Goal: Task Accomplishment & Management: Complete application form

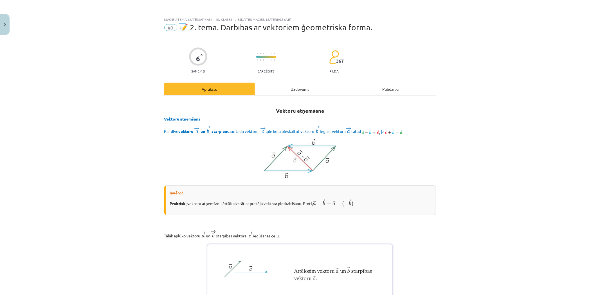
scroll to position [1114, 0]
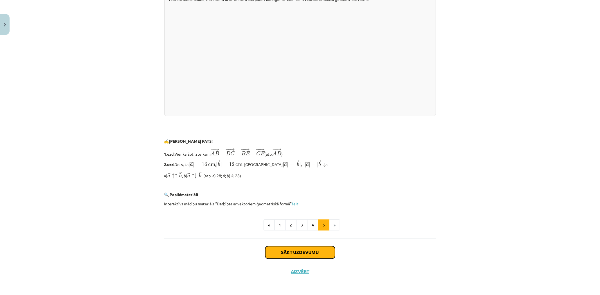
click at [282, 248] on button "Sākt uzdevumu" at bounding box center [300, 252] width 70 height 12
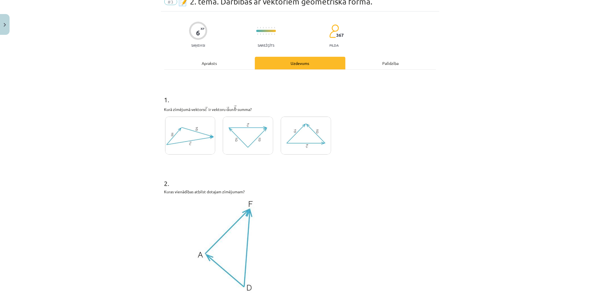
scroll to position [14, 0]
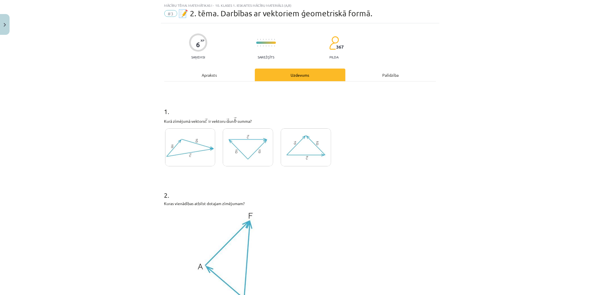
click at [251, 147] on img at bounding box center [248, 148] width 50 height 38
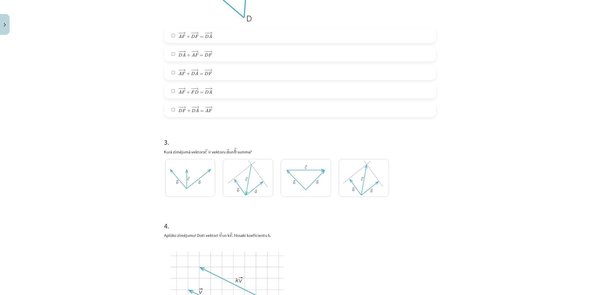
click at [200, 112] on span "=" at bounding box center [202, 112] width 4 height 2
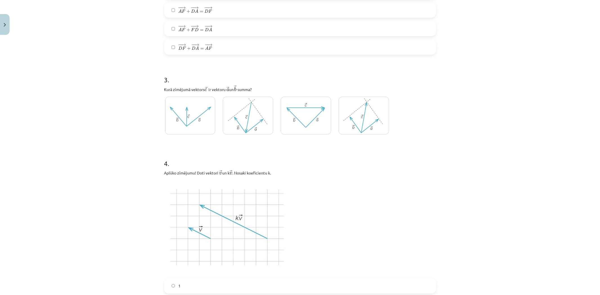
click at [222, 109] on label at bounding box center [248, 116] width 52 height 40
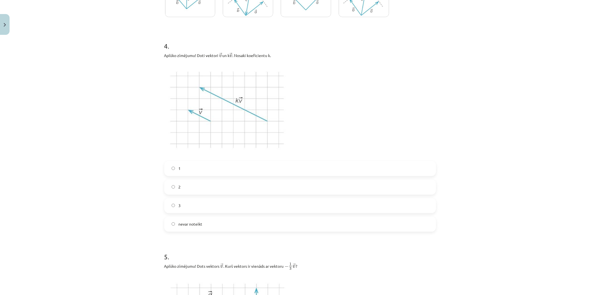
scroll to position [545, 0]
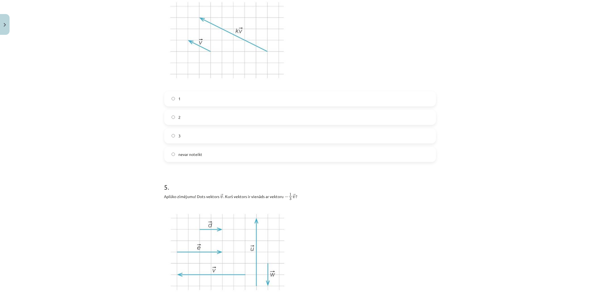
click at [202, 96] on label "1" at bounding box center [300, 99] width 271 height 14
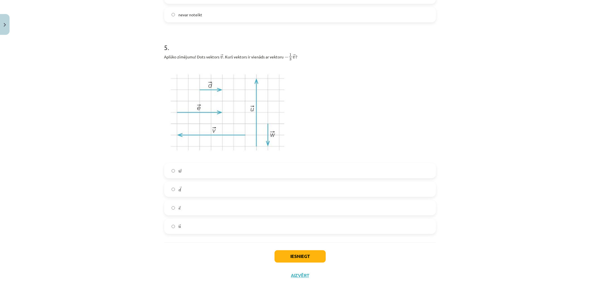
scroll to position [689, 0]
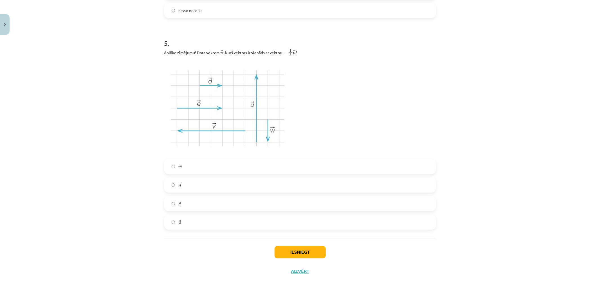
click at [221, 172] on label "→ w w →" at bounding box center [300, 167] width 271 height 14
click at [311, 250] on button "Iesniegt" at bounding box center [300, 252] width 51 height 12
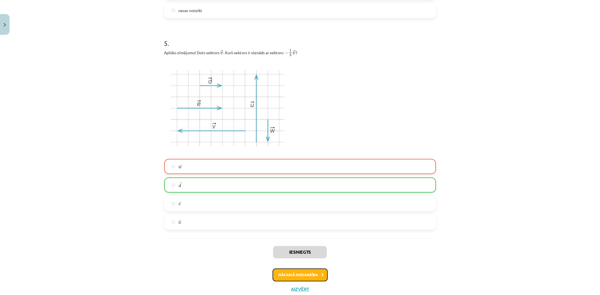
click at [295, 277] on button "Nākamā nodarbība" at bounding box center [300, 275] width 55 height 13
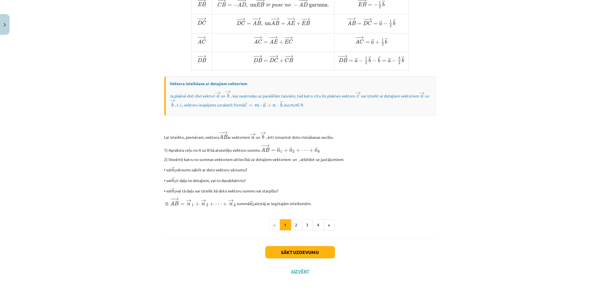
scroll to position [380, 0]
click at [294, 249] on button "Sākt uzdevumu" at bounding box center [300, 252] width 70 height 12
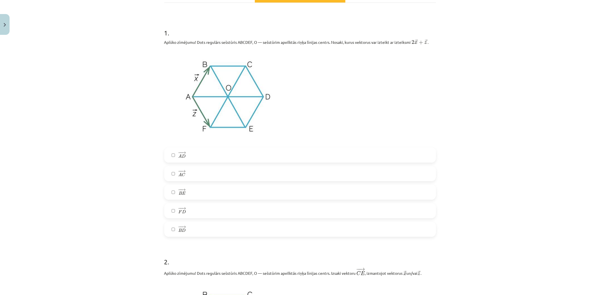
scroll to position [139, 0]
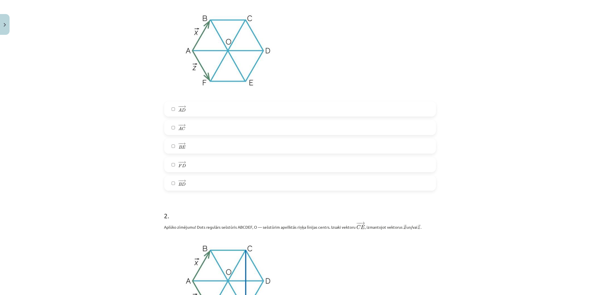
click at [186, 182] on label "− − → B D B D →" at bounding box center [300, 183] width 271 height 14
click at [183, 161] on span "→" at bounding box center [184, 162] width 5 height 3
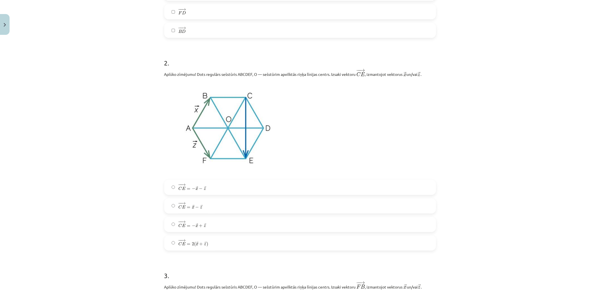
scroll to position [358, 0]
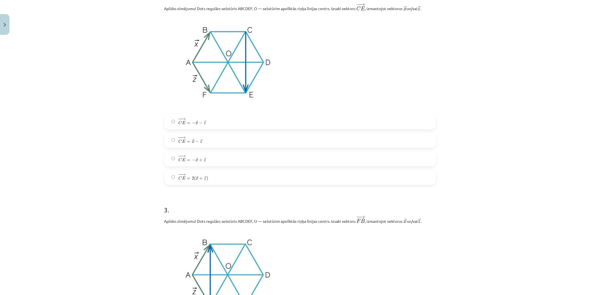
click at [213, 183] on label "− − → C E = 2 ( → x + → z ) C E → = 2 ( x → + z → )" at bounding box center [300, 177] width 271 height 14
click at [208, 167] on div "− − → C E = − → x − → z C E → = − x → − z → − − → C E = → x − → z C E → = x → −…" at bounding box center [300, 149] width 272 height 71
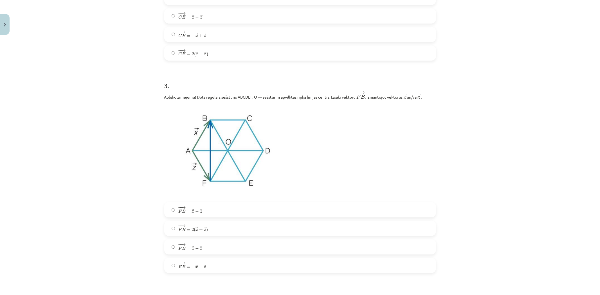
scroll to position [483, 0]
click at [209, 221] on label "− − → F B = 2 ( → x + → z ) F B → = 2 ( x → + z → )" at bounding box center [300, 228] width 271 height 14
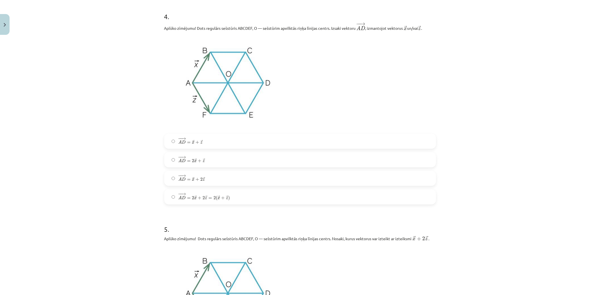
click at [216, 201] on span "(" at bounding box center [217, 198] width 2 height 5
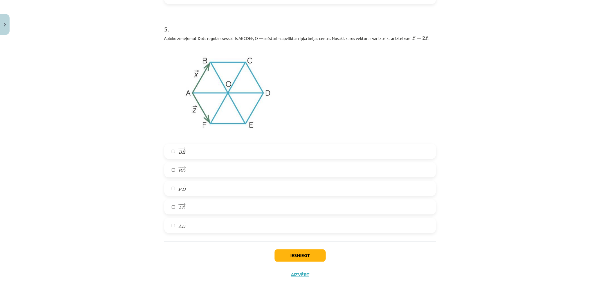
scroll to position [969, 0]
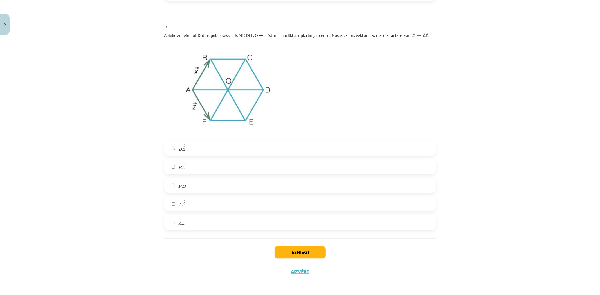
click at [206, 220] on label "− − → A D A D →" at bounding box center [300, 223] width 271 height 14
click at [199, 176] on div "− − → B E B E → − − → B D B D → − − → F D F D → − − → A E A E → − − → A D A D →" at bounding box center [300, 185] width 272 height 89
click at [197, 174] on label "− − → B D B D →" at bounding box center [300, 167] width 271 height 14
click at [288, 255] on button "Iesniegt" at bounding box center [300, 252] width 51 height 12
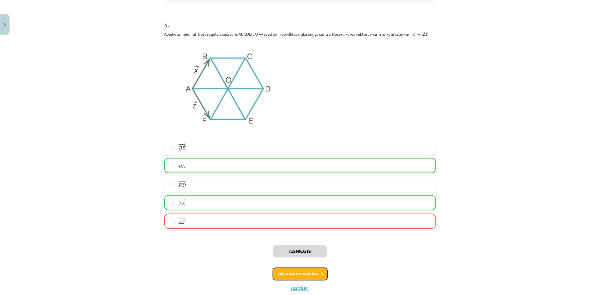
click at [276, 273] on button "Nākamā nodarbība" at bounding box center [300, 274] width 55 height 13
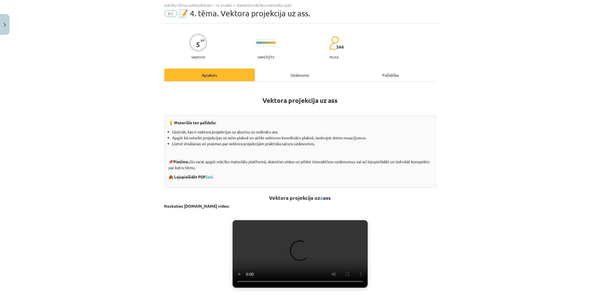
scroll to position [45, 0]
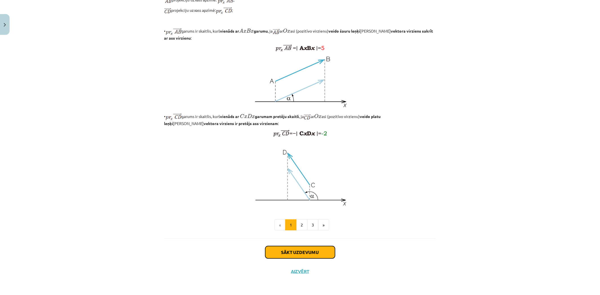
click at [269, 253] on button "Sākt uzdevumu" at bounding box center [300, 252] width 70 height 12
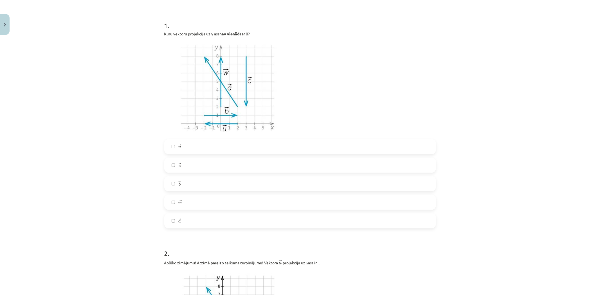
scroll to position [108, 0]
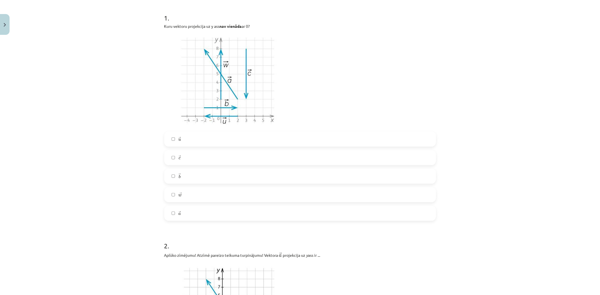
click at [189, 180] on label "→ b b →" at bounding box center [300, 176] width 271 height 14
click at [190, 200] on label "→ w w →" at bounding box center [300, 195] width 271 height 14
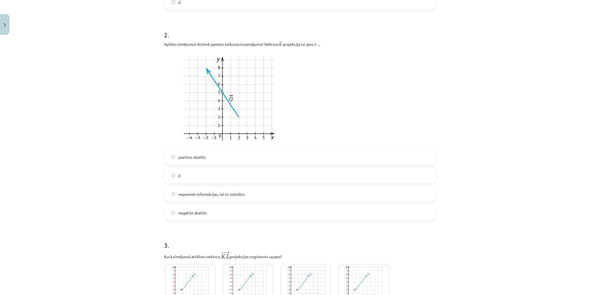
scroll to position [298, 0]
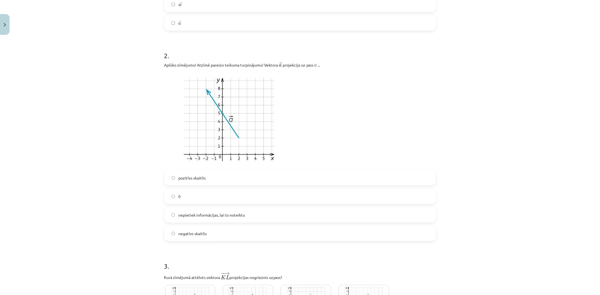
click at [185, 227] on label "negatīvs skaitlis" at bounding box center [300, 234] width 271 height 14
click at [186, 199] on label "0" at bounding box center [300, 197] width 271 height 14
click at [195, 235] on span "negatīvs skaitlis" at bounding box center [192, 234] width 28 height 6
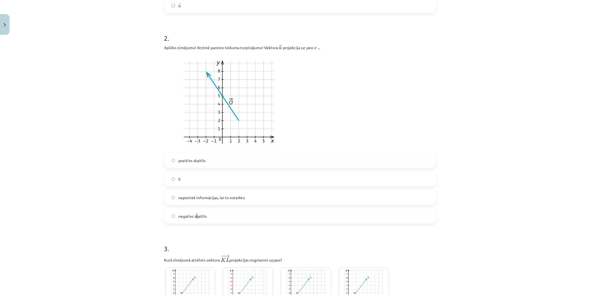
scroll to position [329, 0]
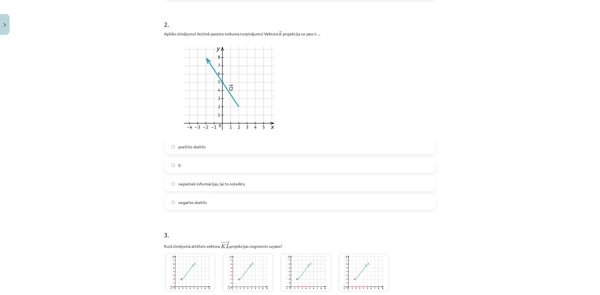
click at [189, 212] on form "1 . Kuru vektoru projekcija uz y ass nav vienāda ar 0? → u u → → c c → → b b → …" at bounding box center [300, 39] width 272 height 513
click at [209, 190] on label "nepietiek informācijas, lai to noteiktu" at bounding box center [300, 184] width 271 height 14
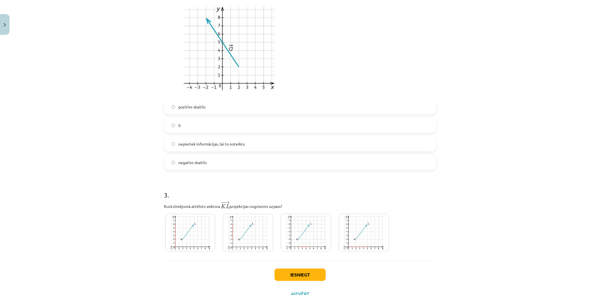
scroll to position [392, 0]
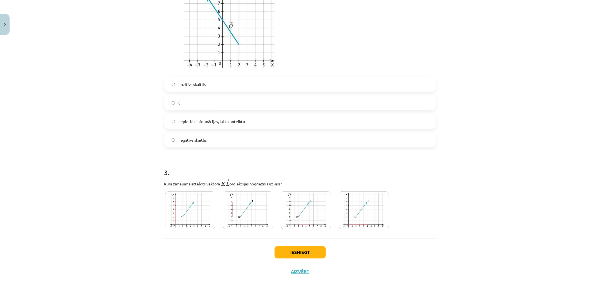
click at [181, 220] on img at bounding box center [190, 211] width 50 height 38
click at [280, 252] on button "Iesniegt" at bounding box center [300, 252] width 51 height 12
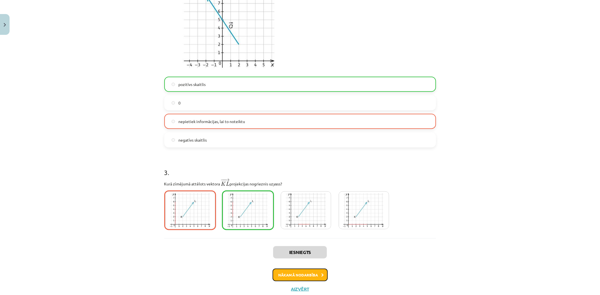
click at [283, 275] on button "Nākamā nodarbība" at bounding box center [300, 275] width 55 height 13
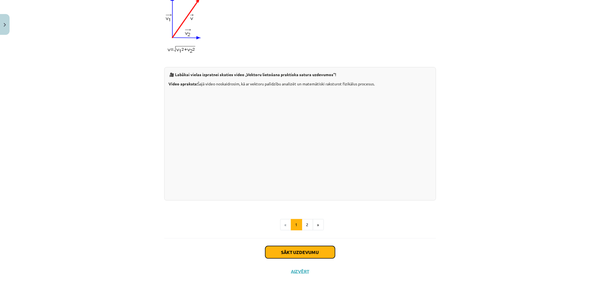
click at [284, 253] on button "Sākt uzdevumu" at bounding box center [300, 252] width 70 height 12
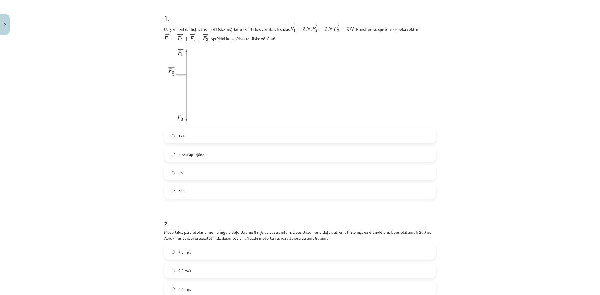
click at [203, 193] on label "4N" at bounding box center [300, 192] width 271 height 14
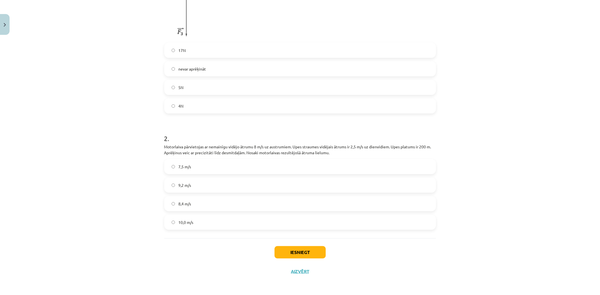
click at [212, 191] on label "9,2 m/s" at bounding box center [300, 185] width 271 height 14
click at [282, 252] on button "Iesniegt" at bounding box center [300, 252] width 51 height 12
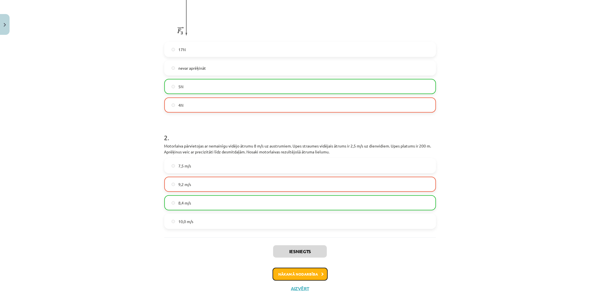
click at [281, 270] on button "Nākamā nodarbība" at bounding box center [300, 274] width 55 height 13
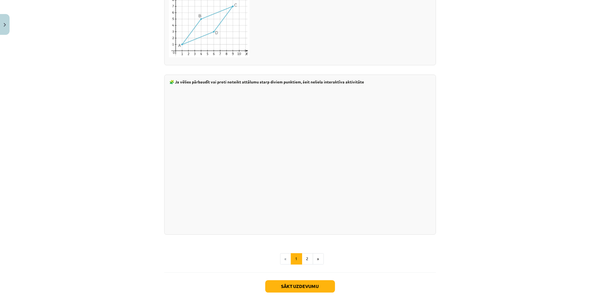
scroll to position [904, 0]
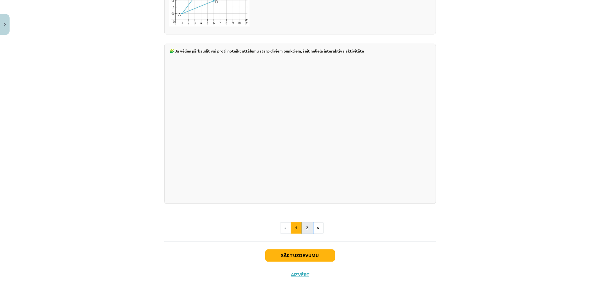
click at [302, 223] on button "2" at bounding box center [307, 228] width 11 height 11
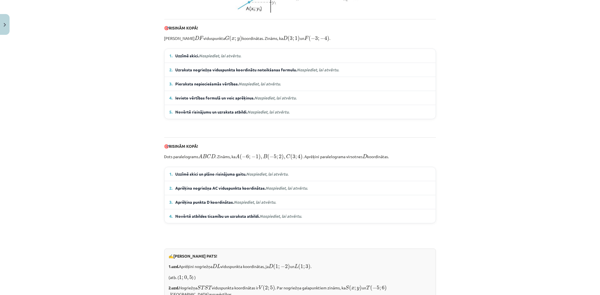
scroll to position [379, 0]
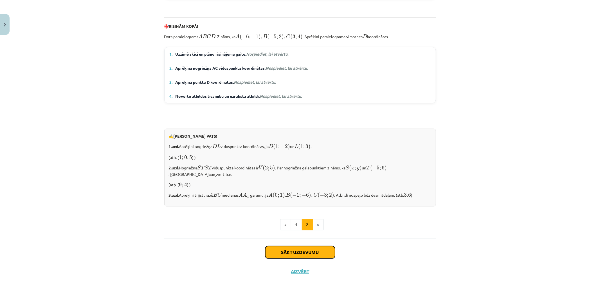
click at [288, 248] on button "Sākt uzdevumu" at bounding box center [300, 252] width 70 height 12
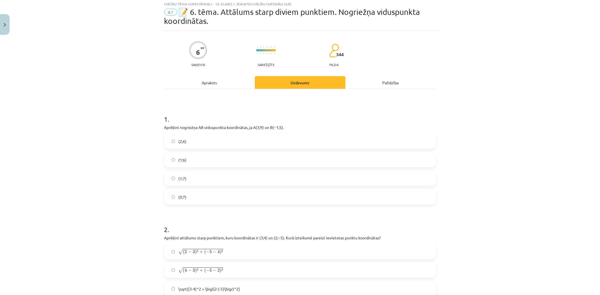
scroll to position [14, 0]
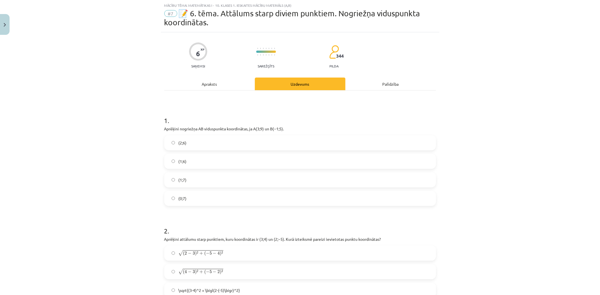
click at [240, 203] on label "(0;7)" at bounding box center [300, 199] width 271 height 14
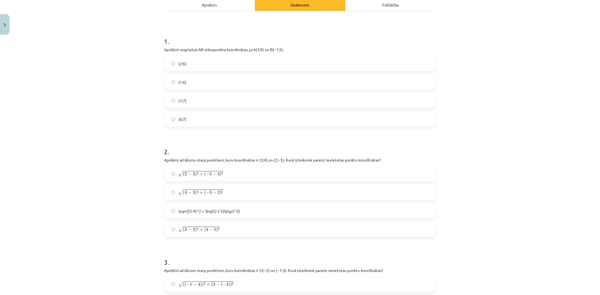
scroll to position [108, 0]
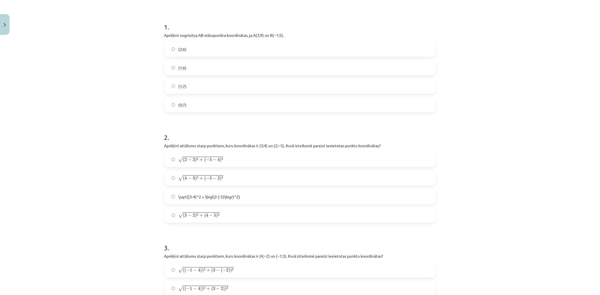
click at [223, 211] on label "√ ( 3 − 2 ) 2 + ( 4 − 5 ) 2 ( 3 − 2 ) 2 + ( 4 − 5 ) 2" at bounding box center [300, 215] width 271 height 14
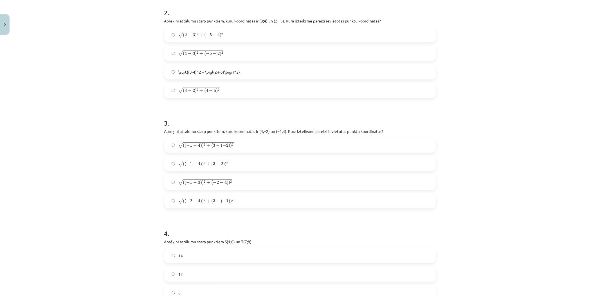
click at [193, 148] on label "√ ( ( − 1 − 4 ) ) 2 + ( 3 − ( − 2 ) ) 2 ( ( − 1 − 4 ) ) 2 + ( 3 − ( − 2 ) ) 2" at bounding box center [300, 145] width 271 height 14
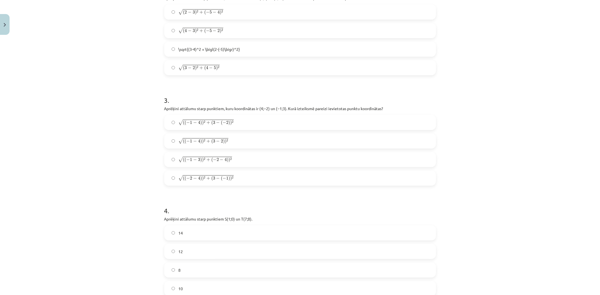
scroll to position [295, 0]
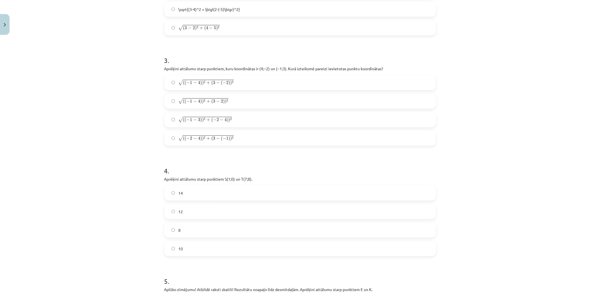
click at [199, 220] on div "14 12 8 10" at bounding box center [300, 221] width 272 height 71
click at [198, 212] on label "12" at bounding box center [300, 212] width 271 height 14
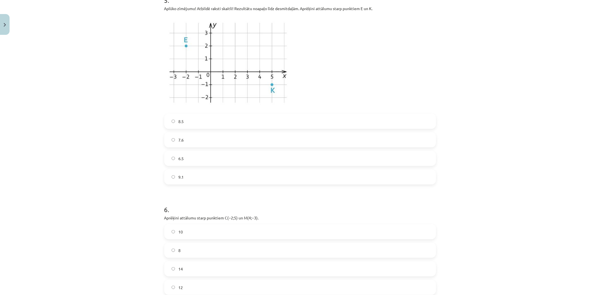
click at [185, 171] on label "9.1" at bounding box center [300, 177] width 271 height 14
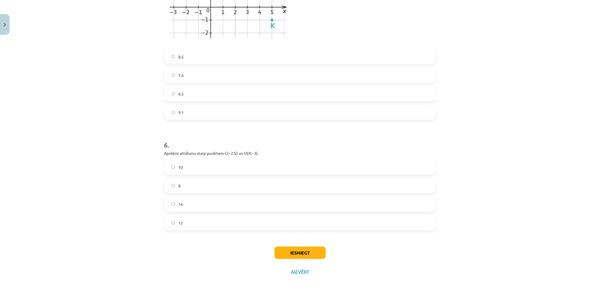
scroll to position [642, 0]
click at [190, 219] on label "12" at bounding box center [300, 223] width 271 height 14
click at [301, 250] on button "Iesniegt" at bounding box center [300, 252] width 51 height 12
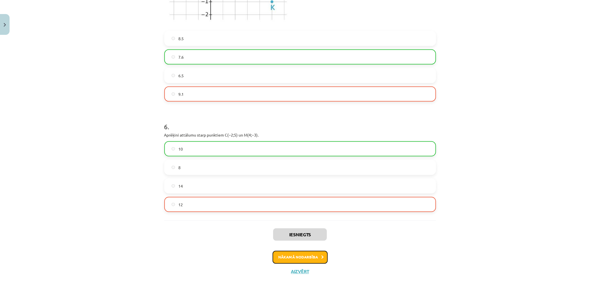
click at [289, 252] on button "Nākamā nodarbība" at bounding box center [300, 257] width 55 height 13
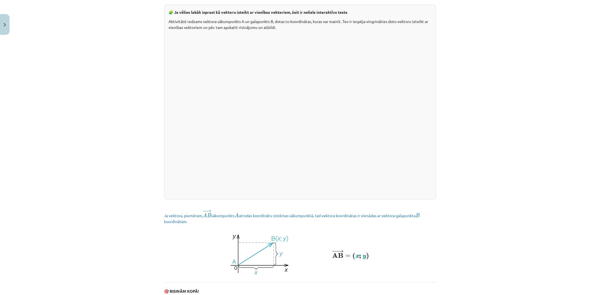
scroll to position [671, 0]
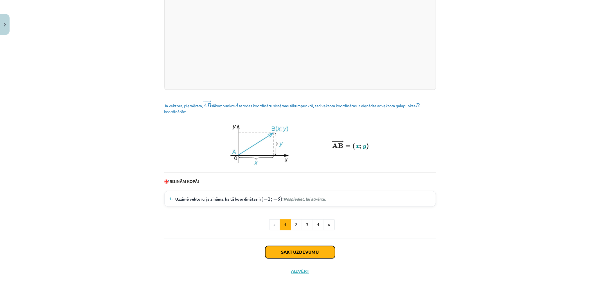
click at [289, 249] on button "Sākt uzdevumu" at bounding box center [300, 252] width 70 height 12
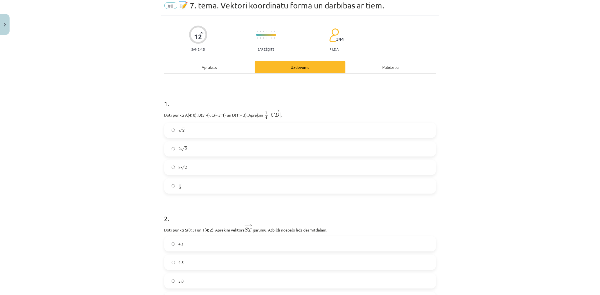
scroll to position [14, 0]
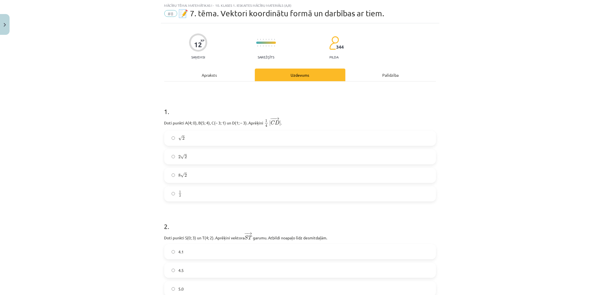
click at [185, 176] on label "8 √ 2 8 2" at bounding box center [300, 176] width 271 height 14
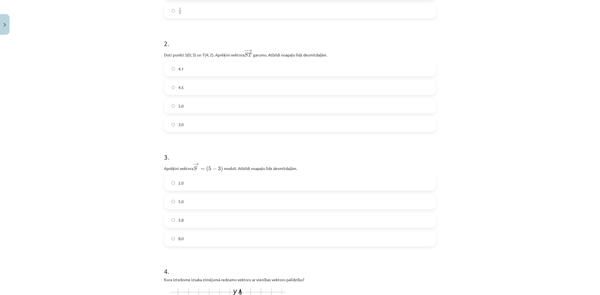
scroll to position [201, 0]
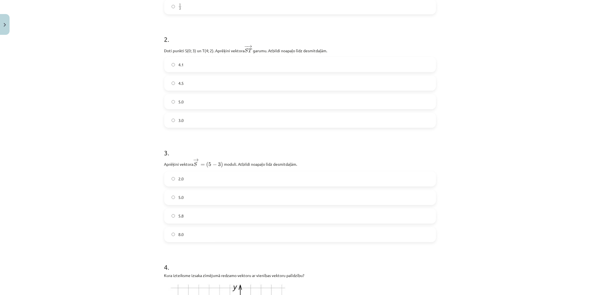
click at [179, 128] on div "3.0" at bounding box center [300, 120] width 272 height 15
click at [178, 125] on label "3.0" at bounding box center [300, 120] width 271 height 14
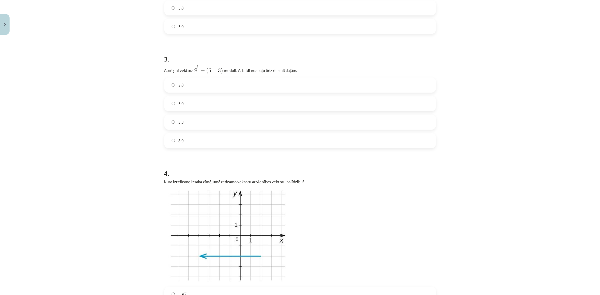
click at [176, 100] on label "5.0" at bounding box center [300, 104] width 271 height 14
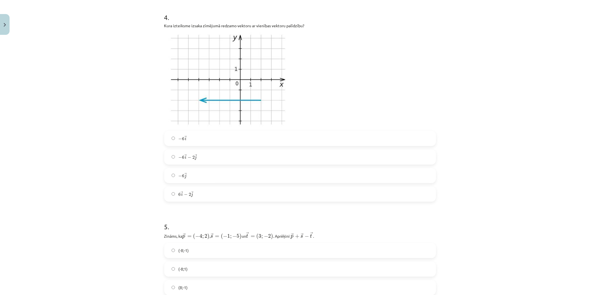
click at [195, 170] on label "− 6 → j − 6 j →" at bounding box center [300, 176] width 271 height 14
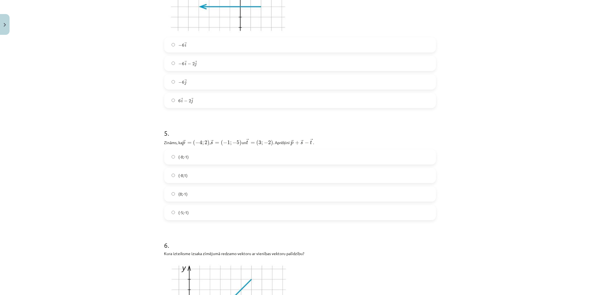
click at [188, 157] on label "(-8;-1)" at bounding box center [300, 157] width 271 height 14
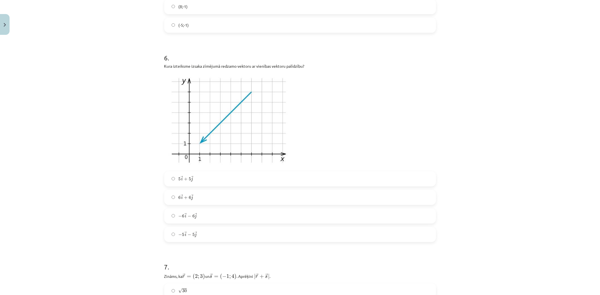
click at [208, 214] on label "− 6 → i − 6 → j − 6 i → − 6 j →" at bounding box center [300, 216] width 271 height 14
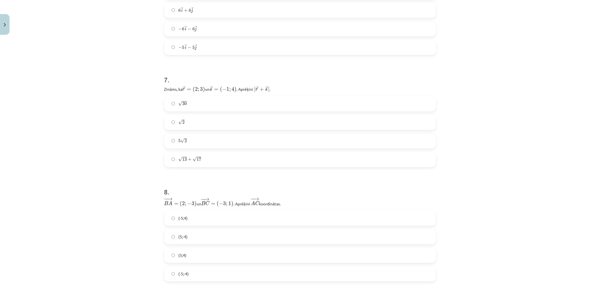
click at [188, 160] on span "+" at bounding box center [190, 159] width 4 height 3
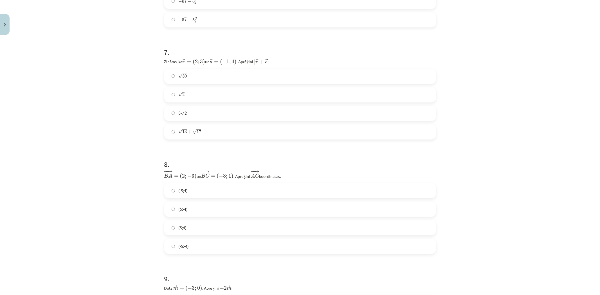
scroll to position [1014, 0]
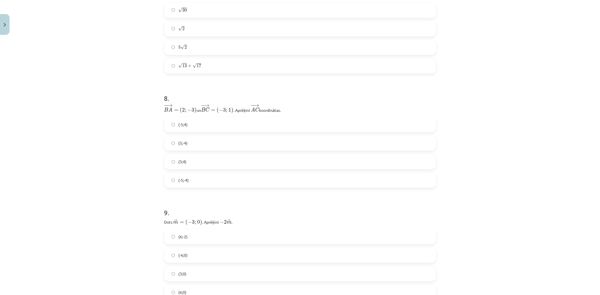
click at [196, 174] on label "(-5;-4)" at bounding box center [300, 180] width 271 height 14
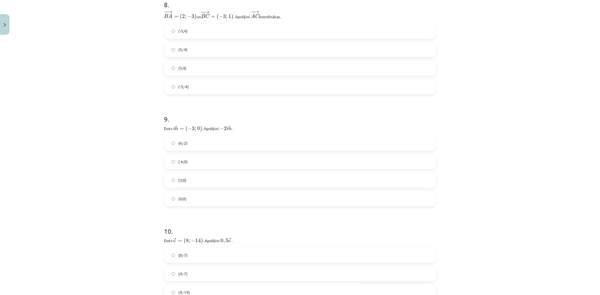
click at [180, 155] on label "(-6;0)" at bounding box center [300, 162] width 271 height 14
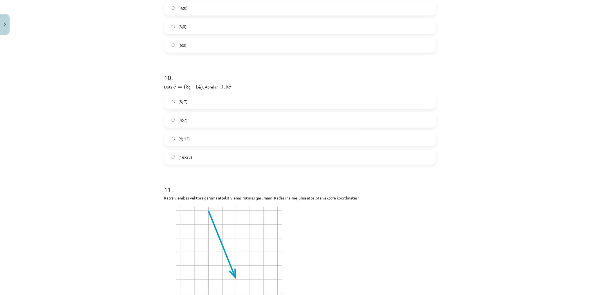
scroll to position [1264, 0]
click at [179, 142] on div "(4;-14)" at bounding box center [300, 136] width 272 height 15
drag, startPoint x: 188, startPoint y: 163, endPoint x: 188, endPoint y: 156, distance: 7.0
click at [188, 156] on label "(16;-28)" at bounding box center [300, 155] width 271 height 14
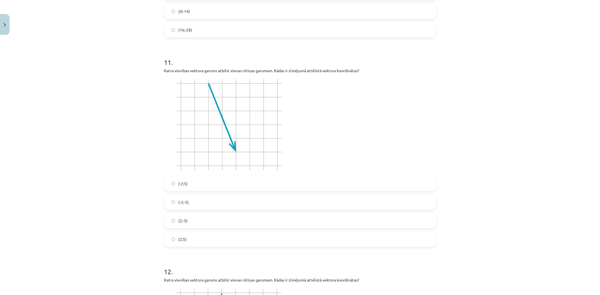
click at [188, 181] on label "(-2;5)" at bounding box center [300, 184] width 271 height 14
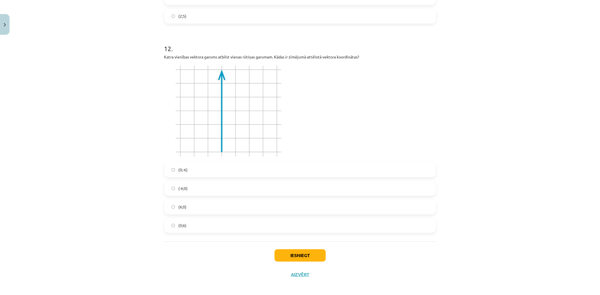
scroll to position [1614, 0]
click at [196, 212] on div "(6;0)" at bounding box center [300, 205] width 272 height 15
click at [193, 203] on label "(6;0)" at bounding box center [300, 206] width 271 height 14
click at [316, 252] on button "Iesniegt" at bounding box center [300, 254] width 51 height 12
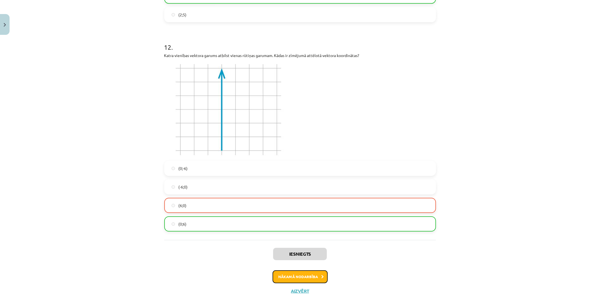
click at [320, 273] on button "Nākamā nodarbība" at bounding box center [300, 277] width 55 height 13
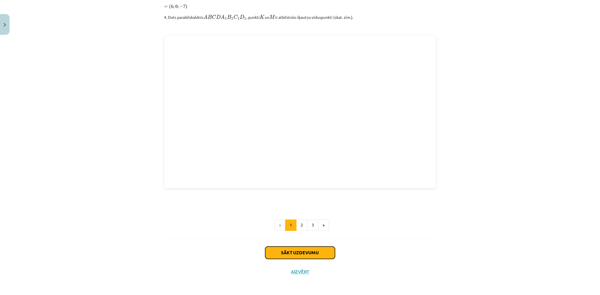
click at [291, 251] on button "Sākt uzdevumu" at bounding box center [300, 253] width 70 height 12
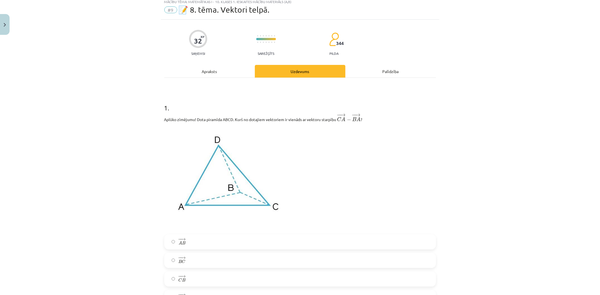
scroll to position [14, 0]
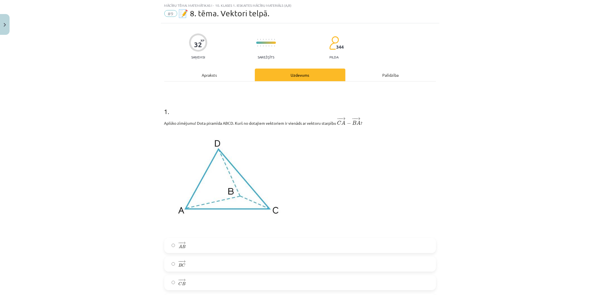
click at [254, 235] on div "1 . Aplūko zīmējumu! Dota piramīda ABCD. Kurš no dotajiem vektoriem ir vienāds …" at bounding box center [300, 203] width 272 height 211
click at [249, 241] on label "− − → A B A B →" at bounding box center [300, 246] width 271 height 14
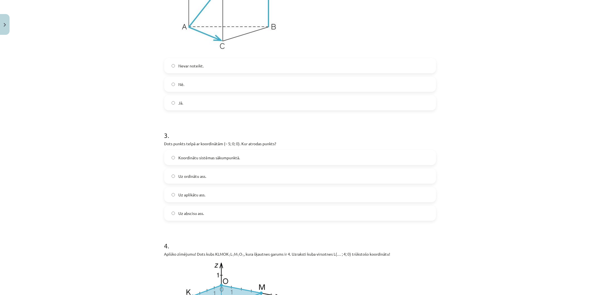
scroll to position [420, 0]
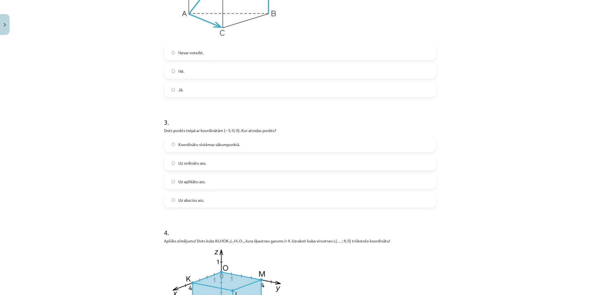
drag, startPoint x: 178, startPoint y: 93, endPoint x: 177, endPoint y: 96, distance: 3.0
click at [178, 93] on span "Jā." at bounding box center [180, 90] width 5 height 6
click at [219, 196] on label "Uz abscisu ass." at bounding box center [300, 200] width 271 height 14
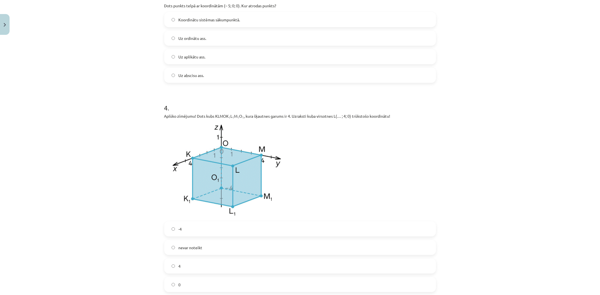
click at [207, 245] on label "nevar noteikt" at bounding box center [300, 248] width 271 height 14
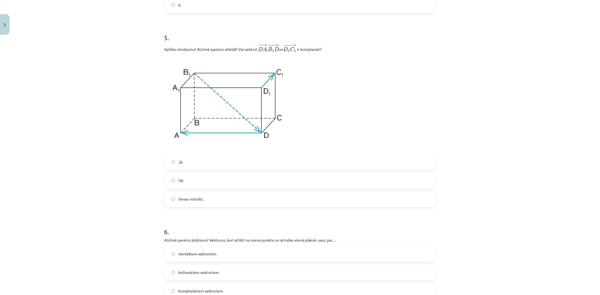
scroll to position [921, 0]
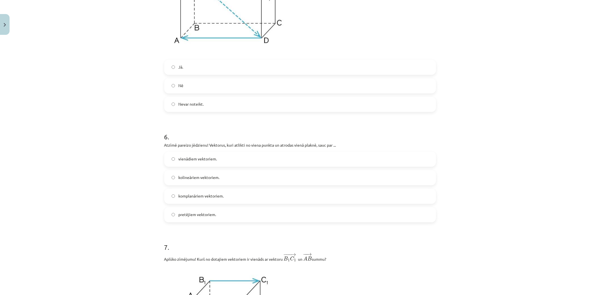
click at [195, 105] on span "Nevar noteikt." at bounding box center [190, 104] width 25 height 6
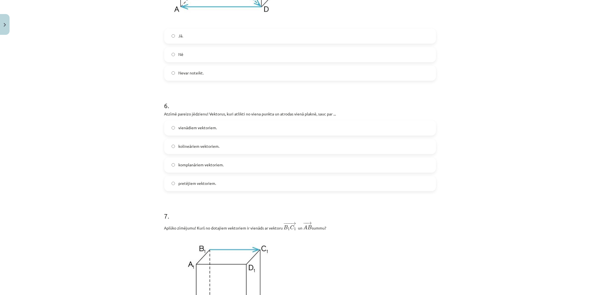
click at [205, 184] on span "pretējiem vektoriem." at bounding box center [197, 184] width 38 height 6
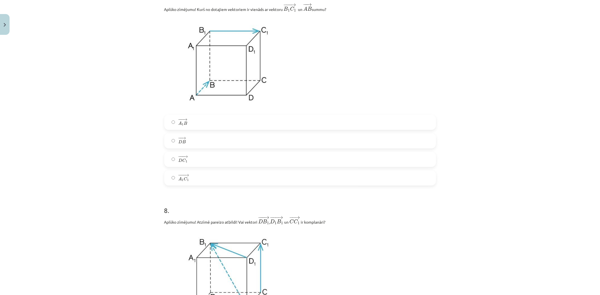
click at [207, 173] on label "− −− → A 1 C 1 A 1 C 1 →" at bounding box center [300, 178] width 271 height 14
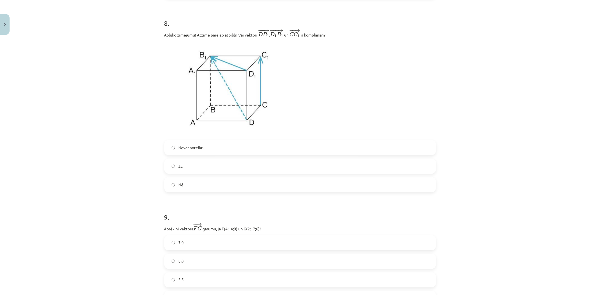
click at [186, 151] on span "Nevar noteikt." at bounding box center [190, 148] width 25 height 6
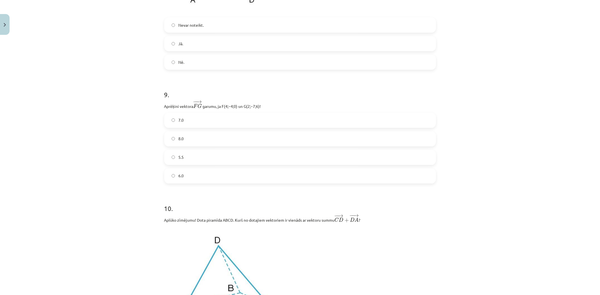
scroll to position [1483, 0]
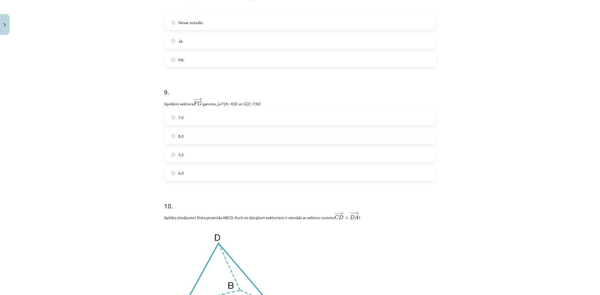
click at [179, 147] on div "7.0 8.0 5.5 6.0" at bounding box center [300, 145] width 272 height 71
click at [182, 167] on div "7.0 8.0 5.5 6.0" at bounding box center [300, 145] width 272 height 71
click at [182, 156] on label "5.5" at bounding box center [300, 155] width 271 height 14
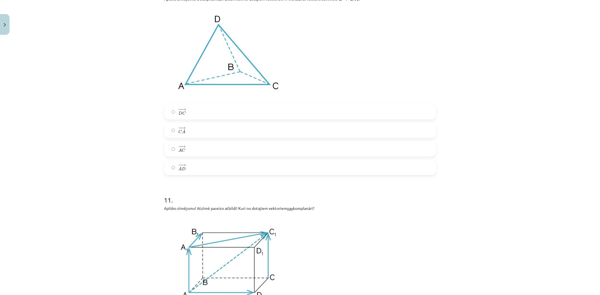
click at [199, 195] on h1 "11 ." at bounding box center [300, 195] width 272 height 17
click at [184, 163] on label "− − → A D A D →" at bounding box center [300, 168] width 271 height 14
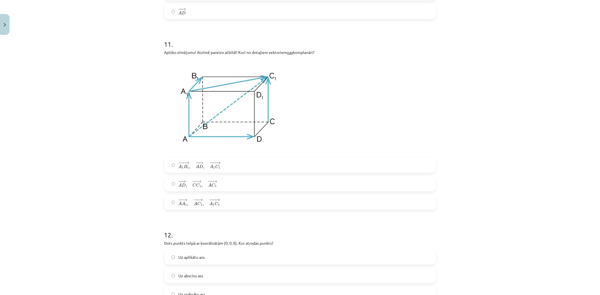
click at [195, 181] on span "−" at bounding box center [196, 181] width 2 height 3
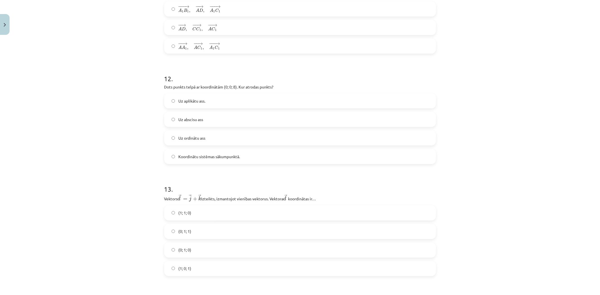
click at [196, 156] on span "Koordinātu sistēmas sākumpunktā." at bounding box center [209, 157] width 62 height 6
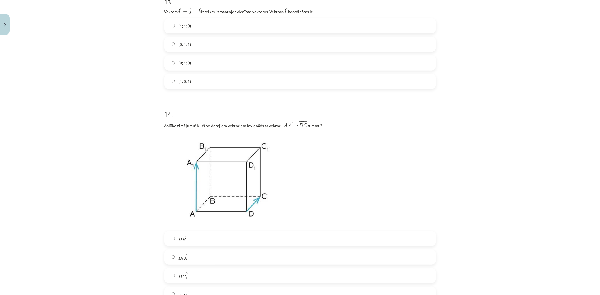
click at [175, 80] on label "(1; 0; 1)" at bounding box center [300, 82] width 271 height 14
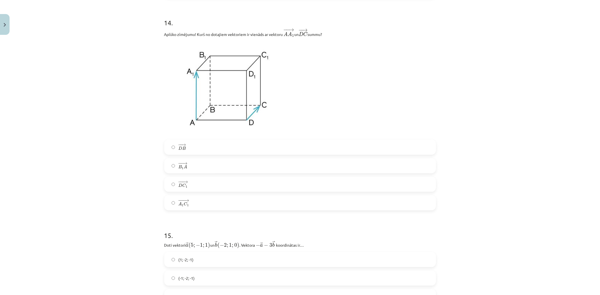
scroll to position [2296, 0]
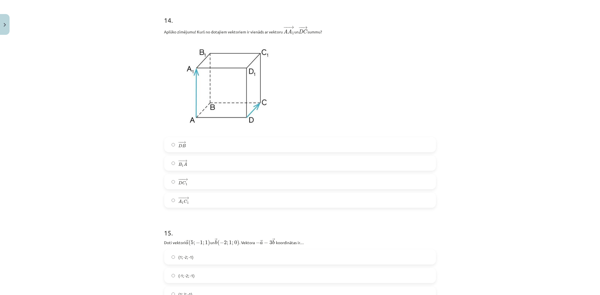
click at [202, 160] on div "− − → B 1 A B 1 A →" at bounding box center [300, 163] width 272 height 15
click at [190, 165] on label "− − → B 1 A B 1 A →" at bounding box center [300, 163] width 271 height 14
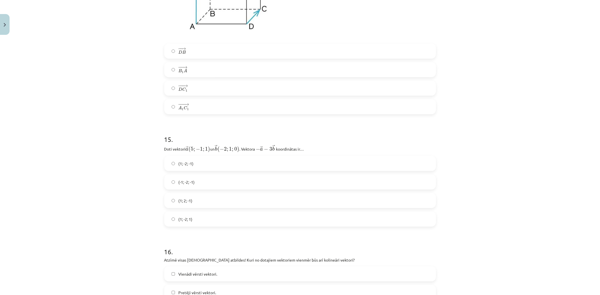
click at [197, 171] on label "(1; -2; -1)" at bounding box center [300, 164] width 271 height 14
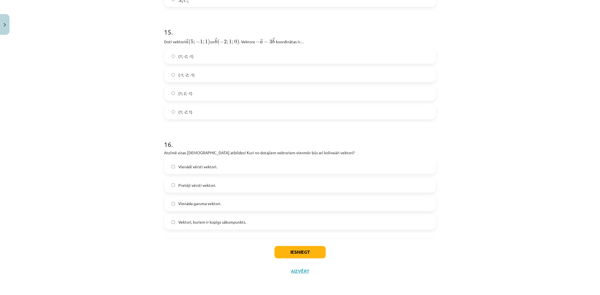
scroll to position [2501, 0]
click at [192, 195] on div "Vienādi vērsti vektori. Pretēji vērsti vektori. Vienāda garuma vektori. Vektori…" at bounding box center [300, 194] width 272 height 71
click at [192, 192] on label "Pretēji vērsti vektori." at bounding box center [300, 185] width 271 height 14
click at [189, 201] on label "Vienāda garuma vektori." at bounding box center [300, 204] width 271 height 14
click at [206, 206] on span "Vienāda garuma vektori." at bounding box center [199, 204] width 43 height 6
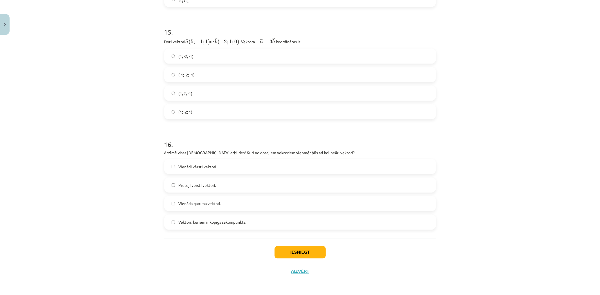
click at [284, 246] on div "Iesniegt Aizvērt" at bounding box center [300, 258] width 272 height 39
click at [288, 251] on button "Iesniegt" at bounding box center [300, 252] width 51 height 12
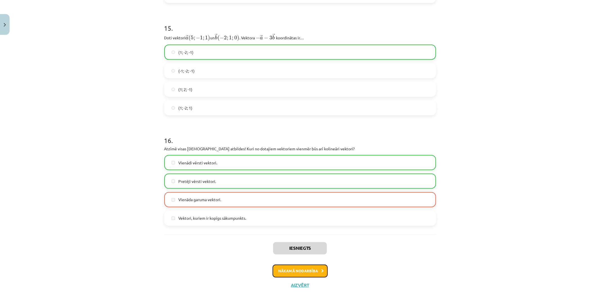
click at [307, 274] on button "Nākamā nodarbība" at bounding box center [300, 271] width 55 height 13
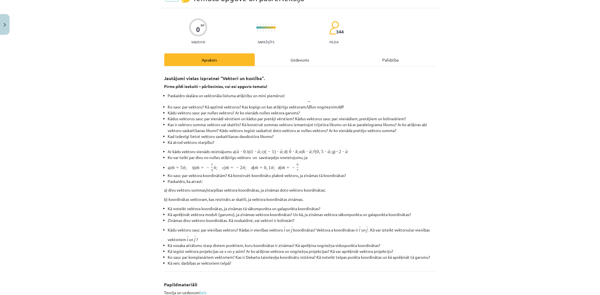
scroll to position [14, 0]
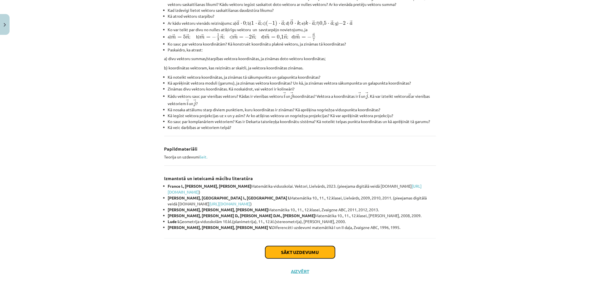
click at [306, 255] on button "Sākt uzdevumu" at bounding box center [300, 252] width 70 height 12
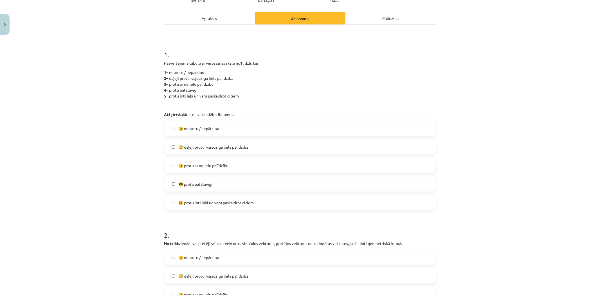
scroll to position [77, 0]
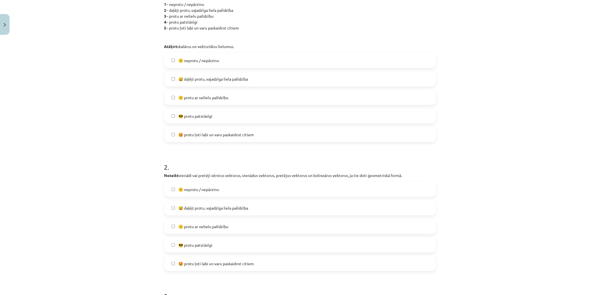
click at [195, 133] on span "🤩 protu ļoti labi un varu paskaidrot citiem" at bounding box center [215, 135] width 75 height 6
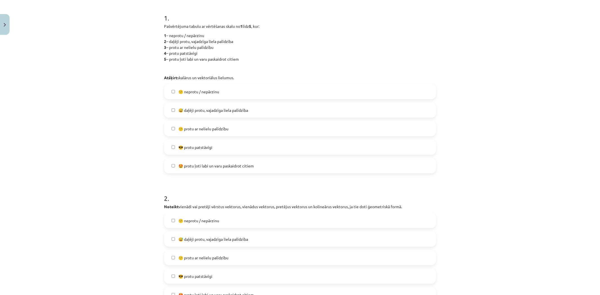
click at [203, 128] on span "🙂 protu ar nelielu palīdzību" at bounding box center [203, 129] width 50 height 6
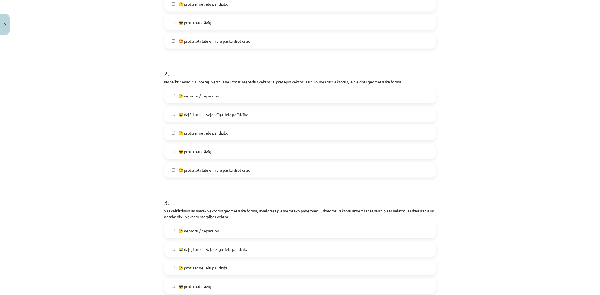
click at [204, 126] on label "🙂 protu ar nelielu palīdzību" at bounding box center [300, 133] width 271 height 14
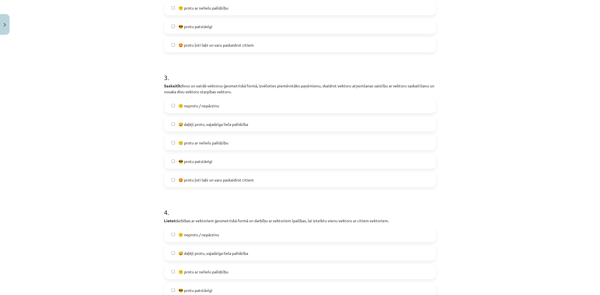
click at [200, 125] on span "😅 daļēji protu, vajadzīga liela palīdzība" at bounding box center [213, 125] width 70 height 6
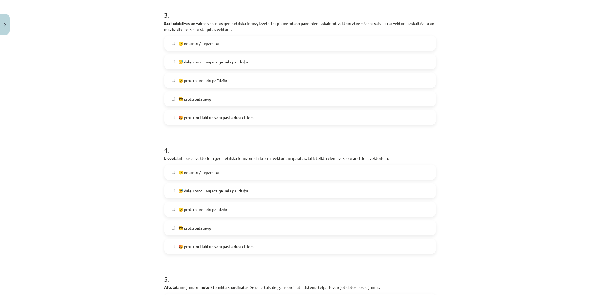
click at [199, 187] on label "😅 daļēji protu, vajadzīga liela palīdzība" at bounding box center [300, 191] width 271 height 14
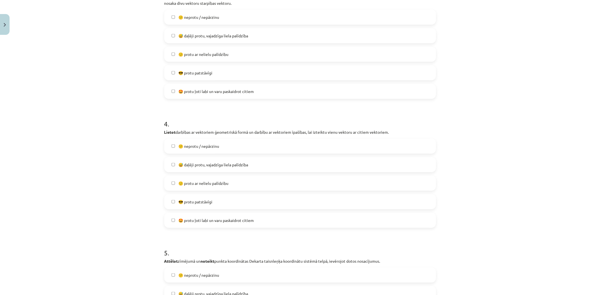
scroll to position [514, 0]
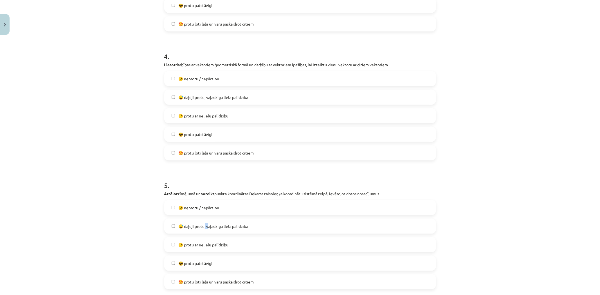
click at [207, 227] on span "😅 daļēji protu, vajadzīga liela palīdzība" at bounding box center [213, 227] width 70 height 6
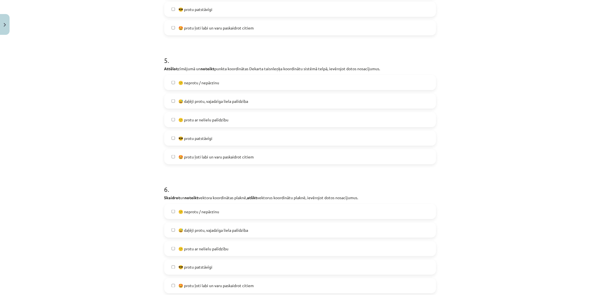
click at [178, 103] on span "😅 daļēji protu, vajadzīga liela palīdzība" at bounding box center [213, 101] width 70 height 6
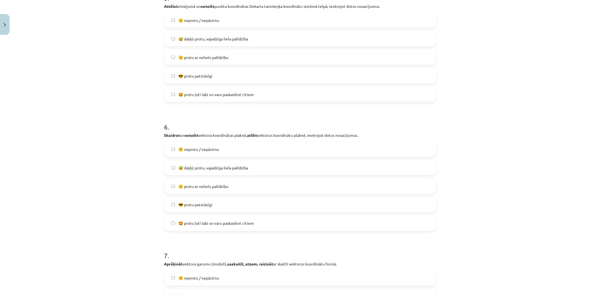
click at [195, 166] on span "😅 daļēji protu, vajadzīga liela palīdzība" at bounding box center [213, 168] width 70 height 6
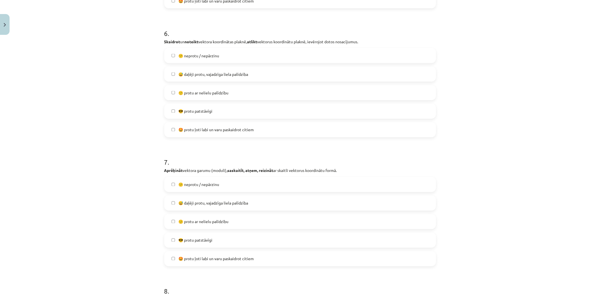
click at [198, 199] on label "😅 daļēji protu, vajadzīga liela palīdzība" at bounding box center [300, 203] width 271 height 14
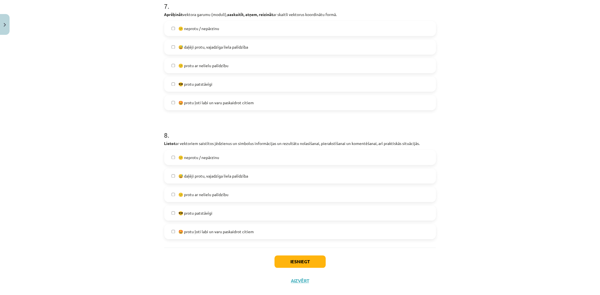
click at [201, 178] on span "😅 daļēji protu, vajadzīga liela palīdzība" at bounding box center [213, 176] width 70 height 6
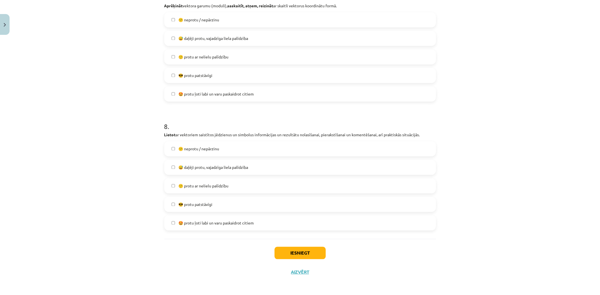
scroll to position [961, 0]
click at [289, 247] on button "Iesniegt" at bounding box center [300, 253] width 51 height 12
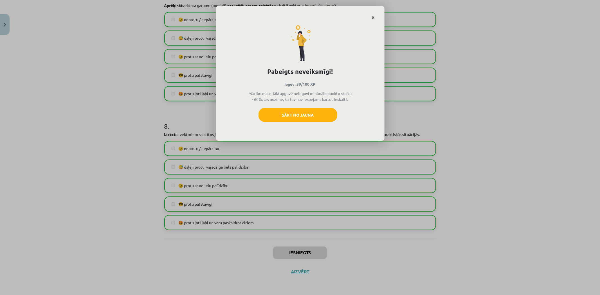
click at [371, 15] on link "Close" at bounding box center [374, 17] width 10 height 11
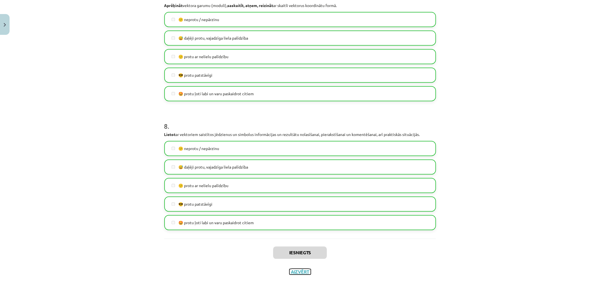
click at [297, 272] on button "Aizvērt" at bounding box center [299, 272] width 21 height 6
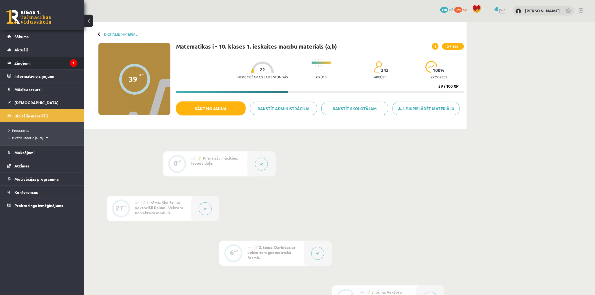
drag, startPoint x: 171, startPoint y: 129, endPoint x: 49, endPoint y: 62, distance: 138.7
click at [49, 62] on legend "Ziņojumi 2" at bounding box center [45, 63] width 63 height 13
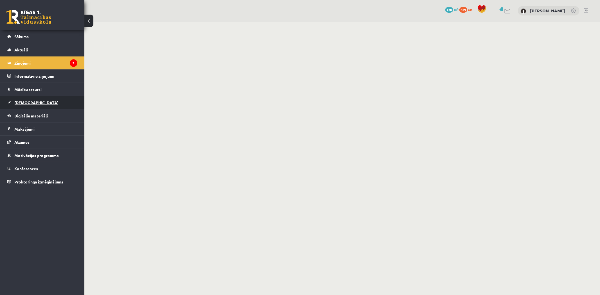
click at [43, 102] on link "[DEMOGRAPHIC_DATA]" at bounding box center [42, 102] width 70 height 13
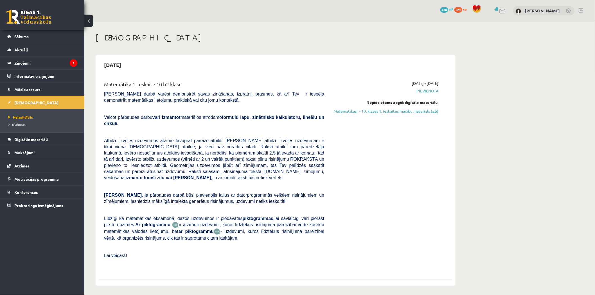
click at [23, 117] on span "Neizpildītās" at bounding box center [20, 117] width 24 height 5
click at [360, 114] on link "Matemātikas I - 10. klases 1. ieskaites mācību materiāls (a,b)" at bounding box center [386, 111] width 106 height 6
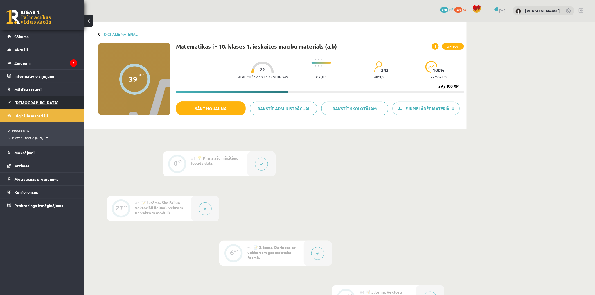
click at [18, 103] on span "[DEMOGRAPHIC_DATA]" at bounding box center [36, 102] width 44 height 5
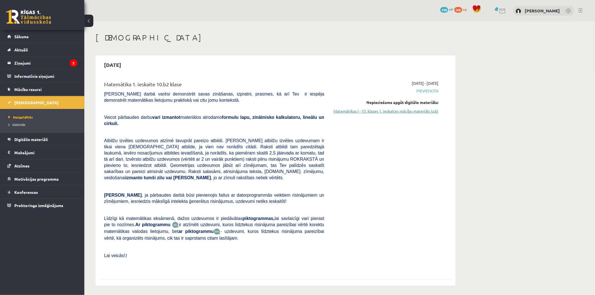
click at [369, 113] on link "Matemātikas I - 10. klases 1. ieskaites mācību materiāls (a,b)" at bounding box center [386, 111] width 106 height 6
drag, startPoint x: 34, startPoint y: 39, endPoint x: 317, endPoint y: 155, distance: 305.9
click at [317, 155] on span "Atbilžu izvēles uzdevumos atzīmē tavuprāt pareizo atbildi. Katram atbilžu izvēl…" at bounding box center [214, 159] width 220 height 42
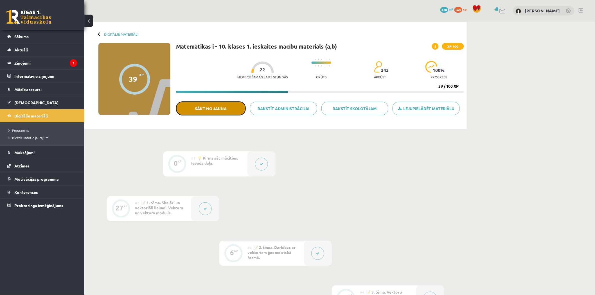
click at [208, 112] on button "Sākt no jauna" at bounding box center [211, 109] width 70 height 14
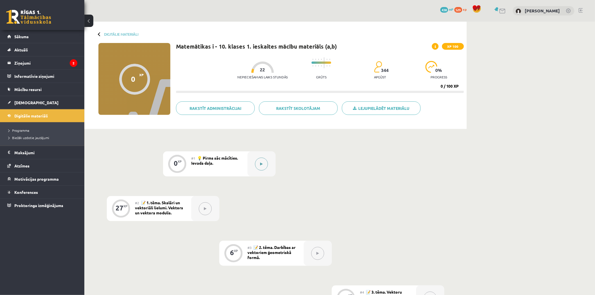
click at [263, 161] on button at bounding box center [261, 164] width 13 height 13
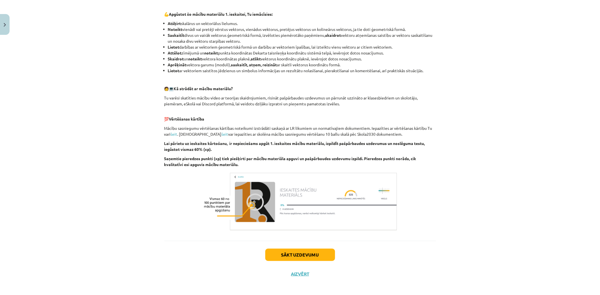
scroll to position [206, 0]
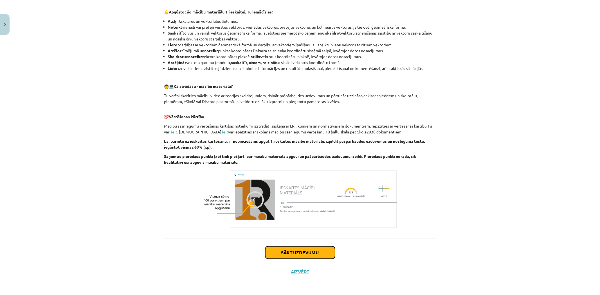
click at [310, 252] on button "Sākt uzdevumu" at bounding box center [300, 253] width 70 height 12
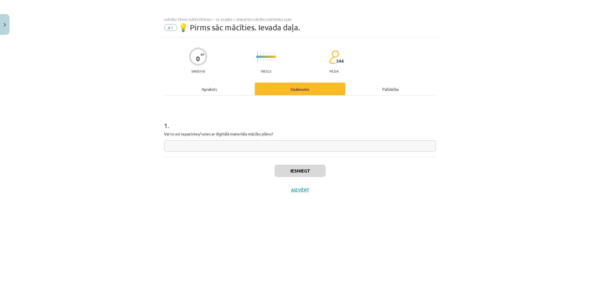
scroll to position [0, 0]
click at [301, 190] on button "Aizvērt" at bounding box center [299, 190] width 21 height 6
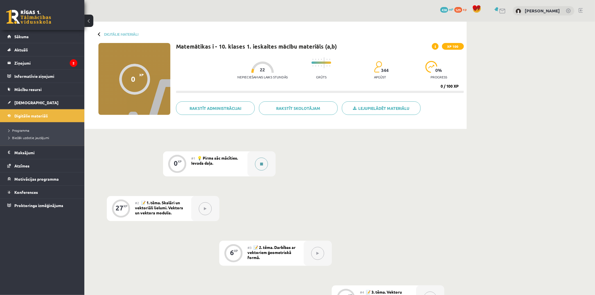
click at [263, 167] on button at bounding box center [261, 164] width 13 height 13
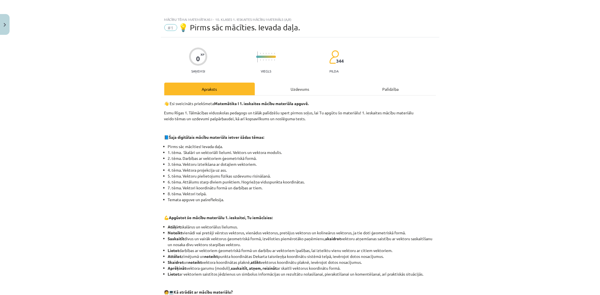
click at [281, 89] on div "Uzdevums" at bounding box center [300, 89] width 91 height 13
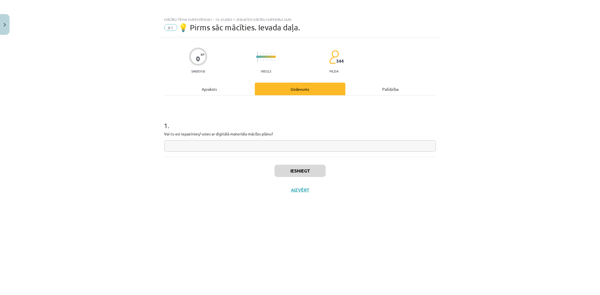
click at [279, 148] on input "text" at bounding box center [300, 146] width 272 height 12
type input "**"
click at [300, 175] on button "Iesniegt" at bounding box center [300, 171] width 51 height 12
click at [315, 192] on button "Nākamā nodarbība" at bounding box center [300, 193] width 55 height 13
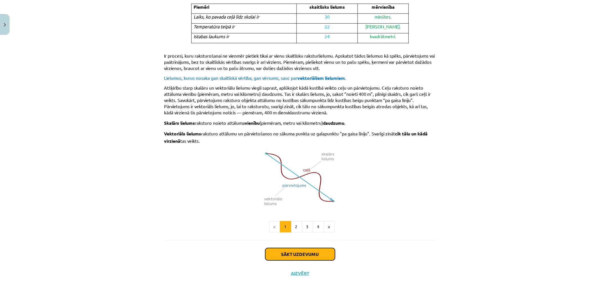
click at [302, 251] on button "Sākt uzdevumu" at bounding box center [300, 254] width 70 height 12
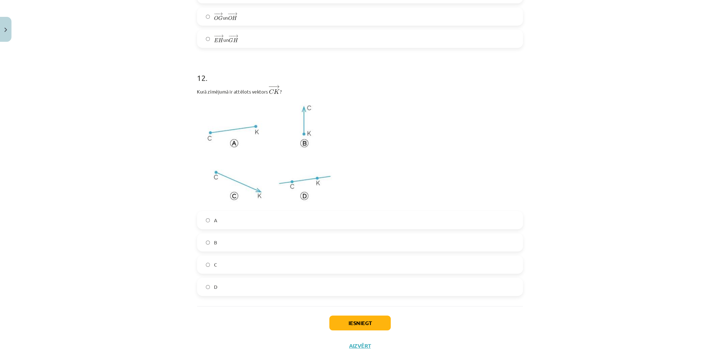
scroll to position [1952, 0]
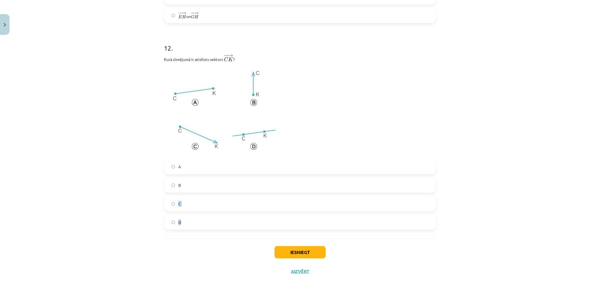
drag, startPoint x: 434, startPoint y: 226, endPoint x: 206, endPoint y: 189, distance: 231.2
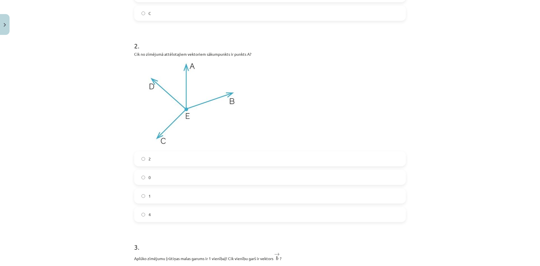
scroll to position [302, 0]
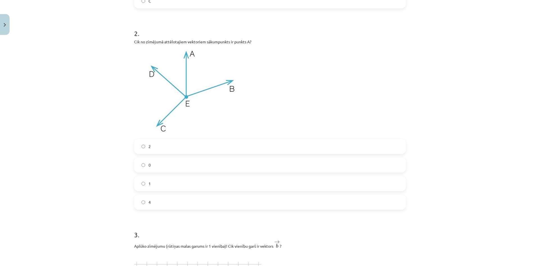
click at [149, 163] on span "0" at bounding box center [150, 165] width 2 height 6
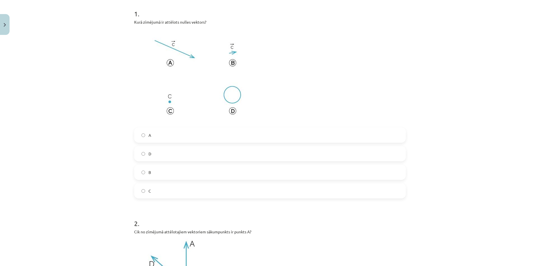
scroll to position [105, 0]
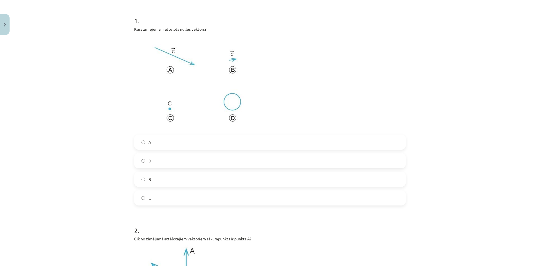
click at [160, 194] on label "C" at bounding box center [270, 198] width 271 height 14
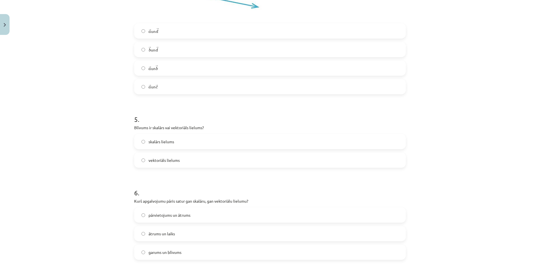
scroll to position [836, 0]
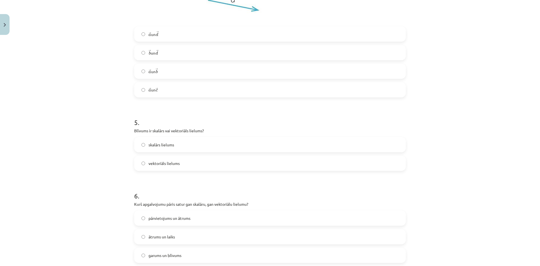
click at [152, 148] on label "skalārs lielums" at bounding box center [270, 145] width 271 height 14
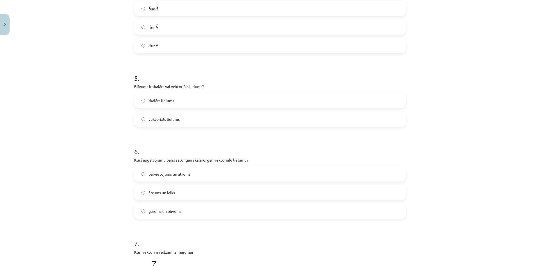
scroll to position [893, 0]
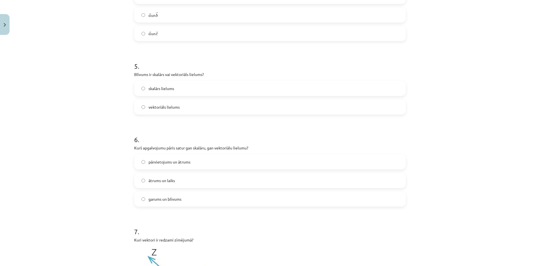
drag, startPoint x: 181, startPoint y: 183, endPoint x: 183, endPoint y: 179, distance: 4.8
click at [181, 183] on label "ātrums un laiks" at bounding box center [270, 180] width 271 height 14
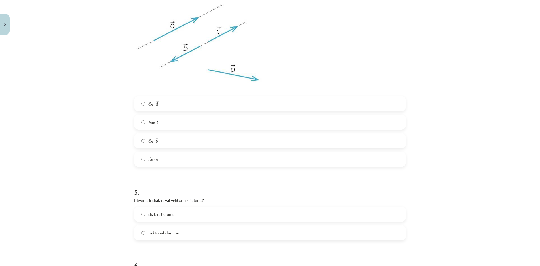
scroll to position [752, 0]
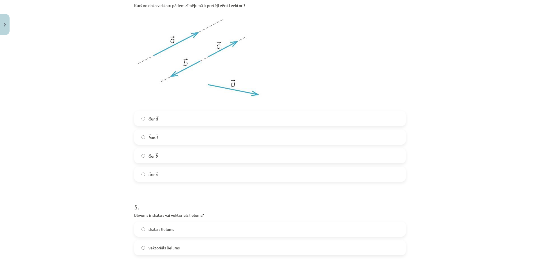
click at [181, 141] on label "→ b b → un → d d →" at bounding box center [270, 137] width 271 height 14
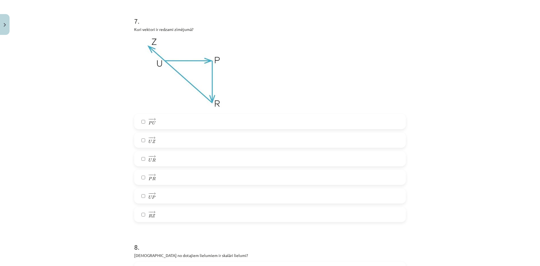
scroll to position [1118, 0]
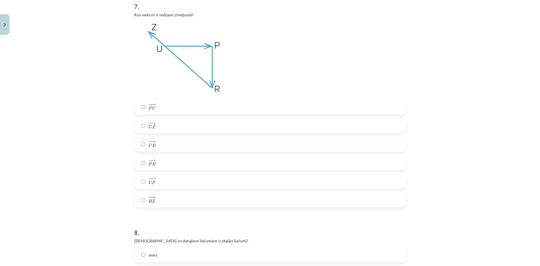
click at [150, 182] on span "U" at bounding box center [150, 183] width 3 height 4
click at [157, 128] on label "− − → U Z U Z →" at bounding box center [270, 125] width 271 height 14
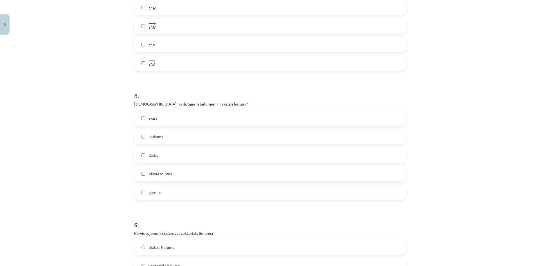
scroll to position [1258, 0]
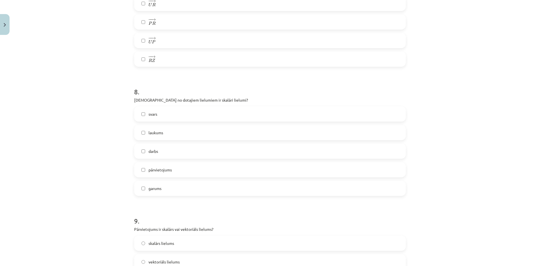
click at [169, 136] on label "laukums" at bounding box center [270, 132] width 271 height 14
click at [170, 188] on label "garums" at bounding box center [270, 188] width 271 height 14
click at [162, 151] on label "darbs" at bounding box center [270, 151] width 271 height 14
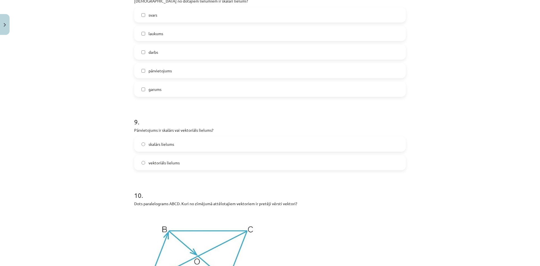
scroll to position [1371, 0]
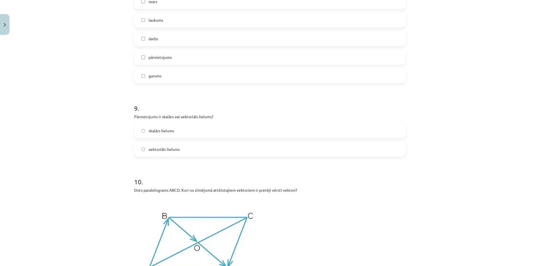
click at [172, 147] on span "vektoriāls lielums" at bounding box center [164, 149] width 31 height 6
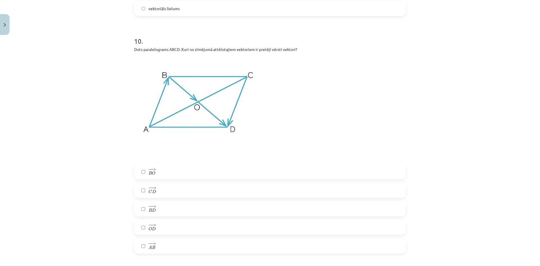
scroll to position [1540, 0]
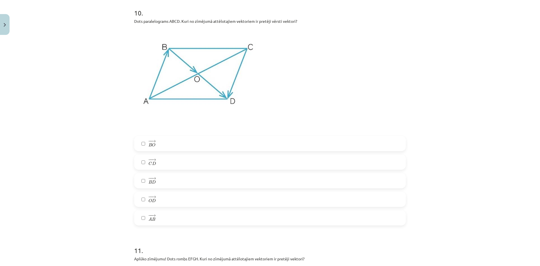
click at [214, 163] on label "− − → C D C D →" at bounding box center [270, 162] width 271 height 14
click at [213, 197] on label "− − → O D O D →" at bounding box center [270, 199] width 271 height 14
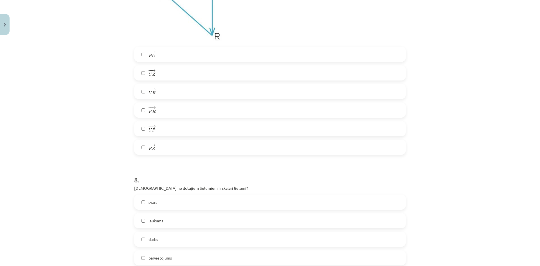
scroll to position [1090, 0]
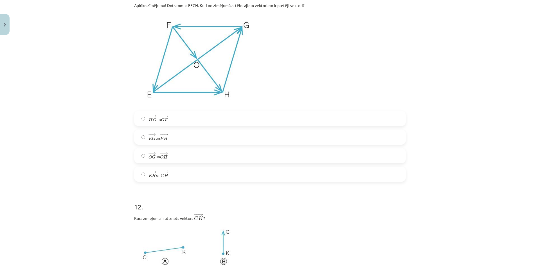
click at [169, 155] on label "− − → O G O G → un − − → O H O H →" at bounding box center [270, 156] width 271 height 14
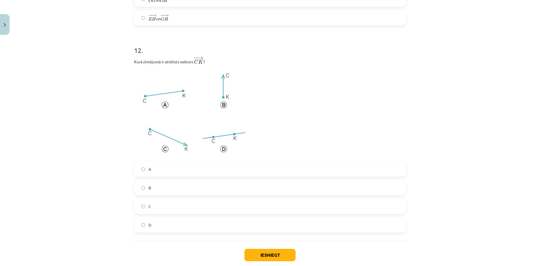
scroll to position [1962, 0]
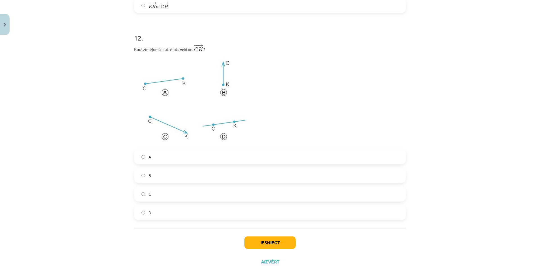
click at [156, 192] on label "C" at bounding box center [270, 194] width 271 height 14
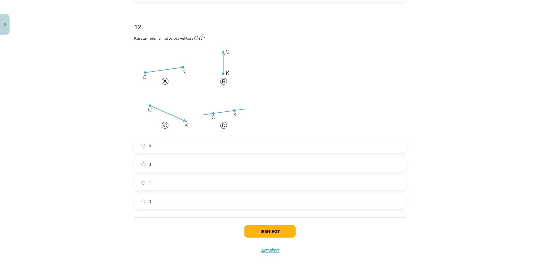
scroll to position [1982, 0]
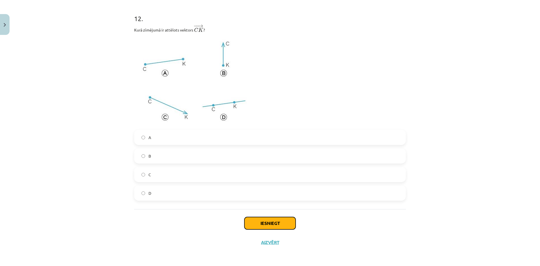
click at [254, 224] on button "Iesniegt" at bounding box center [269, 223] width 51 height 12
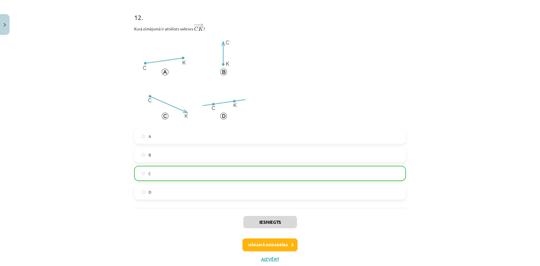
scroll to position [2000, 0]
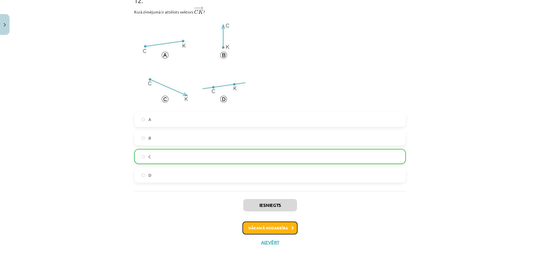
click at [278, 224] on button "Nākamā nodarbība" at bounding box center [270, 227] width 55 height 13
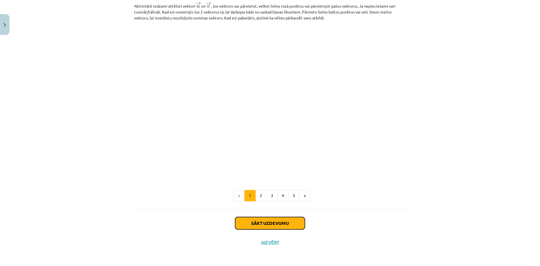
click at [275, 220] on button "Sākt uzdevumu" at bounding box center [270, 223] width 70 height 12
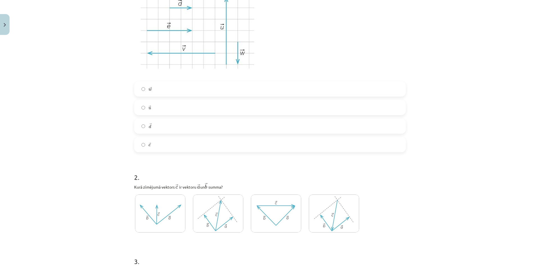
click at [151, 138] on label "→ e e →" at bounding box center [270, 145] width 271 height 14
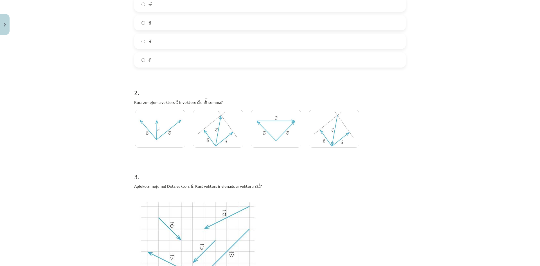
scroll to position [329, 0]
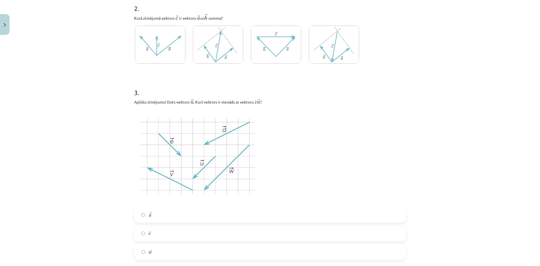
click at [162, 49] on img at bounding box center [160, 45] width 50 height 38
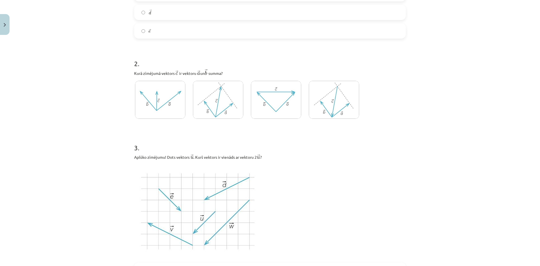
scroll to position [273, 0]
click at [224, 111] on img at bounding box center [218, 101] width 50 height 38
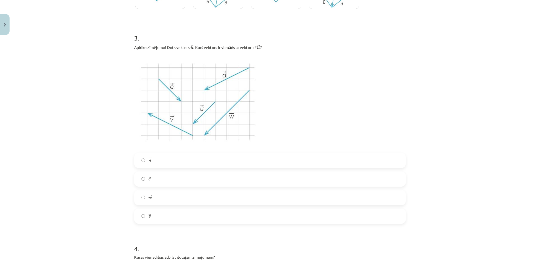
scroll to position [385, 0]
click at [161, 178] on label "→ e e →" at bounding box center [270, 177] width 271 height 14
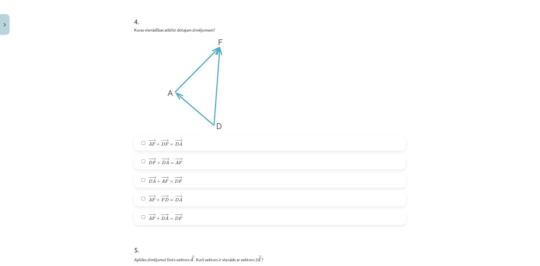
scroll to position [610, 0]
click at [161, 183] on span "A" at bounding box center [162, 181] width 3 height 4
click at [179, 218] on span "F" at bounding box center [181, 218] width 4 height 3
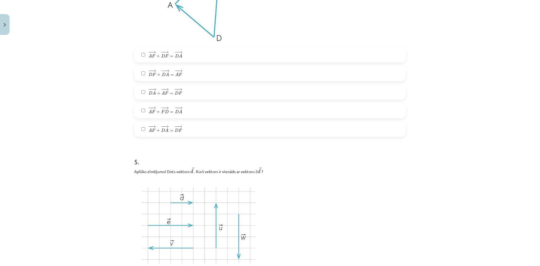
scroll to position [639, 0]
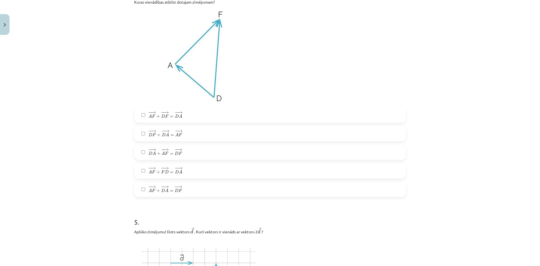
click at [175, 193] on span "− − → A F + − − → D A = − − → D F A F → + D A → = D F →" at bounding box center [166, 189] width 34 height 8
click at [162, 134] on span "D" at bounding box center [164, 135] width 4 height 4
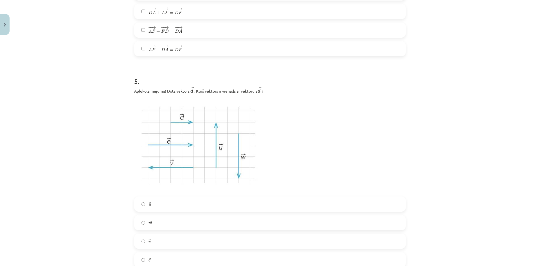
scroll to position [807, 0]
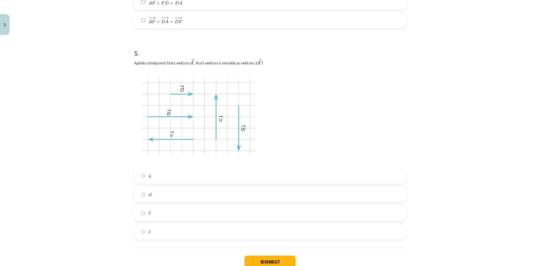
click at [147, 235] on label "→ e e →" at bounding box center [270, 232] width 271 height 14
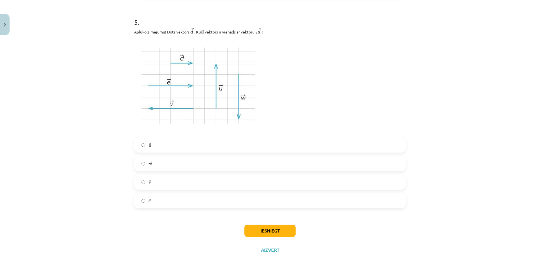
scroll to position [847, 0]
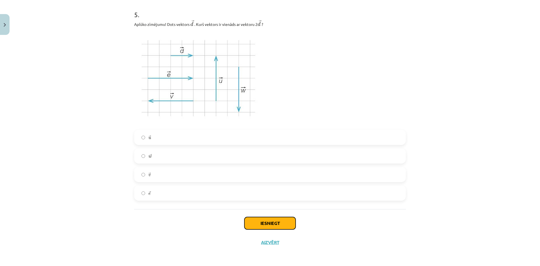
click at [272, 220] on button "Iesniegt" at bounding box center [269, 223] width 51 height 12
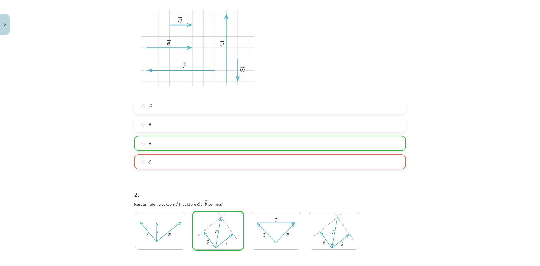
scroll to position [115, 0]
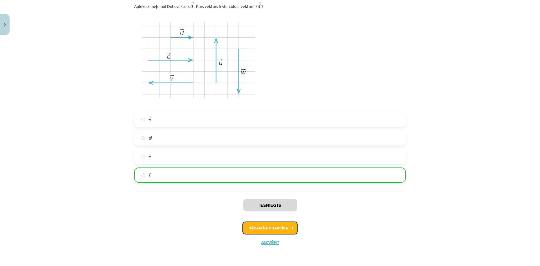
click at [281, 226] on button "Nākamā nodarbība" at bounding box center [270, 227] width 55 height 13
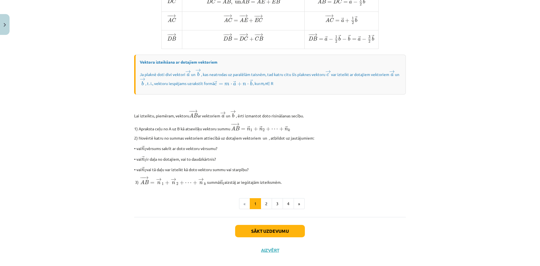
scroll to position [408, 0]
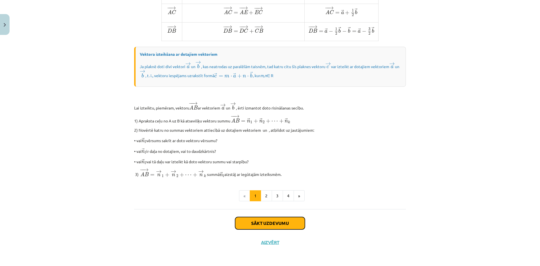
click at [247, 219] on button "Sākt uzdevumu" at bounding box center [270, 223] width 70 height 12
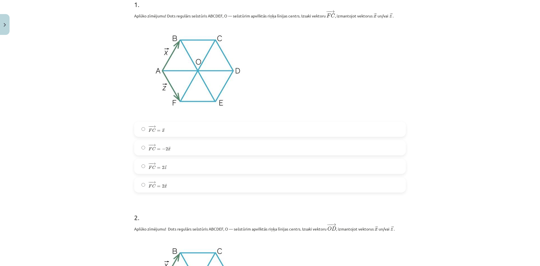
scroll to position [98, 0]
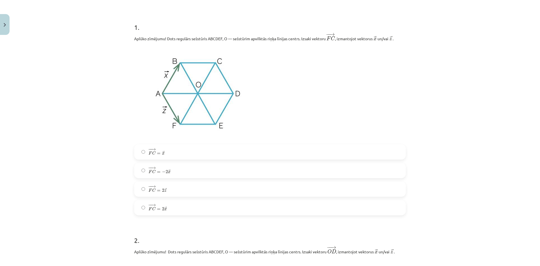
click at [197, 188] on label "− − → F C = 2 → z F C → = 2 z →" at bounding box center [270, 189] width 271 height 14
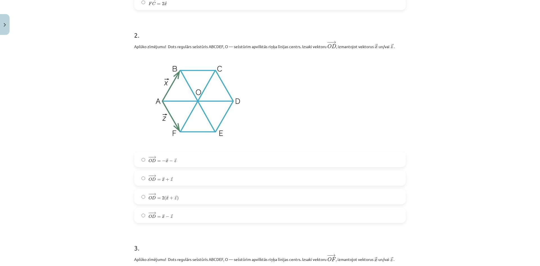
scroll to position [324, 0]
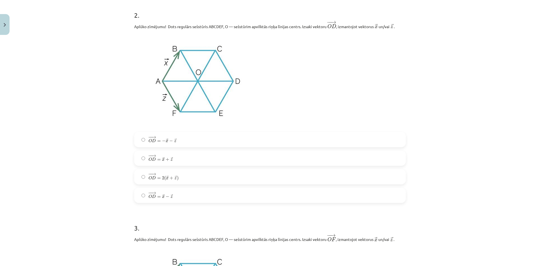
click at [185, 177] on label "− − → O D = 2 ( → x + → z ) O D → = 2 ( x → + z → )" at bounding box center [270, 177] width 271 height 14
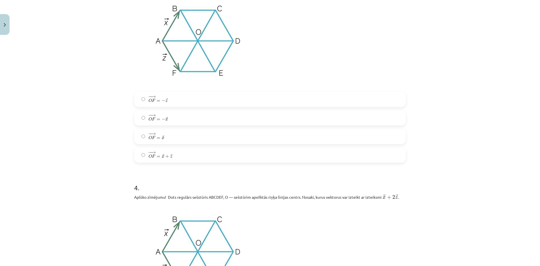
click at [152, 103] on span "− − → O F = − → z O F → = − z →" at bounding box center [158, 99] width 19 height 8
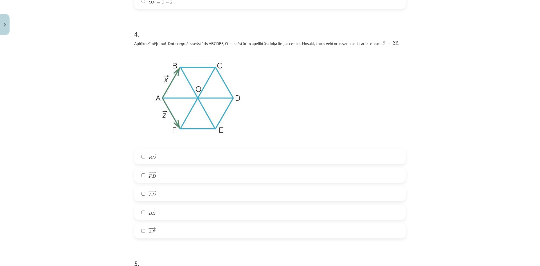
scroll to position [774, 0]
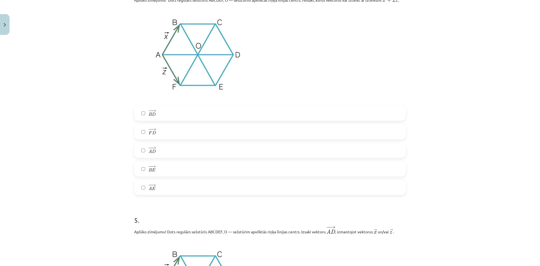
click at [172, 178] on div "− − → B D B D → − − → F D F D → − − → A D A D → − − → B E B E → − − → A E A E →" at bounding box center [270, 149] width 272 height 89
click at [168, 169] on label "− − → B E B E →" at bounding box center [270, 169] width 271 height 14
click at [152, 134] on span "D" at bounding box center [154, 133] width 4 height 4
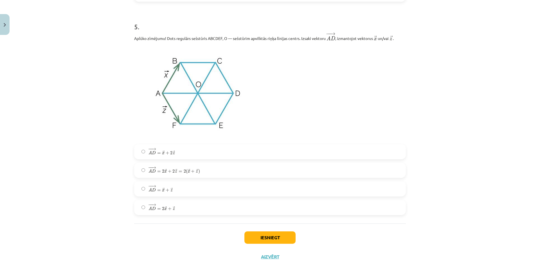
scroll to position [971, 0]
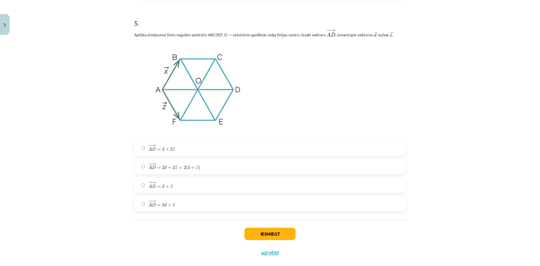
click at [169, 181] on label "− − → A D = → x + → z A D → = x → + z →" at bounding box center [270, 185] width 271 height 14
click at [221, 206] on label "− − → A D = 2 → x + → z A D → = 2 x → + z →" at bounding box center [270, 204] width 271 height 14
click at [259, 230] on button "Iesniegt" at bounding box center [269, 234] width 51 height 12
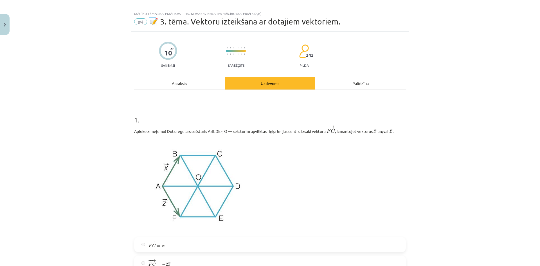
scroll to position [0, 0]
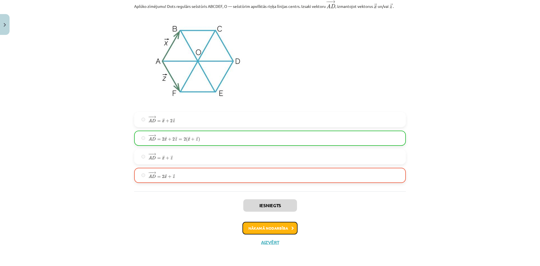
click at [256, 222] on button "Nākamā nodarbība" at bounding box center [270, 228] width 55 height 13
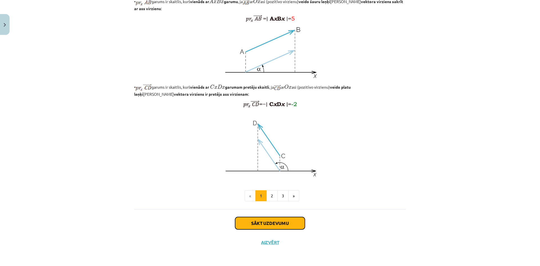
click at [257, 219] on button "Sākt uzdevumu" at bounding box center [270, 223] width 70 height 12
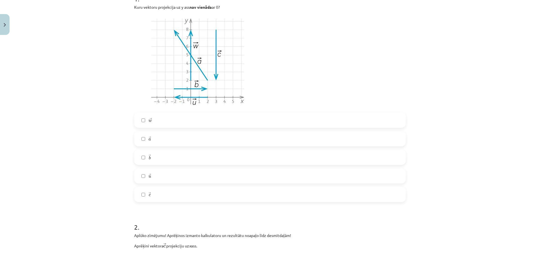
click at [168, 163] on label "→ b b →" at bounding box center [270, 157] width 271 height 14
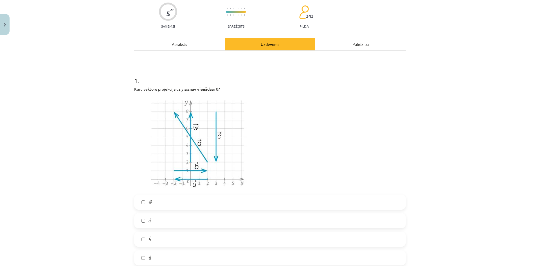
scroll to position [99, 0]
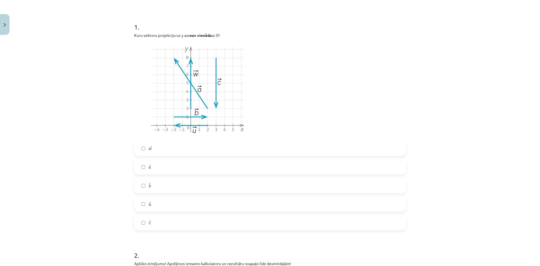
click at [170, 190] on label "→ b b →" at bounding box center [270, 185] width 271 height 14
click at [170, 196] on div "→ u u →" at bounding box center [270, 203] width 272 height 15
click at [169, 186] on label "→ b b →" at bounding box center [270, 185] width 271 height 14
click at [172, 206] on label "→ u u →" at bounding box center [270, 204] width 271 height 14
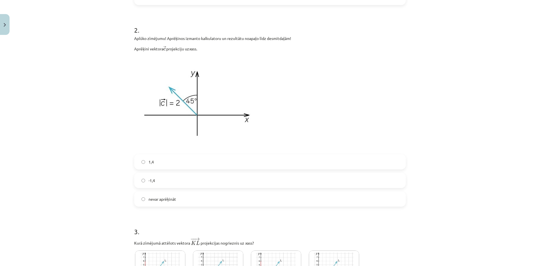
click at [165, 179] on label "-1,4" at bounding box center [270, 180] width 271 height 14
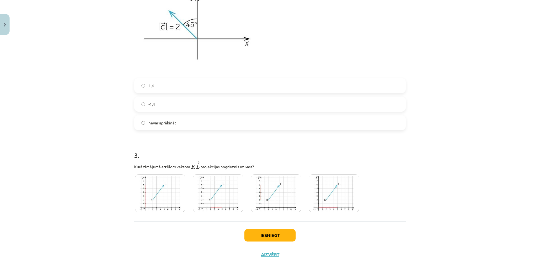
scroll to position [413, 0]
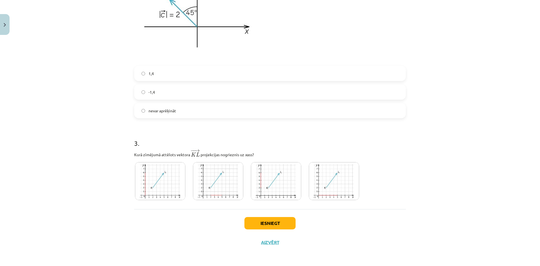
click at [259, 216] on div "Iesniegt Aizvērt" at bounding box center [270, 228] width 272 height 39
click at [260, 220] on button "Iesniegt" at bounding box center [269, 223] width 51 height 12
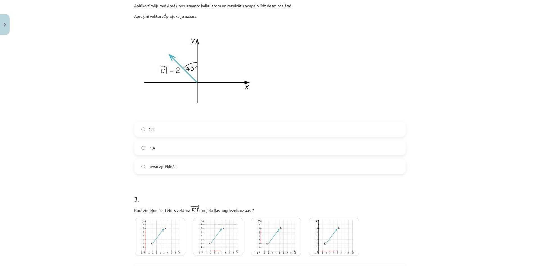
scroll to position [328, 0]
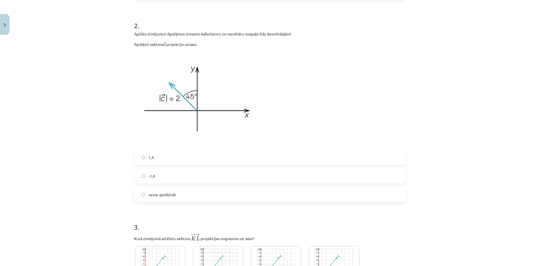
click at [466, 181] on div "Mācību tēma: Matemātikas i - 10. klases 1. ieskaites mācību materiāls (a,b) #5 …" at bounding box center [270, 133] width 540 height 266
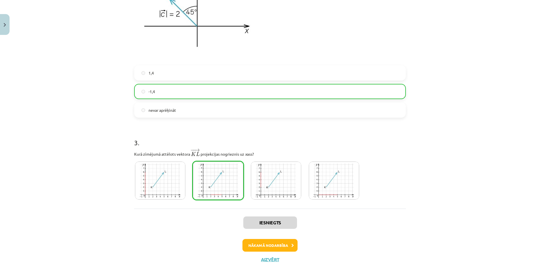
scroll to position [430, 0]
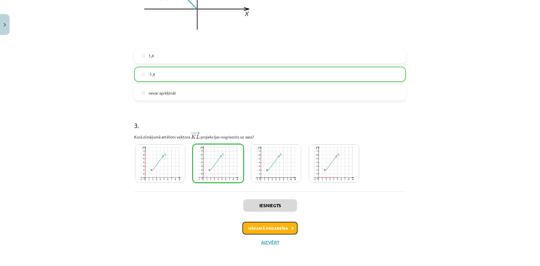
click at [282, 225] on button "Nākamā nodarbība" at bounding box center [270, 228] width 55 height 13
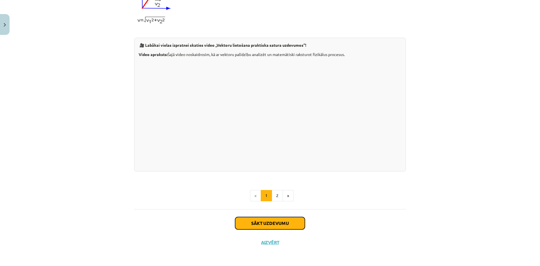
click at [273, 224] on button "Sākt uzdevumu" at bounding box center [270, 223] width 70 height 12
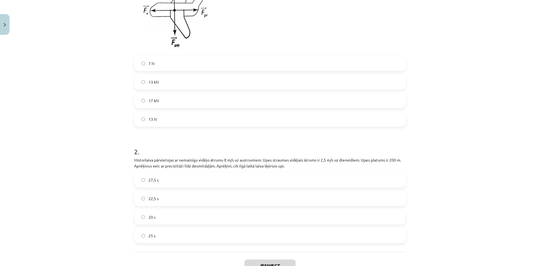
click at [165, 113] on label "13 N" at bounding box center [270, 119] width 271 height 14
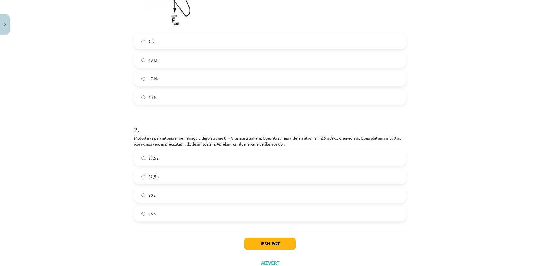
scroll to position [226, 0]
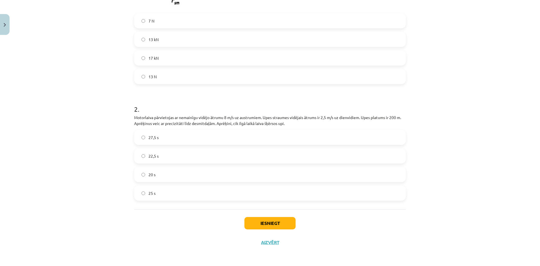
click at [177, 144] on label "27,5 s" at bounding box center [270, 137] width 271 height 14
click at [273, 220] on button "Iesniegt" at bounding box center [269, 223] width 51 height 12
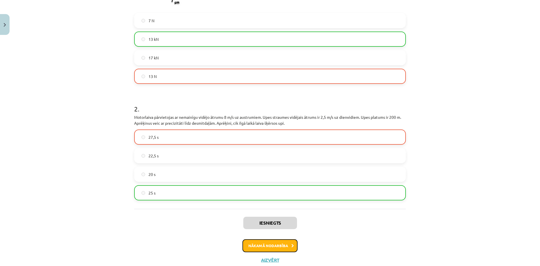
click at [268, 245] on button "Nākamā nodarbība" at bounding box center [270, 245] width 55 height 13
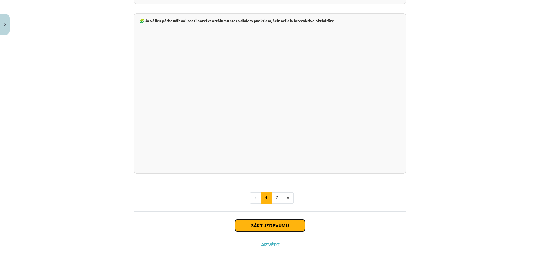
click at [270, 224] on button "Sākt uzdevumu" at bounding box center [270, 225] width 70 height 12
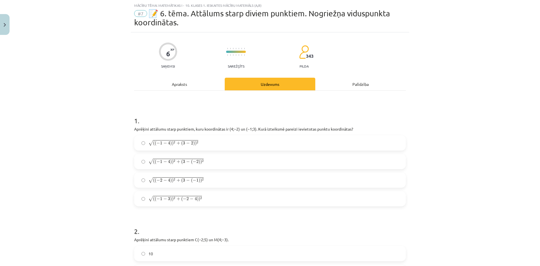
click at [185, 171] on div "√ ( ( − 1 − 4 ) ) 2 + ( 3 − 2 ) ) 2 ( ( − 1 − 4 ) ) 2 + ( 3 − 2 ) ) 2 √ ( ( − 1…" at bounding box center [270, 170] width 272 height 71
click at [186, 179] on span "−" at bounding box center [188, 180] width 4 height 3
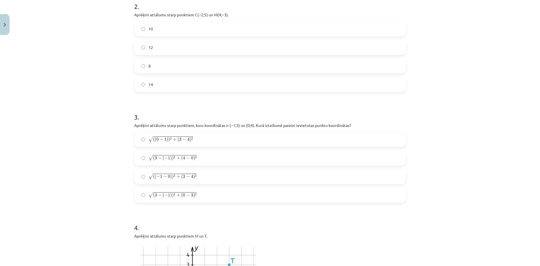
scroll to position [239, 0]
click at [162, 89] on label "14" at bounding box center [270, 84] width 271 height 14
click at [192, 152] on label "√ ( 3 − ( − 1 ) ) 2 + ( 4 − 0 ) 2 ( 3 − ( − 1 ) ) 2 + ( 4 − 0 ) 2" at bounding box center [270, 158] width 271 height 14
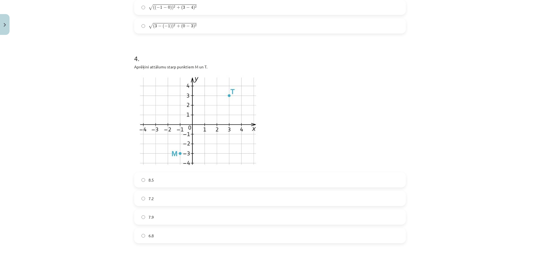
click at [156, 180] on label "8.5" at bounding box center [270, 180] width 271 height 14
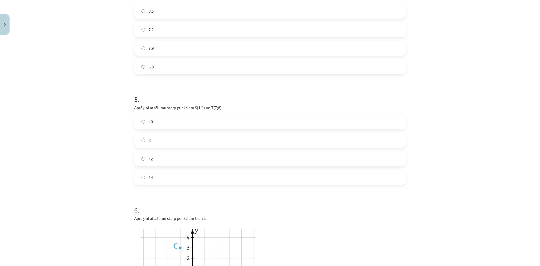
click at [174, 179] on label "14" at bounding box center [270, 177] width 271 height 14
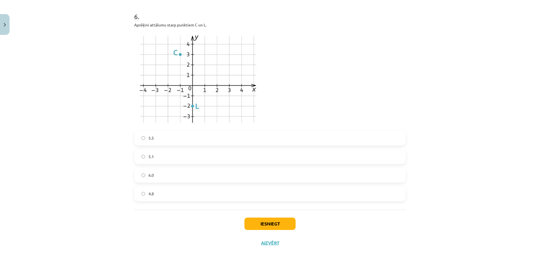
scroll to position [771, 0]
click at [164, 140] on label "5.5" at bounding box center [270, 137] width 271 height 14
click at [270, 220] on button "Iesniegt" at bounding box center [269, 223] width 51 height 12
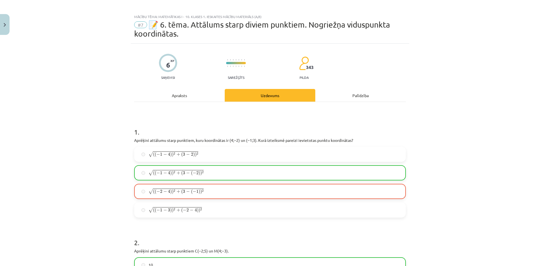
scroll to position [0, 0]
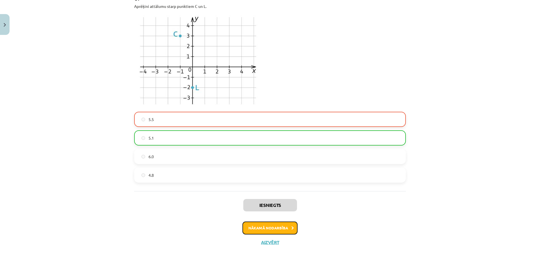
click at [274, 230] on button "Nākamā nodarbība" at bounding box center [270, 227] width 55 height 13
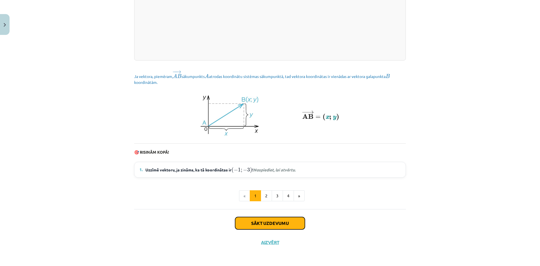
click at [278, 218] on button "Sākt uzdevumu" at bounding box center [270, 223] width 70 height 12
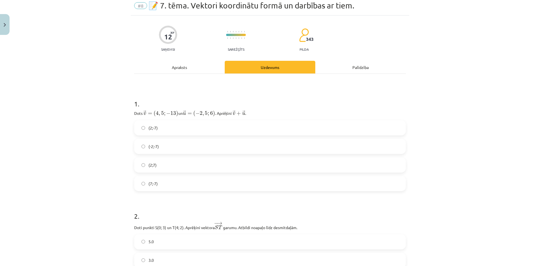
scroll to position [14, 0]
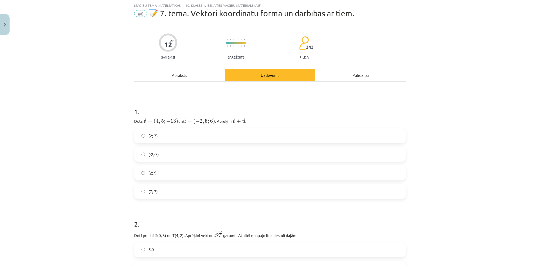
click at [174, 142] on label "(2;-7)" at bounding box center [270, 136] width 271 height 14
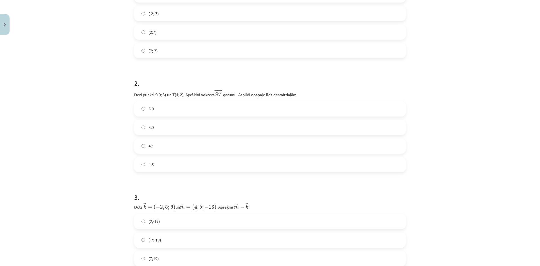
scroll to position [211, 0]
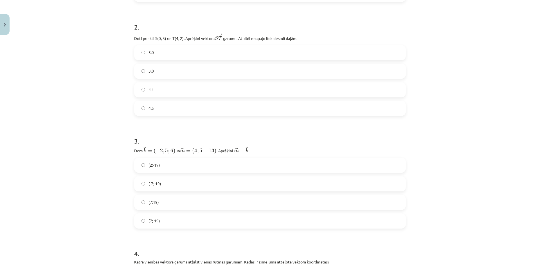
click at [163, 104] on label "4.5" at bounding box center [270, 108] width 271 height 14
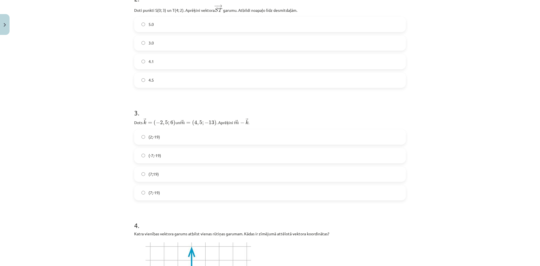
drag, startPoint x: 176, startPoint y: 137, endPoint x: 179, endPoint y: 149, distance: 11.9
click at [176, 137] on label "(2;-19)" at bounding box center [270, 137] width 271 height 14
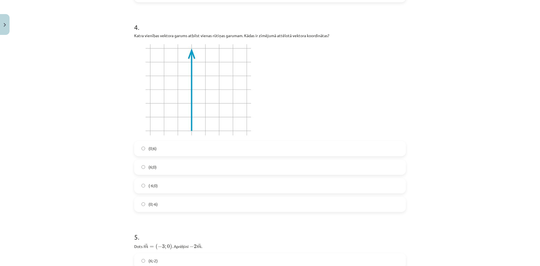
scroll to position [436, 0]
click at [161, 150] on label "(0;6)" at bounding box center [270, 150] width 271 height 14
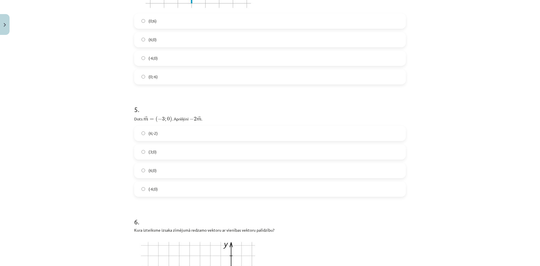
scroll to position [577, 0]
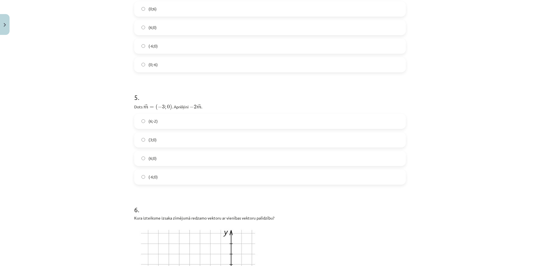
click at [208, 125] on label "(6;-2)" at bounding box center [270, 121] width 271 height 14
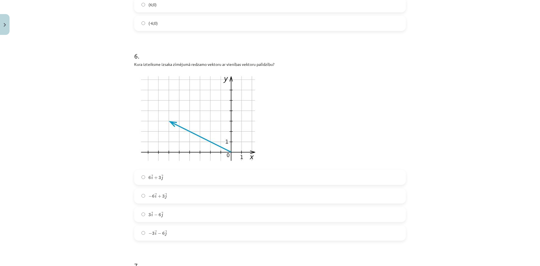
scroll to position [746, 0]
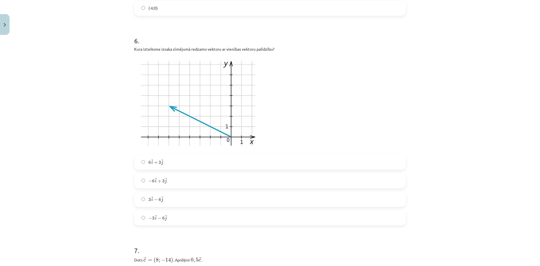
click at [176, 186] on label "− 6 → i + 3 → j − 6 i → + 3 j →" at bounding box center [270, 181] width 271 height 14
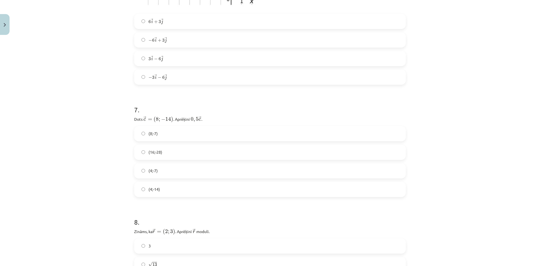
scroll to position [914, 0]
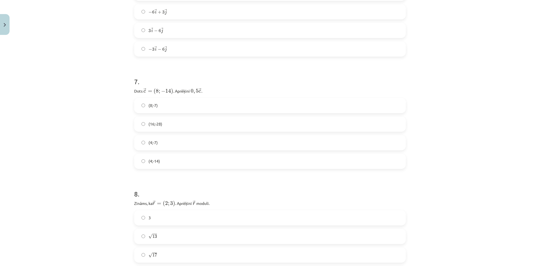
click at [159, 161] on label "(4;-14)" at bounding box center [270, 161] width 271 height 14
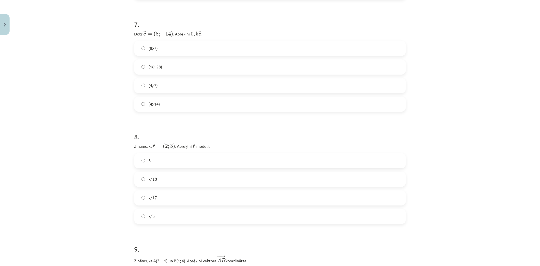
scroll to position [957, 0]
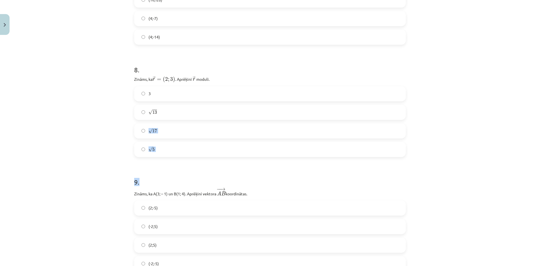
drag, startPoint x: 244, startPoint y: 163, endPoint x: 247, endPoint y: 162, distance: 2.9
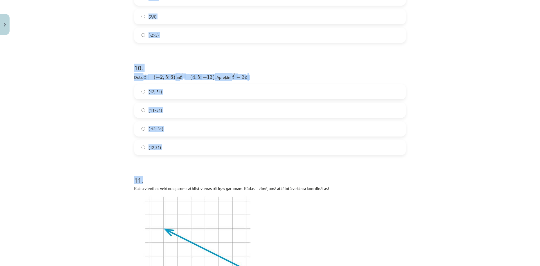
scroll to position [1266, 0]
drag, startPoint x: 130, startPoint y: 147, endPoint x: 322, endPoint y: 163, distance: 192.2
copy form "7 . Dots ﻿ → c = ( 8 ; − 14 ) c → = ( 8 ; − 14 ) ﻿. Aprēķini ﻿ 0 , 5 → c 0 , 5 …"
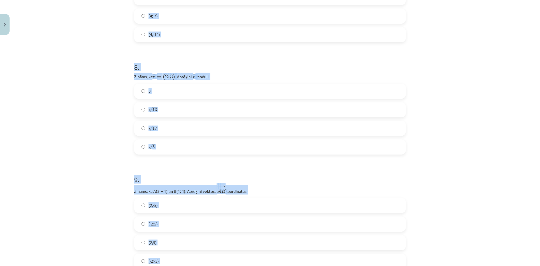
click at [86, 124] on div "Mācību tēma: Matemātikas i - 10. klases 1. ieskaites mācību materiāls (a,b) #8 …" at bounding box center [270, 133] width 540 height 266
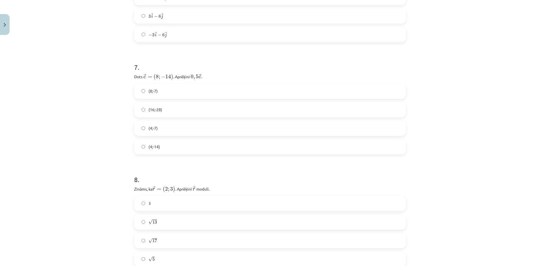
scroll to position [928, 0]
click at [172, 133] on label "(4;-7)" at bounding box center [270, 129] width 271 height 14
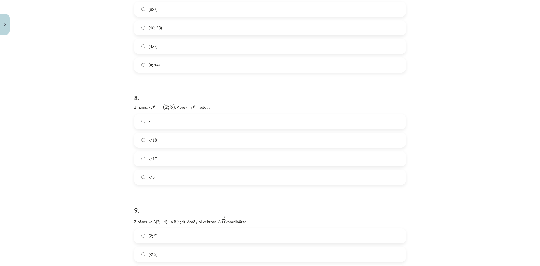
scroll to position [1013, 0]
click at [167, 136] on label "√ 13 13" at bounding box center [270, 138] width 271 height 14
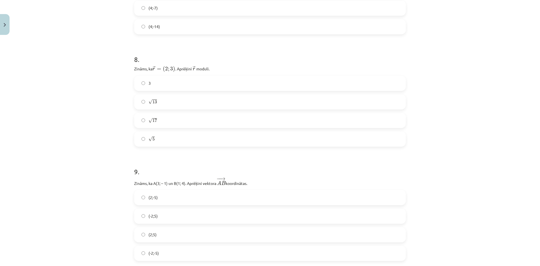
scroll to position [1097, 0]
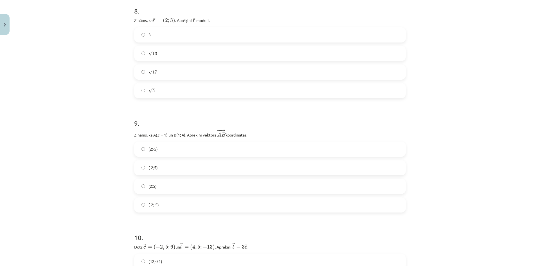
click at [161, 169] on label "(-2;5)" at bounding box center [270, 168] width 271 height 14
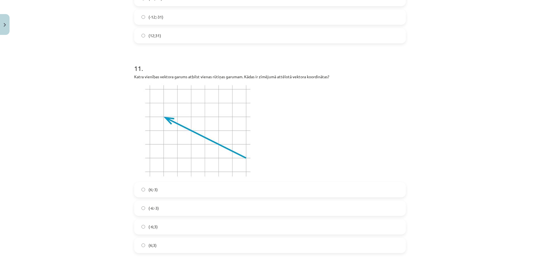
scroll to position [1407, 0]
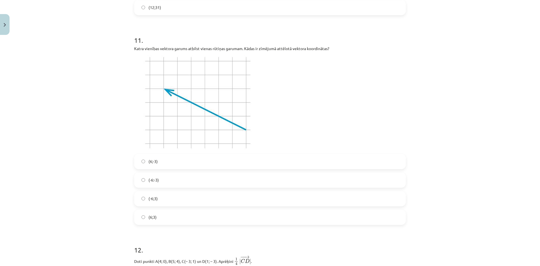
click at [163, 193] on label "(-6;3)" at bounding box center [270, 199] width 271 height 14
click at [216, 201] on label "(-6;3)" at bounding box center [270, 199] width 271 height 14
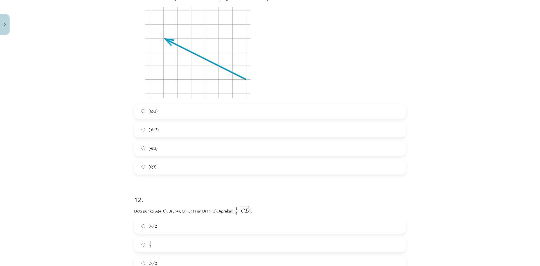
scroll to position [1545, 0]
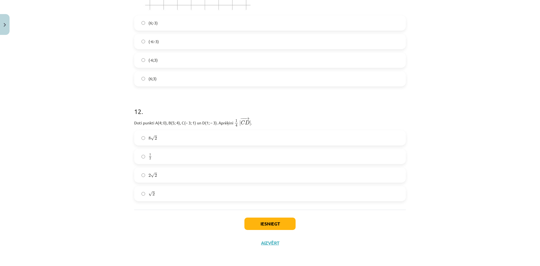
click at [174, 140] on label "8 √ 2 8 2" at bounding box center [270, 138] width 271 height 14
click at [275, 221] on button "Iesniegt" at bounding box center [269, 223] width 51 height 12
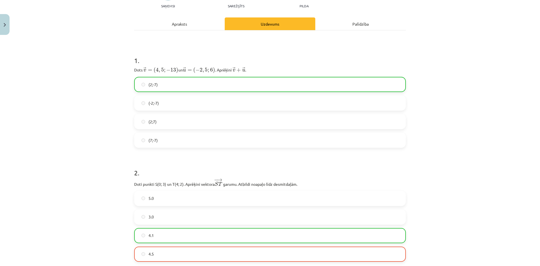
scroll to position [0, 0]
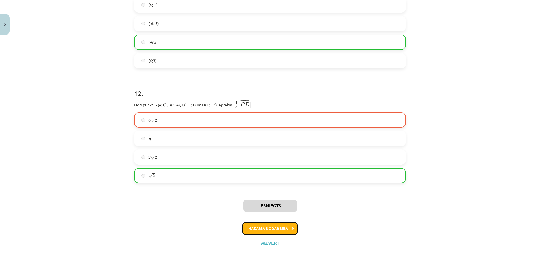
click at [265, 226] on button "Nākamā nodarbība" at bounding box center [270, 228] width 55 height 13
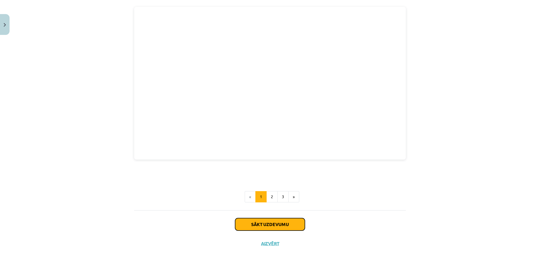
click at [278, 224] on button "Sākt uzdevumu" at bounding box center [270, 224] width 70 height 12
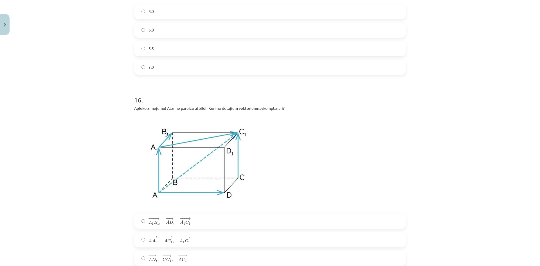
scroll to position [2557, 0]
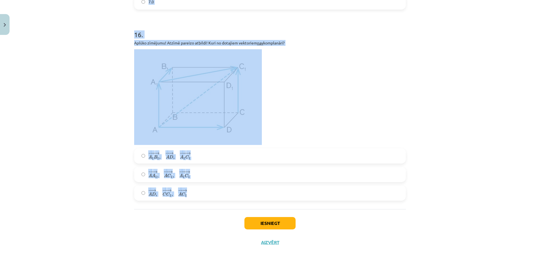
drag, startPoint x: 129, startPoint y: 121, endPoint x: 294, endPoint y: 191, distance: 179.3
copy form "Vektors ﻿ → a = 3 → i + 2 → j − 5 → k a → = 3 i → + 2 j → − 5 k → izteikts, izm…"
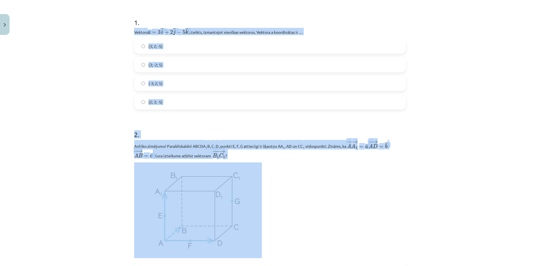
scroll to position [13, 0]
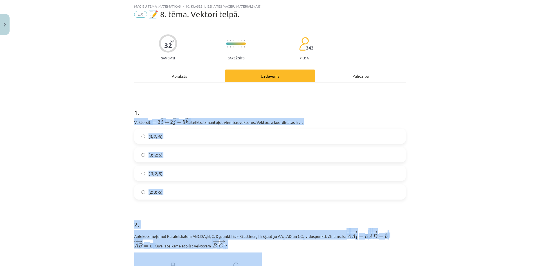
click at [115, 189] on div "Mācību tēma: Matemātikas i - 10. klases 1. ieskaites mācību materiāls (a,b) #9 …" at bounding box center [270, 133] width 540 height 266
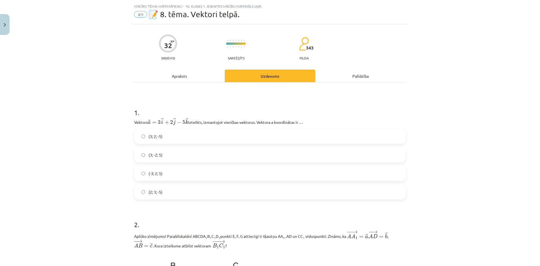
click at [158, 138] on span "(3; 2; -5)" at bounding box center [156, 136] width 14 height 6
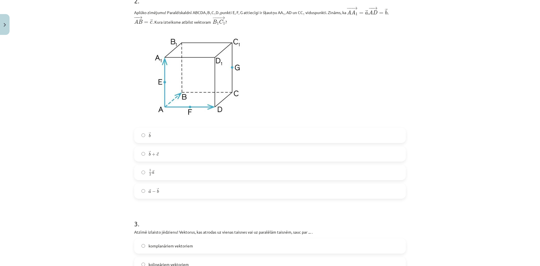
scroll to position [238, 0]
click at [163, 150] on label "→ b + → c b → + c →" at bounding box center [270, 152] width 271 height 14
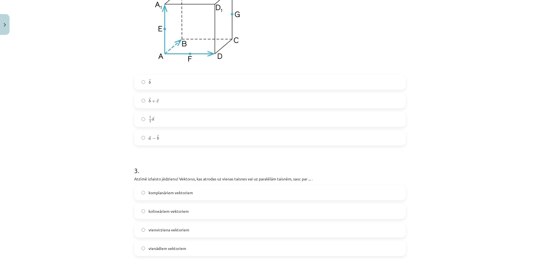
scroll to position [295, 0]
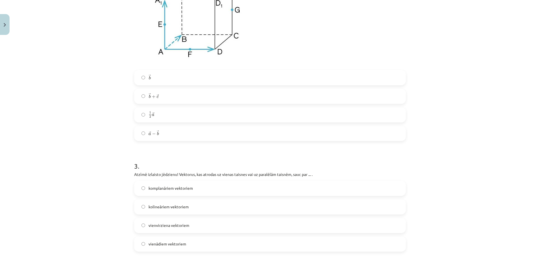
click at [187, 78] on label "→ b b →" at bounding box center [270, 78] width 271 height 14
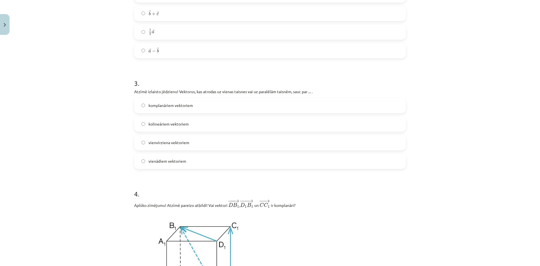
scroll to position [379, 0]
click at [203, 124] on label "kolineāriem vektoriem" at bounding box center [270, 122] width 271 height 14
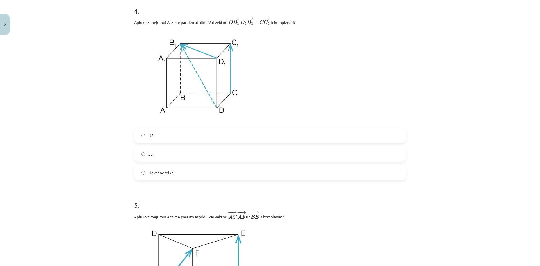
scroll to position [548, 0]
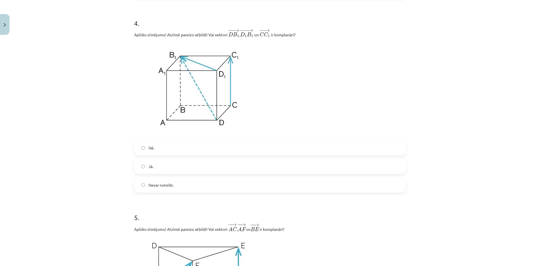
click at [156, 165] on label "Jā." at bounding box center [270, 166] width 271 height 14
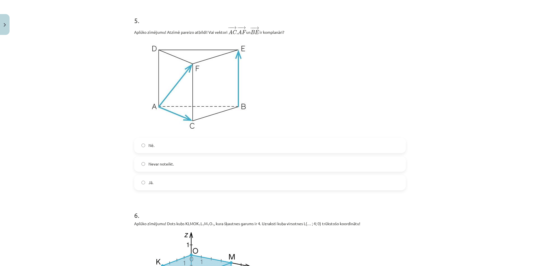
click at [149, 145] on span "Nē." at bounding box center [152, 145] width 6 height 6
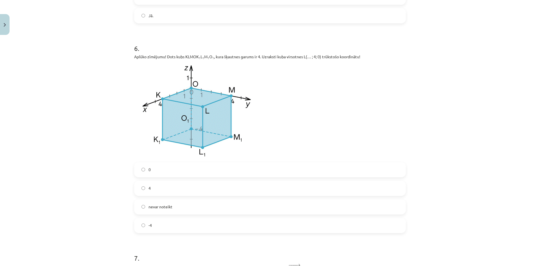
scroll to position [942, 0]
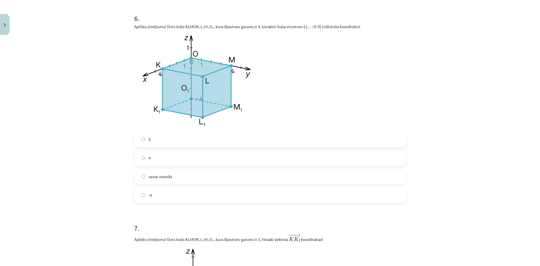
click at [161, 137] on label "0" at bounding box center [270, 140] width 271 height 14
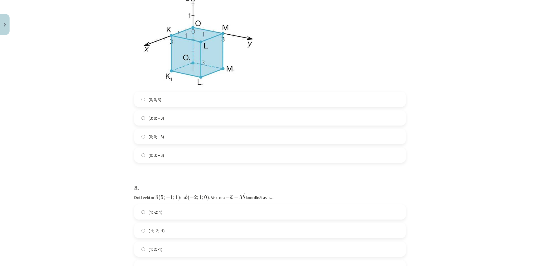
scroll to position [1195, 0]
click at [168, 99] on label "(0; 0; 3)" at bounding box center [270, 99] width 271 height 14
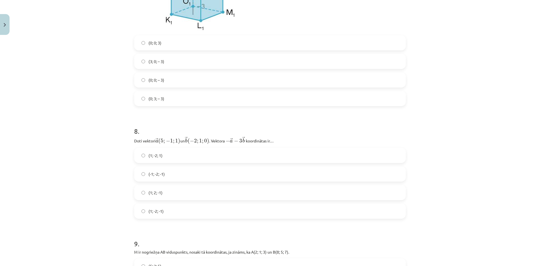
scroll to position [1279, 0]
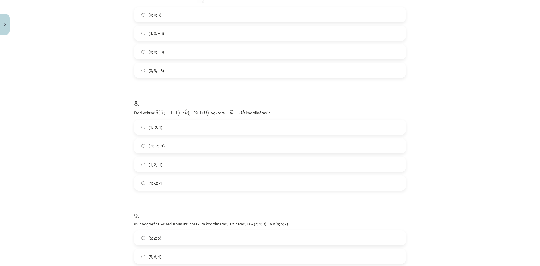
click at [167, 187] on label "(1; -2; -1)" at bounding box center [270, 183] width 271 height 14
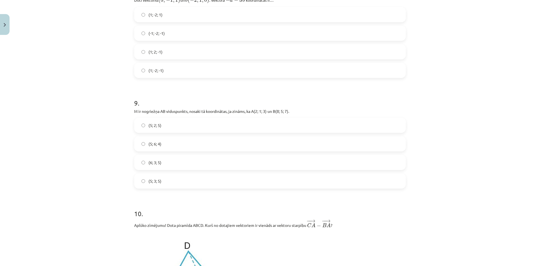
scroll to position [1420, 0]
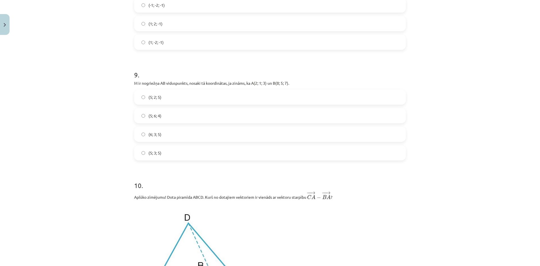
click at [162, 157] on label "(5; 3; 5)" at bounding box center [270, 153] width 271 height 14
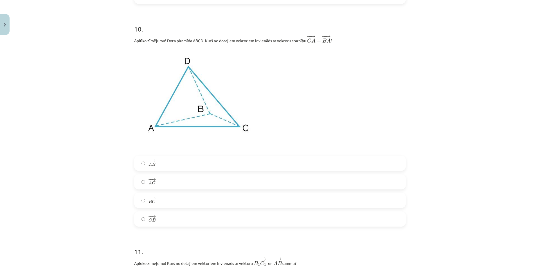
scroll to position [1589, 0]
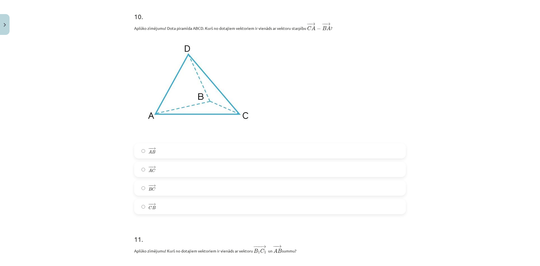
click at [155, 208] on label "− − → C B C B →" at bounding box center [270, 206] width 271 height 14
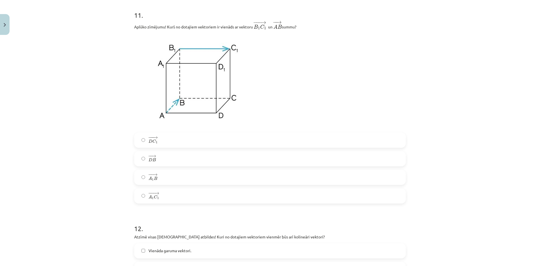
scroll to position [1814, 0]
click at [174, 196] on label "− −− → A 1 C 1 A 1 C 1 →" at bounding box center [270, 195] width 271 height 14
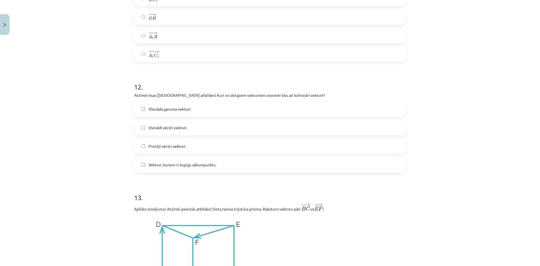
scroll to position [1954, 0]
click at [188, 132] on label "Vienādi vērsti vektori." at bounding box center [270, 127] width 271 height 14
click at [188, 149] on label "Pretēji vērsti vektori." at bounding box center [270, 146] width 271 height 14
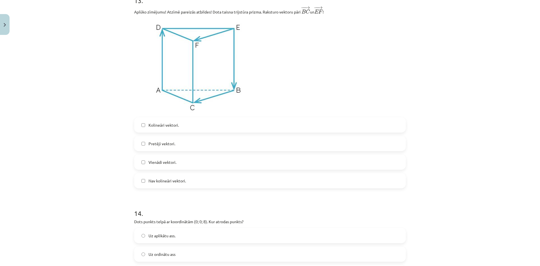
scroll to position [2151, 0]
click at [170, 125] on span "Kolineāri vektori." at bounding box center [164, 125] width 30 height 6
click at [165, 128] on span "Kolineāri vektori." at bounding box center [164, 125] width 30 height 6
click at [189, 164] on label "Vienādi vektori." at bounding box center [270, 162] width 271 height 14
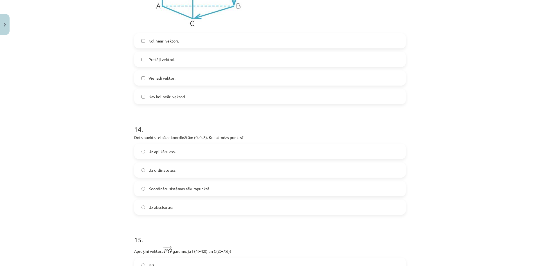
scroll to position [2236, 0]
click at [180, 154] on label "Uz aplikātu ass." at bounding box center [270, 151] width 271 height 14
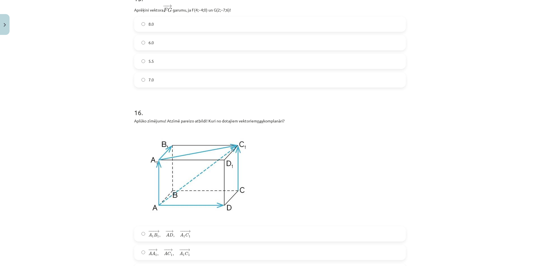
scroll to position [2461, 0]
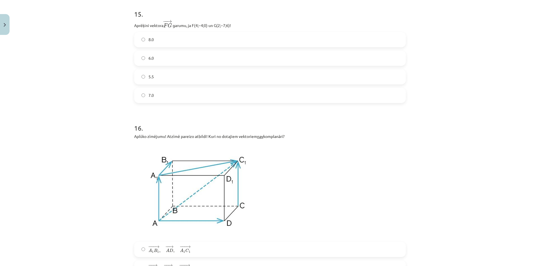
click at [167, 98] on label "7.0" at bounding box center [270, 95] width 271 height 14
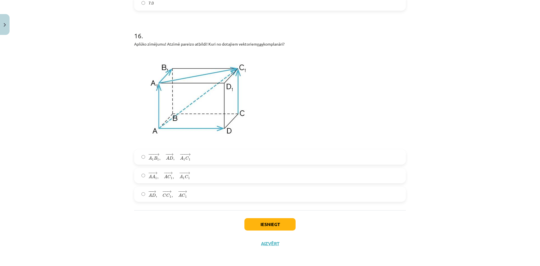
scroll to position [2557, 0]
click at [188, 196] on label "− − → A D , − − → C C 1 , − − → A C 1 A D → , C C 1 → , A C 1 →" at bounding box center [270, 193] width 271 height 14
click at [267, 221] on button "Iesniegt" at bounding box center [269, 223] width 51 height 12
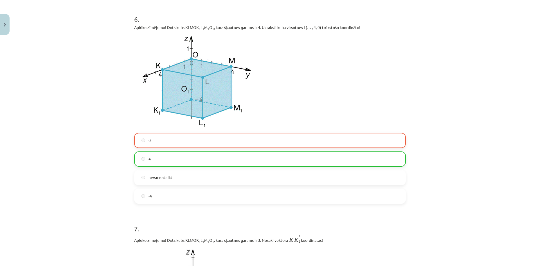
scroll to position [925, 0]
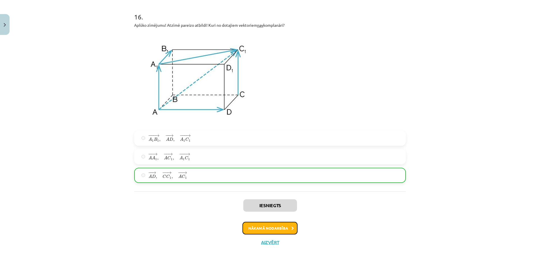
click at [282, 224] on button "Nākamā nodarbība" at bounding box center [270, 228] width 55 height 13
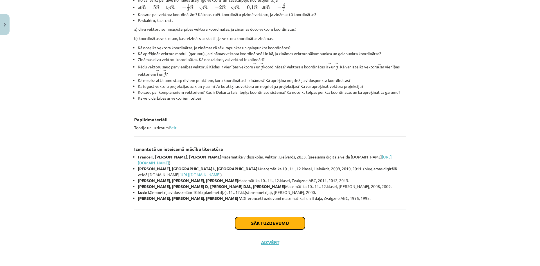
click at [263, 220] on button "Sākt uzdevumu" at bounding box center [270, 223] width 70 height 12
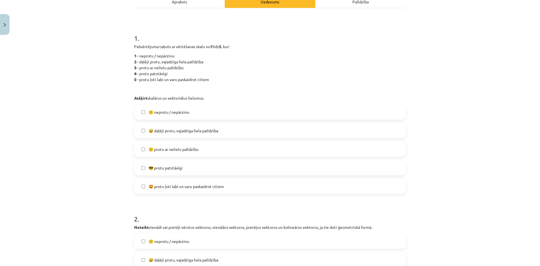
scroll to position [98, 0]
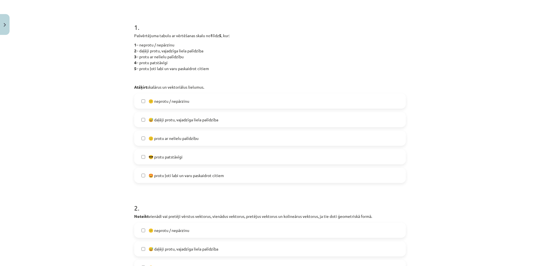
click at [174, 123] on label "😅 daļēji protu, vajadzīga liela palīdzība" at bounding box center [270, 120] width 271 height 14
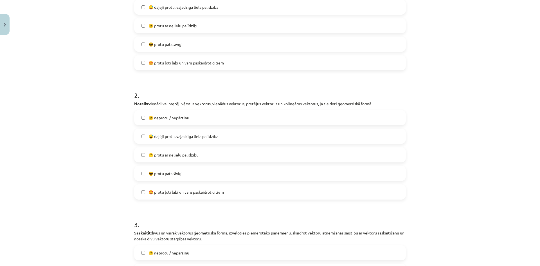
click at [172, 138] on span "😅 daļēji protu, vajadzīga liela palīdzība" at bounding box center [184, 136] width 70 height 6
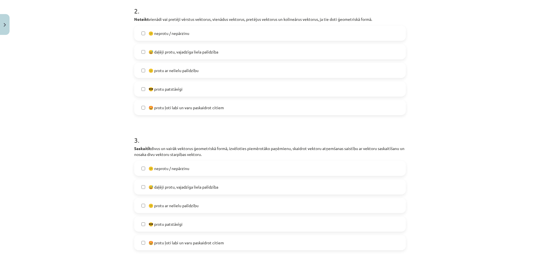
click at [170, 70] on span "🙂 protu ar nelielu palīdzību" at bounding box center [174, 71] width 50 height 6
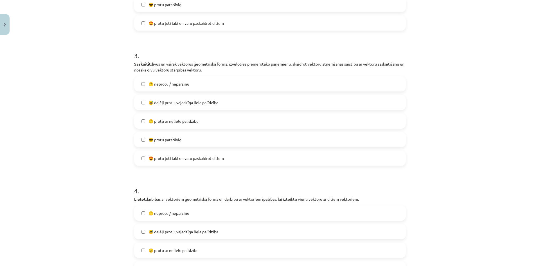
click at [178, 119] on span "🙂 protu ar nelielu palīdzību" at bounding box center [174, 121] width 50 height 6
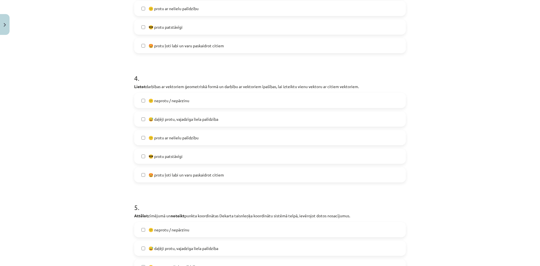
click at [174, 135] on span "🙂 protu ar nelielu palīdzību" at bounding box center [174, 138] width 50 height 6
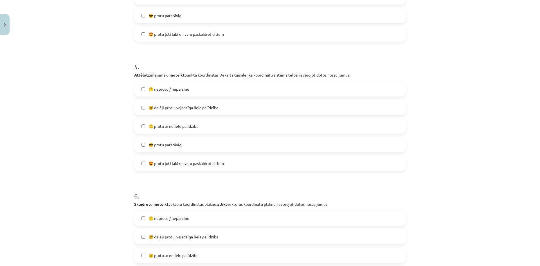
click at [167, 126] on span "🙂 protu ar nelielu palīdzību" at bounding box center [174, 126] width 50 height 6
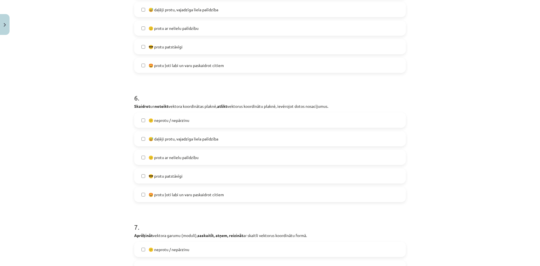
scroll to position [746, 0]
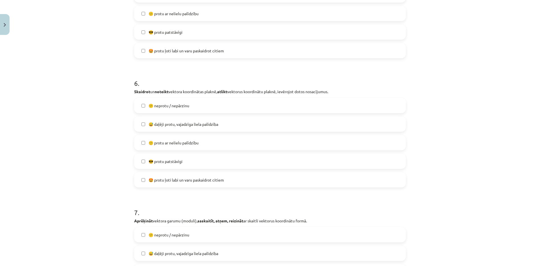
click at [167, 138] on label "🙂 protu ar nelielu palīdzību" at bounding box center [270, 143] width 271 height 14
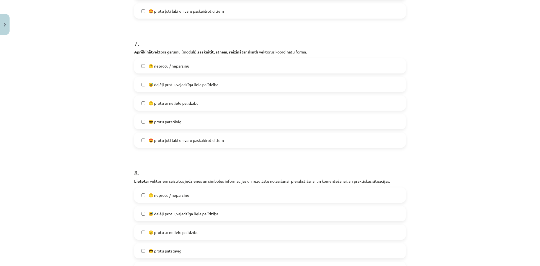
click at [165, 109] on label "🙂 protu ar nelielu palīdzību" at bounding box center [270, 103] width 271 height 14
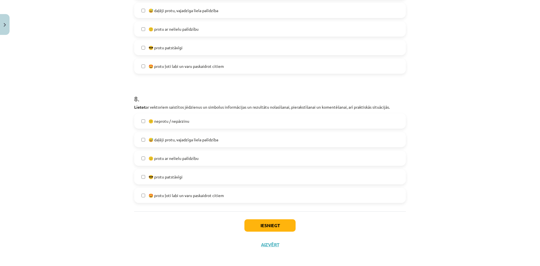
scroll to position [991, 0]
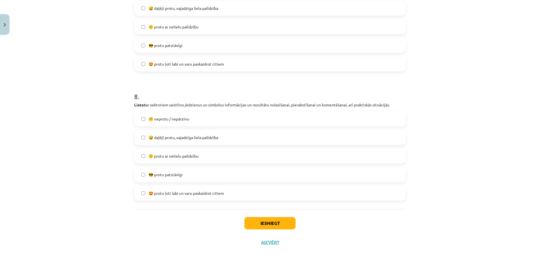
drag, startPoint x: 174, startPoint y: 153, endPoint x: 178, endPoint y: 153, distance: 3.9
click at [174, 153] on span "🙂 protu ar nelielu palīdzību" at bounding box center [174, 156] width 50 height 6
click at [212, 159] on label "🙂 protu ar nelielu palīdzību" at bounding box center [270, 156] width 271 height 14
click at [269, 221] on button "Iesniegt" at bounding box center [269, 223] width 51 height 12
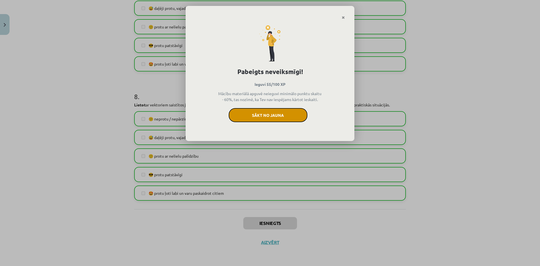
click at [254, 119] on button "Sākt no jauna" at bounding box center [268, 115] width 79 height 14
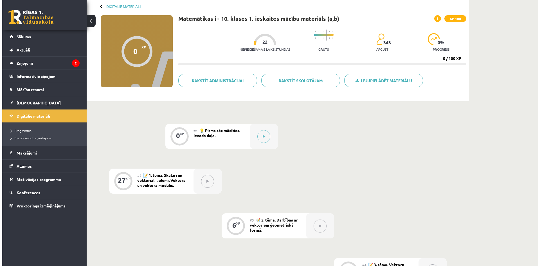
scroll to position [28, 0]
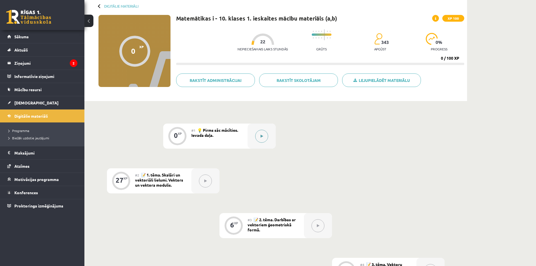
click at [253, 135] on div at bounding box center [262, 136] width 28 height 25
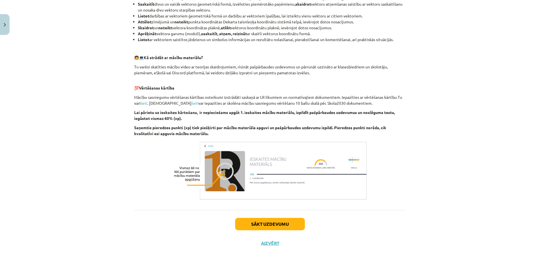
scroll to position [236, 0]
click at [282, 221] on button "Sākt uzdevumu" at bounding box center [270, 223] width 70 height 12
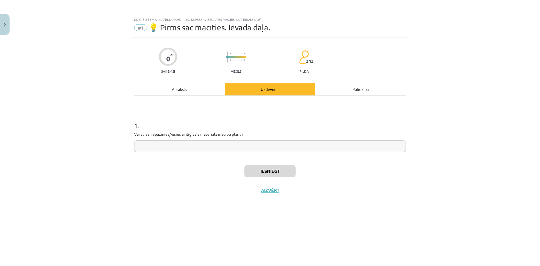
scroll to position [0, 0]
click at [225, 150] on input "text" at bounding box center [270, 146] width 272 height 12
type input "**"
click at [274, 170] on button "Iesniegt" at bounding box center [269, 171] width 51 height 12
click at [285, 191] on button "Nākamā nodarbība" at bounding box center [270, 193] width 55 height 13
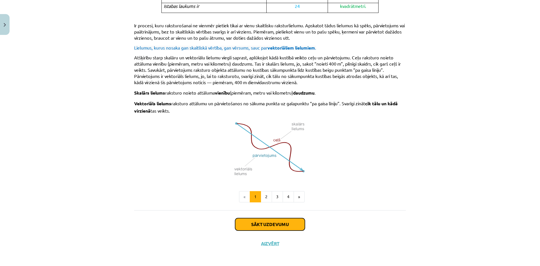
click at [282, 222] on button "Sākt uzdevumu" at bounding box center [270, 224] width 70 height 12
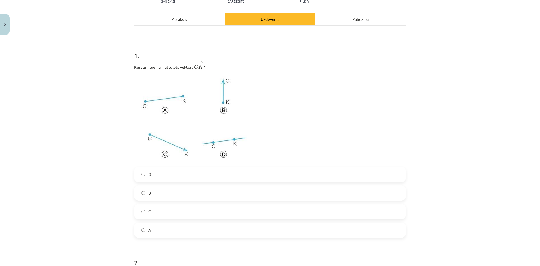
scroll to position [70, 0]
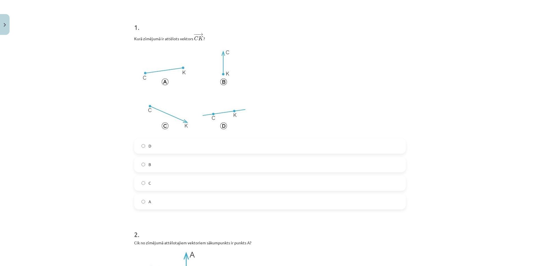
click at [156, 182] on label "C" at bounding box center [270, 183] width 271 height 14
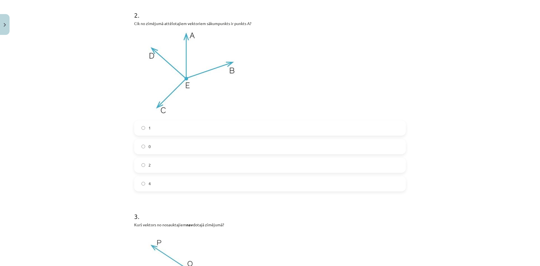
scroll to position [324, 0]
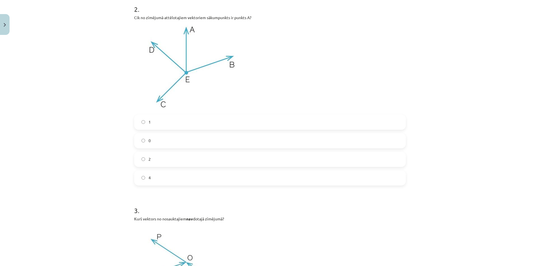
click at [152, 141] on label "0" at bounding box center [270, 141] width 271 height 14
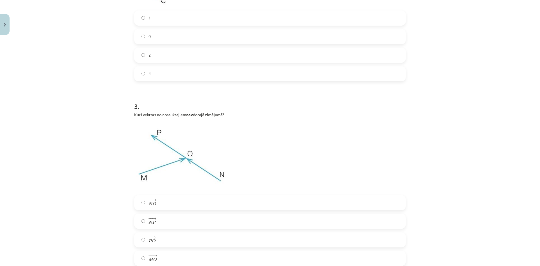
scroll to position [464, 0]
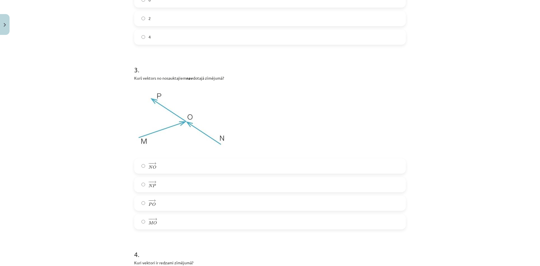
click at [159, 190] on label "− − → N P N P →" at bounding box center [270, 185] width 271 height 14
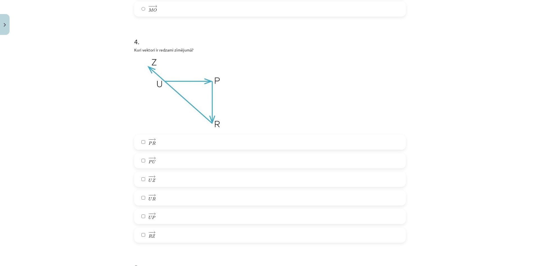
scroll to position [689, 0]
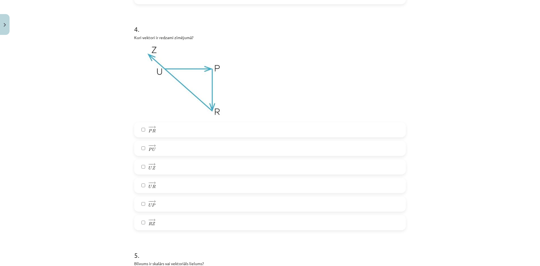
click at [164, 172] on label "− − → U Z U Z →" at bounding box center [270, 167] width 271 height 14
click at [181, 204] on label "− − → U P U P →" at bounding box center [270, 204] width 271 height 14
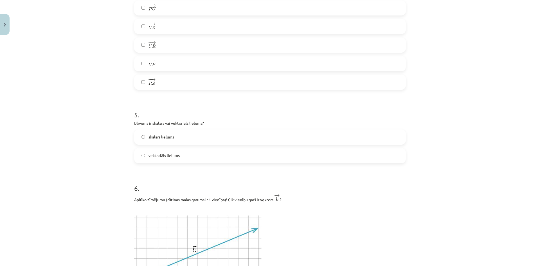
scroll to position [830, 0]
click at [168, 142] on label "skalārs lielums" at bounding box center [270, 137] width 271 height 14
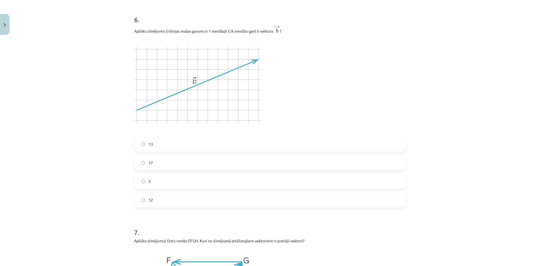
scroll to position [999, 0]
click at [178, 163] on label "17" at bounding box center [270, 162] width 271 height 14
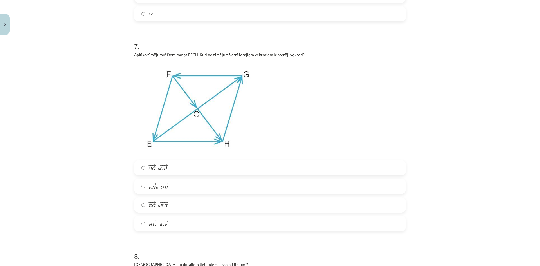
scroll to position [1196, 0]
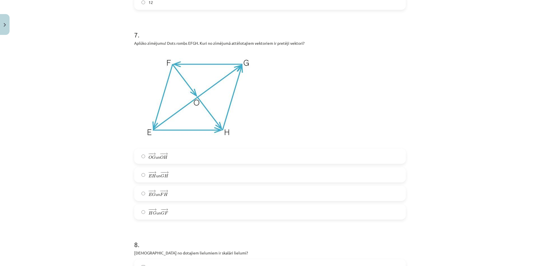
click at [198, 199] on label "− − → E G E G → un − − → F H F H →" at bounding box center [270, 193] width 271 height 14
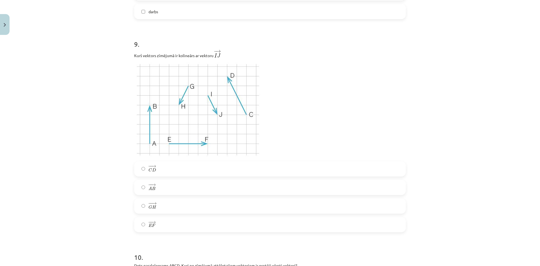
scroll to position [1533, 0]
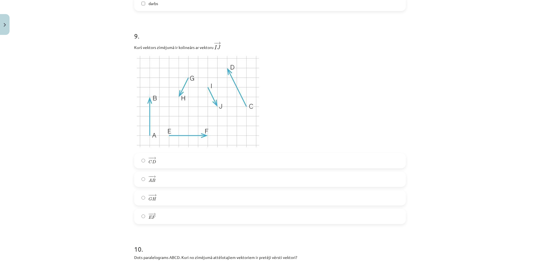
click at [157, 202] on label "− − → G H G H →" at bounding box center [270, 198] width 271 height 14
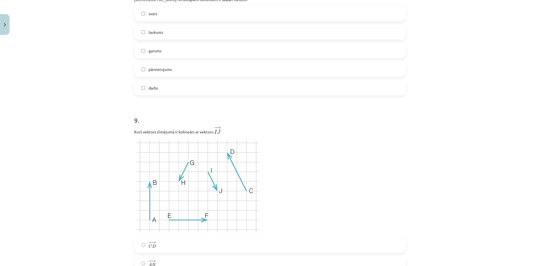
scroll to position [1364, 0]
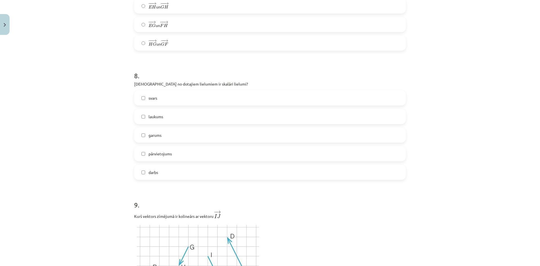
click at [162, 119] on label "laukums" at bounding box center [270, 116] width 271 height 14
click at [161, 134] on label "garums" at bounding box center [270, 135] width 271 height 14
click at [156, 170] on span "darbs" at bounding box center [154, 172] width 10 height 6
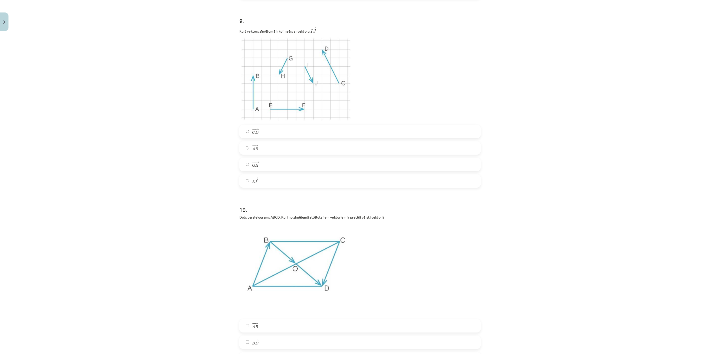
scroll to position [1546, 0]
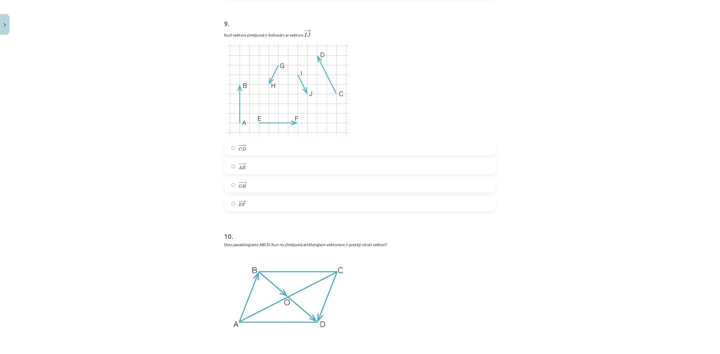
click at [254, 167] on label "− − → A B A B →" at bounding box center [360, 167] width 271 height 14
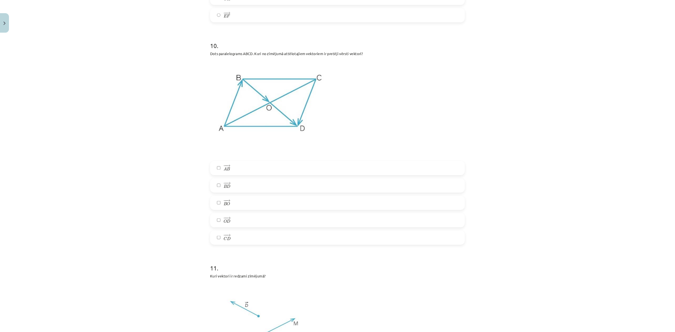
scroll to position [1733, 0]
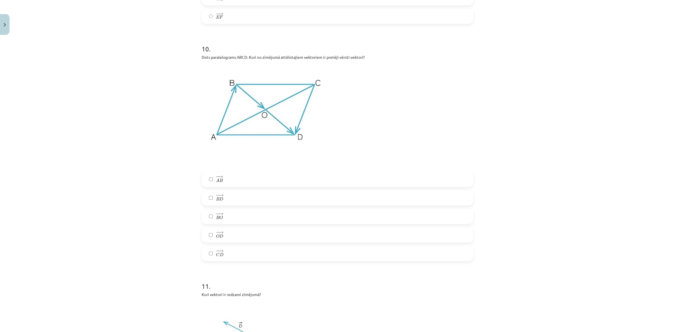
click at [223, 217] on label "− − → B O B O →" at bounding box center [337, 217] width 271 height 14
click at [223, 237] on label "− − → O D O D →" at bounding box center [337, 235] width 271 height 14
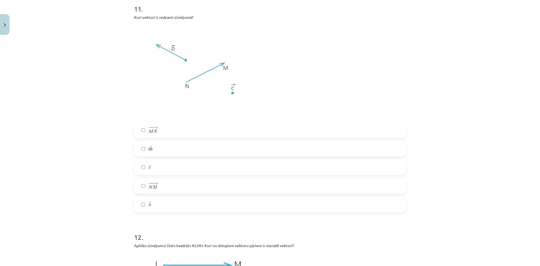
scroll to position [2011, 0]
click at [152, 205] on label "→ b b →" at bounding box center [270, 204] width 271 height 14
click at [155, 169] on label "→ c c →" at bounding box center [270, 167] width 271 height 14
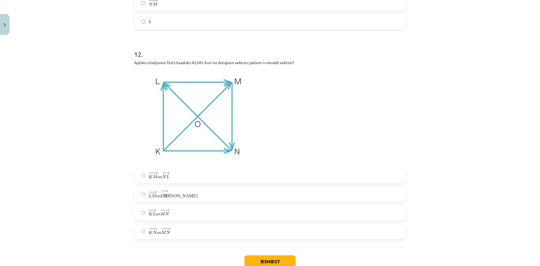
scroll to position [2208, 0]
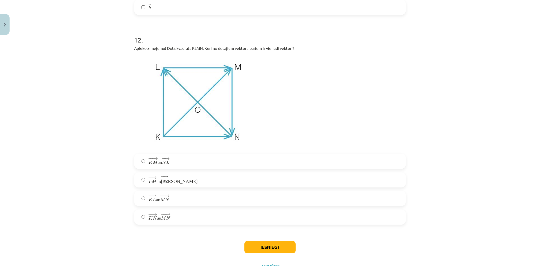
click at [172, 199] on label "− − → K L K L → un − −− → M N M N →" at bounding box center [270, 198] width 271 height 14
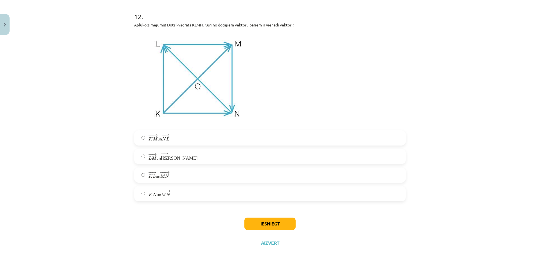
scroll to position [2233, 0]
click at [266, 221] on button "Iesniegt" at bounding box center [269, 223] width 51 height 12
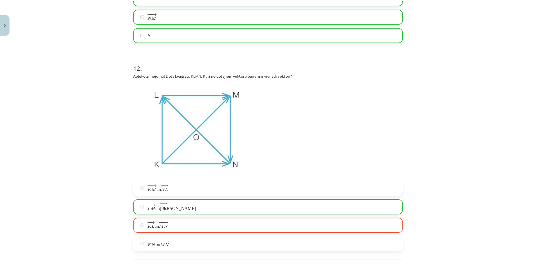
scroll to position [2250, 0]
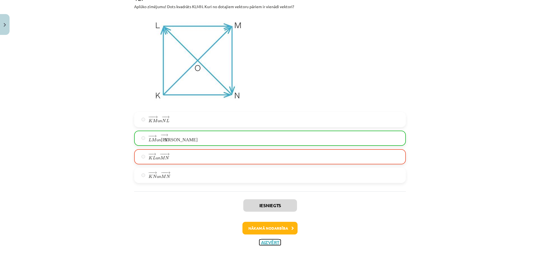
click at [277, 243] on button "Aizvērt" at bounding box center [269, 242] width 21 height 6
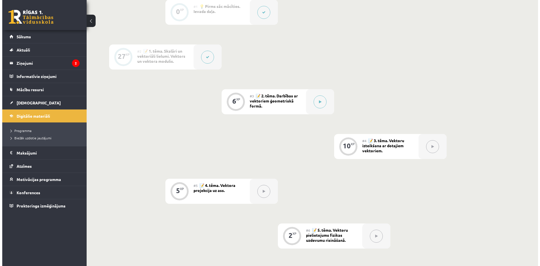
scroll to position [141, 0]
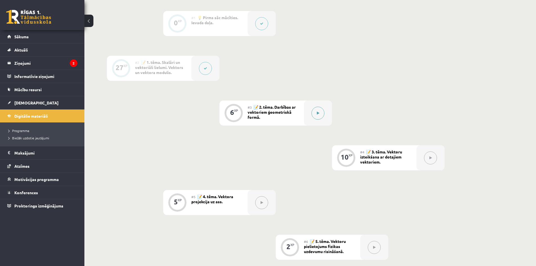
click at [322, 111] on button at bounding box center [317, 113] width 13 height 13
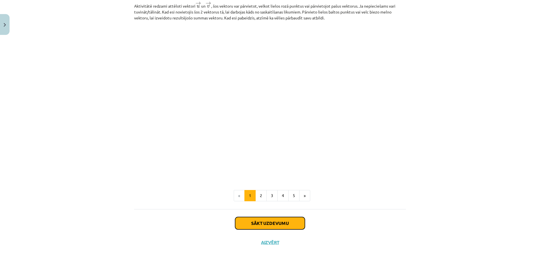
click at [280, 217] on button "Sākt uzdevumu" at bounding box center [270, 223] width 70 height 12
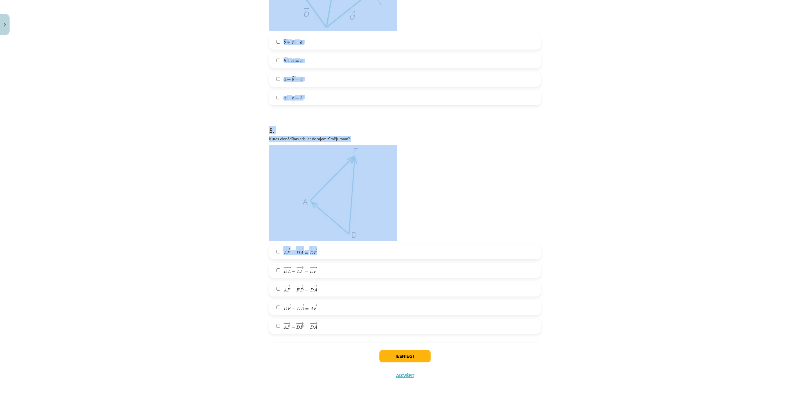
scroll to position [525, 0]
drag, startPoint x: 261, startPoint y: 71, endPoint x: 587, endPoint y: 339, distance: 421.6
click at [540, 266] on div "Mācību tēma: Matemātikas i - 10. klases 1. ieskaites mācību materiāls (a,b) #3 …" at bounding box center [405, 199] width 810 height 399
copy form "Aplūko zīmējumā dotos vektorus! Kurā zīmējumā ﻿ → w w → ﻿ ir ﻿ → u − → v u → − …"
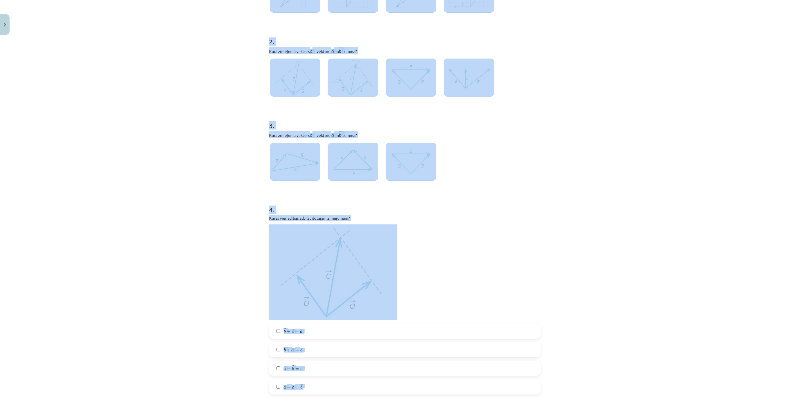
scroll to position [103, 0]
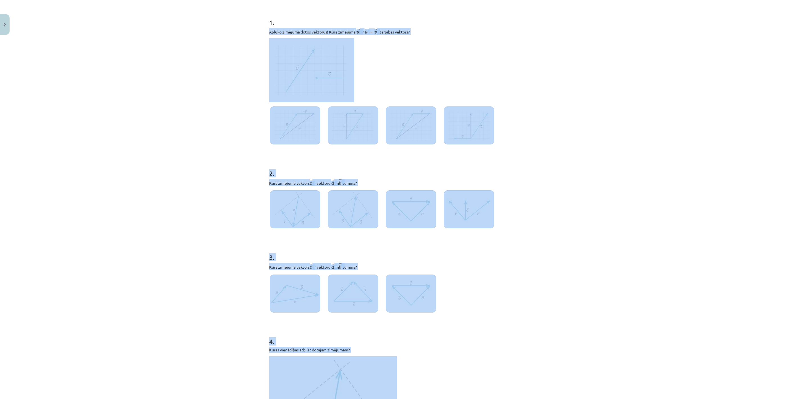
click at [219, 205] on div "Mācību tēma: Matemātikas i - 10. klases 1. ieskaites mācību materiāls (a,b) #3 …" at bounding box center [405, 199] width 810 height 399
click at [223, 207] on div "Mācību tēma: Matemātikas i - 10. klases 1. ieskaites mācību materiāls (a,b) #3 …" at bounding box center [405, 199] width 810 height 399
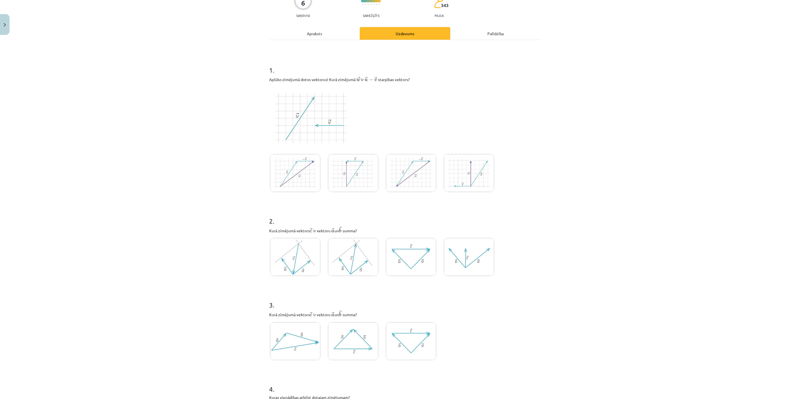
scroll to position [19, 0]
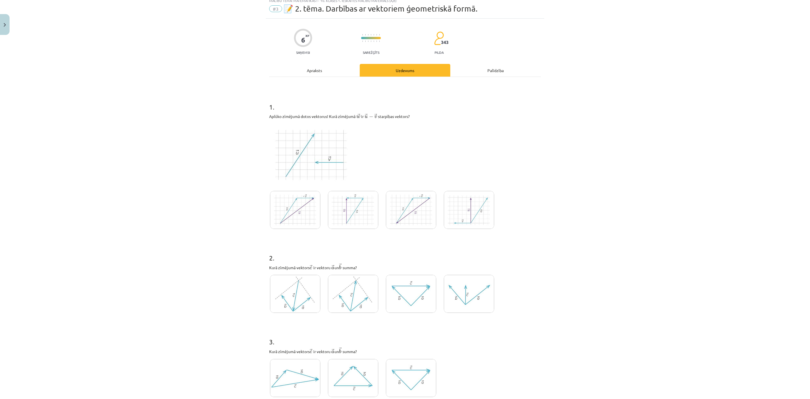
click at [393, 216] on img at bounding box center [411, 210] width 50 height 38
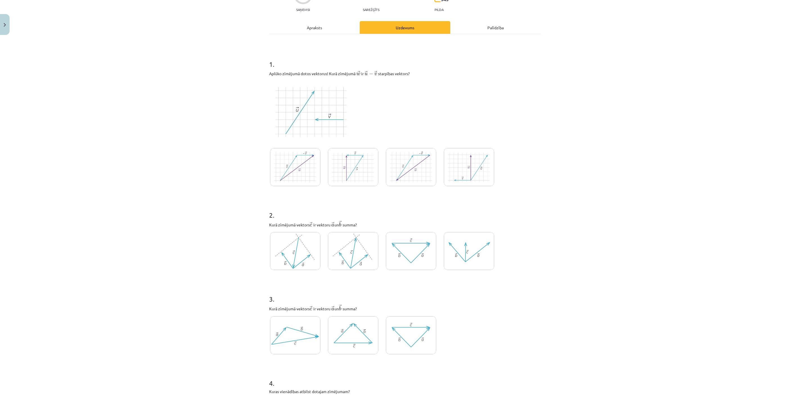
scroll to position [61, 0]
click at [353, 257] on img at bounding box center [353, 251] width 50 height 38
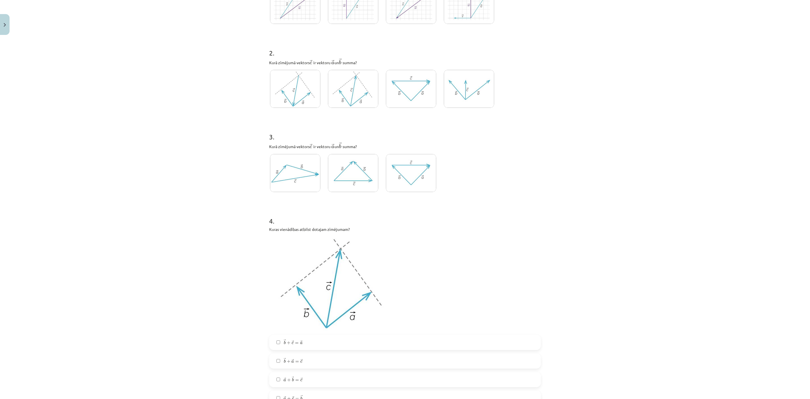
scroll to position [230, 0]
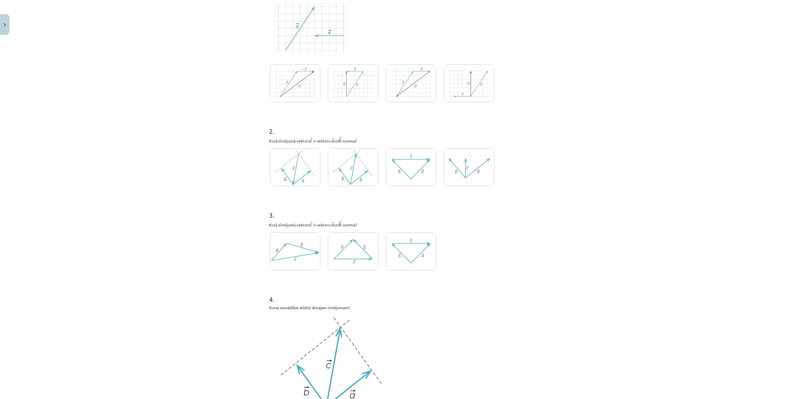
click at [413, 255] on img at bounding box center [411, 251] width 50 height 38
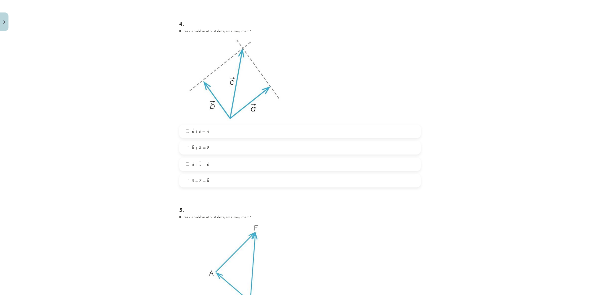
scroll to position [383, 0]
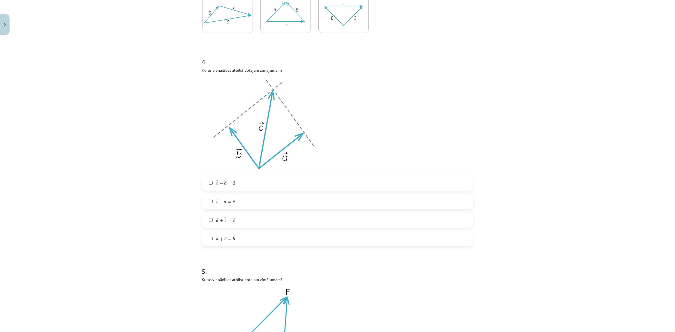
click at [224, 223] on span "→ a + → b = → c a → + b → = c →" at bounding box center [225, 220] width 19 height 6
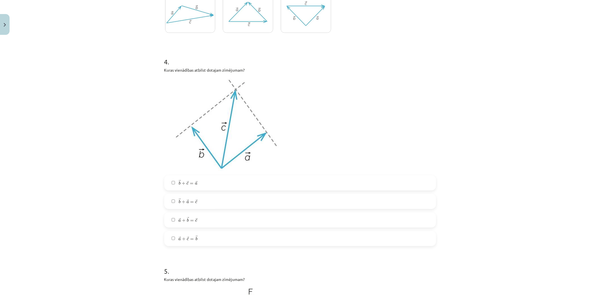
scroll to position [414, 0]
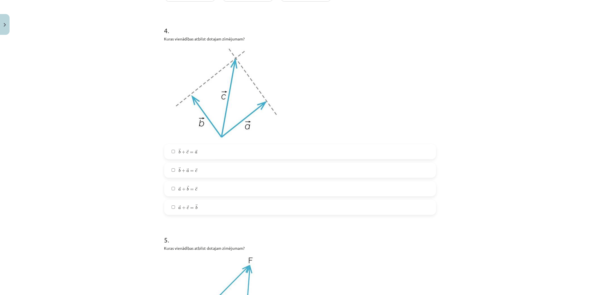
click at [182, 172] on span "+" at bounding box center [184, 170] width 4 height 3
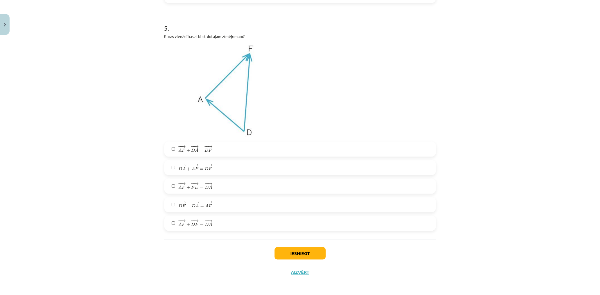
scroll to position [627, 0]
click at [209, 167] on span "F" at bounding box center [210, 168] width 4 height 3
click at [216, 205] on label "− − → D F + − − → D A = − − → A F D F → + D A → = A F →" at bounding box center [300, 204] width 271 height 14
click at [304, 253] on button "Iesniegt" at bounding box center [300, 253] width 51 height 12
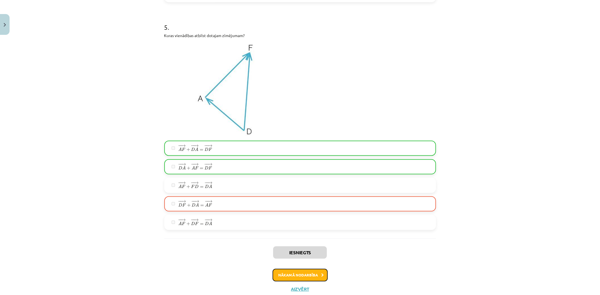
click at [306, 266] on button "Nākamā nodarbība" at bounding box center [300, 275] width 55 height 13
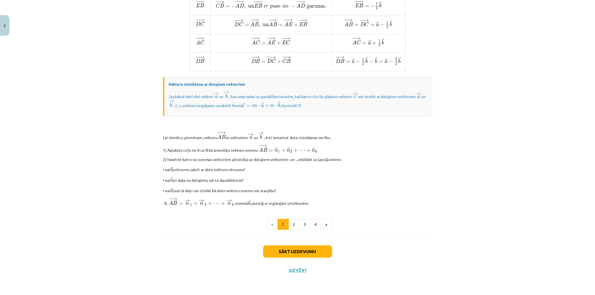
scroll to position [380, 0]
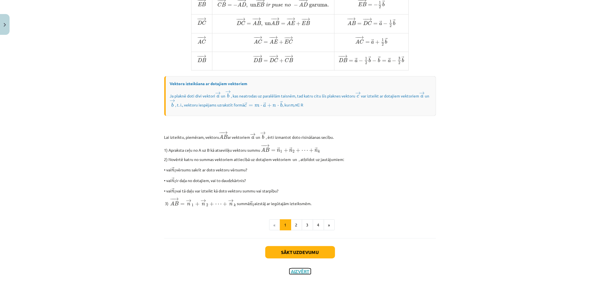
click at [302, 266] on button "Aizvērt" at bounding box center [299, 272] width 21 height 6
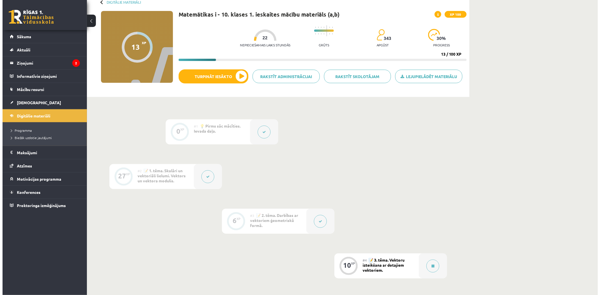
scroll to position [31, 0]
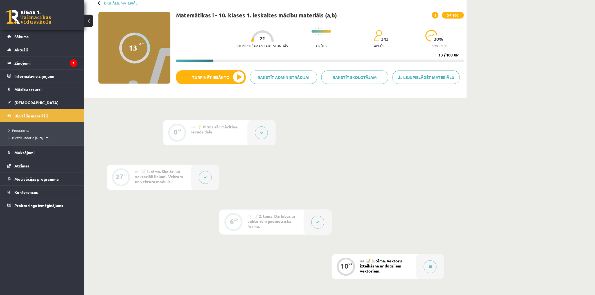
click at [319, 225] on button at bounding box center [317, 222] width 13 height 13
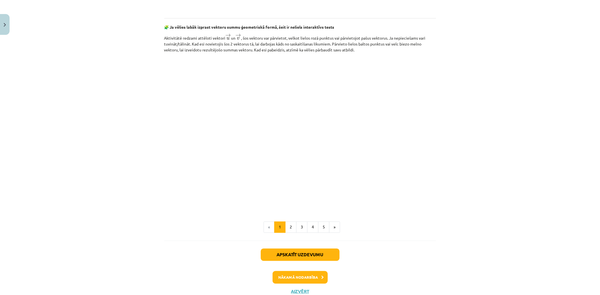
scroll to position [793, 0]
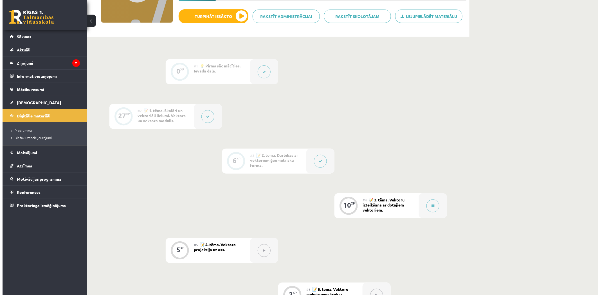
scroll to position [94, 0]
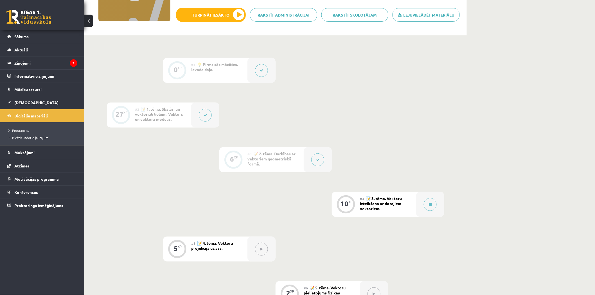
click at [267, 163] on div "#3 📝 2. tēma. Darbības ar vektoriem ģeometriskā formā." at bounding box center [276, 159] width 56 height 25
click at [311, 158] on div at bounding box center [318, 159] width 28 height 25
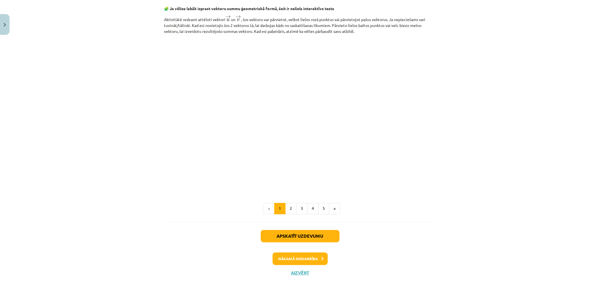
scroll to position [793, 0]
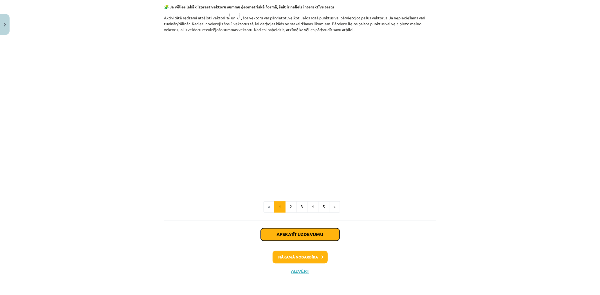
click at [315, 235] on button "Apskatīt uzdevumu" at bounding box center [300, 235] width 79 height 12
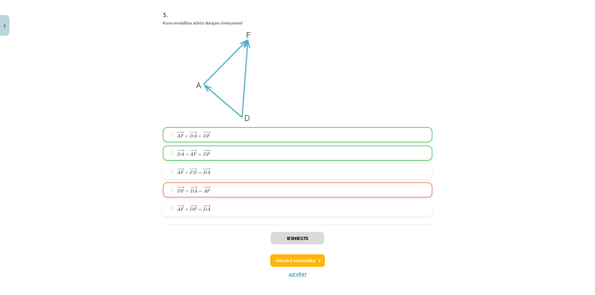
scroll to position [645, 0]
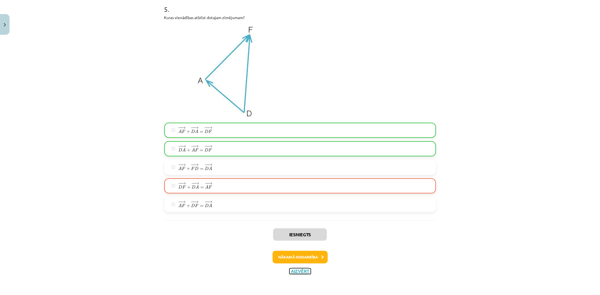
click at [306, 271] on button "Aizvērt" at bounding box center [299, 272] width 21 height 6
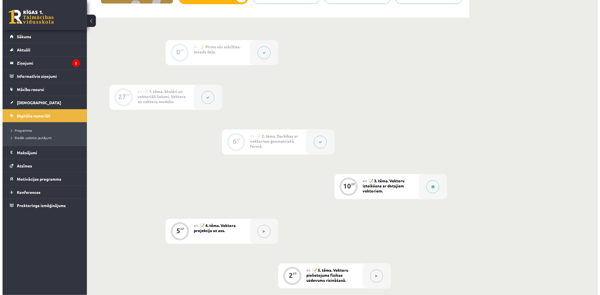
scroll to position [125, 0]
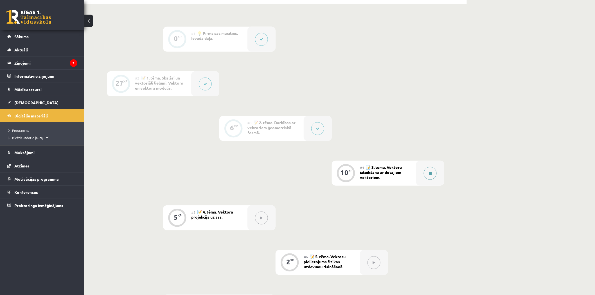
click at [423, 174] on div at bounding box center [430, 173] width 28 height 25
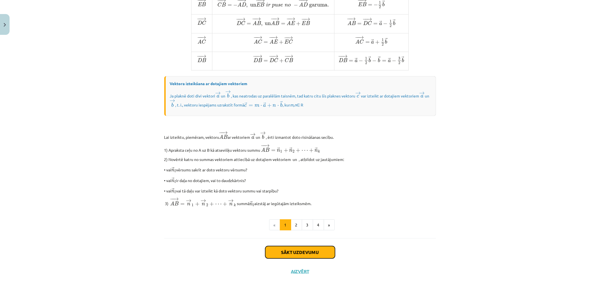
click at [315, 249] on button "Sākt uzdevumu" at bounding box center [300, 252] width 70 height 12
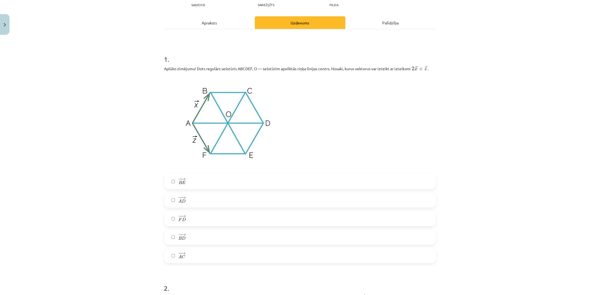
scroll to position [77, 0]
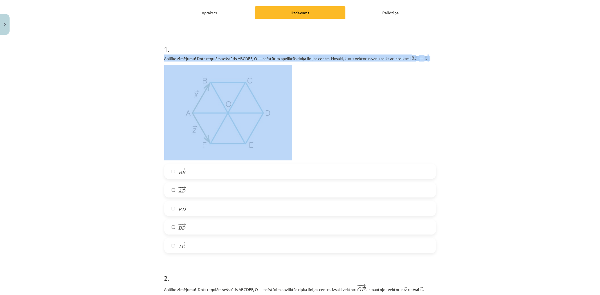
drag, startPoint x: 153, startPoint y: 56, endPoint x: 409, endPoint y: 91, distance: 258.4
click at [409, 91] on div "Mācību tēma: Matemātikas i - 10. klases 1. ieskaites mācību materiāls (a,b) #4 …" at bounding box center [300, 147] width 600 height 295
click at [122, 75] on div "Mācību tēma: Matemātikas i - 10. klases 1. ieskaites mācību materiāls (a,b) #4 …" at bounding box center [300, 147] width 600 height 295
click at [138, 60] on div "Mācību tēma: Matemātikas i - 10. klases 1. ieskaites mācību materiāls (a,b) #4 …" at bounding box center [300, 147] width 600 height 295
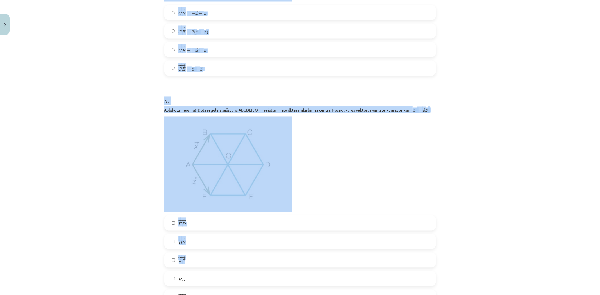
scroll to position [969, 0]
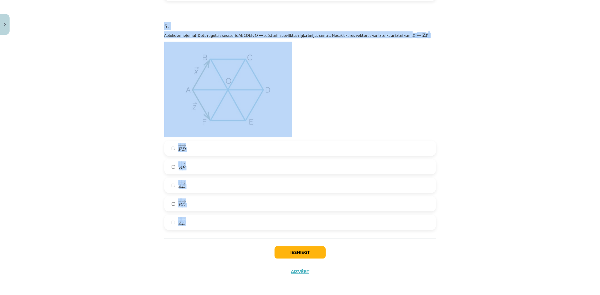
drag, startPoint x: 154, startPoint y: 54, endPoint x: 451, endPoint y: 236, distance: 348.3
click at [451, 236] on div "Mācību tēma: Matemātikas i - 10. klases 1. ieskaites mācību materiāls (a,b) #4 …" at bounding box center [300, 147] width 600 height 295
copy form "Loremi dolorsit! Amet consecte adipiscin ELITSE, D — eiusmodte incididun utlab …"
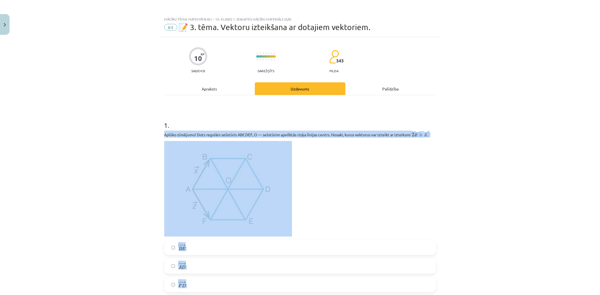
click at [125, 133] on div "Mācību tēma: Matemātikas i - 10. klases 1. ieskaites mācību materiāls (a,b) #4 …" at bounding box center [300, 147] width 600 height 295
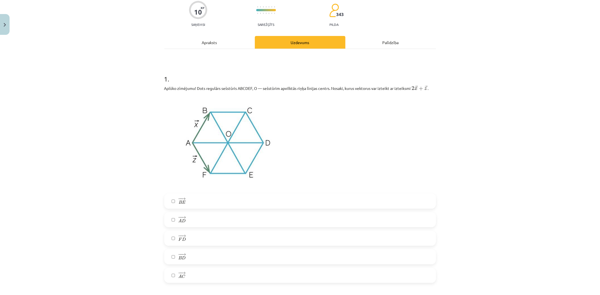
scroll to position [125, 0]
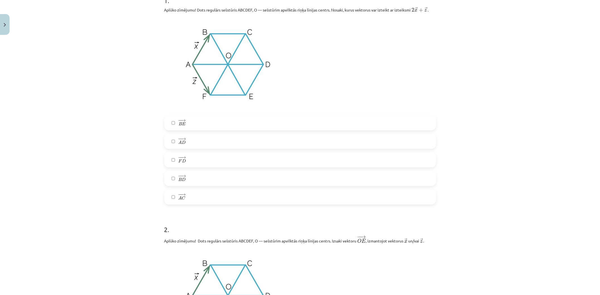
click at [185, 139] on label "− − → A D A D →" at bounding box center [300, 141] width 271 height 14
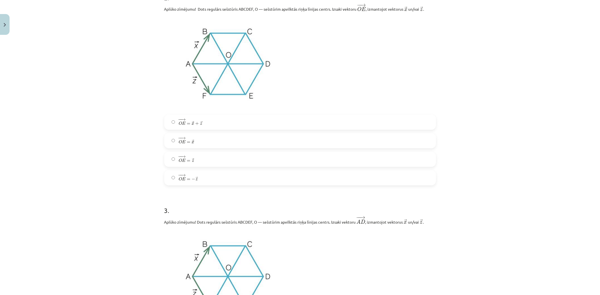
scroll to position [344, 0]
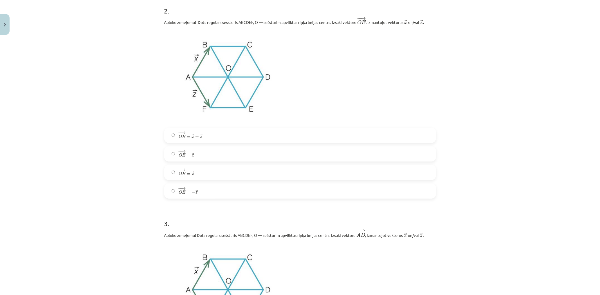
click at [204, 193] on label "− − → O E = − → z O E → = − z →" at bounding box center [300, 191] width 271 height 14
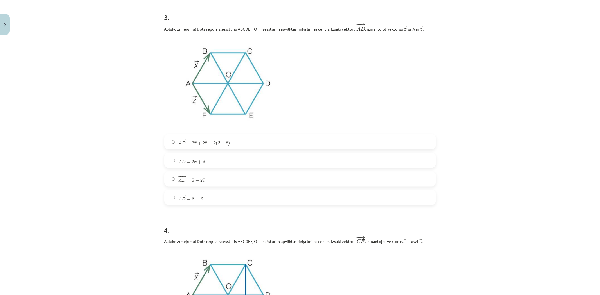
scroll to position [563, 0]
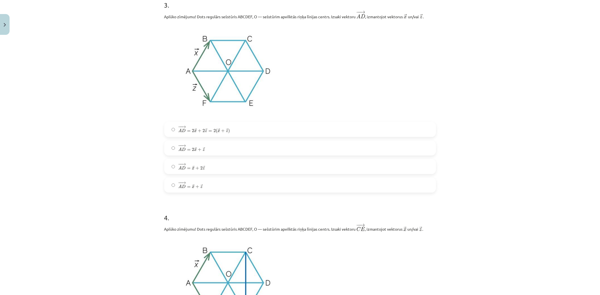
click at [225, 126] on span "− − → A D = 2 → x + 2 → z = 2 ( → x + → z ) A D → = 2 x → + 2 z → = 2 ( x → + z…" at bounding box center [203, 130] width 51 height 8
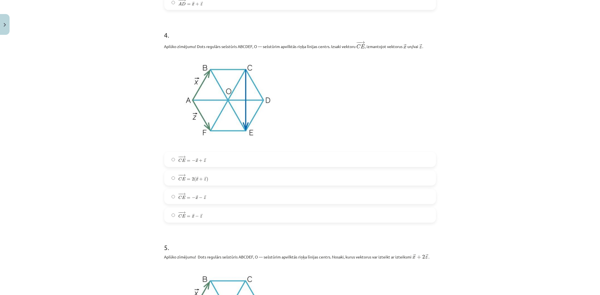
scroll to position [750, 0]
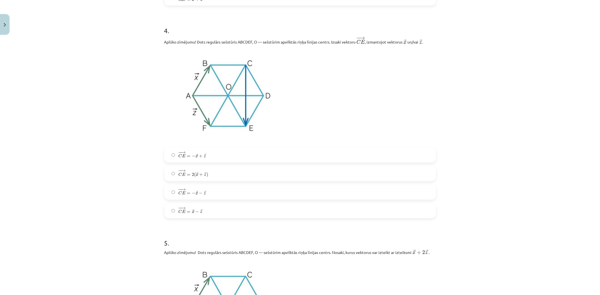
click at [228, 156] on label "− − → C E = − → x + → z C E → = − x → + z →" at bounding box center [300, 155] width 271 height 14
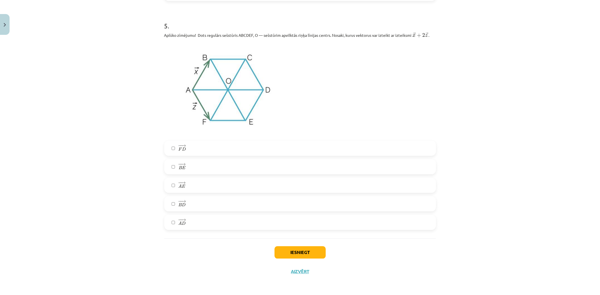
scroll to position [969, 0]
click at [200, 198] on label "− − → B D B D →" at bounding box center [300, 204] width 271 height 14
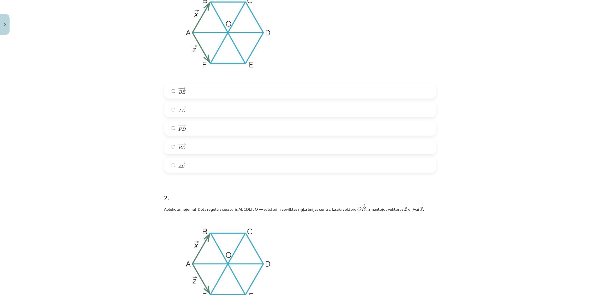
scroll to position [156, 0]
click at [185, 89] on label "− − → B E B E →" at bounding box center [300, 92] width 271 height 14
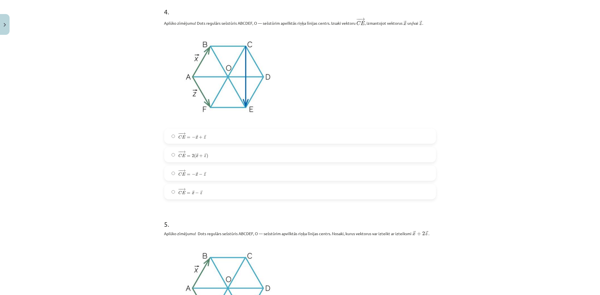
scroll to position [969, 0]
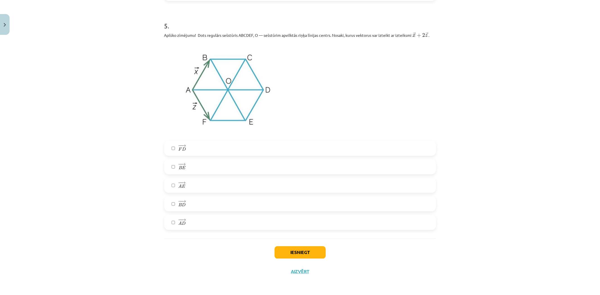
click at [186, 150] on label "− − → F D F D →" at bounding box center [300, 148] width 271 height 14
click at [280, 249] on button "Iesniegt" at bounding box center [300, 252] width 51 height 12
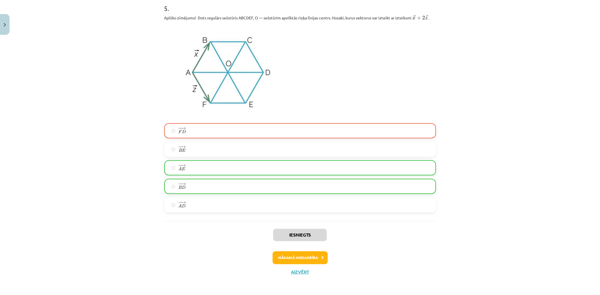
scroll to position [987, 0]
click at [303, 272] on button "Aizvērt" at bounding box center [299, 272] width 21 height 6
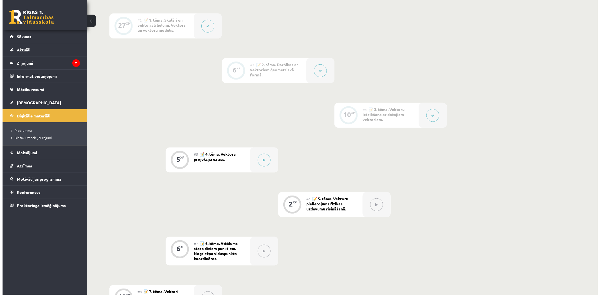
scroll to position [187, 0]
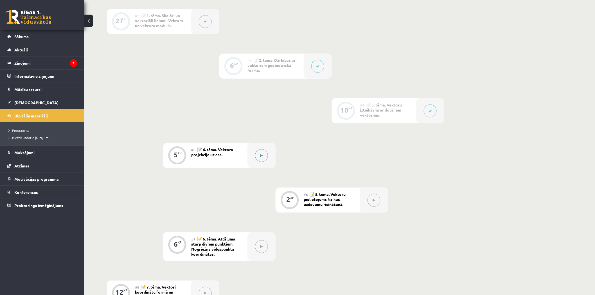
click at [260, 156] on button at bounding box center [261, 155] width 13 height 13
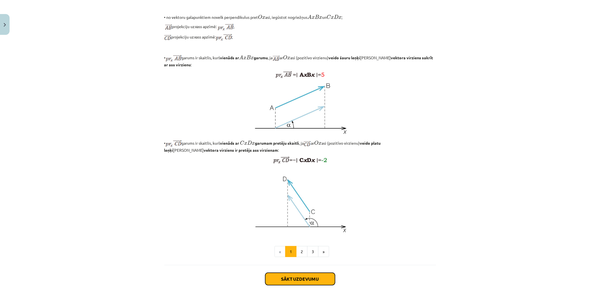
click at [318, 273] on button "Sākt uzdevumu" at bounding box center [300, 279] width 70 height 12
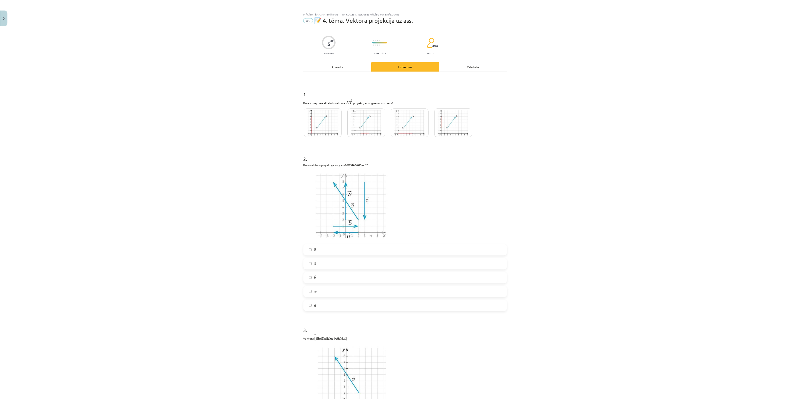
scroll to position [150, 0]
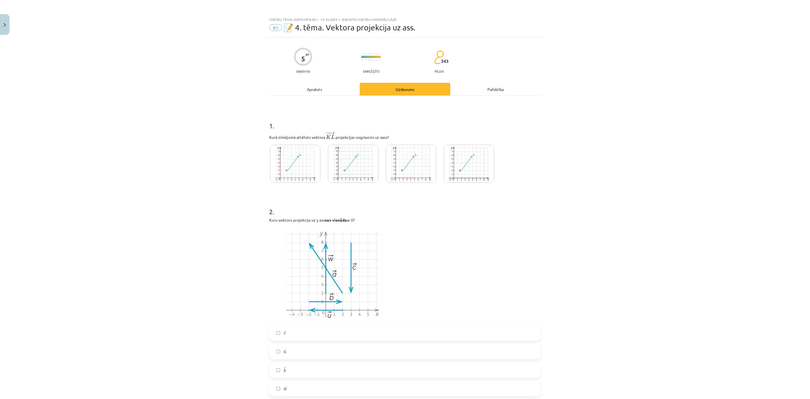
click at [401, 169] on img at bounding box center [411, 164] width 50 height 38
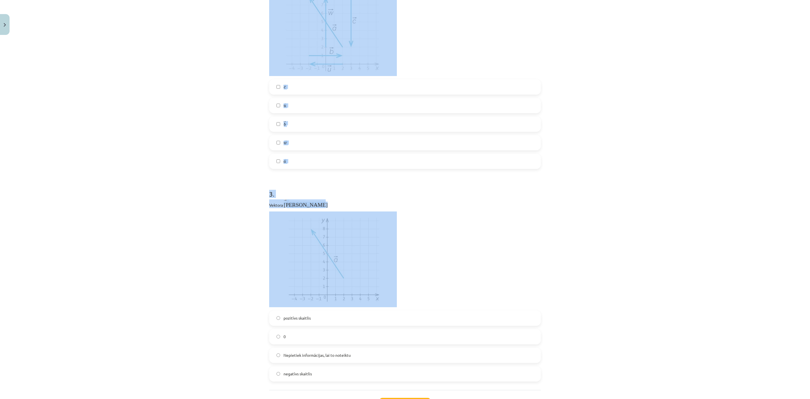
scroll to position [295, 0]
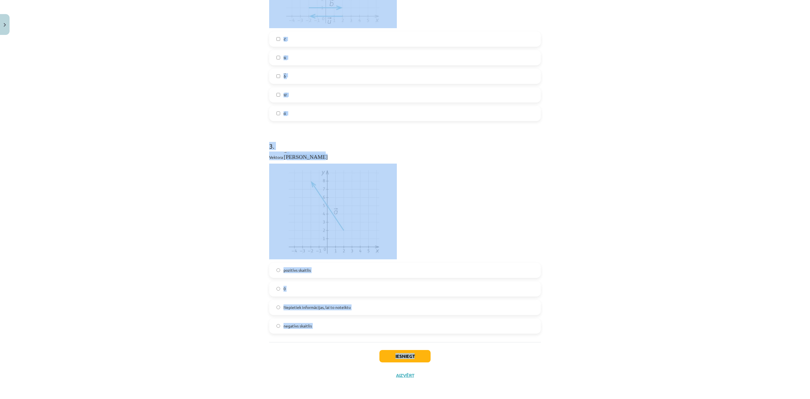
drag, startPoint x: 264, startPoint y: 133, endPoint x: 590, endPoint y: 351, distance: 392.2
click at [590, 295] on div "Mācību tēma: Matemātikas i - 10. klases 1. ieskaites mācību materiāls (a,b) #5 …" at bounding box center [405, 199] width 810 height 399
copy div "Kurā zīmējumā attēlots vektora ﻿ − − → K L K L → ﻿ projekcijas nogrieznis uz x …"
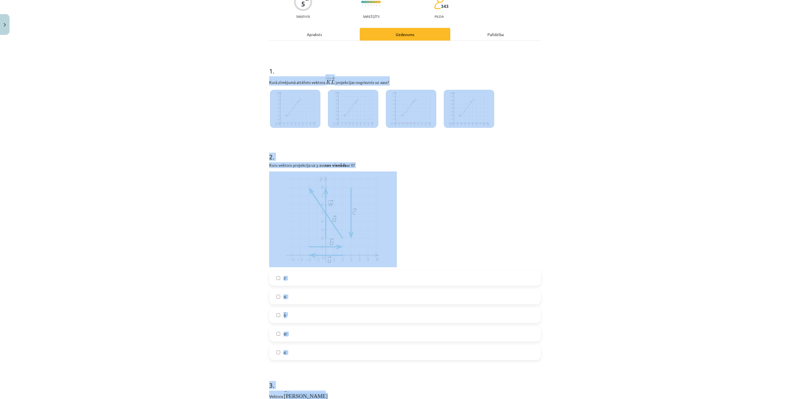
scroll to position [0, 0]
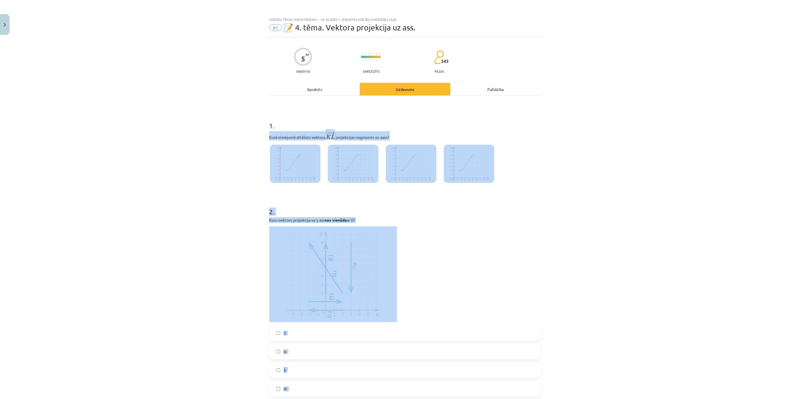
click at [202, 201] on div "Mācību tēma: Matemātikas i - 10. klases 1. ieskaites mācību materiāls (a,b) #5 …" at bounding box center [405, 199] width 810 height 399
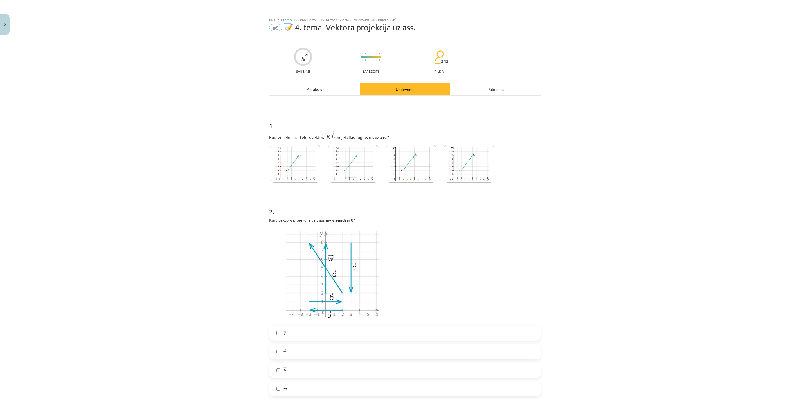
click at [352, 172] on img at bounding box center [353, 164] width 50 height 38
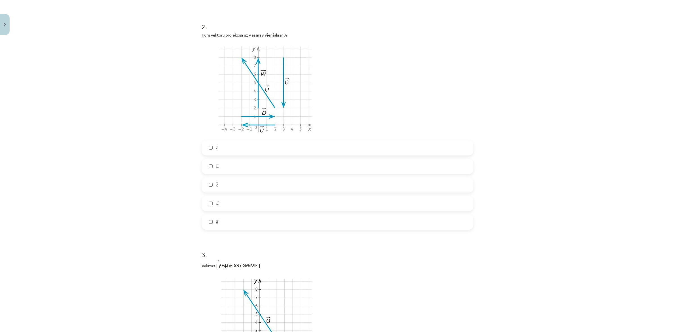
scroll to position [185, 0]
click at [221, 225] on label "→ a a →" at bounding box center [337, 222] width 271 height 14
click at [229, 147] on label "→ c c →" at bounding box center [337, 148] width 271 height 14
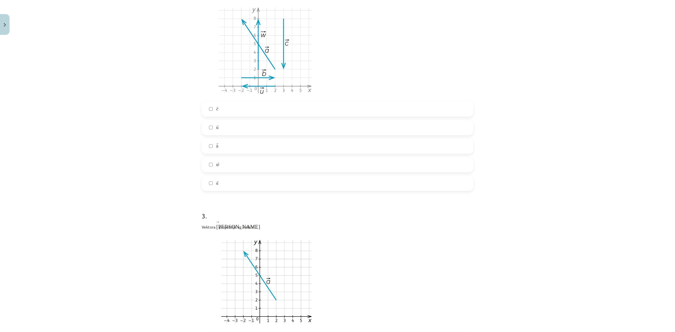
scroll to position [360, 0]
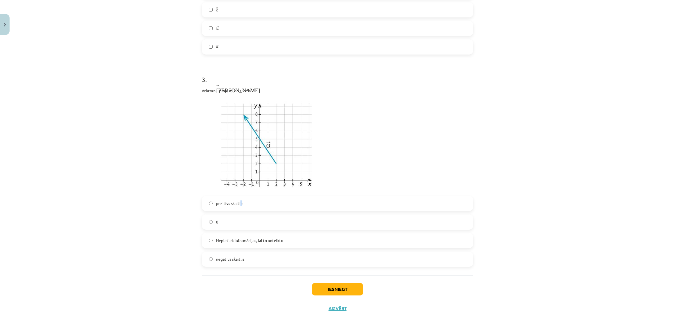
click at [238, 205] on span "pozitīvs skaitlis" at bounding box center [229, 204] width 27 height 6
click at [261, 213] on div "pozitīvs skaitlis 0 Nepietiek informācijas, lai to noteiktu negatīvs skaitlis" at bounding box center [338, 231] width 272 height 71
click at [261, 207] on label "pozitīvs skaitlis" at bounding box center [337, 204] width 271 height 14
click at [352, 289] on button "Iesniegt" at bounding box center [337, 289] width 51 height 12
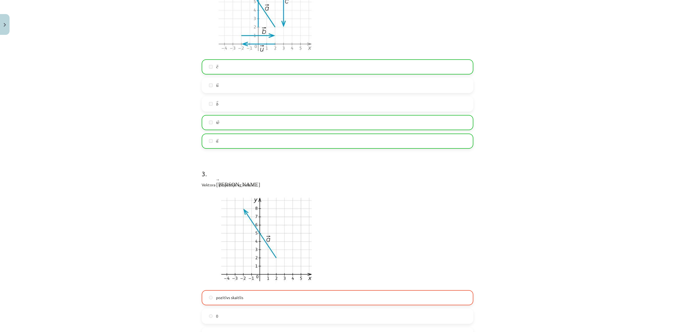
scroll to position [379, 0]
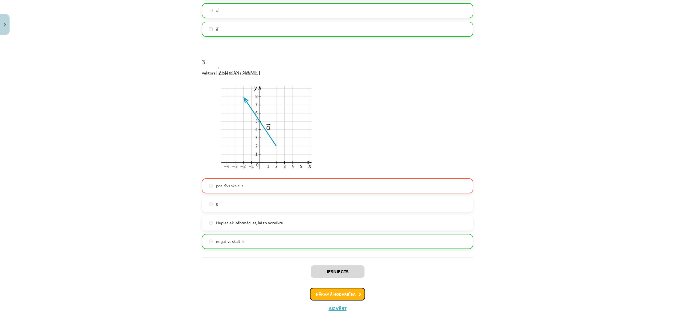
click at [338, 295] on button "Nākamā nodarbība" at bounding box center [337, 294] width 55 height 13
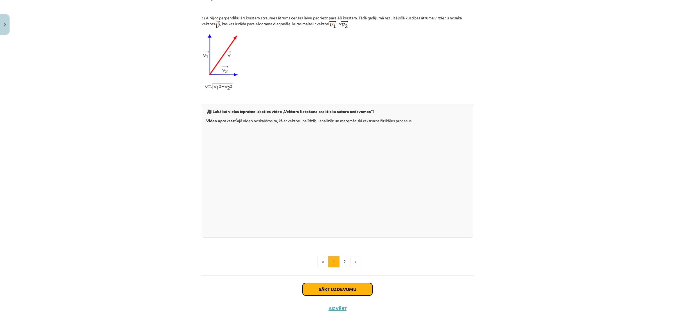
click at [338, 290] on button "Sākt uzdevumu" at bounding box center [338, 289] width 70 height 12
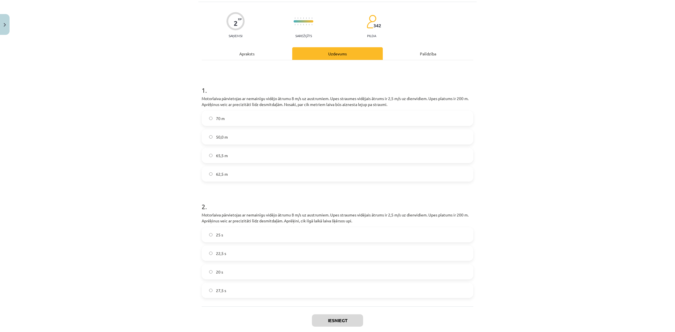
scroll to position [67, 0]
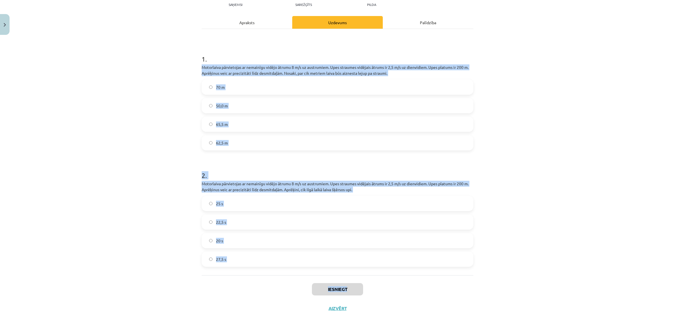
drag, startPoint x: 246, startPoint y: 75, endPoint x: 523, endPoint y: 279, distance: 344.1
click at [523, 279] on div "Mācību tēma: Matemātikas i - 10. klases 1. ieskaites mācību materiāls (a,b) #6 …" at bounding box center [337, 166] width 675 height 332
copy div "Motorlaiva pārvietojas ar nemainīgu vidējo ātrumu 8 m/s uz austrumiem. Upes str…"
click at [234, 167] on h1 "2 ." at bounding box center [338, 170] width 272 height 17
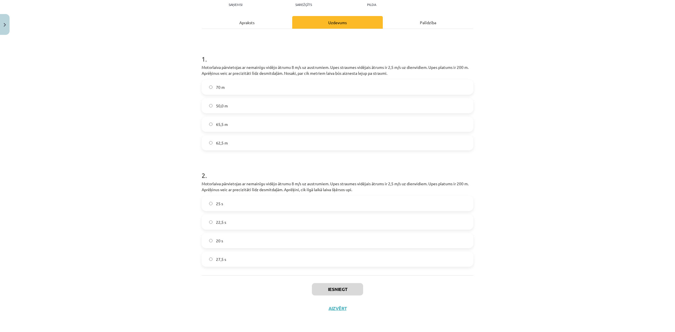
click at [239, 123] on label "65,5 m" at bounding box center [337, 124] width 271 height 14
click at [231, 138] on label "62,5 m" at bounding box center [337, 143] width 271 height 14
drag, startPoint x: 224, startPoint y: 203, endPoint x: 235, endPoint y: 153, distance: 50.4
click at [224, 202] on label "25 s" at bounding box center [337, 204] width 271 height 14
click at [536, 157] on div "Mācību tēma: Matemātikas i - 10. klases 1. ieskaites mācību materiāls (a,b) #6 …" at bounding box center [337, 166] width 675 height 332
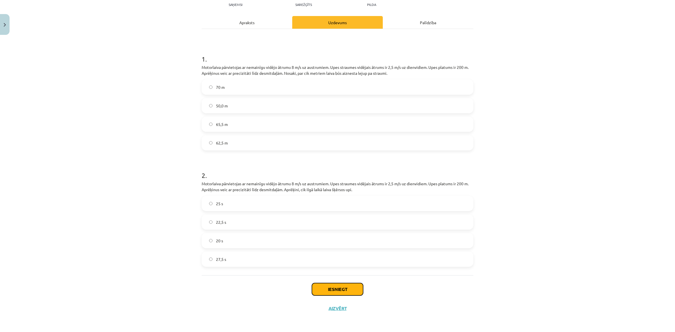
click at [337, 284] on button "Iesniegt" at bounding box center [337, 289] width 51 height 12
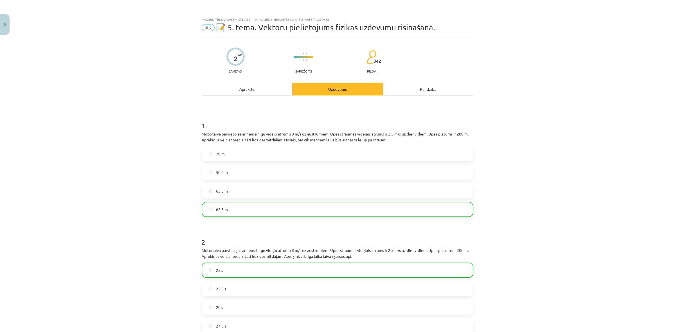
click at [571, 182] on div "Mācību tēma: Matemātikas i - 10. klases 1. ieskaites mācību materiāls (a,b) #6 …" at bounding box center [337, 166] width 675 height 332
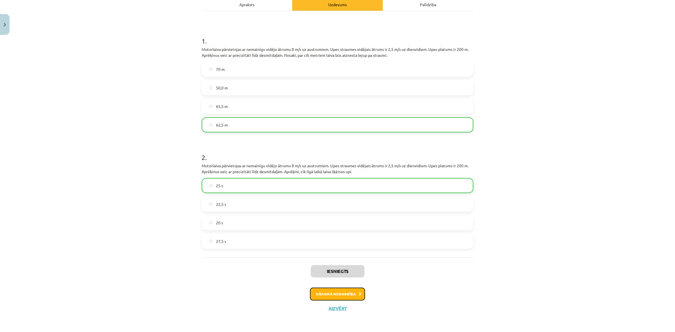
click at [345, 295] on button "Nākamā nodarbība" at bounding box center [337, 294] width 55 height 13
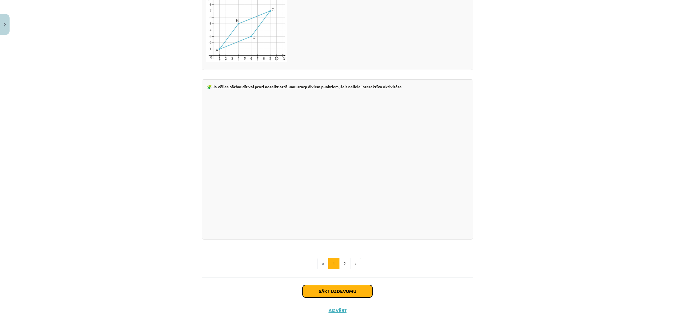
click at [334, 291] on button "Sākt uzdevumu" at bounding box center [338, 291] width 70 height 12
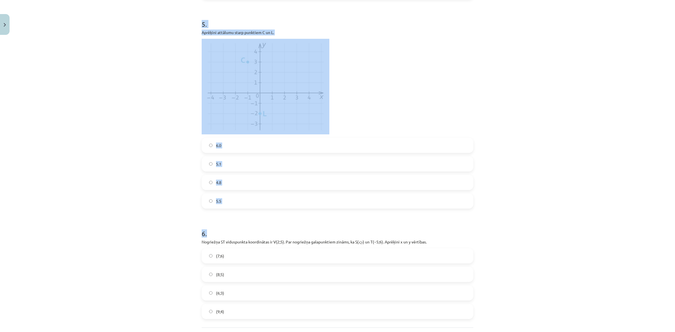
scroll to position [704, 0]
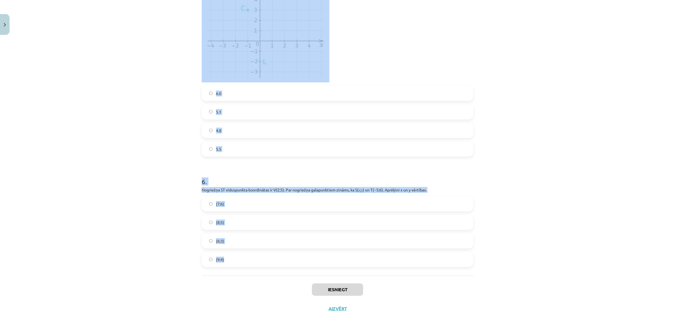
drag, startPoint x: 196, startPoint y: 127, endPoint x: 500, endPoint y: 263, distance: 333.1
click at [500, 263] on div "Mācību tēma: Matemātikas i - 10. klases 1. ieskaites mācību materiāls (a,b) #7 …" at bounding box center [337, 166] width 675 height 332
copy form "Loremips dolorsit ametc adipisci, elit seddoeiusmo te ﻿(5;−2) in ﻿(−2;9)﻿. Utla…"
click at [539, 158] on div "Mācību tēma: Matemātikas i - 10. klases 1. ieskaites mācību materiāls (a,b) #7 …" at bounding box center [337, 166] width 675 height 332
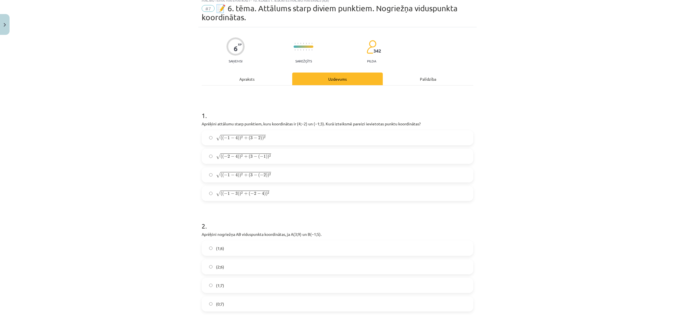
scroll to position [0, 0]
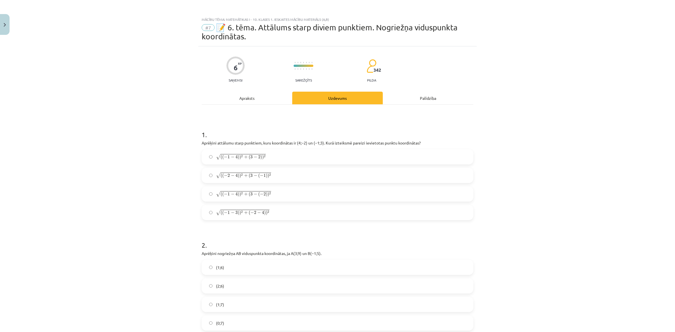
click at [251, 158] on span "( ( − 1 − 4 ) ) 2 + ( 3 − 2 ) ) 2" at bounding box center [243, 157] width 45 height 5
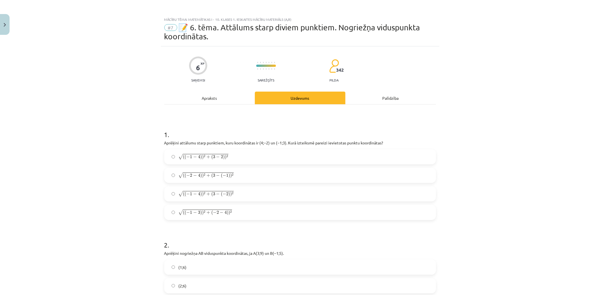
click at [213, 196] on span "3" at bounding box center [214, 193] width 2 height 3
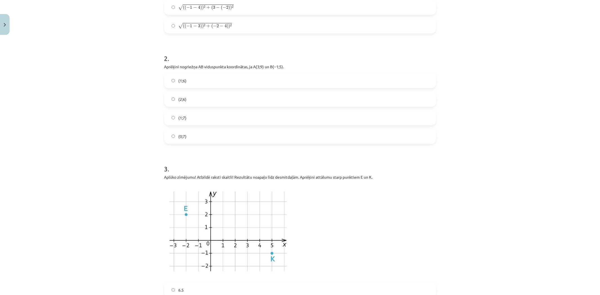
scroll to position [187, 0]
click at [195, 116] on label "(1;7)" at bounding box center [300, 117] width 271 height 14
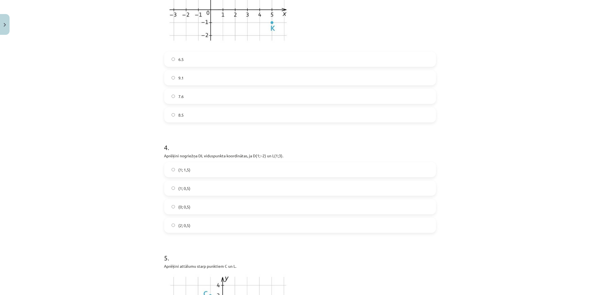
scroll to position [437, 0]
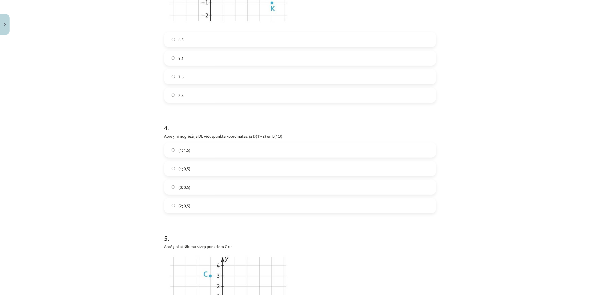
click at [194, 170] on label "(1; 0,5)" at bounding box center [300, 169] width 271 height 14
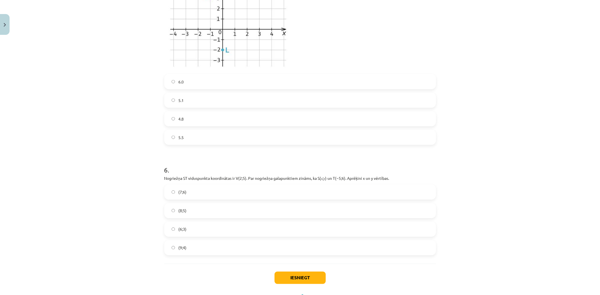
scroll to position [719, 0]
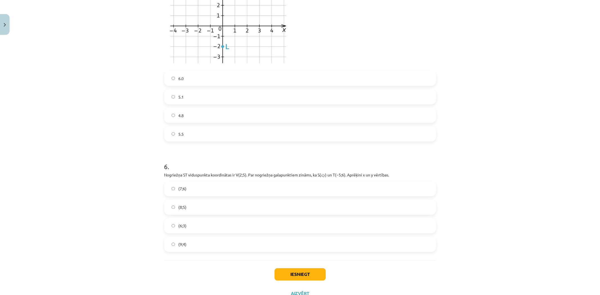
click at [195, 242] on label "(9;4)" at bounding box center [300, 245] width 271 height 14
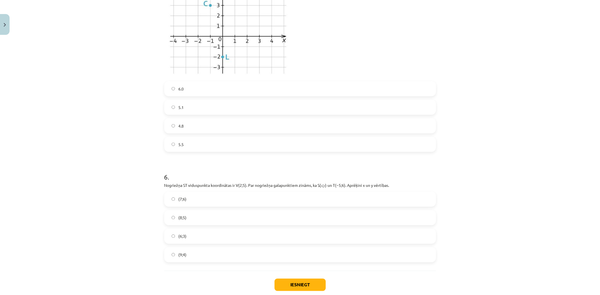
scroll to position [616, 0]
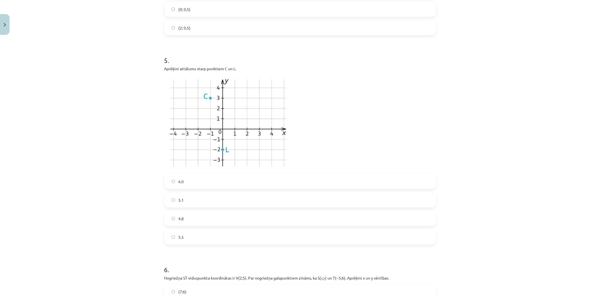
click at [168, 185] on label "6.0" at bounding box center [300, 182] width 271 height 14
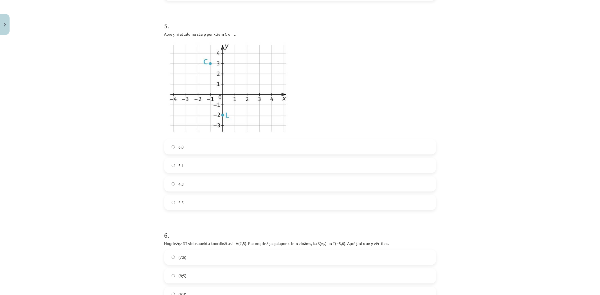
scroll to position [710, 0]
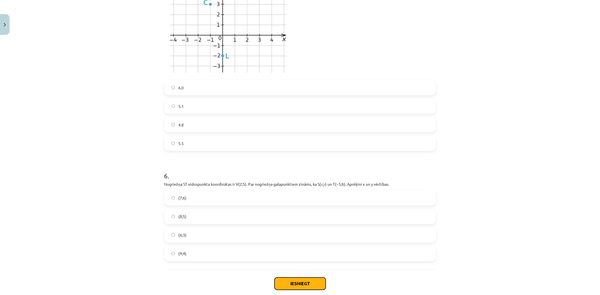
click at [284, 281] on button "Iesniegt" at bounding box center [300, 284] width 51 height 12
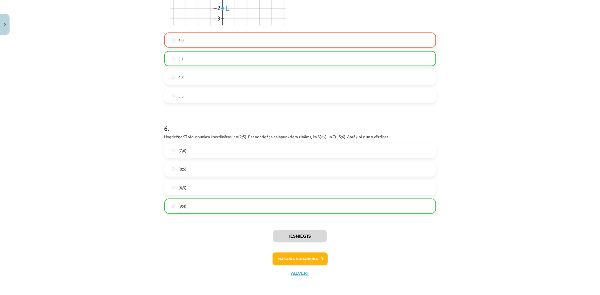
scroll to position [759, 0]
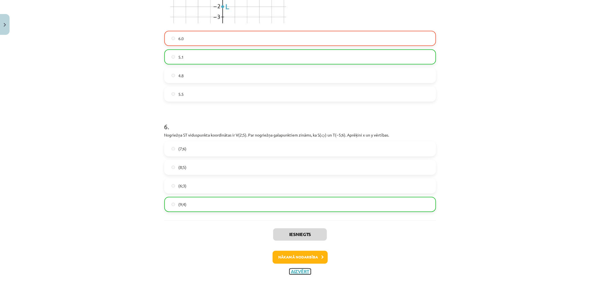
click at [302, 271] on button "Aizvērt" at bounding box center [299, 272] width 21 height 6
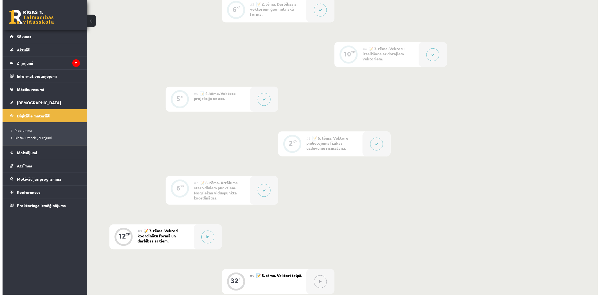
scroll to position [250, 0]
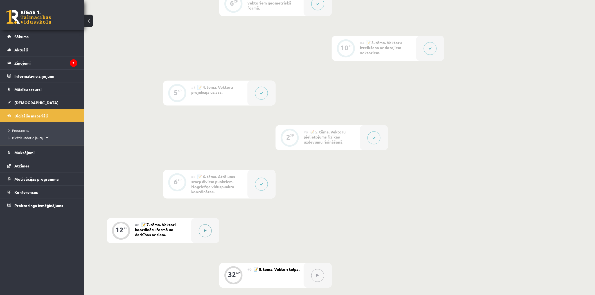
click at [206, 226] on button at bounding box center [205, 231] width 13 height 13
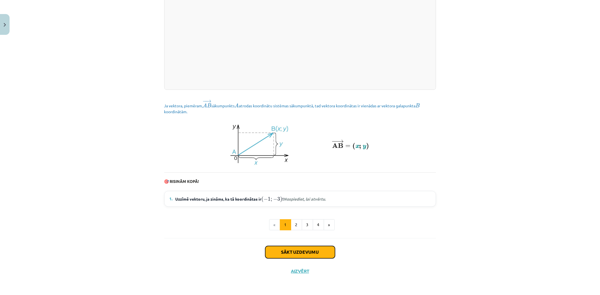
click at [298, 253] on button "Sākt uzdevumu" at bounding box center [300, 252] width 70 height 12
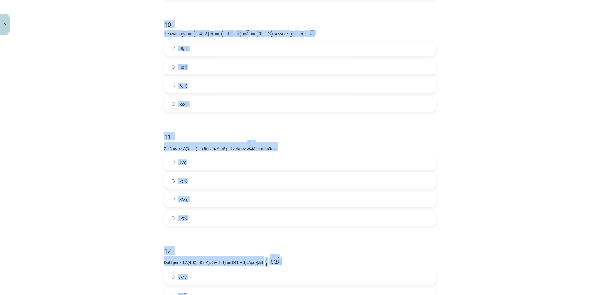
scroll to position [1514, 0]
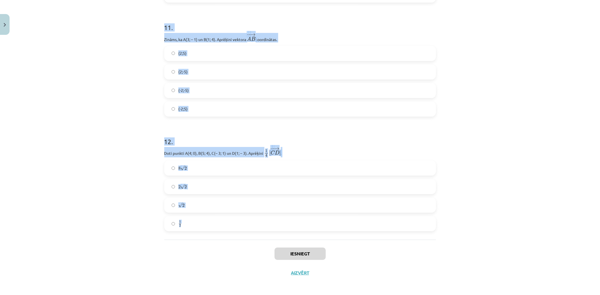
drag, startPoint x: 156, startPoint y: 133, endPoint x: 342, endPoint y: 228, distance: 209.4
click at [342, 228] on div "Mācību tēma: Matemātikas i - 10. klases 1. ieskaites mācību materiāls (a,b) #8 …" at bounding box center [300, 147] width 600 height 295
copy form "Loremi, do ﻿ → s = ( 1 ; 2 ) a → = ( 8 ; 1 ) . Consecte ﻿ → a e → ﻿ seddoe. √ 9…"
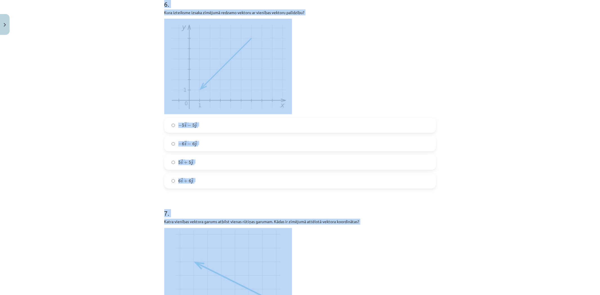
scroll to position [763, 0]
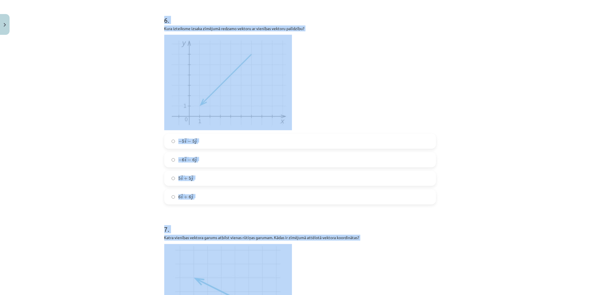
click at [554, 188] on div "Mācību tēma: Matemātikas i - 10. klases 1. ieskaites mācību materiāls (a,b) #8 …" at bounding box center [300, 147] width 600 height 295
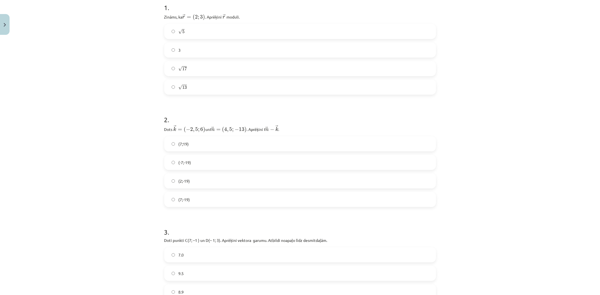
scroll to position [118, 0]
click at [189, 84] on label "√ 13 13" at bounding box center [300, 87] width 271 height 14
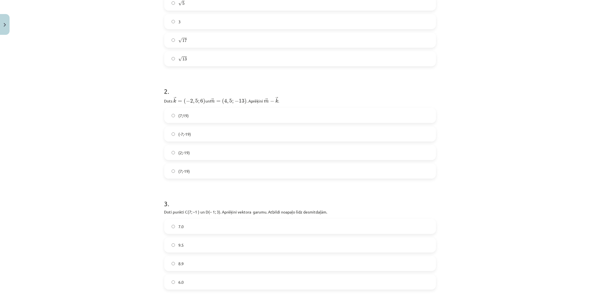
scroll to position [212, 0]
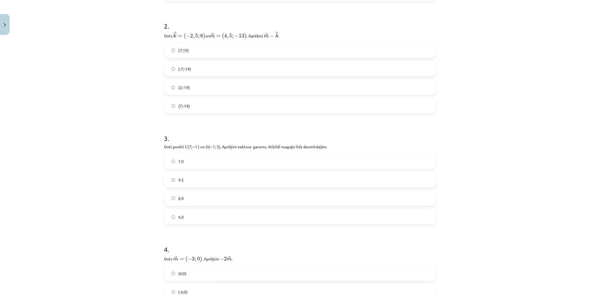
click at [193, 65] on label "(-7;-19)" at bounding box center [300, 69] width 271 height 14
click at [203, 106] on label "(7;-19)" at bounding box center [300, 106] width 271 height 14
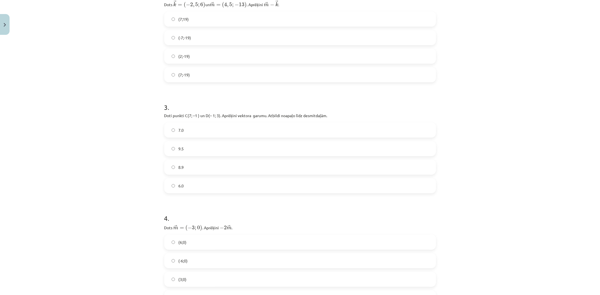
scroll to position [243, 0]
click at [181, 166] on span "8.9" at bounding box center [180, 168] width 5 height 6
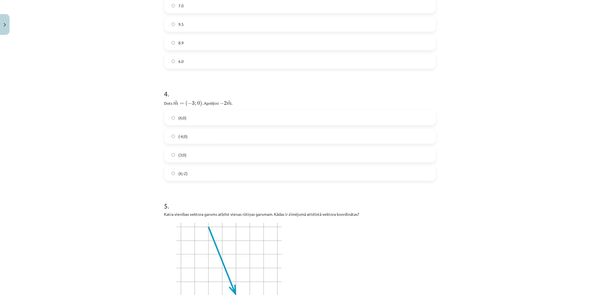
scroll to position [368, 0]
click at [189, 134] on label "(-6;0)" at bounding box center [300, 136] width 271 height 14
click at [190, 117] on label "(6;0)" at bounding box center [300, 118] width 271 height 14
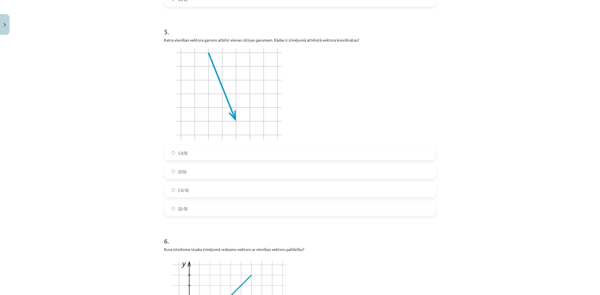
scroll to position [556, 0]
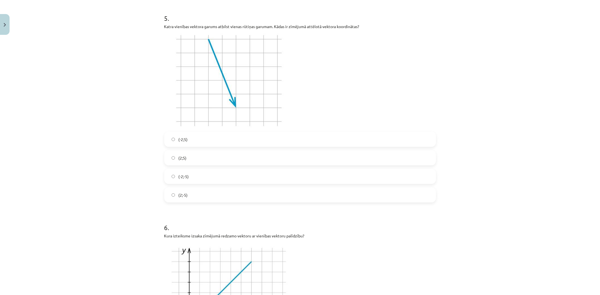
click at [200, 157] on label "(2;5)" at bounding box center [300, 158] width 271 height 14
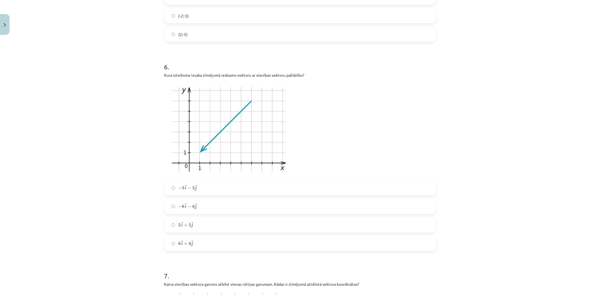
scroll to position [775, 0]
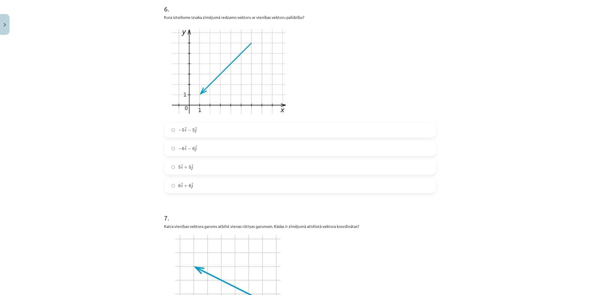
drag, startPoint x: 194, startPoint y: 156, endPoint x: 190, endPoint y: 169, distance: 13.9
drag, startPoint x: 190, startPoint y: 169, endPoint x: 135, endPoint y: 169, distance: 54.6
click at [136, 172] on div "Mācību tēma: Matemātikas i - 10. klases 1. ieskaites mācību materiāls (a,b) #8 …" at bounding box center [300, 147] width 600 height 295
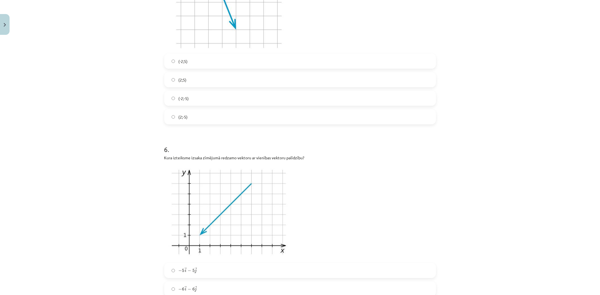
scroll to position [556, 0]
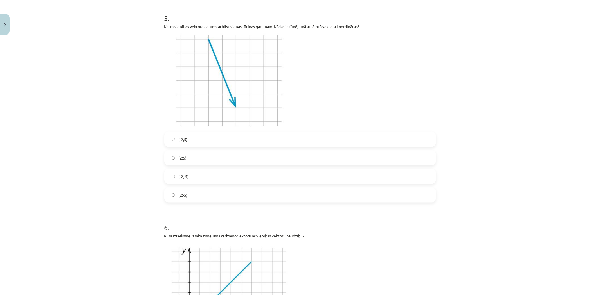
click at [194, 179] on label "(-2;-5)" at bounding box center [300, 177] width 271 height 14
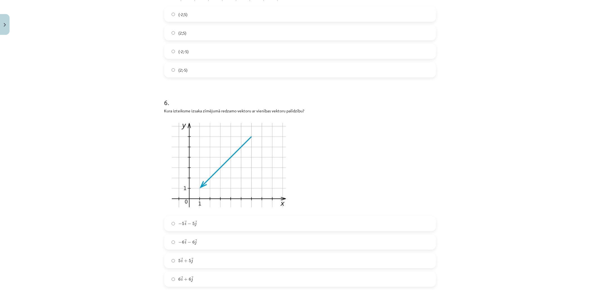
scroll to position [743, 0]
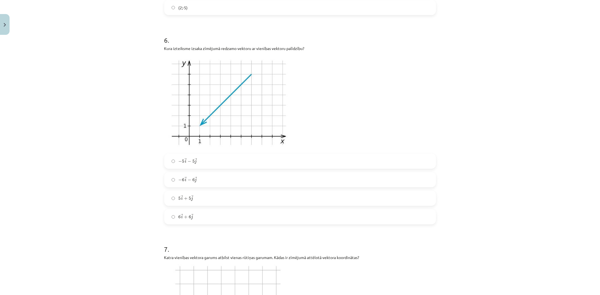
click at [203, 217] on label "6 → i + 6 → j 6 i → + 6 j →" at bounding box center [300, 217] width 271 height 14
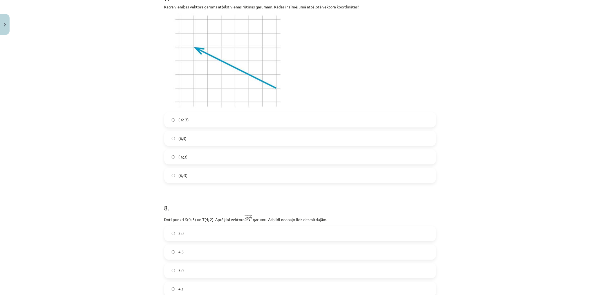
scroll to position [993, 0]
click at [203, 155] on label "(-6;3)" at bounding box center [300, 158] width 271 height 14
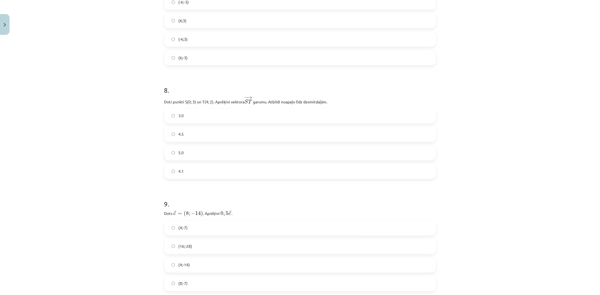
scroll to position [1118, 0]
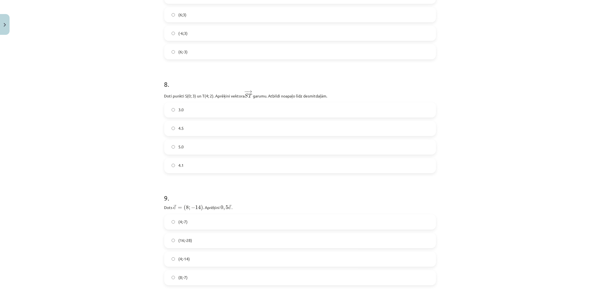
click at [196, 164] on label "4.1" at bounding box center [300, 166] width 271 height 14
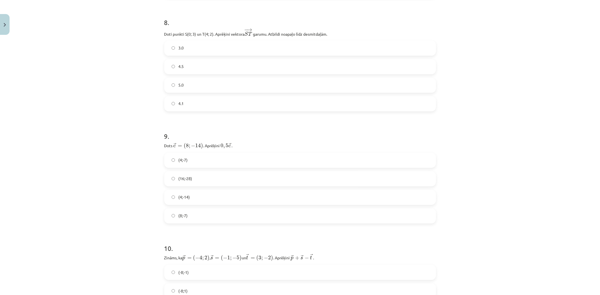
scroll to position [1181, 0]
click at [195, 161] on label "(4;-7)" at bounding box center [300, 160] width 271 height 14
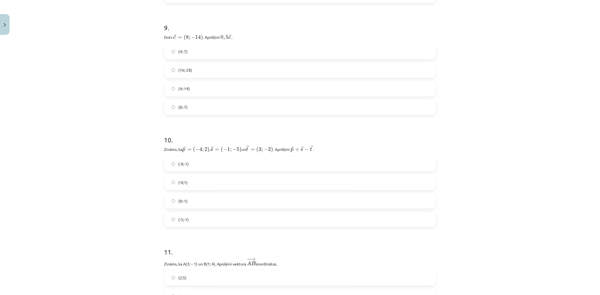
scroll to position [1306, 0]
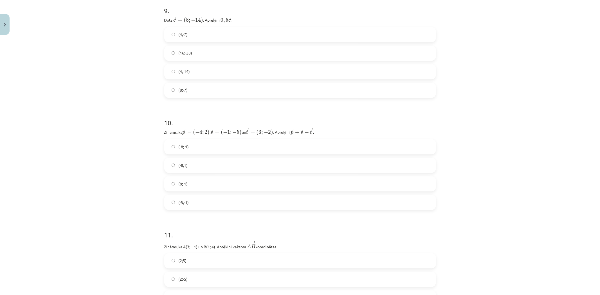
click at [194, 183] on label "(8;-1)" at bounding box center [300, 184] width 271 height 14
click at [192, 145] on label "(-8;-1)" at bounding box center [300, 147] width 271 height 14
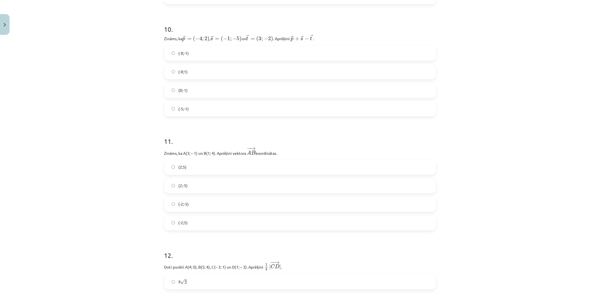
scroll to position [1431, 0]
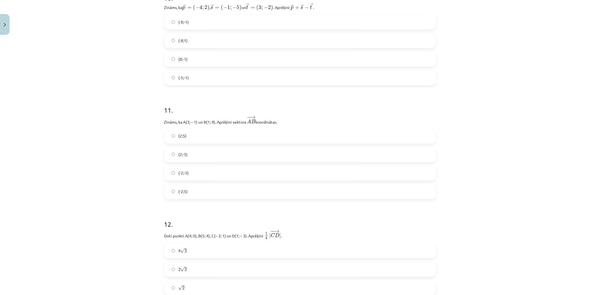
click at [189, 193] on label "(-2;5)" at bounding box center [300, 192] width 271 height 14
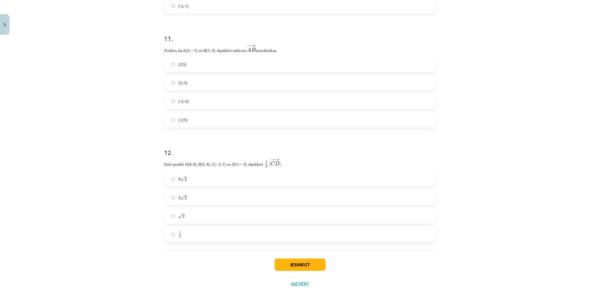
scroll to position [1514, 0]
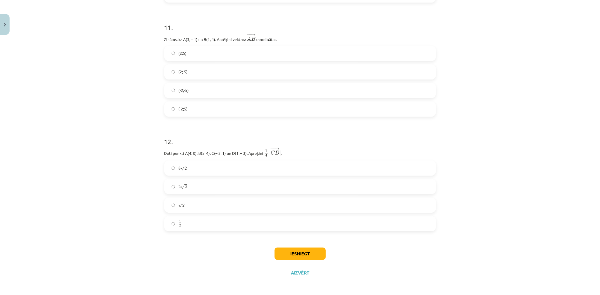
click at [189, 203] on label "√ 2 2" at bounding box center [300, 205] width 271 height 14
click at [289, 251] on button "Iesniegt" at bounding box center [300, 254] width 51 height 12
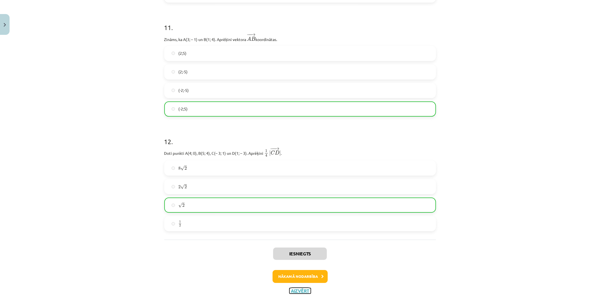
click at [305, 290] on button "Aizvērt" at bounding box center [299, 291] width 21 height 6
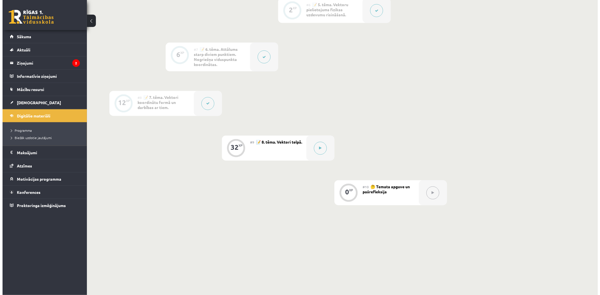
scroll to position [386, 0]
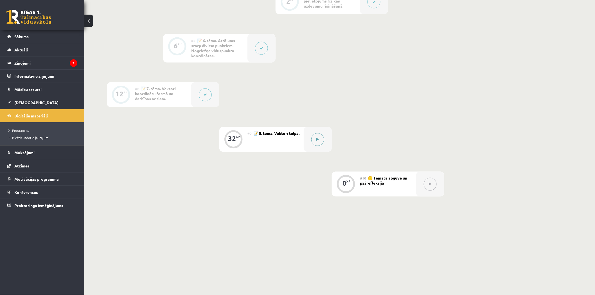
click at [317, 138] on icon at bounding box center [318, 139] width 3 height 3
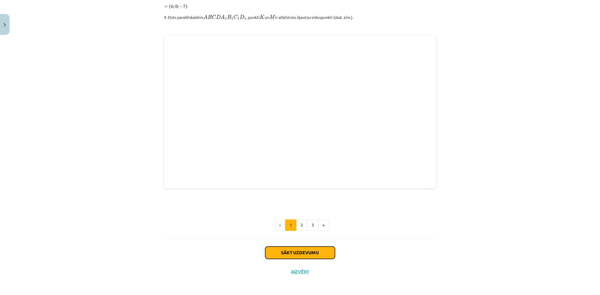
click at [301, 252] on button "Sākt uzdevumu" at bounding box center [300, 253] width 70 height 12
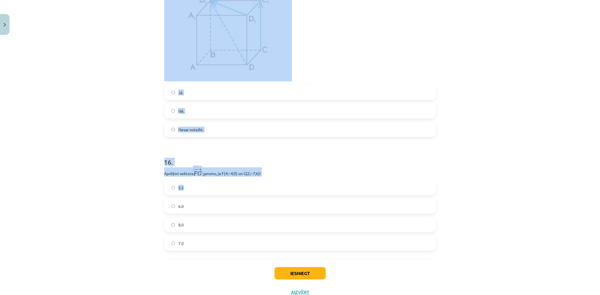
scroll to position [2434, 0]
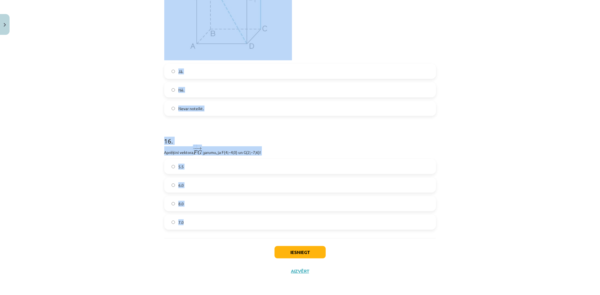
drag, startPoint x: 159, startPoint y: 112, endPoint x: 439, endPoint y: 237, distance: 306.4
click at [438, 237] on div "Mācību tēma: Matemātikas i - 10. klases 1. ieskaites mācību materiāls (a,b) #9 …" at bounding box center [300, 147] width 600 height 295
copy form "1 . Dots punkts telpā ar koordinātām (0; 2; 0). Kur atrodas punkts? Koordinātu …"
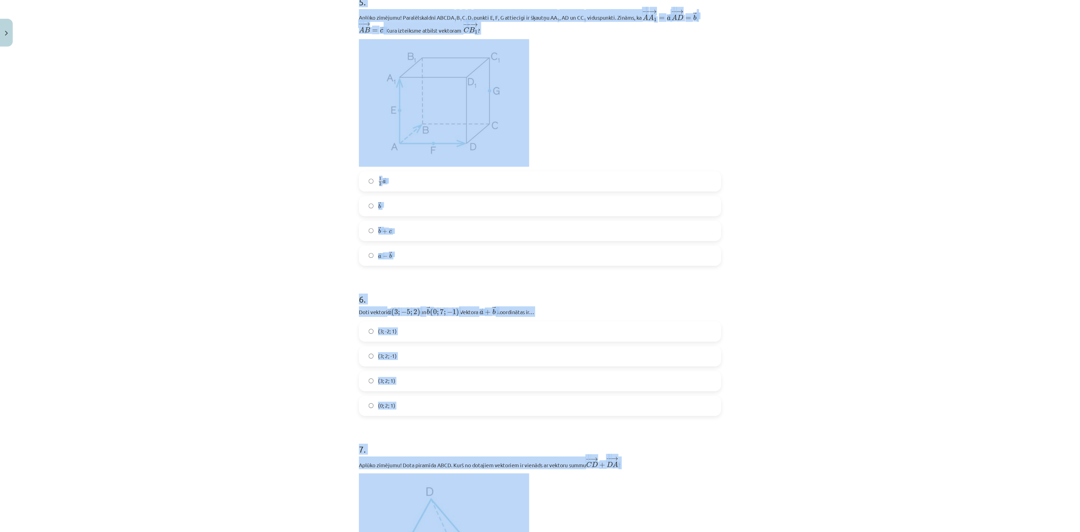
scroll to position [150, 0]
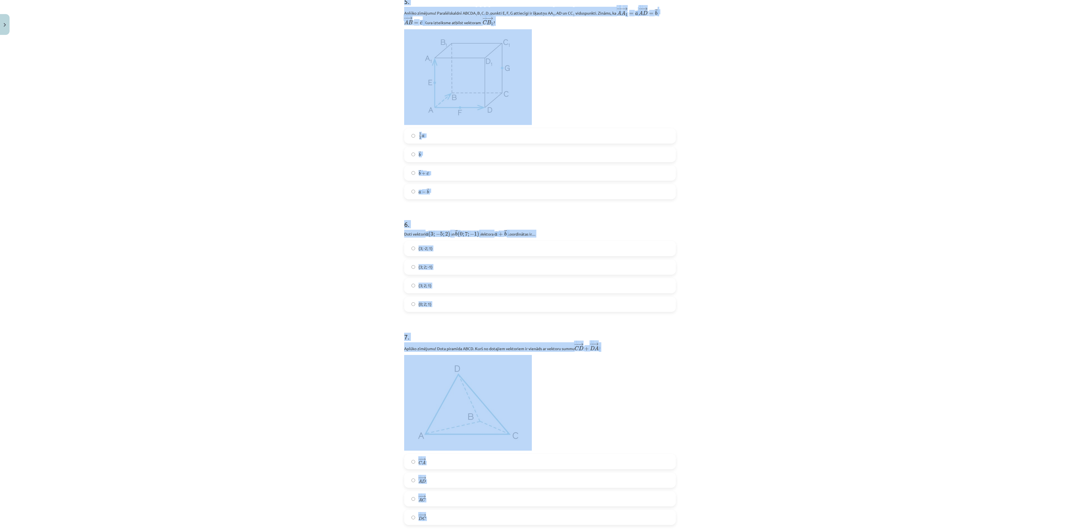
click at [600, 251] on div "Mācību tēma: Matemātikas i - 10. klases 1. ieskaites mācību materiāls (a,b) #9 …" at bounding box center [540, 266] width 1080 height 532
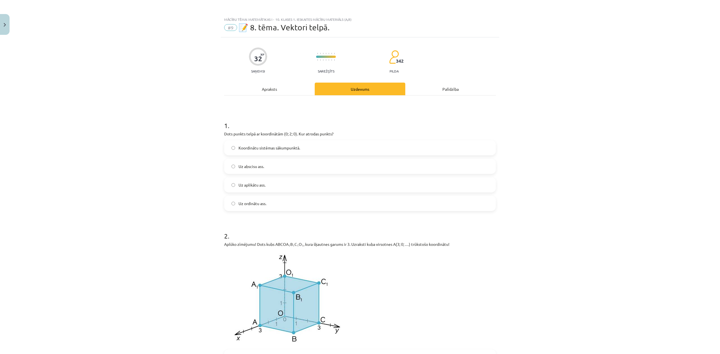
click at [251, 206] on span "Uz ordinātu ass." at bounding box center [253, 204] width 28 height 6
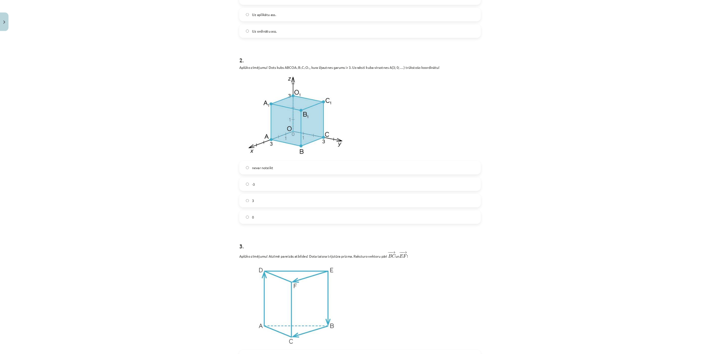
scroll to position [169, 0]
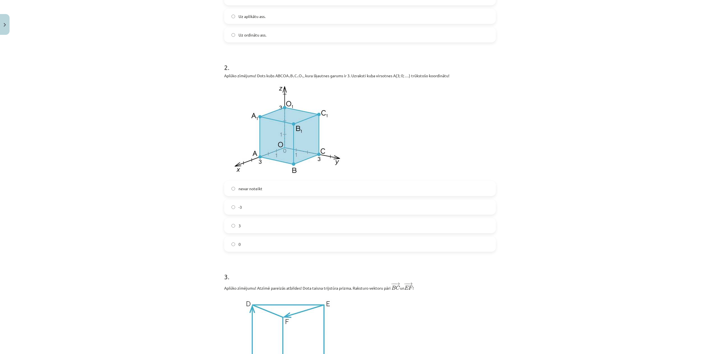
click at [248, 249] on label "0" at bounding box center [360, 244] width 271 height 14
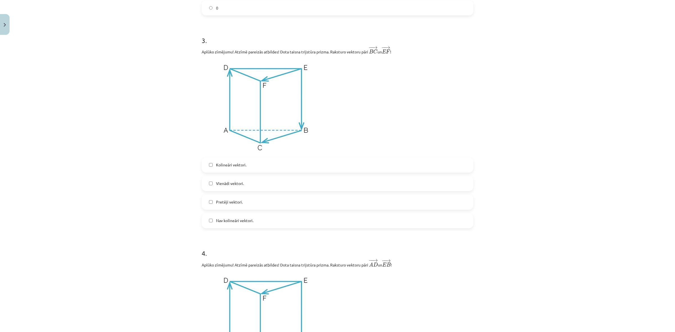
scroll to position [441, 0]
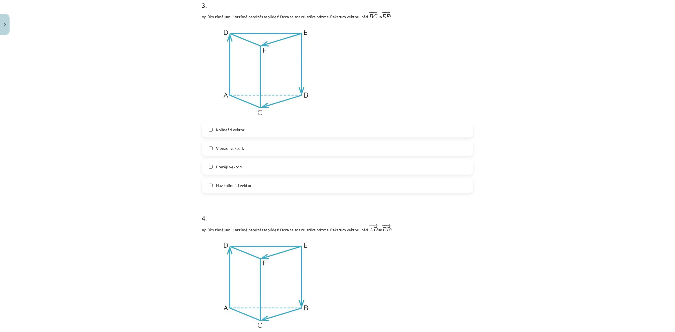
click at [229, 124] on label "Kolineāri vektori." at bounding box center [337, 130] width 271 height 14
click at [228, 147] on span "Vienādi vektori." at bounding box center [230, 148] width 28 height 6
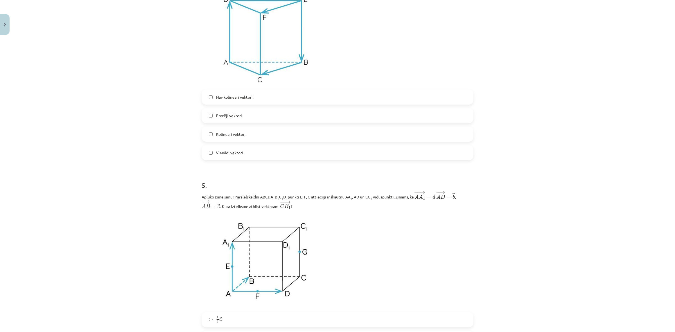
scroll to position [687, 0]
click at [252, 137] on label "Kolineāri vektori." at bounding box center [337, 134] width 271 height 14
click at [234, 119] on label "Pretēji vektori." at bounding box center [337, 115] width 271 height 14
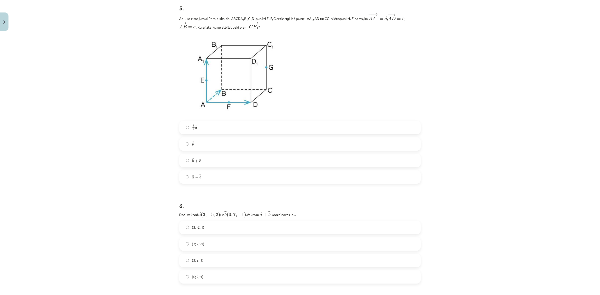
scroll to position [863, 0]
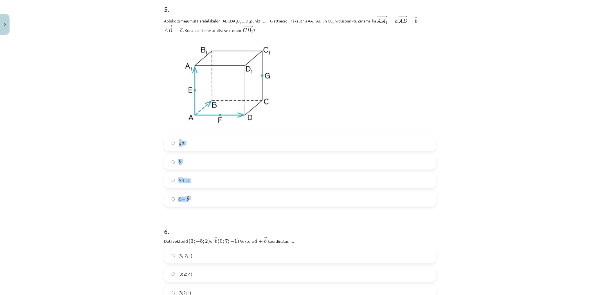
drag, startPoint x: 152, startPoint y: 140, endPoint x: 268, endPoint y: 200, distance: 130.4
click at [268, 200] on div "Mācību tēma: Matemātikas i - 10. klases 1. ieskaites mācību materiāls (a,b) #9 …" at bounding box center [300, 147] width 600 height 295
copy div "1 2 → a 1 2 a → → b b → → b + → c b → + c → → a − → b"
click at [121, 178] on div "Mācību tēma: Matemātikas i - 10. klases 1. ieskaites mācību materiāls (a,b) #9 …" at bounding box center [300, 147] width 600 height 295
click at [185, 187] on label "→ b + → c b → + c →" at bounding box center [300, 181] width 271 height 14
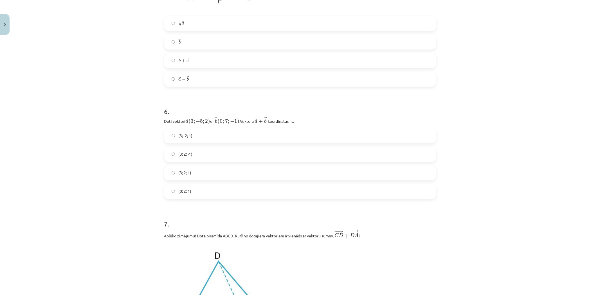
scroll to position [988, 0]
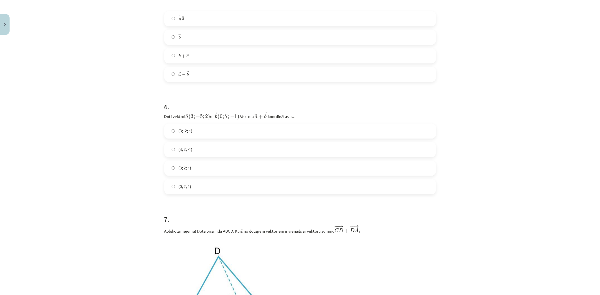
click at [204, 168] on label "(3; 2; 1)" at bounding box center [300, 168] width 271 height 14
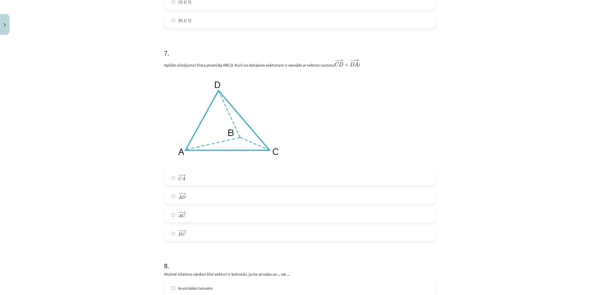
scroll to position [1206, 0]
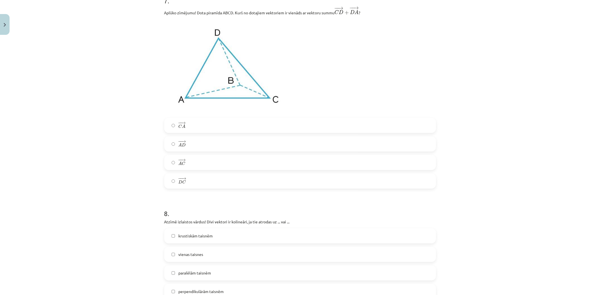
click at [229, 126] on label "− − → C A C A →" at bounding box center [300, 125] width 271 height 14
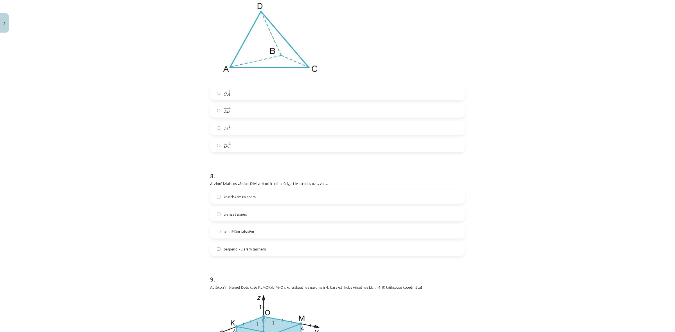
scroll to position [1233, 0]
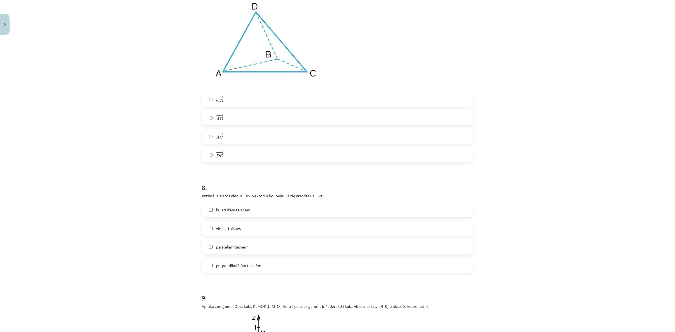
click at [238, 233] on label "vienas taisnes" at bounding box center [337, 228] width 271 height 14
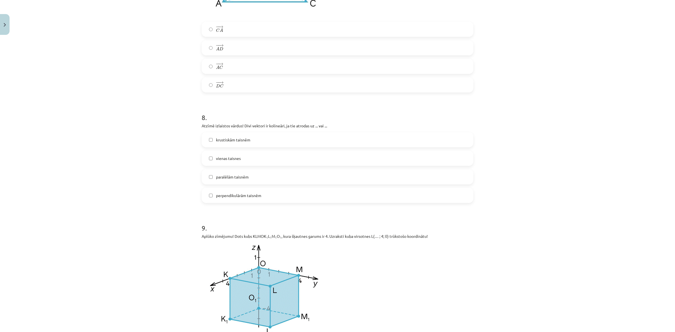
scroll to position [1303, 0]
click at [239, 179] on span "paralēlām taisnēm" at bounding box center [232, 177] width 33 height 6
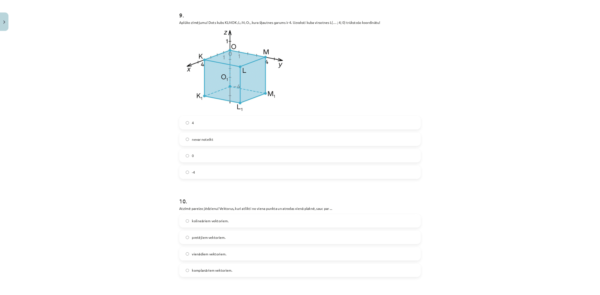
scroll to position [1514, 0]
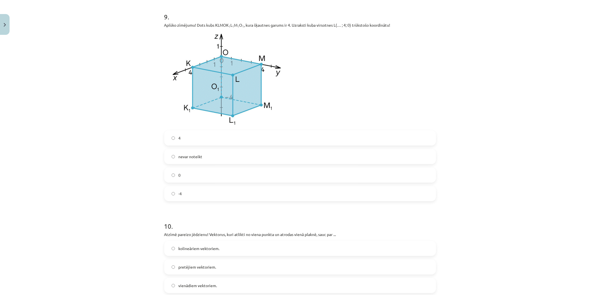
click at [188, 141] on label "4" at bounding box center [300, 138] width 271 height 14
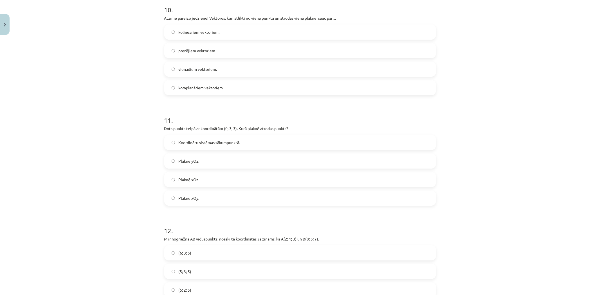
scroll to position [1732, 0]
click at [207, 87] on span "komplanāriem vektoriem." at bounding box center [200, 86] width 45 height 6
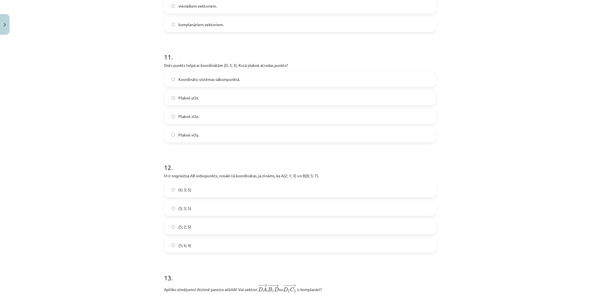
scroll to position [1795, 0]
click at [206, 103] on label "Plaknē yOz." at bounding box center [300, 96] width 271 height 14
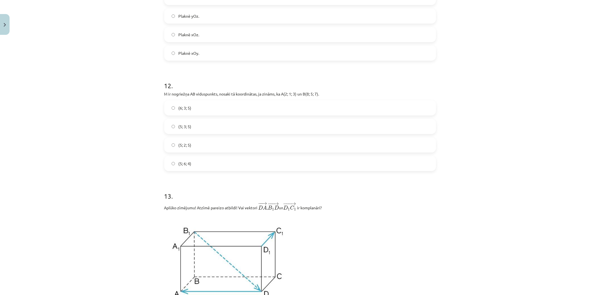
scroll to position [1889, 0]
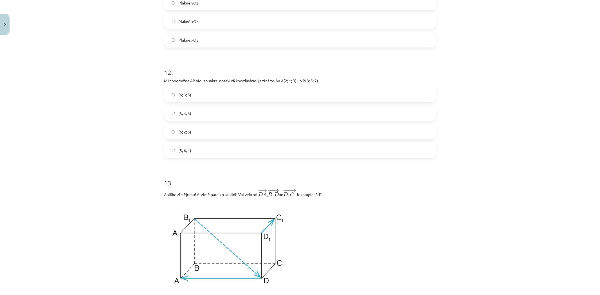
click at [186, 115] on span "(5; 3; 5)" at bounding box center [184, 114] width 13 height 6
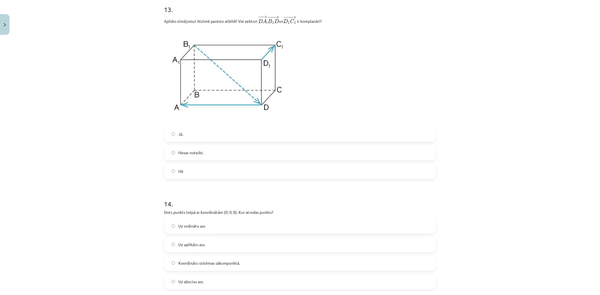
scroll to position [2045, 0]
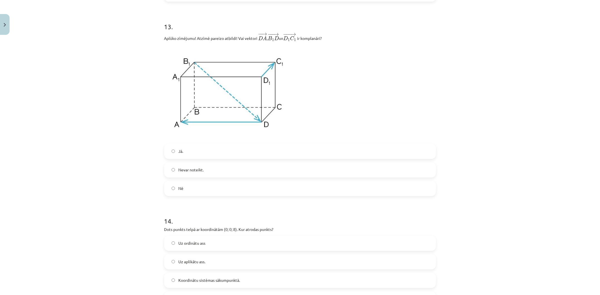
click at [182, 151] on label "Jā." at bounding box center [300, 152] width 271 height 14
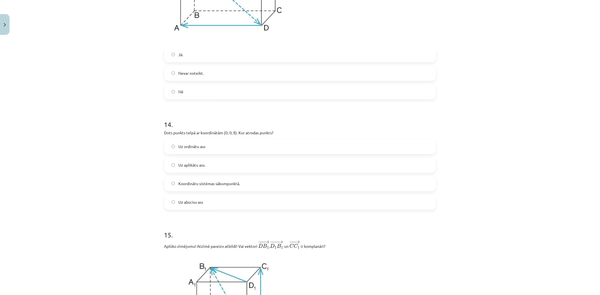
scroll to position [2139, 0]
click at [198, 169] on span "Uz aplikātu ass." at bounding box center [191, 168] width 27 height 6
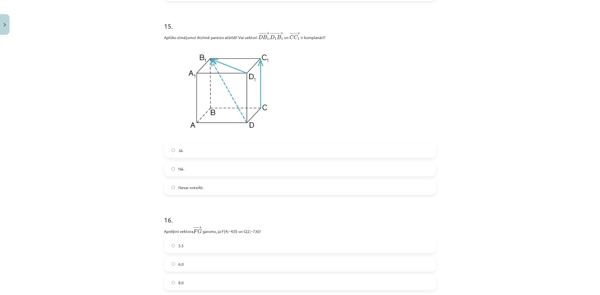
scroll to position [2358, 0]
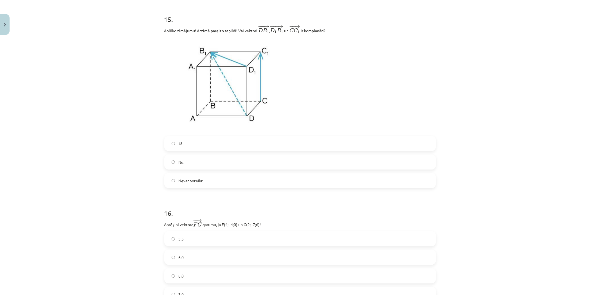
click at [198, 166] on label "Nē." at bounding box center [300, 162] width 271 height 14
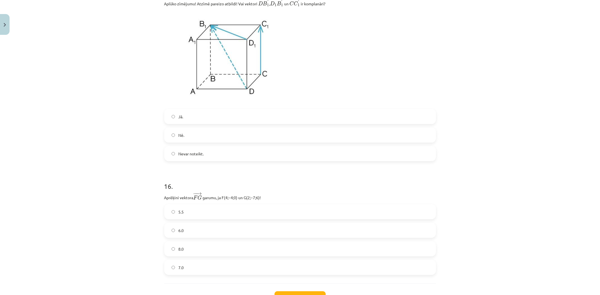
scroll to position [2434, 0]
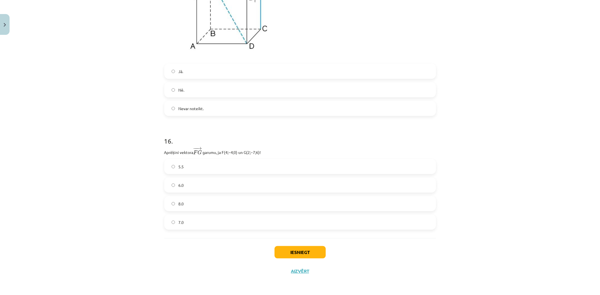
click at [182, 220] on label "7.0" at bounding box center [300, 223] width 271 height 14
click at [312, 253] on button "Iesniegt" at bounding box center [300, 252] width 51 height 12
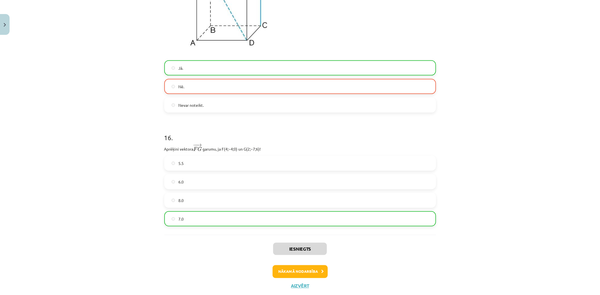
click at [299, 286] on div "Iesniegts Nākamā nodarbība Aizvērt" at bounding box center [300, 263] width 272 height 57
click at [299, 288] on button "Aizvērt" at bounding box center [299, 287] width 21 height 6
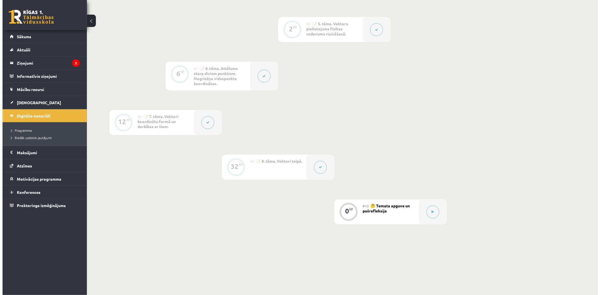
scroll to position [386, 0]
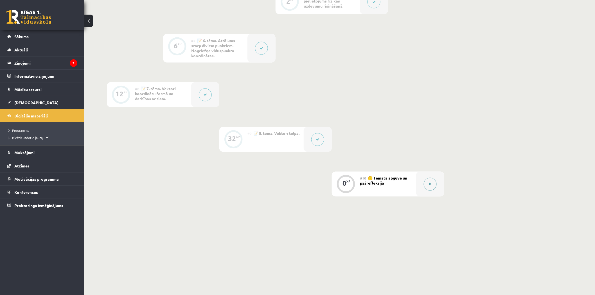
click at [427, 187] on button at bounding box center [430, 184] width 13 height 13
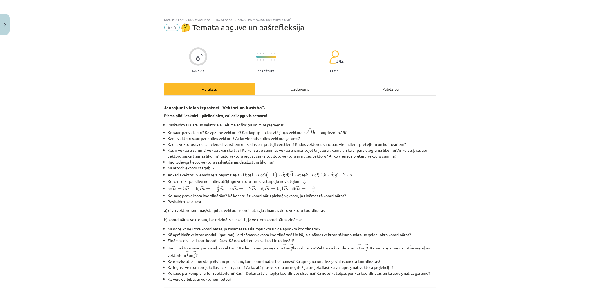
scroll to position [152, 0]
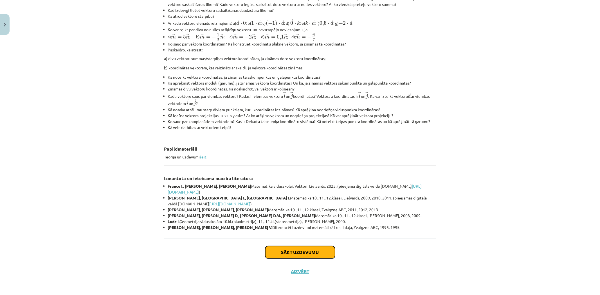
click at [303, 246] on button "Sākt uzdevumu" at bounding box center [300, 252] width 70 height 12
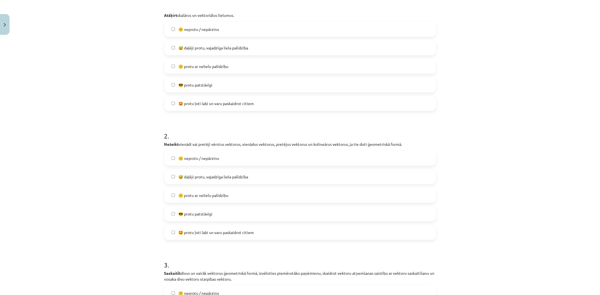
click at [203, 78] on label "😎 protu patstāvīgi" at bounding box center [300, 85] width 271 height 14
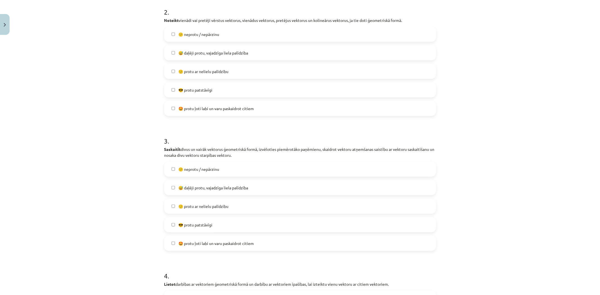
scroll to position [295, 0]
click at [210, 221] on span "😎 protu patstāvīgi" at bounding box center [195, 224] width 34 height 6
click at [199, 87] on span "😎 protu patstāvīgi" at bounding box center [195, 89] width 34 height 6
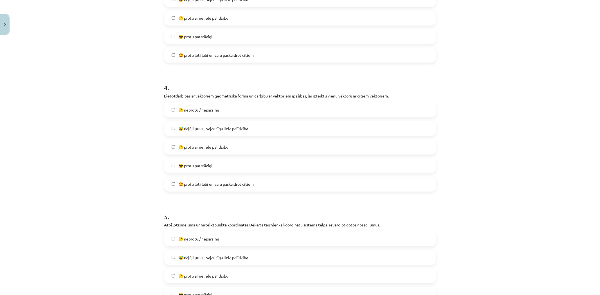
click at [212, 167] on label "😎 protu patstāvīgi" at bounding box center [300, 166] width 271 height 14
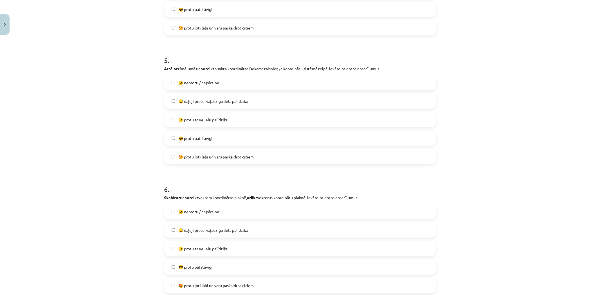
click at [198, 139] on span "😎 protu patstāvīgi" at bounding box center [195, 139] width 34 height 6
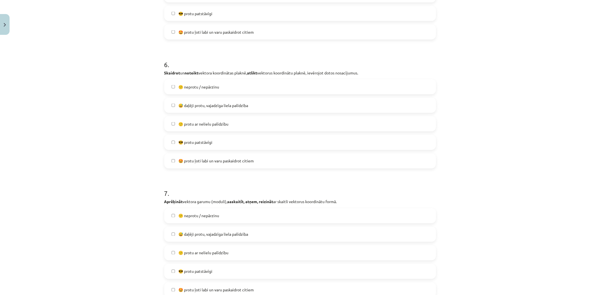
click at [201, 143] on span "😎 protu patstāvīgi" at bounding box center [195, 143] width 34 height 6
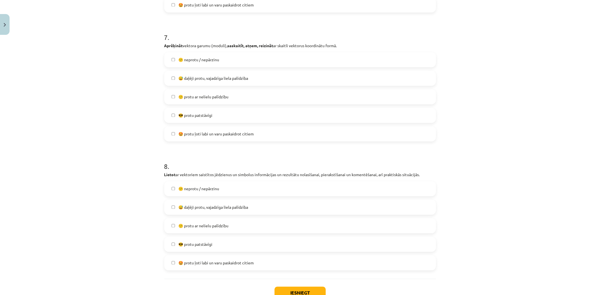
click at [194, 120] on label "😎 protu patstāvīgi" at bounding box center [300, 115] width 271 height 14
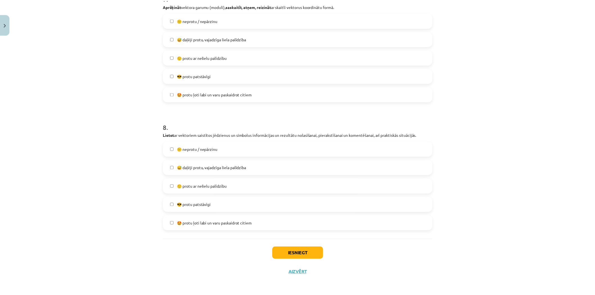
scroll to position [961, 0]
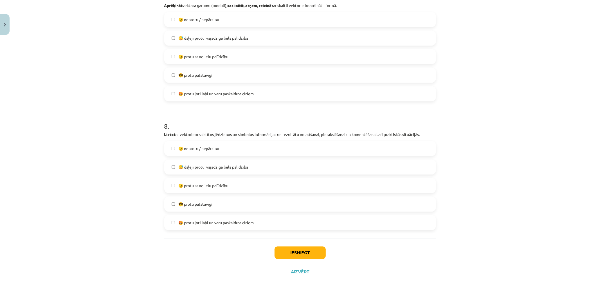
click at [195, 205] on span "😎 protu patstāvīgi" at bounding box center [195, 204] width 34 height 6
click at [286, 252] on button "Iesniegt" at bounding box center [300, 253] width 51 height 12
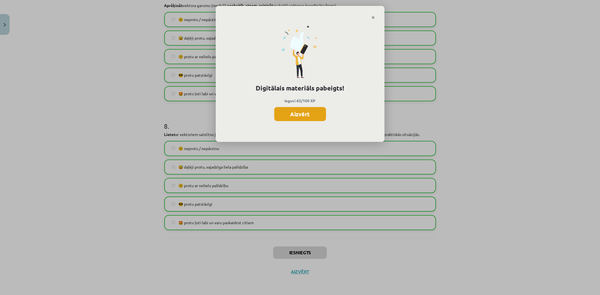
click at [302, 115] on button "Aizvērt" at bounding box center [300, 114] width 52 height 14
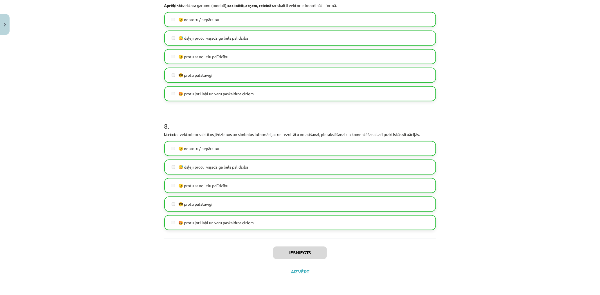
click at [297, 269] on div "Iesniegts Aizvērt" at bounding box center [300, 258] width 272 height 39
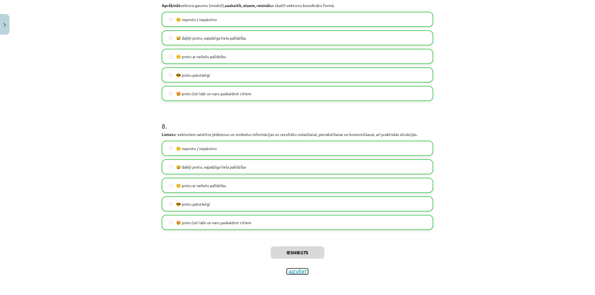
click at [297, 269] on button "Aizvērt" at bounding box center [297, 272] width 21 height 6
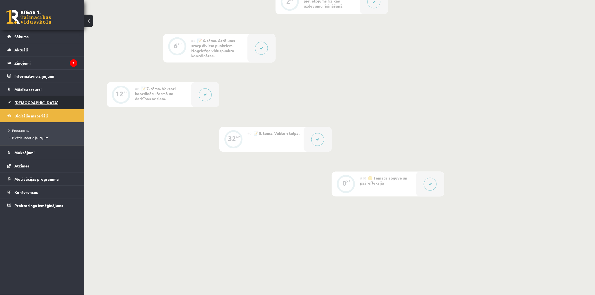
click at [37, 102] on link "[DEMOGRAPHIC_DATA]" at bounding box center [42, 102] width 70 height 13
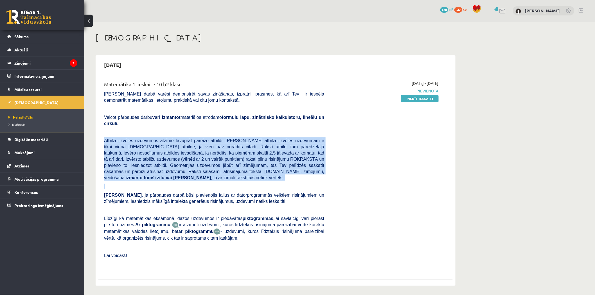
drag, startPoint x: 103, startPoint y: 134, endPoint x: 299, endPoint y: 169, distance: 199.3
click at [299, 169] on div "Matemātika 1. ieskaite 10.b2 klase Pārbaudes darbā varēsi demonstrēt savas zinā…" at bounding box center [214, 175] width 229 height 190
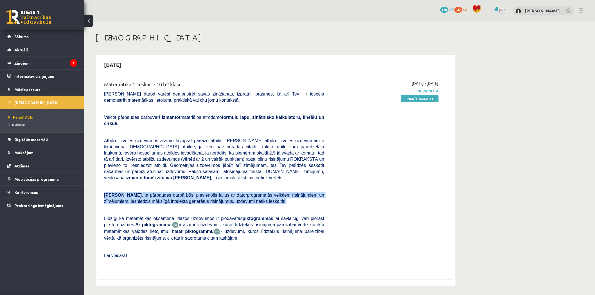
drag, startPoint x: 103, startPoint y: 181, endPoint x: 299, endPoint y: 189, distance: 196.5
click at [299, 189] on div "Matemātika 1. ieskaite 10.b2 klase Pārbaudes darbā varēsi demonstrēt savas zinā…" at bounding box center [214, 175] width 229 height 190
click at [294, 192] on p "Ņem vērā , ja pārbaudes darbā būsi pievienojis failus ar datorprogrammās veikti…" at bounding box center [214, 198] width 220 height 12
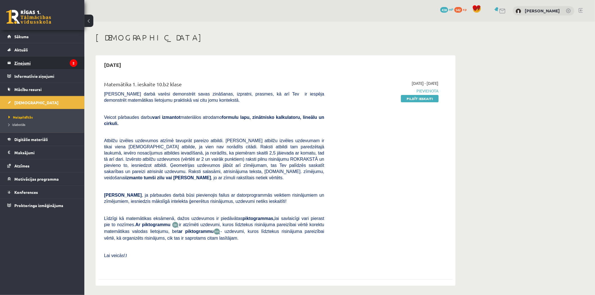
click at [23, 62] on legend "Ziņojumi 2" at bounding box center [45, 63] width 63 height 13
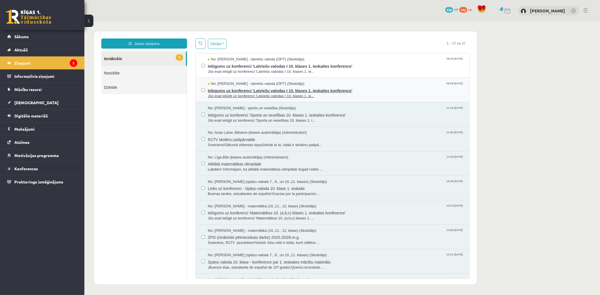
click at [425, 93] on span "Jūs esat ielūgti uz konferenci 'Latviešu valodas I 10. klases 1. ie..." at bounding box center [336, 95] width 256 height 5
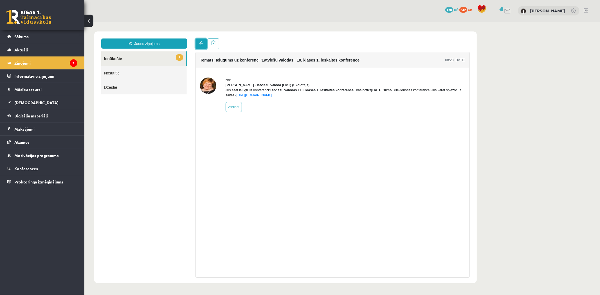
click at [198, 42] on link at bounding box center [200, 43] width 11 height 11
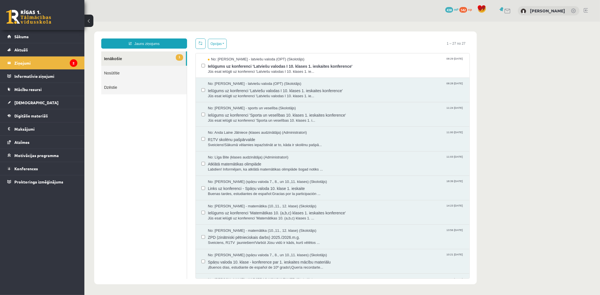
click at [152, 59] on html "Jauns ziņojums 1 Ienākošie Nosūtītie Dzēstie * ********* ********* ******* Opci…" at bounding box center [342, 157] width 516 height 273
click at [386, 65] on span "Ielūgums uz konferenci 'Latviešu valodas I 10. klases 1. ieskaites konference'" at bounding box center [336, 65] width 256 height 7
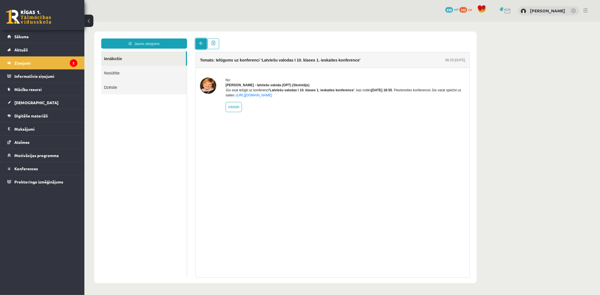
click at [200, 45] on span at bounding box center [201, 43] width 4 height 4
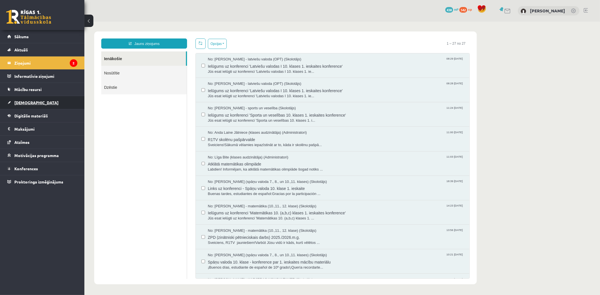
click at [39, 103] on link "[DEMOGRAPHIC_DATA]" at bounding box center [42, 102] width 70 height 13
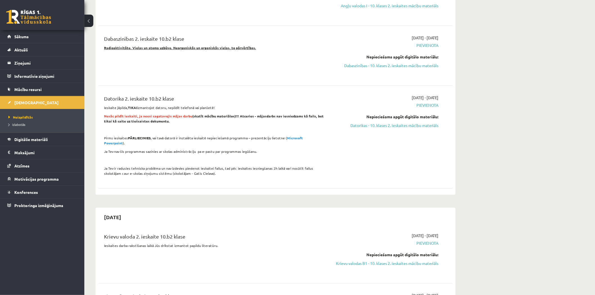
scroll to position [20, 0]
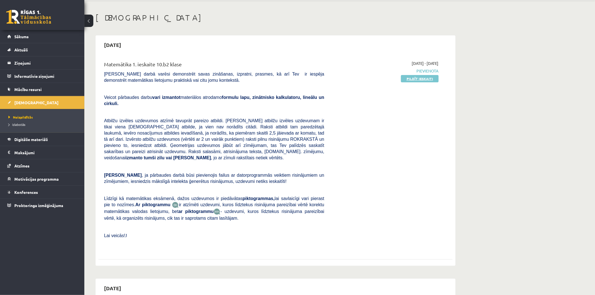
click at [432, 81] on link "Pildīt ieskaiti" at bounding box center [420, 78] width 38 height 7
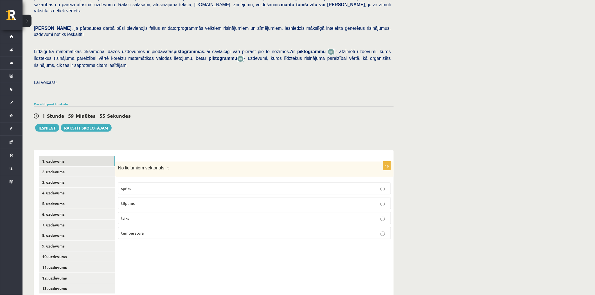
scroll to position [96, 0]
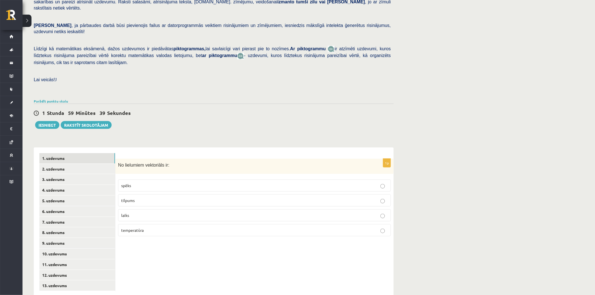
click at [160, 183] on p "spēks" at bounding box center [254, 186] width 267 height 6
drag, startPoint x: 118, startPoint y: 154, endPoint x: 454, endPoint y: 225, distance: 344.0
click at [454, 225] on div "Matemātika 1. ieskaite 10.b2 klase , [PERSON_NAME] (10.b2 klase) [PERSON_NAME] …" at bounding box center [309, 116] width 573 height 383
copy div "No lielumiem vektoriāls ir: spēks tilpums laiks temperatūra"
click at [484, 178] on div "Matemātika 1. ieskaite 10.b2 klase , [PERSON_NAME] (10.b2 klase) [PERSON_NAME] …" at bounding box center [309, 116] width 573 height 383
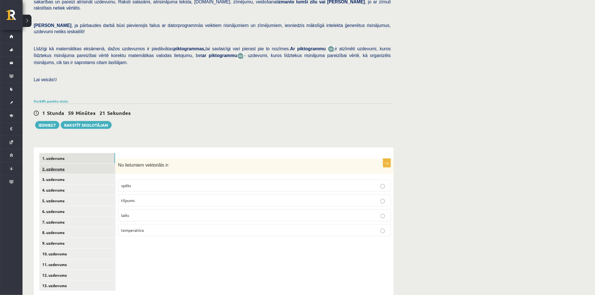
click at [66, 164] on link "2. uzdevums" at bounding box center [77, 169] width 76 height 10
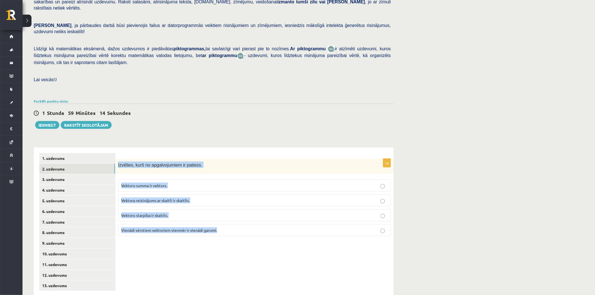
drag, startPoint x: 118, startPoint y: 153, endPoint x: 250, endPoint y: 221, distance: 147.6
click at [250, 221] on div "1p Izvēlies, kurš no apgalvojumiem ir patiess. Vektoru summa ir vektors. Vektor…" at bounding box center [254, 200] width 279 height 82
copy div "Izvēlies, kurš no apgalvojumiem ir patiess. Vektoru summa ir vektors. Vektora r…"
click at [232, 253] on div "1p Izvēlies, kurš no apgalvojumiem ir patiess. Vektoru summa ir vektors. Vektor…" at bounding box center [254, 222] width 279 height 149
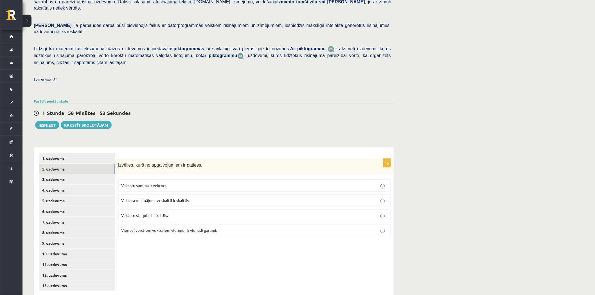
click at [191, 183] on p "Vektoru summa ir vektors." at bounding box center [254, 186] width 267 height 6
click at [70, 174] on link "3. uzdevums" at bounding box center [77, 179] width 76 height 10
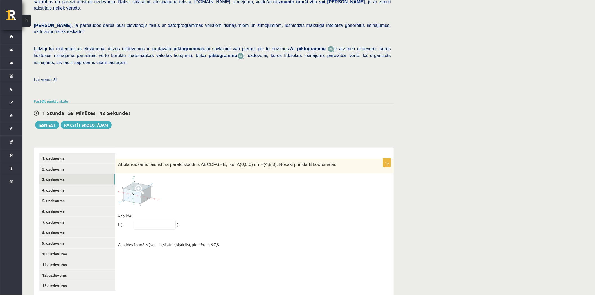
click at [138, 185] on img at bounding box center [139, 191] width 42 height 30
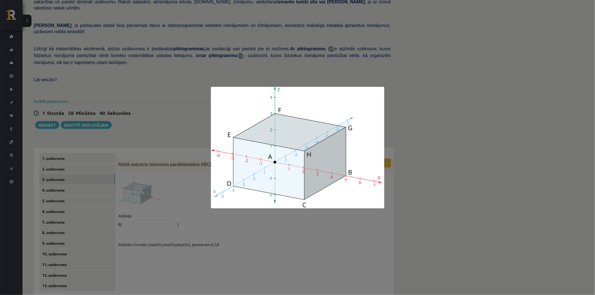
click at [416, 192] on div at bounding box center [297, 147] width 595 height 295
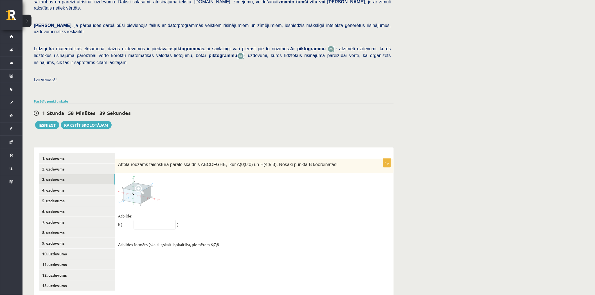
click at [134, 176] on img at bounding box center [139, 191] width 42 height 30
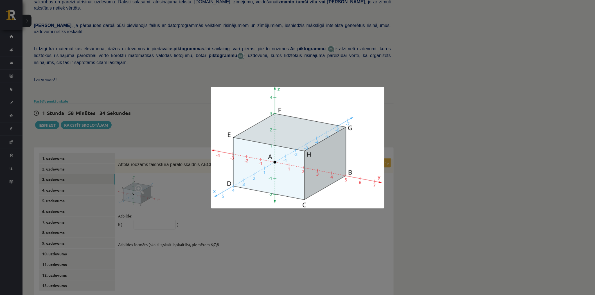
click at [427, 179] on div at bounding box center [297, 147] width 595 height 295
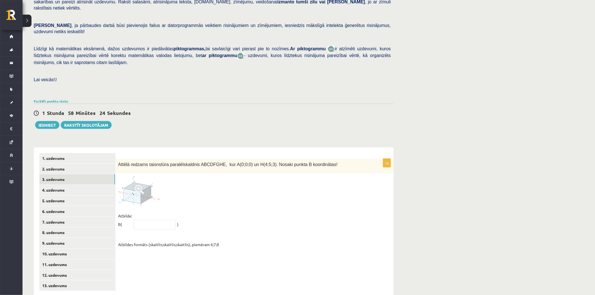
click at [148, 177] on img at bounding box center [139, 191] width 42 height 30
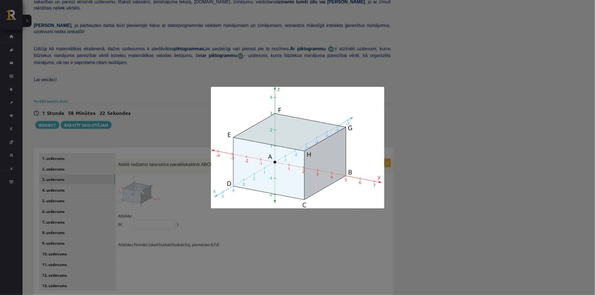
click at [429, 201] on div at bounding box center [297, 147] width 595 height 295
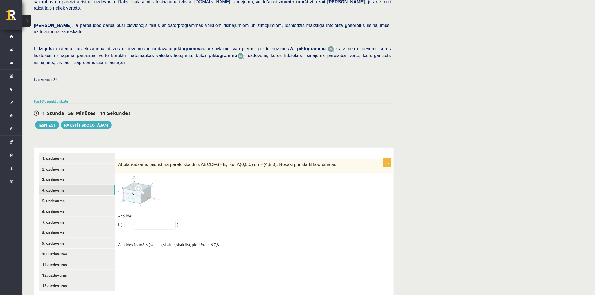
click at [70, 185] on link "4. uzdevums" at bounding box center [77, 190] width 76 height 10
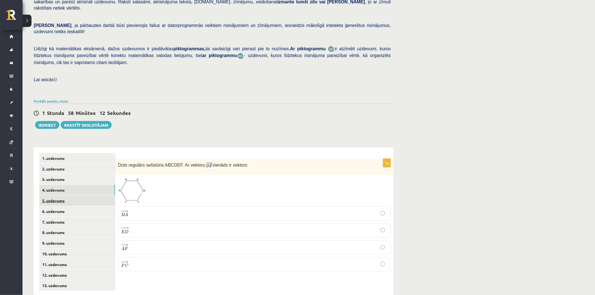
click at [72, 196] on link "5. uzdevums" at bounding box center [77, 201] width 76 height 10
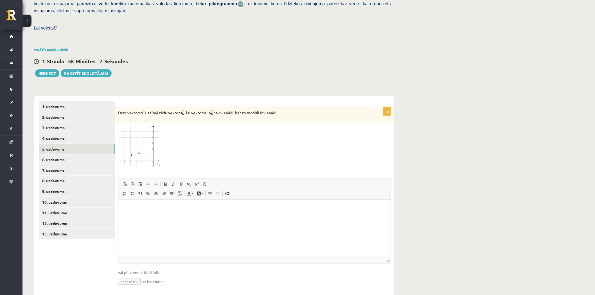
scroll to position [152, 0]
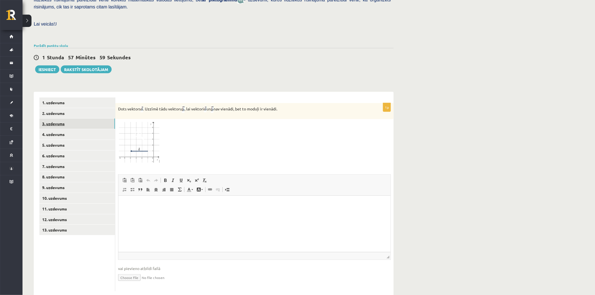
click at [60, 119] on link "3. uzdevums" at bounding box center [77, 124] width 76 height 10
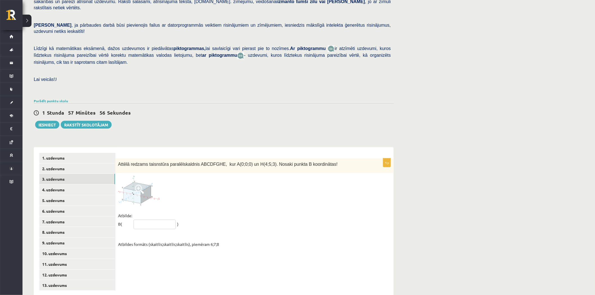
click at [145, 220] on input "text" at bounding box center [155, 225] width 42 height 10
click at [251, 183] on div at bounding box center [254, 191] width 273 height 30
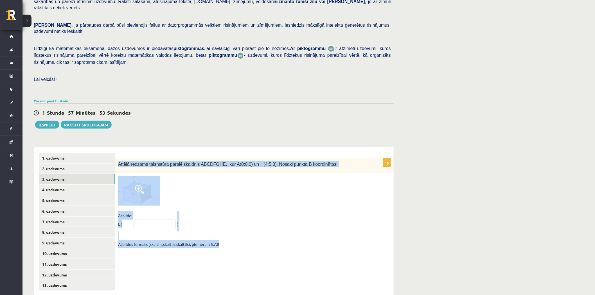
drag, startPoint x: 117, startPoint y: 150, endPoint x: 318, endPoint y: 234, distance: 217.8
click at [318, 234] on div "1p Attēlā redzams taisnstūra paralēlskaldnis ABCDFGHE, kur A(0;0;0) un H(4;5;3)…" at bounding box center [254, 205] width 279 height 93
copy div "Attēlā redzams taisnstūra paralēlskaldnis ABCDFGHE, kur A(0;0;0) un H(4;5;3). N…"
click at [328, 213] on fieldset "Atbilde: B( ) Atbildes formāts (skaitlis;skaitlis;skaitlis), piemēram 6;7;8" at bounding box center [254, 230] width 273 height 37
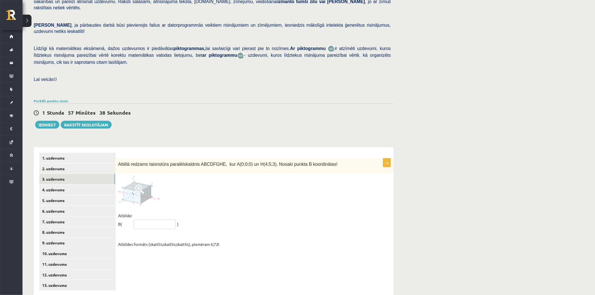
click at [149, 220] on input "text" at bounding box center [155, 225] width 42 height 10
click at [221, 193] on div "1p Attēlā redzams taisnstūra paralēlskaldnis ABCDFGHE, kur A(0;0;0) un H(4;5;3)…" at bounding box center [254, 205] width 279 height 93
click at [59, 217] on link "7. uzdevums" at bounding box center [77, 222] width 76 height 10
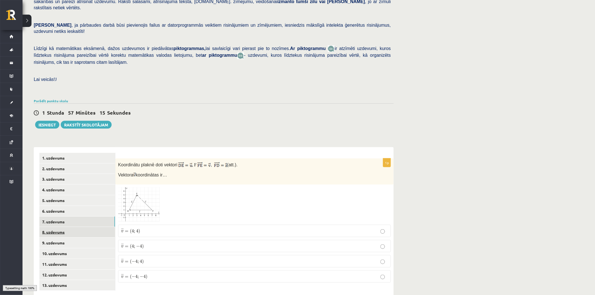
click at [62, 227] on link "8. uzdevums" at bounding box center [77, 232] width 76 height 10
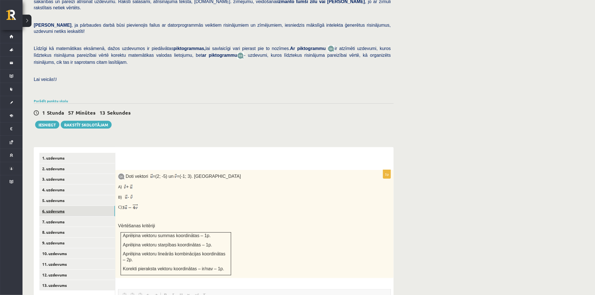
scroll to position [0, 0]
click at [60, 206] on link "6. uzdevums" at bounding box center [77, 211] width 76 height 10
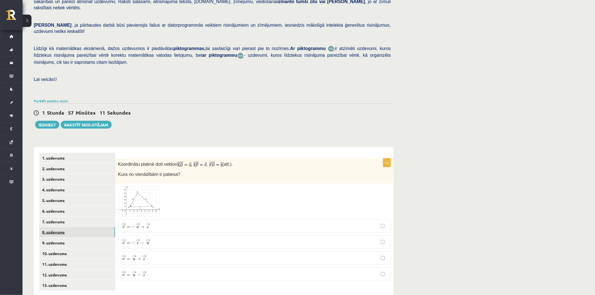
click at [64, 227] on link "8. uzdevums" at bounding box center [77, 232] width 76 height 10
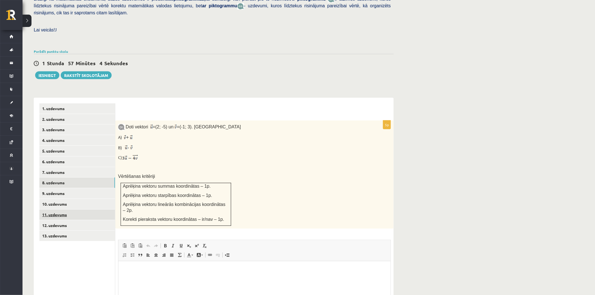
scroll to position [143, 0]
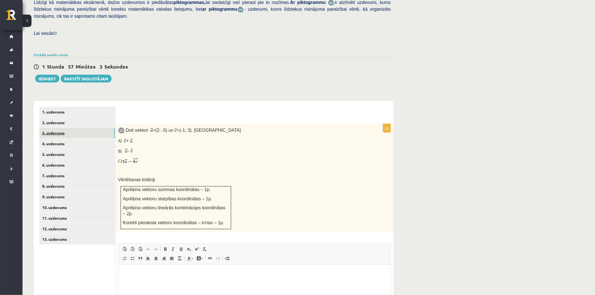
click at [52, 128] on link "3. uzdevums" at bounding box center [77, 133] width 76 height 10
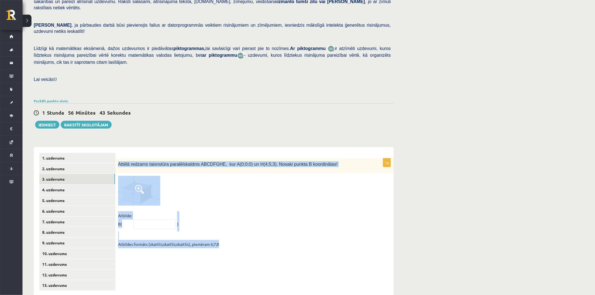
drag, startPoint x: 118, startPoint y: 151, endPoint x: 314, endPoint y: 231, distance: 212.0
click at [314, 231] on div "1p Attēlā redzams taisnstūra paralēlskaldnis ABCDFGHE, kur A(0;0;0) un H(4;5;3)…" at bounding box center [254, 205] width 279 height 93
copy div "Attēlā redzams taisnstūra paralēlskaldnis ABCDFGHE, kur A(0;0;0) un H(4;5;3). N…"
click at [313, 212] on fieldset "Atbilde: B( ) Atbildes formāts (skaitlis;skaitlis;skaitlis), piemēram 6;7;8" at bounding box center [254, 230] width 273 height 37
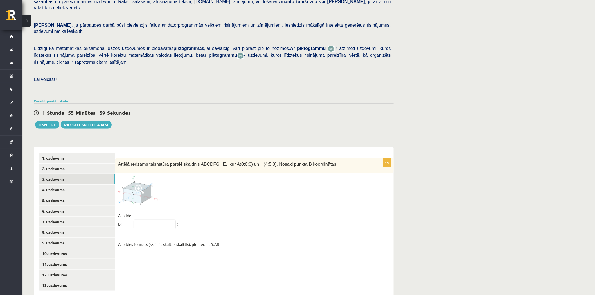
click at [139, 239] on div "1p Attēlā redzams taisnstūra paralēlskaldnis ABCDFGHE, kur A(0;0;0) un H(4;5;3)…" at bounding box center [254, 221] width 279 height 149
click at [143, 220] on input "text" at bounding box center [155, 225] width 42 height 10
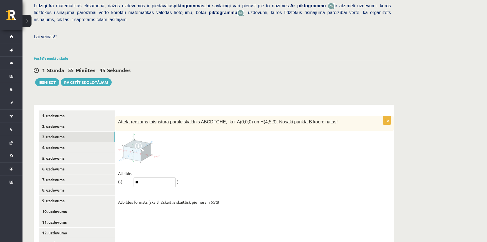
scroll to position [151, 0]
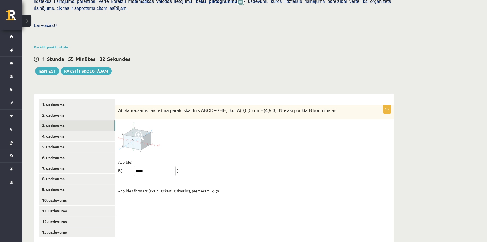
type input "*****"
click at [228, 158] on fieldset "Atbilde: B( ***** ) Atbildes formāts (skaitlis;skaitlis;skaitlis), piemēram 6;7…" at bounding box center [254, 176] width 273 height 37
click at [60, 131] on link "4. uzdevums" at bounding box center [77, 136] width 76 height 10
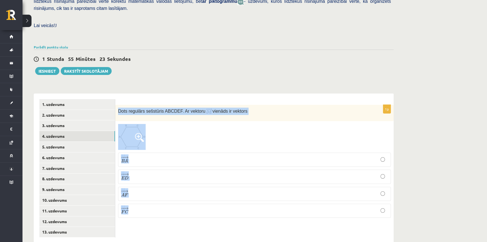
drag, startPoint x: 117, startPoint y: 98, endPoint x: 411, endPoint y: 191, distance: 308.2
click at [411, 191] on div "Matemātika 1. ieskaite 10.b2 klase , Sandijs Lakstīgala (10.b2 klase) Pārbaudes…" at bounding box center [255, 62] width 465 height 383
copy div "Dots regulārs sešstūris ABCDEF. Ar vektoru vienāds ir vektors − − → B A B A → −…"
click at [218, 88] on div "**********" at bounding box center [214, 165] width 360 height 155
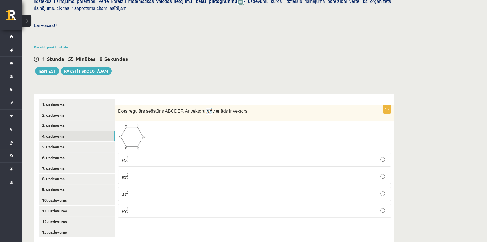
click at [381, 172] on p "− − → E D E D →" at bounding box center [254, 176] width 267 height 8
click at [73, 142] on link "5. uzdevums" at bounding box center [77, 147] width 76 height 10
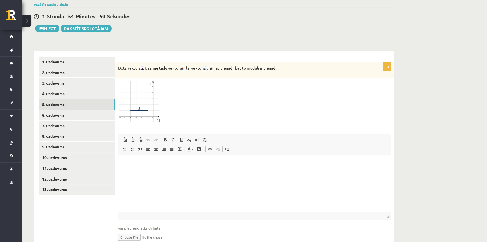
scroll to position [206, 0]
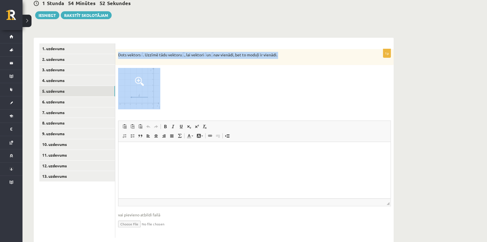
drag, startPoint x: 117, startPoint y: 40, endPoint x: 313, endPoint y: 53, distance: 196.5
click at [313, 53] on div "1p Dots vektors . Uzzīmē tādu vektoru , lai vektori un nav vienādi, bet to modu…" at bounding box center [254, 143] width 279 height 188
copy div "Dots vektors . Uzzīmē tādu vektoru , lai vektori un nav vienādi, bet to moduļi …"
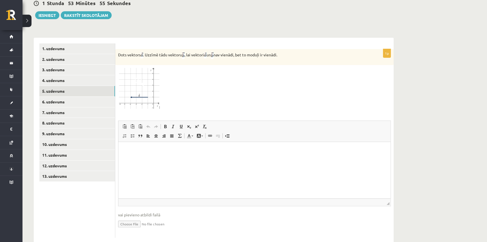
click at [253, 91] on div at bounding box center [254, 88] width 273 height 41
click at [73, 96] on link "6. uzdevums" at bounding box center [77, 101] width 76 height 10
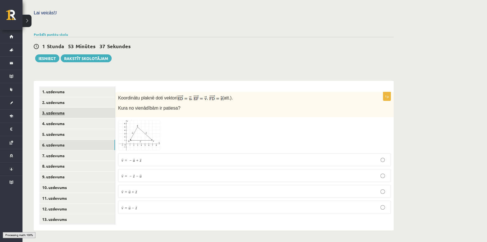
scroll to position [151, 0]
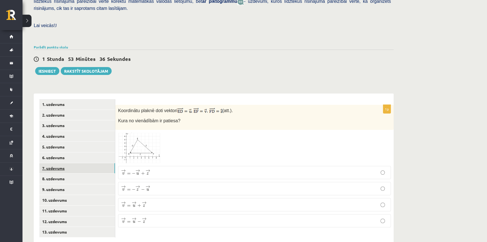
click at [53, 163] on link "7. uzdevums" at bounding box center [77, 168] width 76 height 10
click at [56, 173] on link "8. uzdevums" at bounding box center [77, 178] width 76 height 10
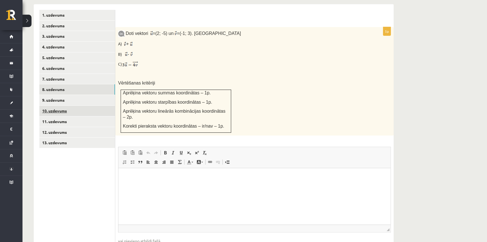
scroll to position [229, 0]
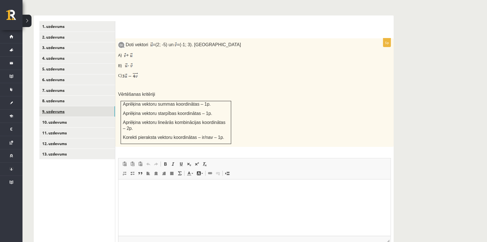
click at [59, 106] on link "9. uzdevums" at bounding box center [77, 111] width 76 height 10
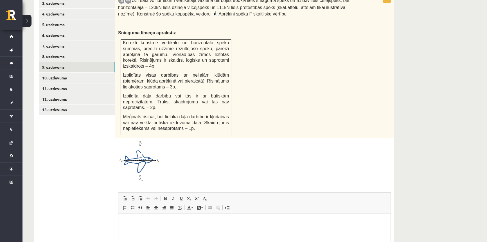
scroll to position [287, 0]
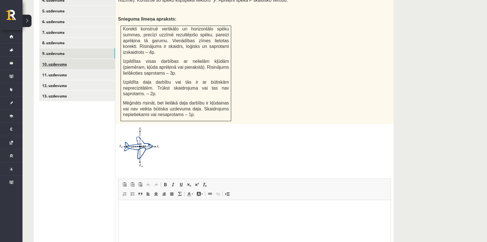
click at [78, 59] on link "10. uzdevums" at bounding box center [77, 64] width 76 height 10
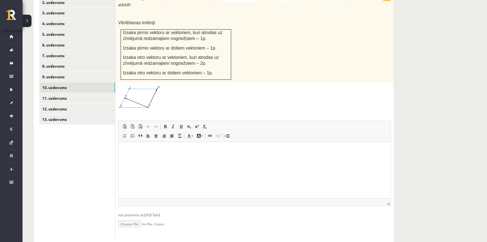
scroll to position [0, 0]
click at [68, 93] on link "11. uzdevums" at bounding box center [77, 98] width 76 height 10
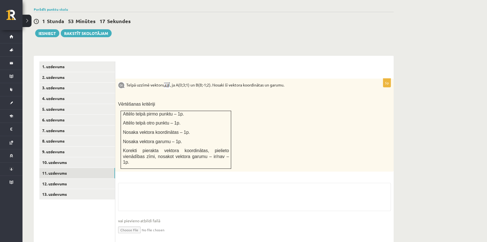
scroll to position [244, 0]
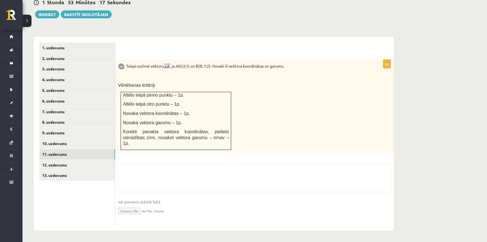
click at [81, 171] on ul "1. uzdevums 2. uzdevums 3. uzdevums 4. uzdevums 5. uzdevums 6. uzdevums 7. uzde…" at bounding box center [77, 133] width 76 height 182
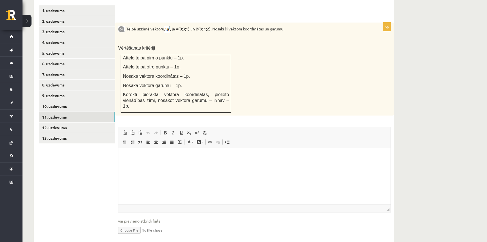
scroll to position [0, 0]
click at [73, 122] on link "12. uzdevums" at bounding box center [77, 127] width 76 height 10
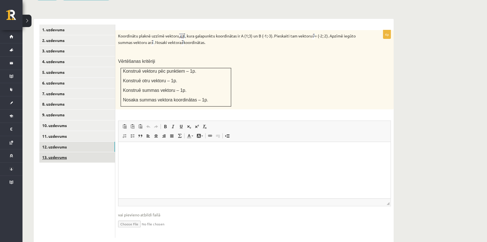
click at [78, 152] on link "13. uzdevums" at bounding box center [77, 157] width 76 height 10
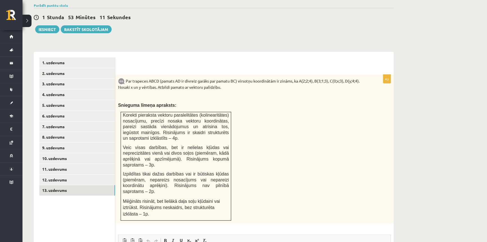
scroll to position [187, 0]
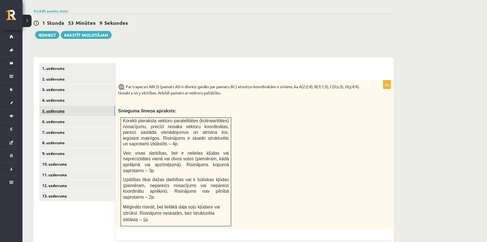
click at [70, 105] on link "5. uzdevums" at bounding box center [77, 110] width 76 height 10
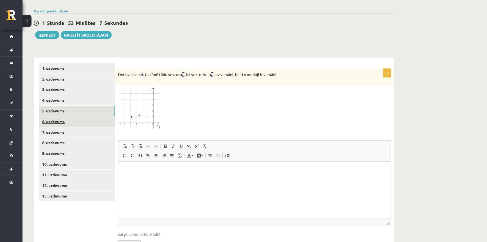
scroll to position [0, 0]
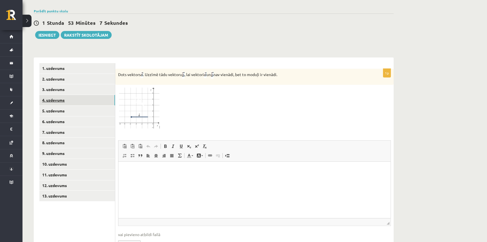
click at [68, 95] on link "4. uzdevums" at bounding box center [77, 100] width 76 height 10
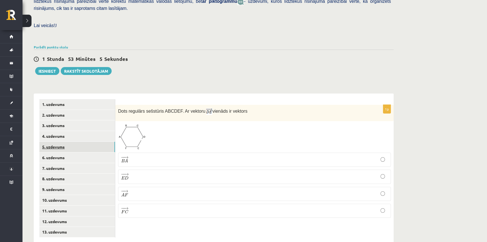
click at [67, 142] on link "5. uzdevums" at bounding box center [77, 147] width 76 height 10
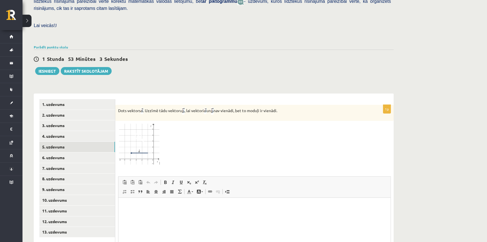
scroll to position [0, 0]
click at [158, 129] on img at bounding box center [139, 144] width 42 height 41
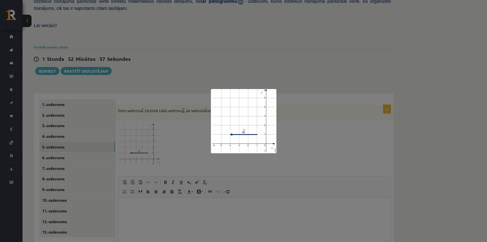
click at [175, 126] on div at bounding box center [243, 121] width 487 height 242
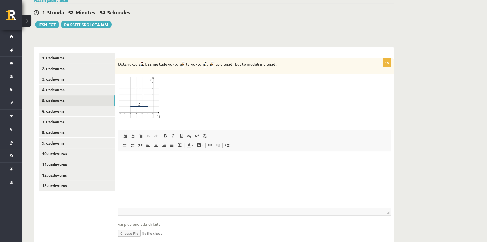
scroll to position [202, 0]
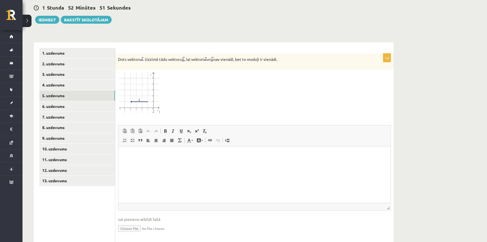
drag, startPoint x: 118, startPoint y: 48, endPoint x: 283, endPoint y: 44, distance: 164.9
click at [283, 56] on p "Dots vektors . Uzzīmē tādu vektoru , lai vektori un nav vienādi, bet to moduļi …" at bounding box center [240, 59] width 245 height 7
copy p "Dots vektors . Uzzīmē tādu vektoru , lai vektori un nav vienādi, bet to moduļi …"
click at [244, 73] on div at bounding box center [254, 92] width 273 height 41
click at [151, 74] on img at bounding box center [139, 92] width 42 height 41
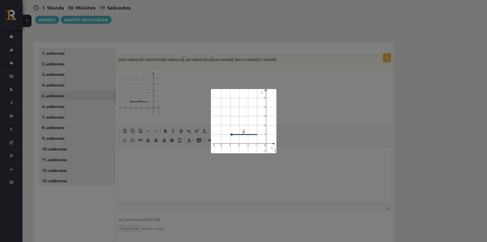
click at [188, 76] on div at bounding box center [243, 121] width 487 height 242
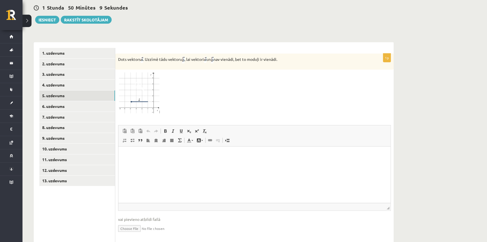
drag, startPoint x: 287, startPoint y: 48, endPoint x: 118, endPoint y: 53, distance: 168.9
click at [118, 53] on div "Dots vektors . Uzzīmē tādu vektoru , lai vektori un nav vienādi, bet to moduļi …" at bounding box center [254, 61] width 279 height 16
copy p "Dots vektors . Uzzīmē tādu vektoru , lai vektori un nav vienādi, bet to moduļi …"
click at [146, 89] on img at bounding box center [139, 92] width 42 height 41
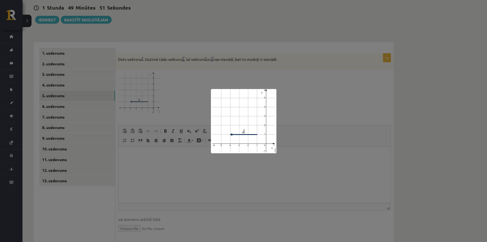
click at [308, 90] on div at bounding box center [243, 121] width 487 height 242
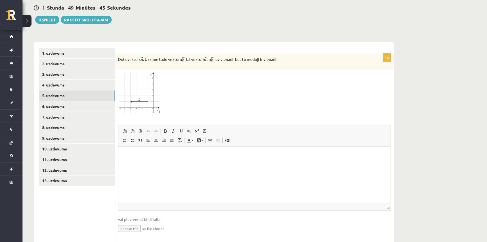
click at [148, 79] on img at bounding box center [139, 92] width 42 height 41
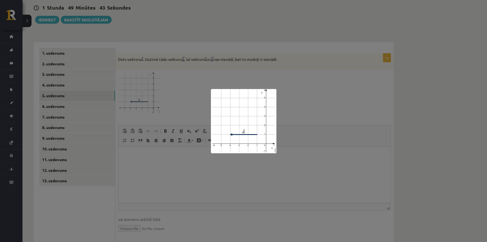
click at [168, 73] on div at bounding box center [243, 121] width 487 height 242
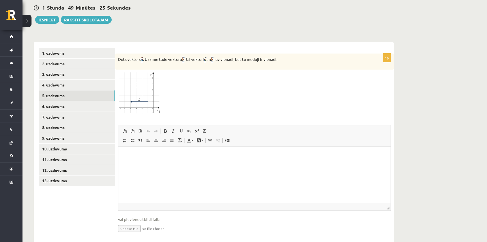
drag, startPoint x: 285, startPoint y: 47, endPoint x: 118, endPoint y: 56, distance: 167.6
click at [118, 56] on div "Dots vektors . Uzzīmē tādu vektoru , lai vektori un nav vienādi, bet to moduļi …" at bounding box center [254, 61] width 279 height 16
click at [207, 73] on div at bounding box center [254, 92] width 273 height 41
click at [150, 84] on img at bounding box center [139, 92] width 42 height 41
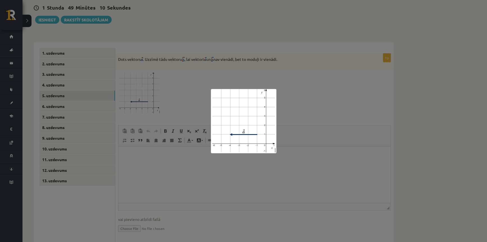
drag, startPoint x: 335, startPoint y: 65, endPoint x: 326, endPoint y: 63, distance: 9.0
click at [335, 65] on div at bounding box center [243, 121] width 487 height 242
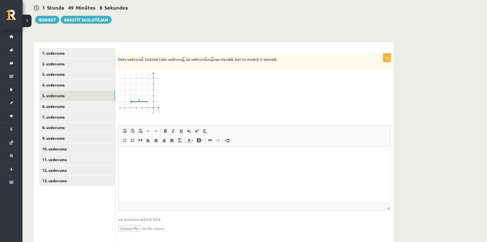
drag, startPoint x: 116, startPoint y: 46, endPoint x: 301, endPoint y: 52, distance: 184.4
click at [301, 53] on div "Dots vektors . Uzzīmē tādu vektoru , lai vektori un nav vienādi, bet to moduļi …" at bounding box center [254, 61] width 279 height 16
copy p "Dots vektors . Uzzīmē tādu vektoru , lai vektori un nav vienādi, bet to moduļi …"
click at [138, 81] on span at bounding box center [139, 85] width 9 height 9
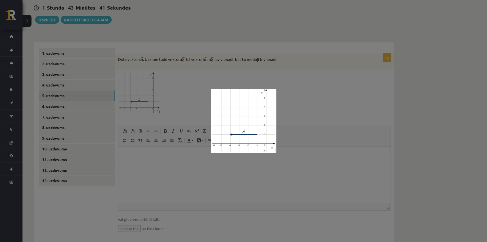
click at [324, 118] on div at bounding box center [243, 121] width 487 height 242
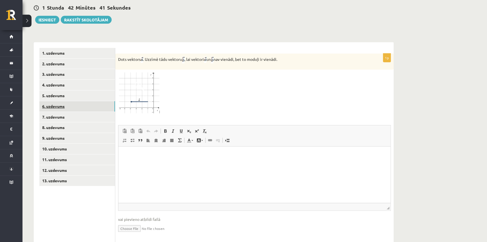
click at [73, 101] on link "6. uzdevums" at bounding box center [77, 106] width 76 height 10
click at [74, 90] on link "5. uzdevums" at bounding box center [77, 95] width 76 height 10
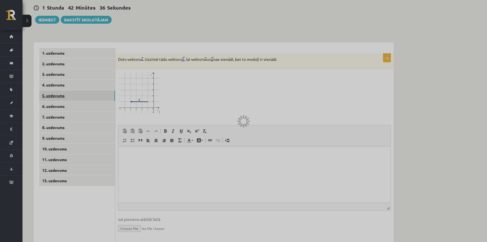
scroll to position [151, 0]
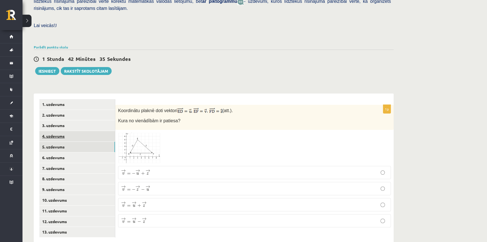
click at [73, 131] on link "4. uzdevums" at bounding box center [77, 136] width 76 height 10
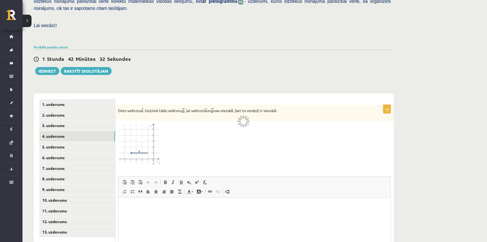
scroll to position [0, 0]
click at [191, 124] on div at bounding box center [254, 144] width 273 height 41
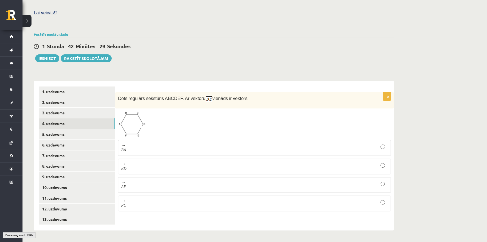
scroll to position [151, 0]
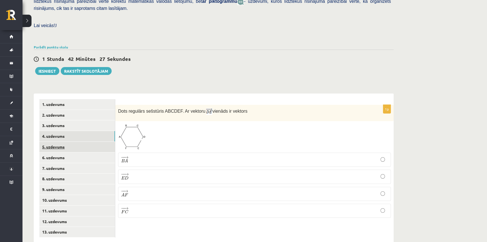
click at [78, 142] on link "5. uzdevums" at bounding box center [77, 147] width 76 height 10
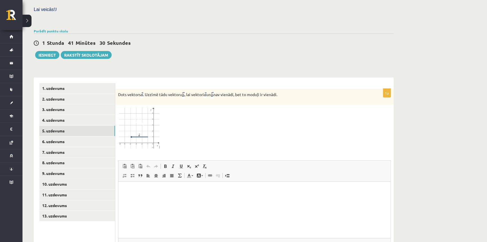
scroll to position [181, 0]
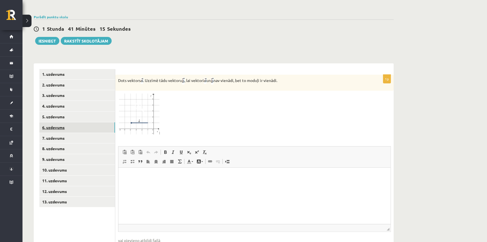
click at [81, 122] on link "6. uzdevums" at bounding box center [77, 127] width 76 height 10
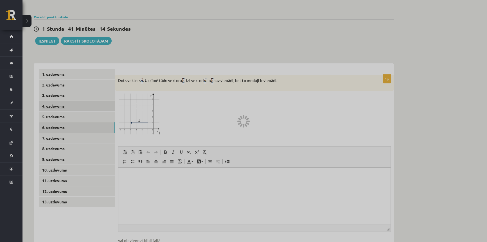
scroll to position [151, 0]
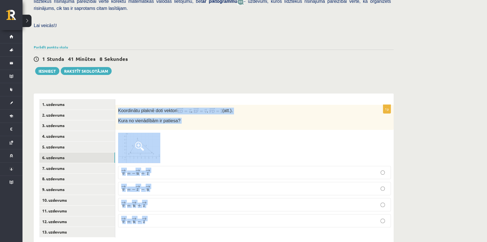
drag, startPoint x: 117, startPoint y: 97, endPoint x: 414, endPoint y: 204, distance: 315.2
click at [414, 204] on div "Matemātika 1. ieskaite 10.b2 klase , Sandijs Lakstīgala (10.b2 klase) Pārbaudes…" at bounding box center [255, 62] width 465 height 383
copy div "Koordinātu plaknē doti vektori , , (att.). Kura no vienādībām ir patiesa? → v =…"
click at [192, 133] on div at bounding box center [254, 148] width 273 height 30
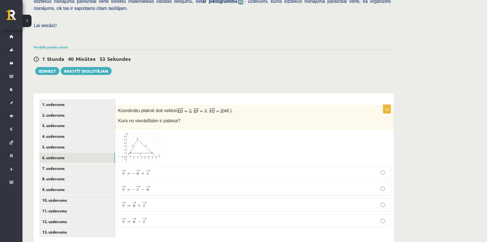
click at [147, 133] on img at bounding box center [139, 148] width 42 height 30
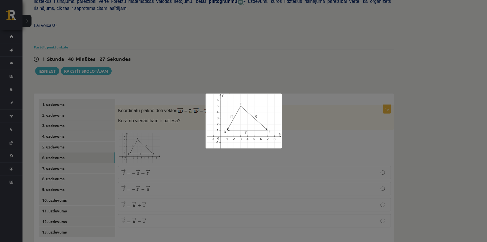
click at [242, 37] on div at bounding box center [243, 121] width 487 height 242
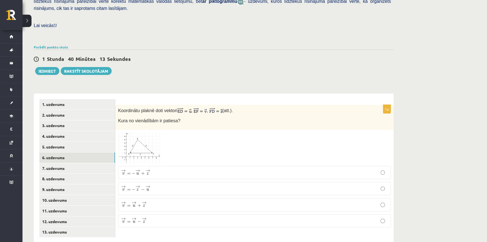
click at [142, 142] on span at bounding box center [139, 146] width 9 height 9
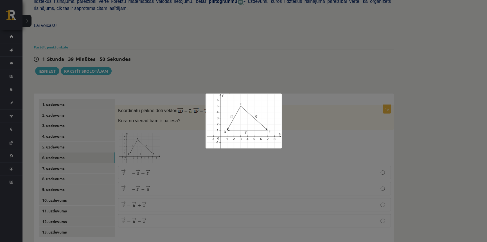
click at [176, 61] on div at bounding box center [243, 121] width 487 height 242
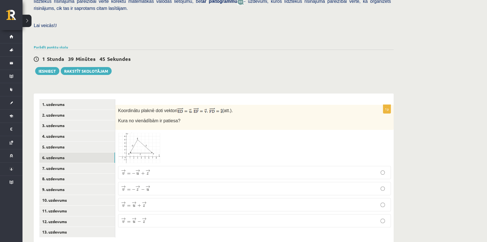
click at [173, 169] on p "→ v = − → u + → z v → = − u → + z →" at bounding box center [254, 172] width 267 height 7
click at [78, 163] on link "7. uzdevums" at bounding box center [77, 168] width 76 height 10
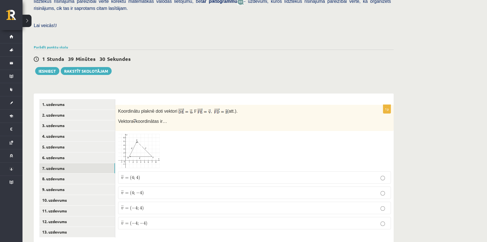
drag, startPoint x: 117, startPoint y: 100, endPoint x: 250, endPoint y: 107, distance: 133.6
click at [250, 107] on div "Koordinātu plaknē doti vektori , F , (att.). Vektora koordinātas ir…" at bounding box center [254, 118] width 279 height 26
click at [231, 134] on div at bounding box center [254, 151] width 273 height 35
drag, startPoint x: 115, startPoint y: 97, endPoint x: 355, endPoint y: 133, distance: 242.6
click at [356, 137] on div "**********" at bounding box center [214, 167] width 360 height 149
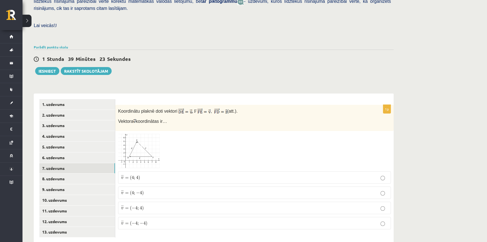
click at [355, 134] on div at bounding box center [254, 151] width 273 height 35
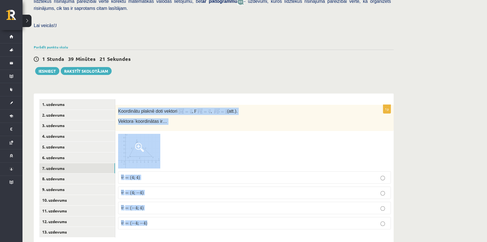
drag, startPoint x: 117, startPoint y: 99, endPoint x: 364, endPoint y: 209, distance: 270.9
click at [364, 209] on div "1p Koordinātu plaknē doti vektori , F , (att.). Vektora koordinātas ir… ¯ ¯ ¯ v…" at bounding box center [254, 169] width 279 height 129
click at [216, 134] on div at bounding box center [254, 151] width 273 height 35
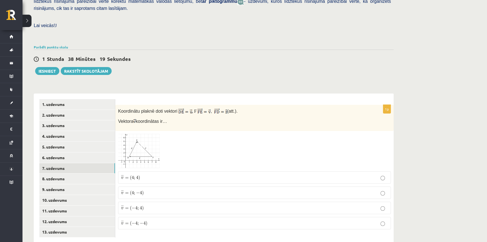
click at [169, 189] on p "¯ ¯ ¯ v = ( 4 ; − 4 ) v ¯ = ( 4 ; − 4 )" at bounding box center [254, 192] width 267 height 6
click at [77, 173] on link "8. uzdevums" at bounding box center [77, 178] width 76 height 10
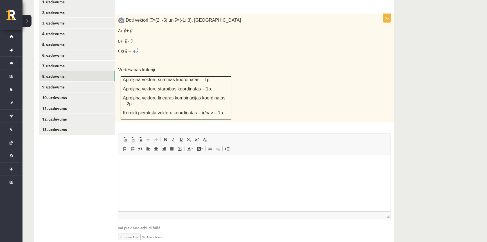
scroll to position [228, 0]
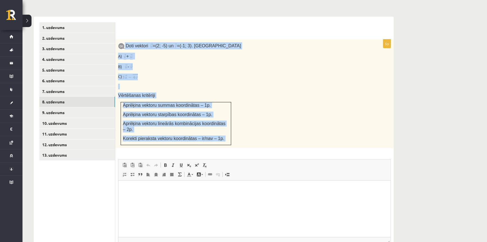
drag, startPoint x: 125, startPoint y: 31, endPoint x: 278, endPoint y: 134, distance: 184.6
click at [278, 134] on div "5p Doti vektori = (2; -5) un = (-1; 3). Aprēķini A) + B) - C) Vērtēšanas kritēr…" at bounding box center [254, 157] width 279 height 237
click at [240, 63] on p "B) -" at bounding box center [240, 66] width 245 height 7
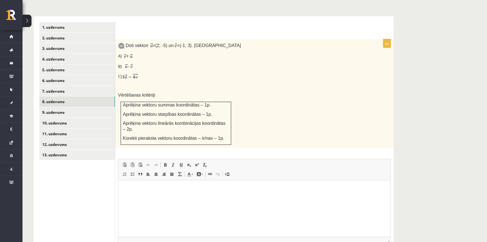
scroll to position [253, 0]
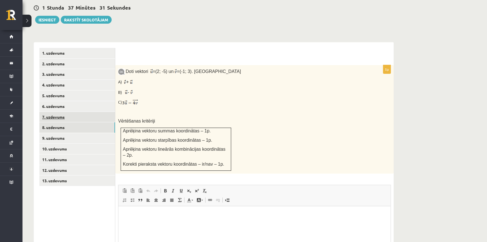
click at [62, 112] on link "7. uzdevums" at bounding box center [77, 117] width 76 height 10
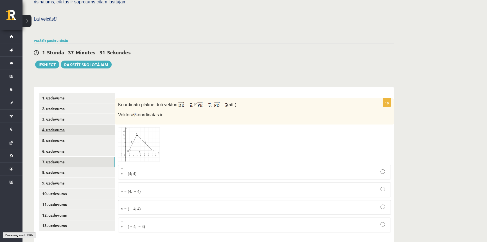
scroll to position [151, 0]
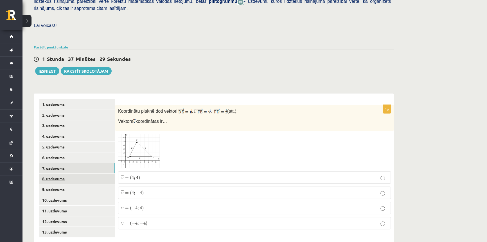
click at [64, 173] on link "8. uzdevums" at bounding box center [77, 178] width 76 height 10
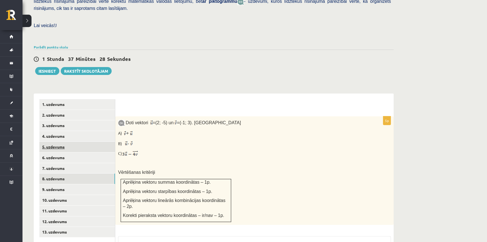
click at [56, 142] on link "5. uzdevums" at bounding box center [77, 147] width 76 height 10
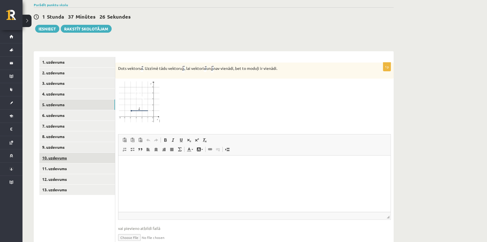
scroll to position [202, 0]
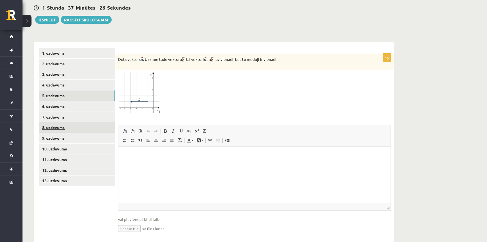
click at [61, 122] on link "8. uzdevums" at bounding box center [77, 127] width 76 height 10
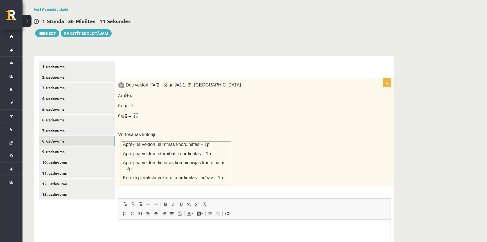
scroll to position [183, 0]
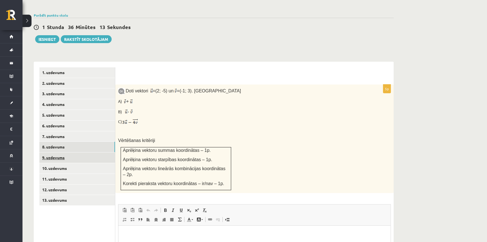
click at [56, 152] on link "9. uzdevums" at bounding box center [77, 157] width 76 height 10
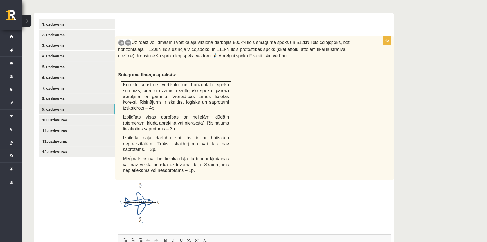
scroll to position [231, 0]
click at [61, 115] on link "10. uzdevums" at bounding box center [77, 120] width 76 height 10
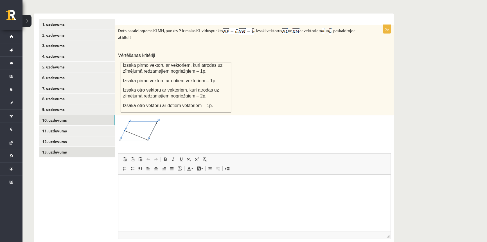
scroll to position [0, 0]
click at [61, 125] on link "11. uzdevums" at bounding box center [77, 130] width 76 height 10
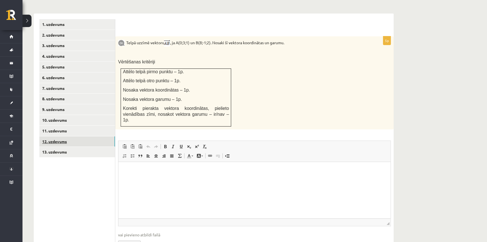
click at [63, 136] on link "12. uzdevums" at bounding box center [77, 141] width 76 height 10
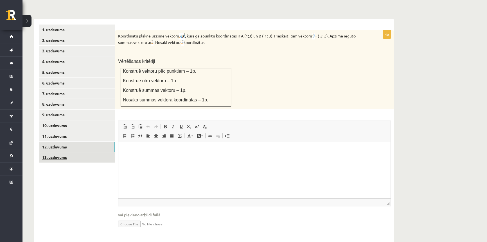
click at [78, 152] on link "13. uzdevums" at bounding box center [77, 157] width 76 height 10
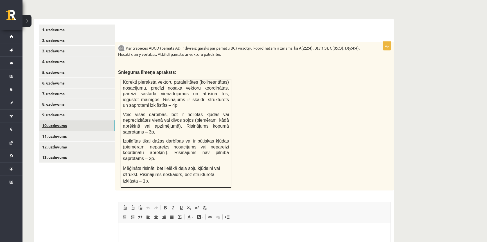
click at [56, 120] on link "10. uzdevums" at bounding box center [77, 125] width 76 height 10
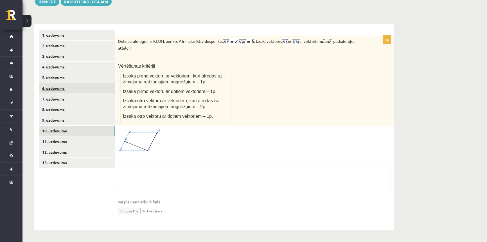
scroll to position [208, 0]
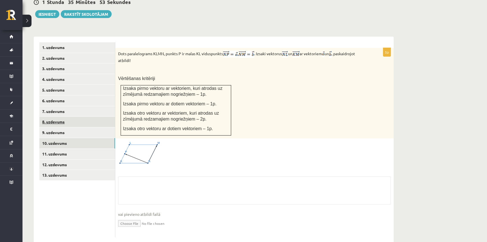
click at [53, 116] on link "8. uzdevums" at bounding box center [77, 121] width 76 height 10
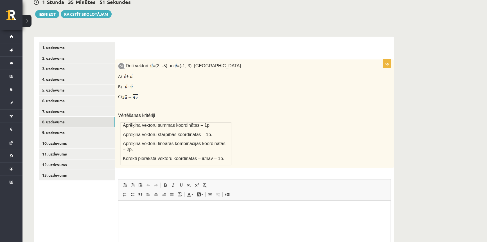
scroll to position [0, 0]
click at [62, 127] on link "9. uzdevums" at bounding box center [77, 132] width 76 height 10
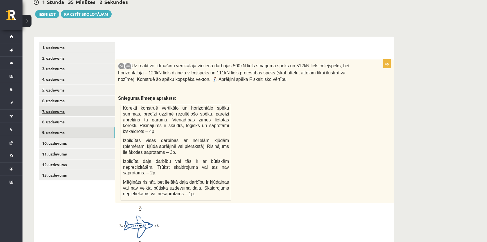
click at [59, 106] on link "7. uzdevums" at bounding box center [77, 111] width 76 height 10
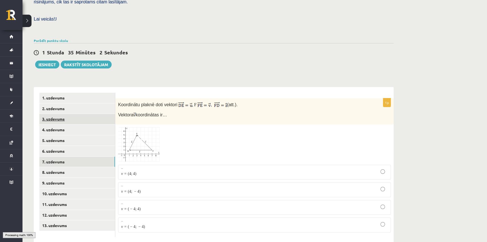
scroll to position [151, 0]
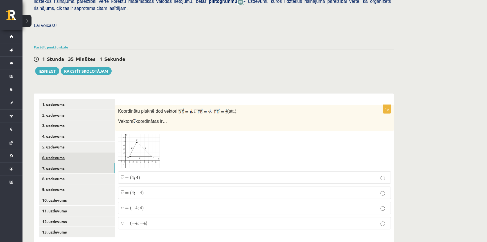
click at [51, 152] on link "6. uzdevums" at bounding box center [77, 157] width 76 height 10
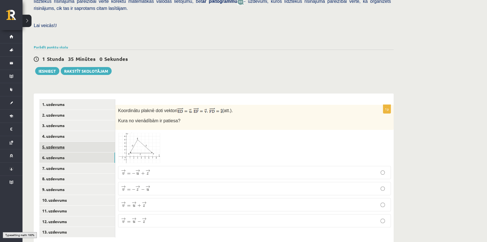
click at [60, 142] on link "5. uzdevums" at bounding box center [77, 147] width 76 height 10
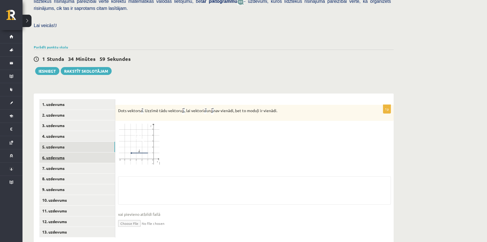
click at [63, 152] on link "6. uzdevums" at bounding box center [77, 157] width 76 height 10
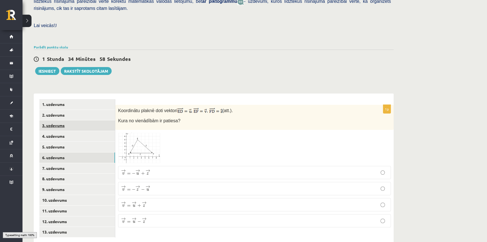
click at [59, 120] on link "3. uzdevums" at bounding box center [77, 125] width 76 height 10
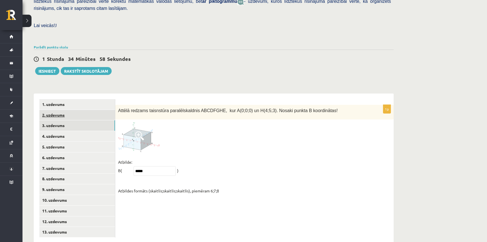
click at [59, 110] on link "2. uzdevums" at bounding box center [77, 115] width 76 height 10
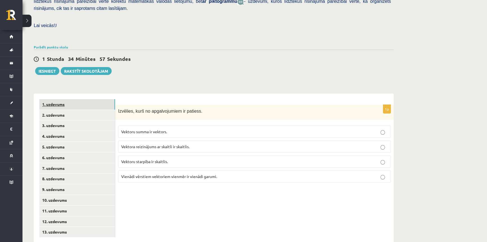
click at [62, 99] on link "1. uzdevums" at bounding box center [77, 104] width 76 height 10
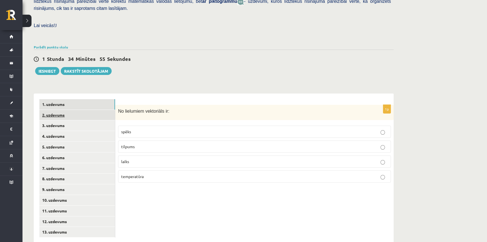
click at [56, 110] on link "2. uzdevums" at bounding box center [77, 115] width 76 height 10
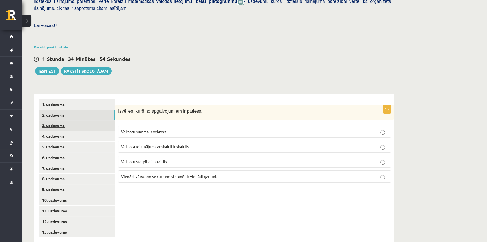
click at [59, 120] on link "3. uzdevums" at bounding box center [77, 125] width 76 height 10
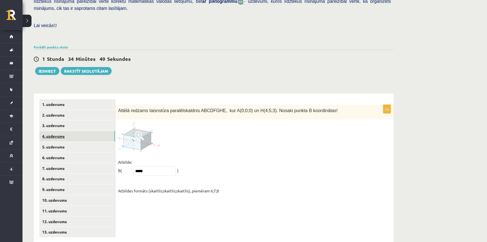
click at [57, 131] on link "4. uzdevums" at bounding box center [77, 136] width 76 height 10
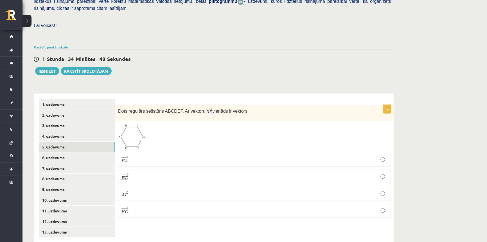
click at [64, 142] on link "5. uzdevums" at bounding box center [77, 147] width 76 height 10
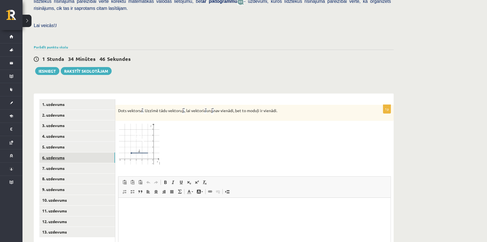
click at [57, 152] on link "6. uzdevums" at bounding box center [77, 157] width 76 height 10
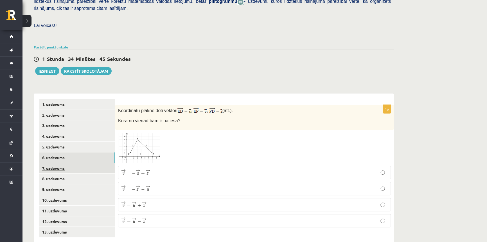
click at [66, 163] on link "7. uzdevums" at bounding box center [77, 168] width 76 height 10
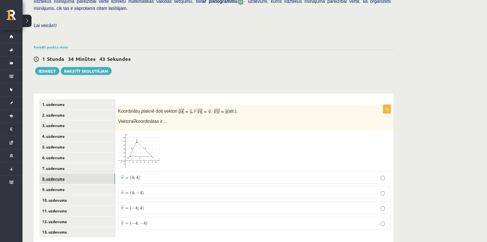
click at [70, 173] on link "8. uzdevums" at bounding box center [77, 178] width 76 height 10
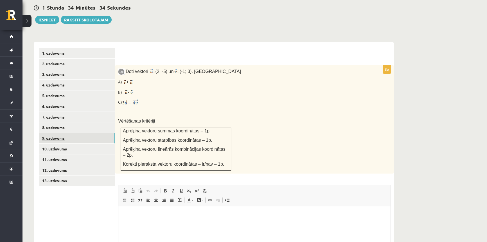
click at [56, 133] on link "9. uzdevums" at bounding box center [77, 138] width 76 height 10
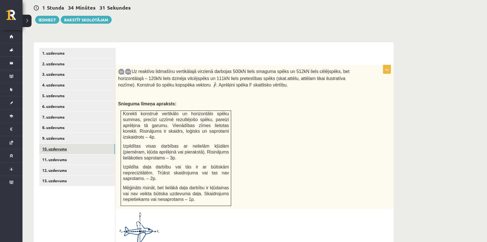
click at [53, 143] on link "10. uzdevums" at bounding box center [77, 148] width 76 height 10
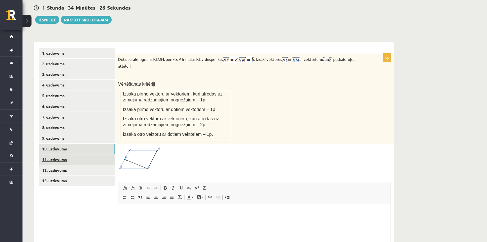
click at [67, 154] on link "11. uzdevums" at bounding box center [77, 159] width 76 height 10
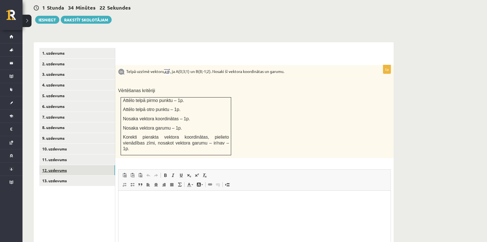
click at [53, 165] on link "12. uzdevums" at bounding box center [77, 170] width 76 height 10
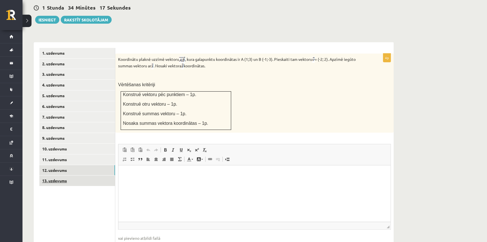
click at [70, 175] on link "13. uzdevums" at bounding box center [77, 180] width 76 height 10
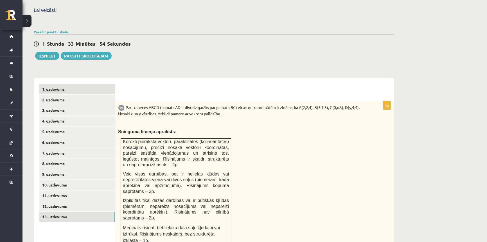
click at [62, 84] on link "1. uzdevums" at bounding box center [77, 89] width 76 height 10
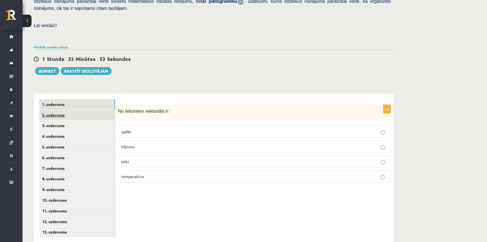
click at [63, 110] on link "2. uzdevums" at bounding box center [77, 115] width 76 height 10
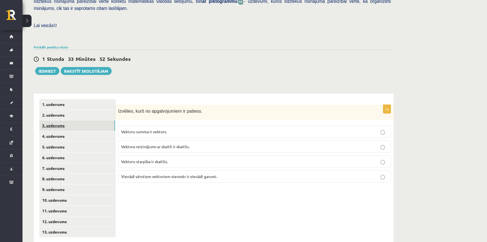
click at [61, 120] on link "3. uzdevums" at bounding box center [77, 125] width 76 height 10
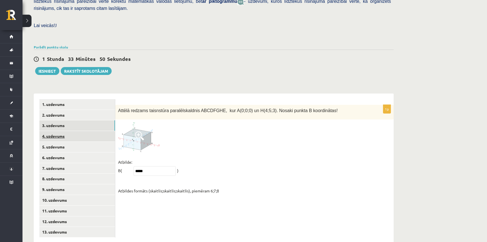
click at [61, 131] on link "4. uzdevums" at bounding box center [77, 136] width 76 height 10
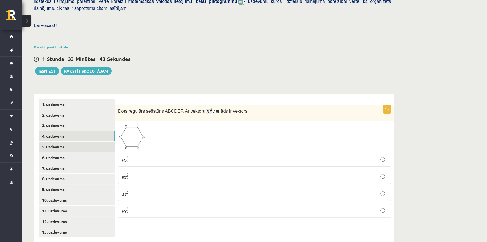
click at [61, 142] on link "5. uzdevums" at bounding box center [77, 147] width 76 height 10
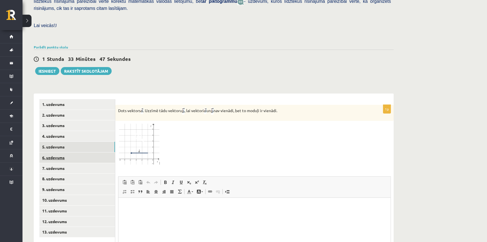
scroll to position [0, 0]
click at [59, 152] on link "6. uzdevums" at bounding box center [77, 157] width 76 height 10
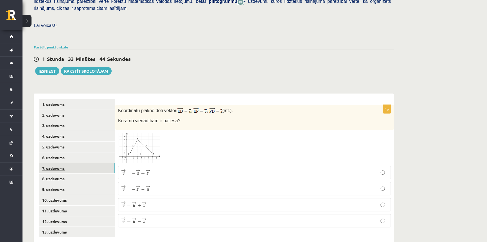
click at [64, 163] on link "7. uzdevums" at bounding box center [77, 168] width 76 height 10
click at [61, 173] on link "8. uzdevums" at bounding box center [77, 178] width 76 height 10
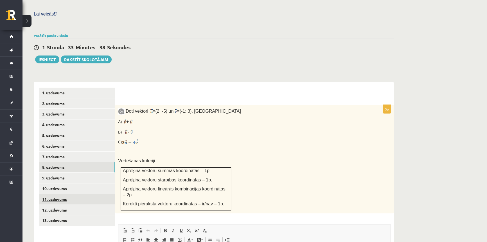
scroll to position [176, 0]
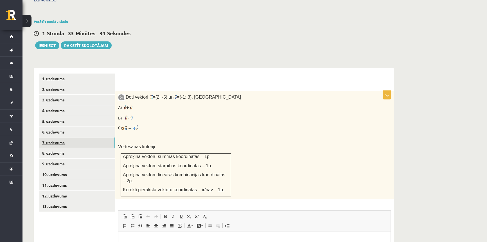
click at [55, 137] on link "7. uzdevums" at bounding box center [77, 142] width 76 height 10
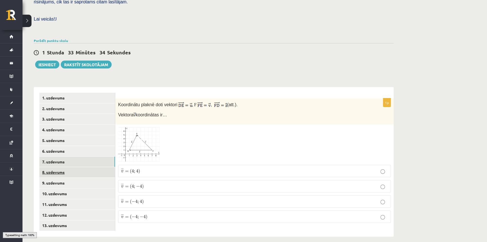
scroll to position [151, 0]
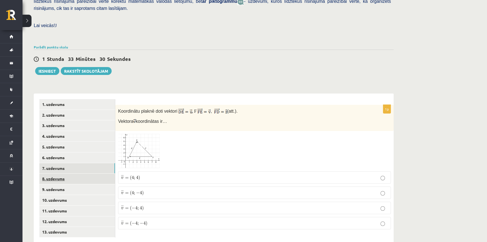
click at [62, 173] on link "8. uzdevums" at bounding box center [77, 178] width 76 height 10
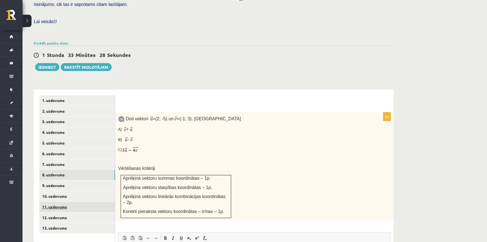
scroll to position [176, 0]
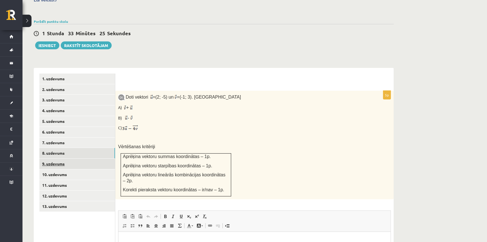
click at [56, 158] on link "9. uzdevums" at bounding box center [77, 163] width 76 height 10
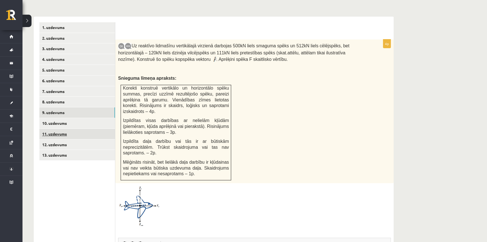
scroll to position [0, 0]
click at [55, 96] on link "8. uzdevums" at bounding box center [77, 101] width 76 height 10
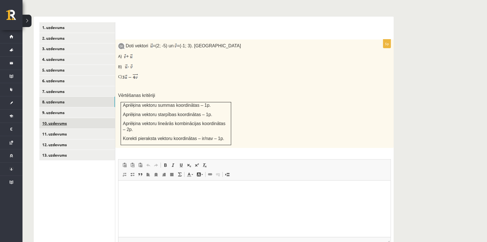
click at [59, 118] on link "10. uzdevums" at bounding box center [77, 123] width 76 height 10
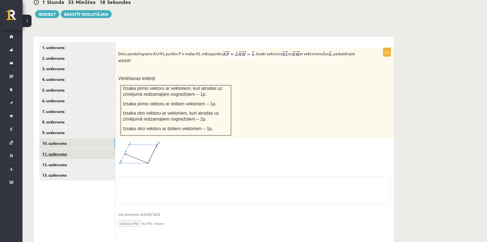
scroll to position [228, 0]
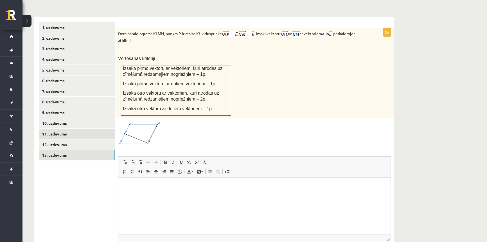
click at [55, 150] on link "13. uzdevums" at bounding box center [77, 155] width 76 height 10
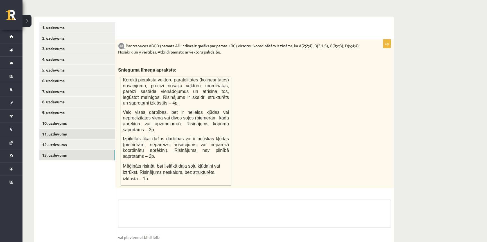
click at [55, 129] on link "11. uzdevums" at bounding box center [77, 134] width 76 height 10
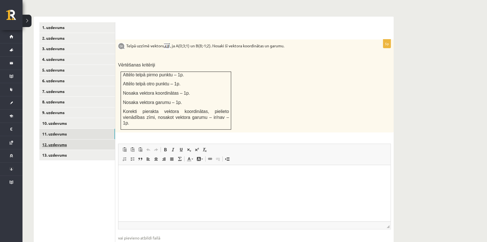
click at [58, 139] on link "12. uzdevums" at bounding box center [77, 144] width 76 height 10
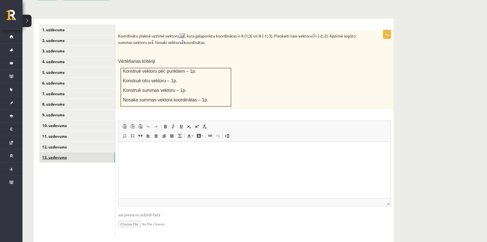
click at [61, 152] on link "13. uzdevums" at bounding box center [77, 157] width 76 height 10
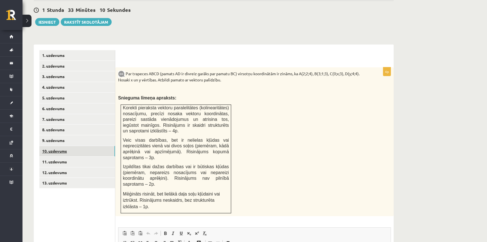
click at [56, 146] on link "10. uzdevums" at bounding box center [77, 151] width 76 height 10
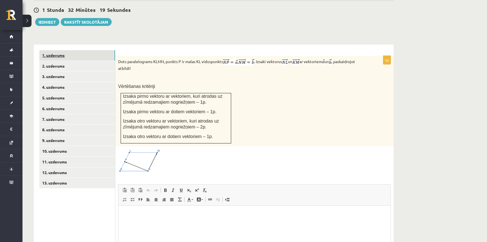
click at [65, 50] on link "1. uzdevums" at bounding box center [77, 55] width 76 height 10
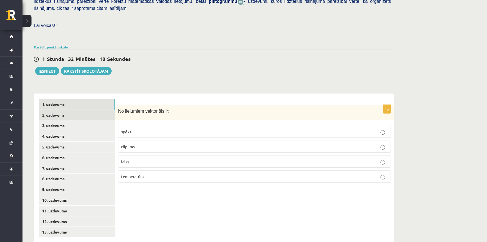
click at [68, 110] on link "2. uzdevums" at bounding box center [77, 115] width 76 height 10
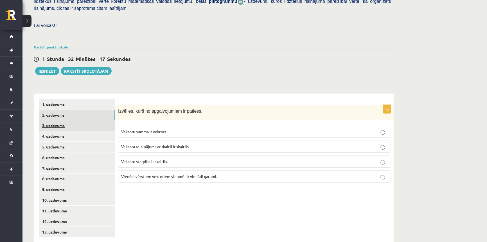
click at [62, 120] on link "3. uzdevums" at bounding box center [77, 125] width 76 height 10
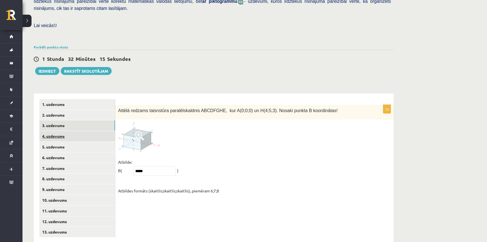
click at [73, 131] on link "4. uzdevums" at bounding box center [77, 136] width 76 height 10
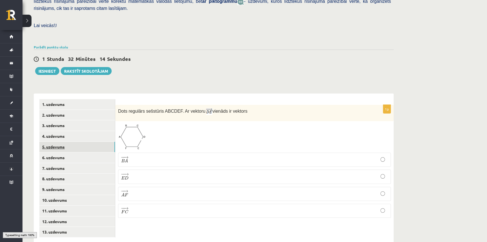
click at [74, 142] on link "5. uzdevums" at bounding box center [77, 147] width 76 height 10
click at [75, 152] on link "6. uzdevums" at bounding box center [77, 157] width 76 height 10
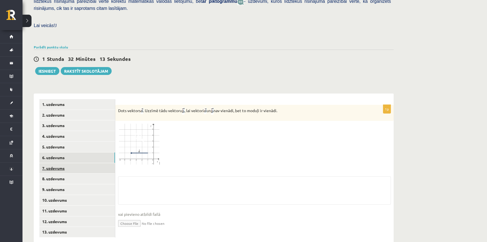
click at [80, 163] on link "7. uzdevums" at bounding box center [77, 168] width 76 height 10
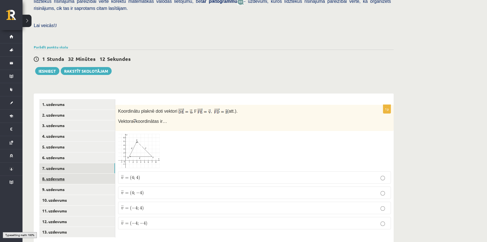
click at [82, 173] on link "8. uzdevums" at bounding box center [77, 178] width 76 height 10
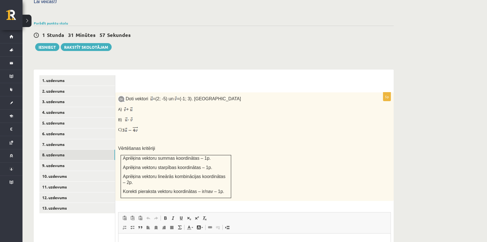
scroll to position [176, 0]
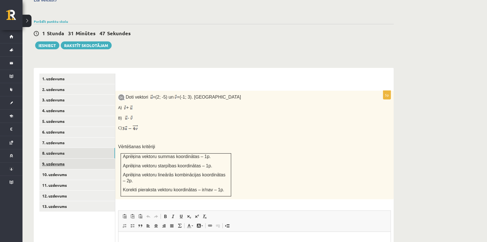
click at [93, 158] on link "9. uzdevums" at bounding box center [77, 163] width 76 height 10
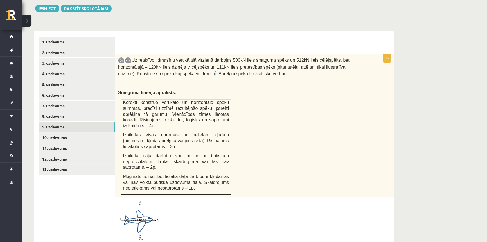
scroll to position [202, 0]
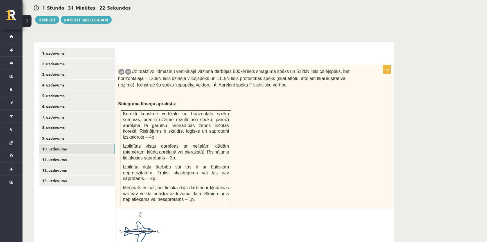
click at [81, 143] on link "10. uzdevums" at bounding box center [77, 148] width 76 height 10
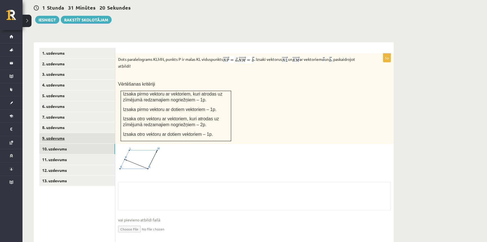
click at [73, 133] on link "9. uzdevums" at bounding box center [77, 138] width 76 height 10
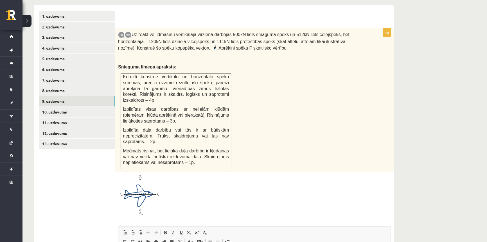
scroll to position [228, 0]
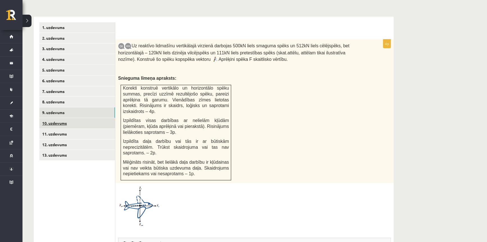
click at [68, 118] on link "10. uzdevums" at bounding box center [77, 123] width 76 height 10
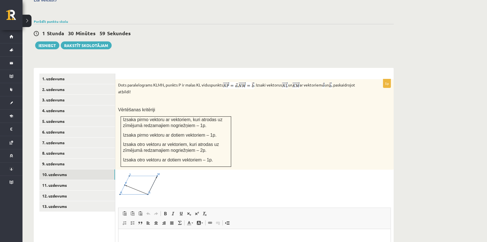
scroll to position [202, 0]
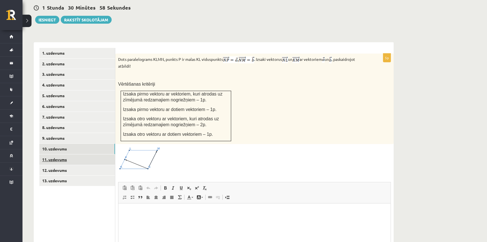
click at [71, 154] on link "11. uzdevums" at bounding box center [77, 159] width 76 height 10
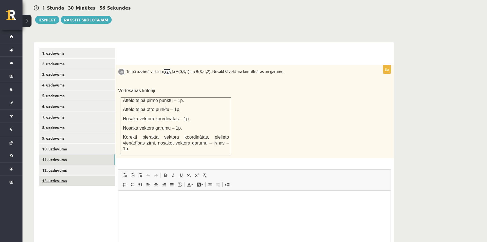
scroll to position [0, 0]
click at [68, 165] on link "12. uzdevums" at bounding box center [77, 170] width 76 height 10
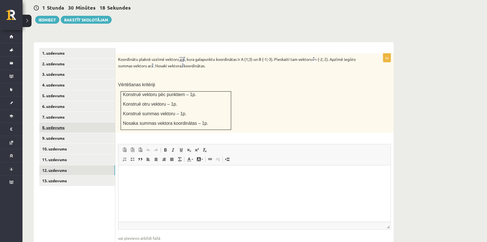
click at [76, 122] on link "8. uzdevums" at bounding box center [77, 127] width 76 height 10
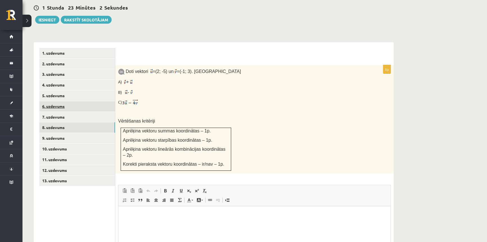
click at [63, 101] on link "6. uzdevums" at bounding box center [77, 106] width 76 height 10
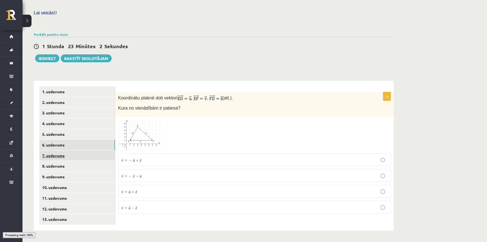
scroll to position [151, 0]
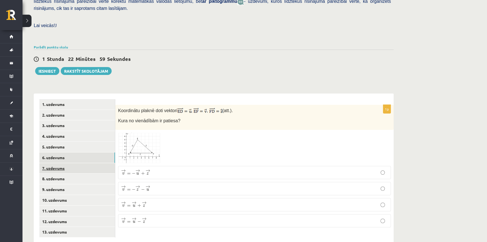
click at [61, 163] on link "7. uzdevums" at bounding box center [77, 168] width 76 height 10
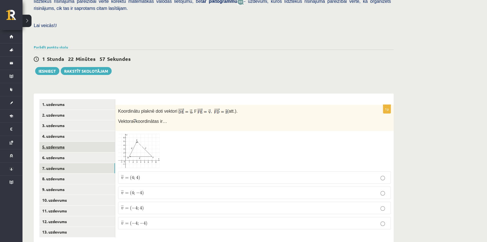
click at [54, 142] on link "5. uzdevums" at bounding box center [77, 147] width 76 height 10
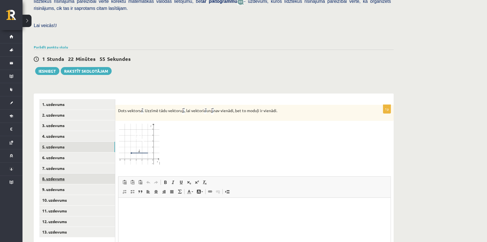
scroll to position [0, 0]
click at [60, 173] on link "8. uzdevums" at bounding box center [77, 178] width 76 height 10
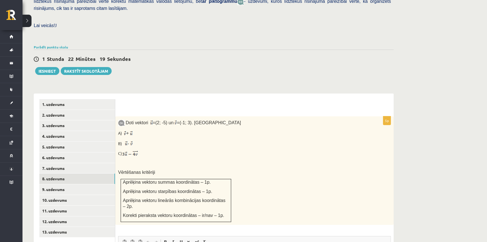
click at [241, 119] on p "Doti vektori = (2; -5) un = (-1; 3). Aprēķini" at bounding box center [240, 122] width 245 height 7
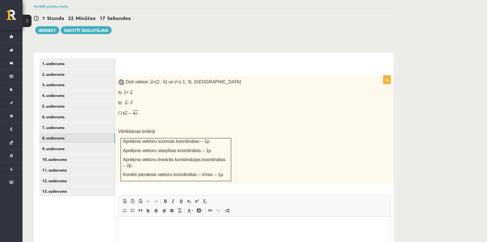
scroll to position [202, 0]
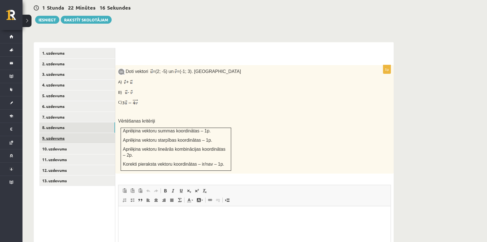
click at [75, 133] on link "9. uzdevums" at bounding box center [77, 138] width 76 height 10
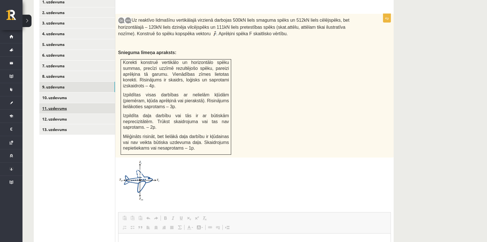
scroll to position [0, 0]
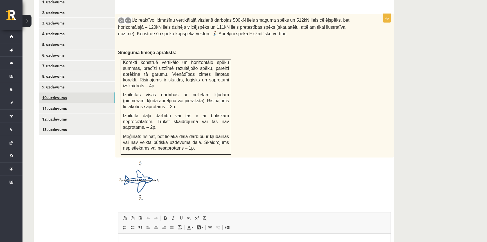
click at [59, 92] on link "10. uzdevums" at bounding box center [77, 97] width 76 height 10
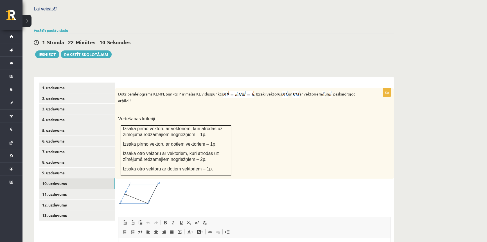
scroll to position [151, 0]
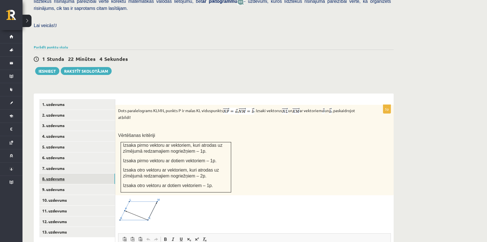
click at [64, 173] on link "8. uzdevums" at bounding box center [77, 178] width 76 height 10
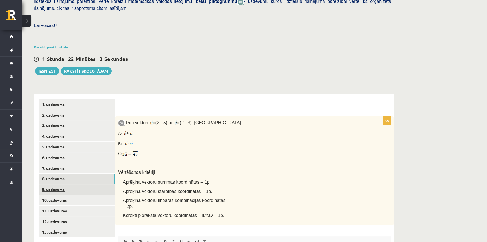
scroll to position [0, 0]
click at [96, 163] on link "7. uzdevums" at bounding box center [77, 168] width 76 height 10
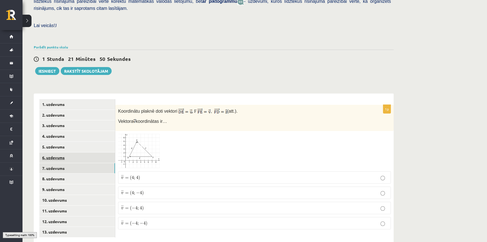
click at [86, 152] on link "6. uzdevums" at bounding box center [77, 157] width 76 height 10
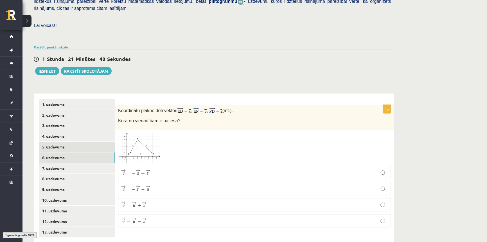
click at [79, 142] on link "5. uzdevums" at bounding box center [77, 147] width 76 height 10
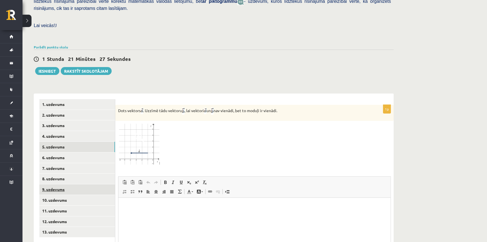
click at [66, 184] on link "9. uzdevums" at bounding box center [77, 189] width 76 height 10
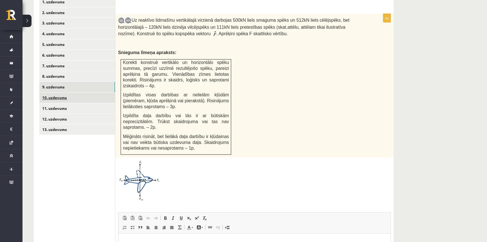
click at [51, 92] on link "10. uzdevums" at bounding box center [77, 97] width 76 height 10
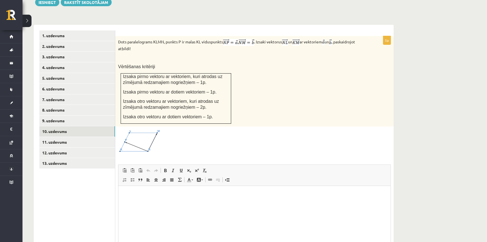
scroll to position [202, 0]
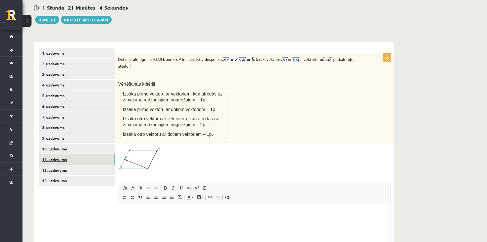
click at [67, 154] on link "11. uzdevums" at bounding box center [77, 159] width 76 height 10
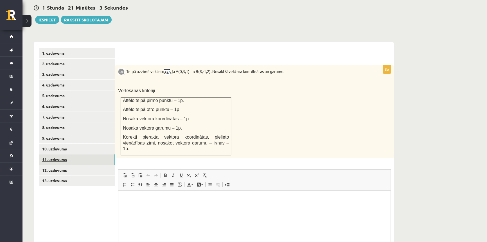
scroll to position [0, 0]
click at [63, 143] on link "10. uzdevums" at bounding box center [77, 148] width 76 height 10
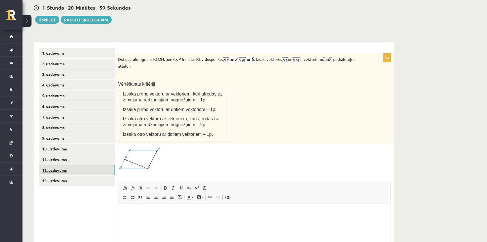
click at [66, 165] on link "12. uzdevums" at bounding box center [77, 170] width 76 height 10
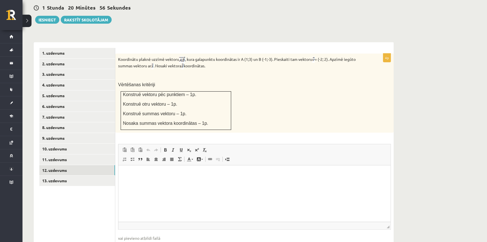
scroll to position [225, 0]
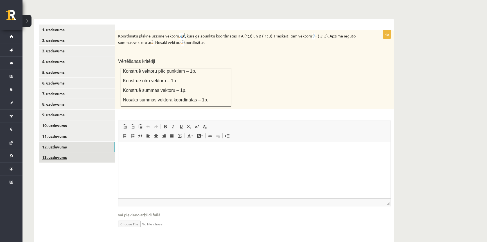
click at [78, 152] on link "13. uzdevums" at bounding box center [77, 157] width 76 height 10
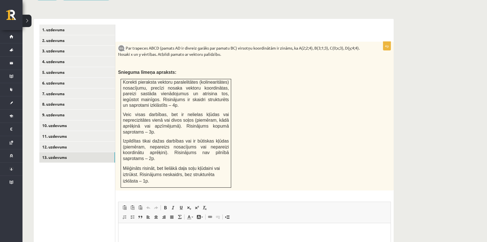
scroll to position [0, 0]
click at [55, 131] on link "11. uzdevums" at bounding box center [77, 136] width 76 height 10
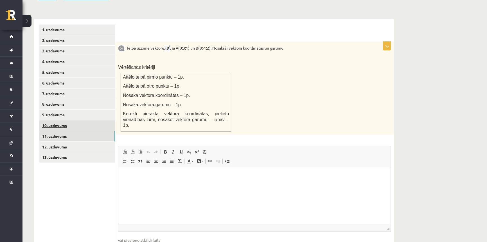
click at [74, 120] on link "10. uzdevums" at bounding box center [77, 125] width 76 height 10
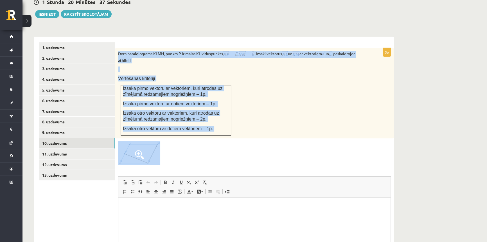
drag, startPoint x: 118, startPoint y: 41, endPoint x: 346, endPoint y: 133, distance: 246.2
click at [346, 133] on div "5p Dots paralelograms KLMN, punkts P ir malas KL viduspunkts , . Izsaki vektoru…" at bounding box center [254, 170] width 279 height 245
click at [307, 88] on div "Dots paralelograms KLMN, punkts P ir malas KL viduspunkts , . Izsaki vektorus u…" at bounding box center [254, 93] width 279 height 90
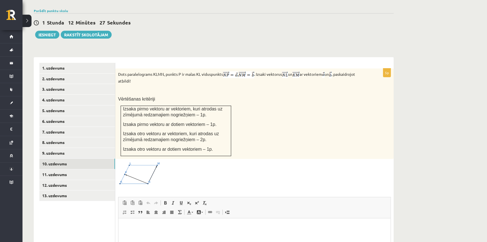
scroll to position [182, 0]
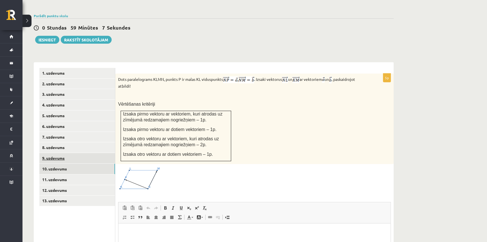
click at [71, 153] on link "9. uzdevums" at bounding box center [77, 158] width 76 height 10
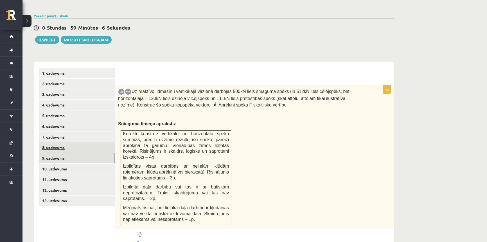
click at [68, 142] on link "8. uzdevums" at bounding box center [77, 147] width 76 height 10
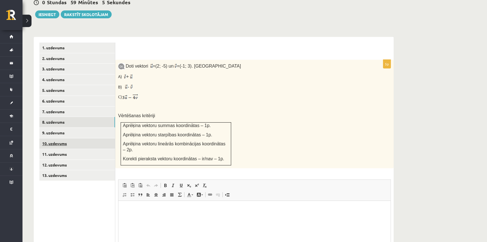
scroll to position [0, 0]
click at [75, 106] on link "7. uzdevums" at bounding box center [77, 111] width 76 height 10
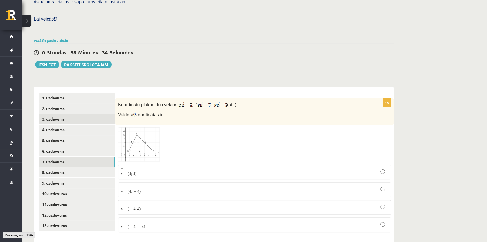
scroll to position [151, 0]
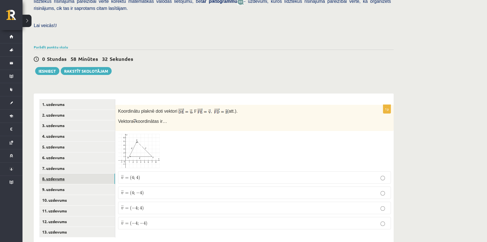
click at [62, 173] on link "8. uzdevums" at bounding box center [77, 178] width 76 height 10
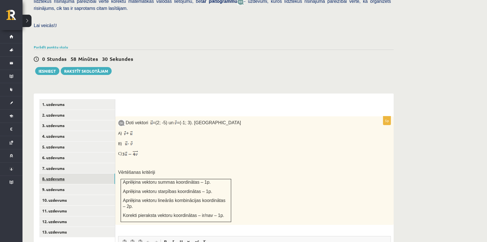
scroll to position [0, 0]
click at [78, 184] on link "9. uzdevums" at bounding box center [77, 189] width 76 height 10
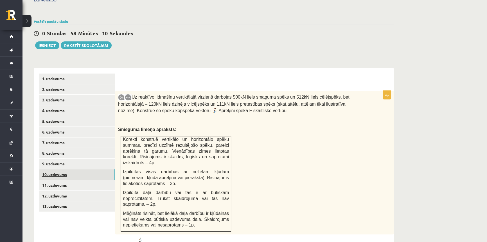
click at [75, 169] on link "10. uzdevums" at bounding box center [77, 174] width 76 height 10
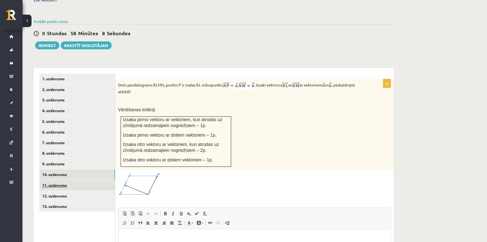
click at [69, 180] on link "11. uzdevums" at bounding box center [77, 185] width 76 height 10
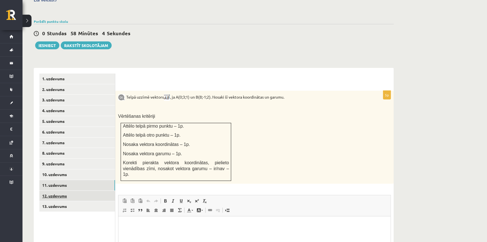
click at [71, 190] on link "12. uzdevums" at bounding box center [77, 195] width 76 height 10
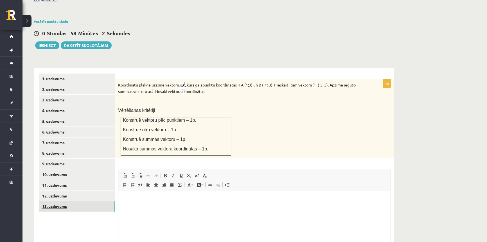
click at [71, 201] on link "13. uzdevums" at bounding box center [77, 206] width 76 height 10
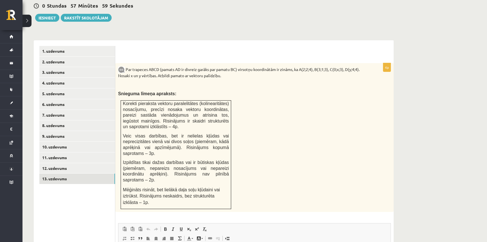
scroll to position [202, 0]
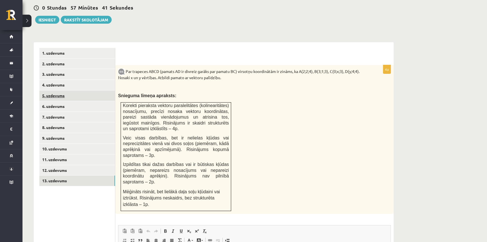
click at [79, 90] on link "5. uzdevums" at bounding box center [77, 95] width 76 height 10
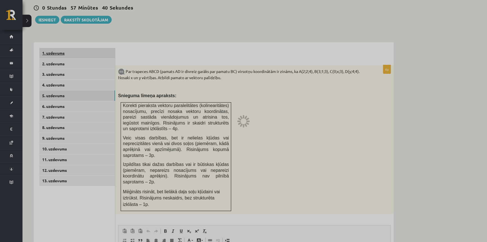
scroll to position [151, 0]
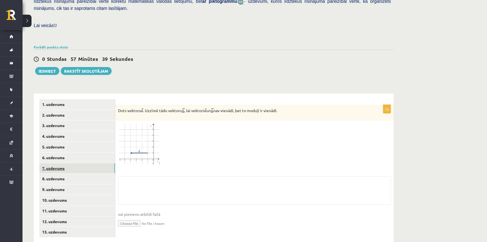
click at [83, 163] on link "7. uzdevums" at bounding box center [77, 168] width 76 height 10
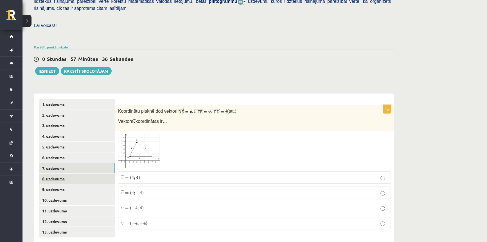
click at [89, 173] on link "8. uzdevums" at bounding box center [77, 178] width 76 height 10
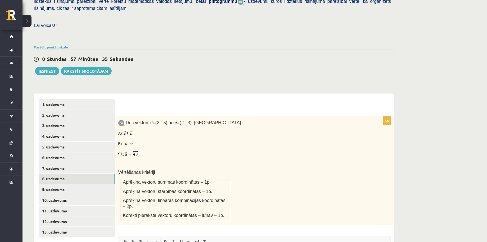
scroll to position [0, 0]
click at [73, 205] on link "11. uzdevums" at bounding box center [77, 210] width 76 height 10
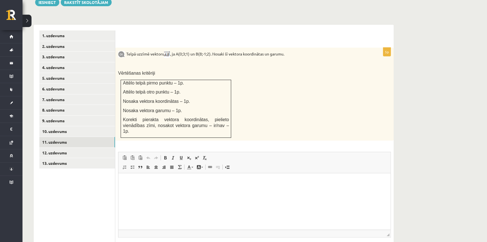
scroll to position [228, 0]
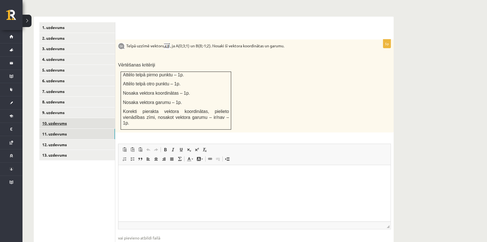
click at [52, 118] on link "10. uzdevums" at bounding box center [77, 123] width 76 height 10
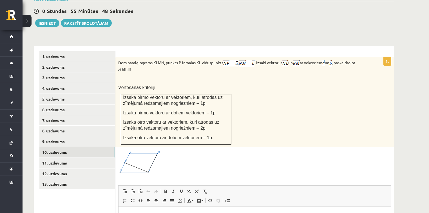
scroll to position [199, 0]
click at [142, 159] on span at bounding box center [139, 163] width 9 height 9
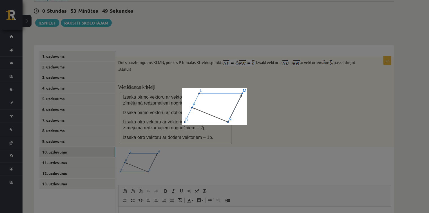
click at [307, 131] on div at bounding box center [214, 106] width 429 height 213
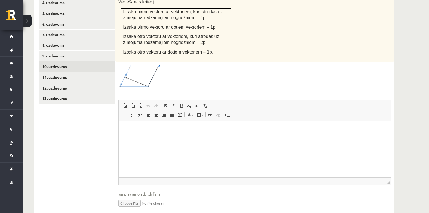
scroll to position [289, 0]
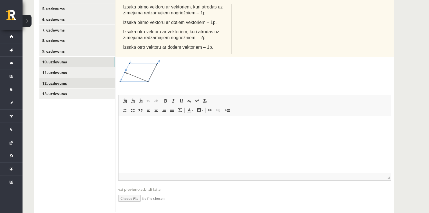
click at [65, 78] on link "12. uzdevums" at bounding box center [77, 83] width 76 height 10
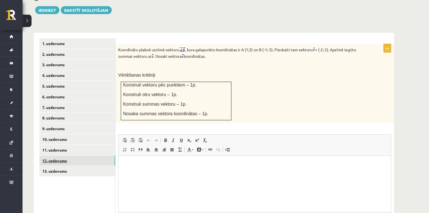
scroll to position [209, 0]
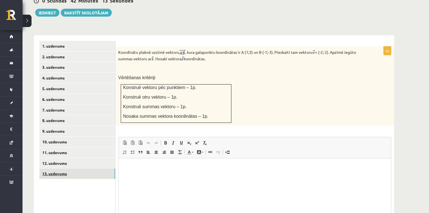
click at [69, 168] on link "13. uzdevums" at bounding box center [77, 173] width 76 height 10
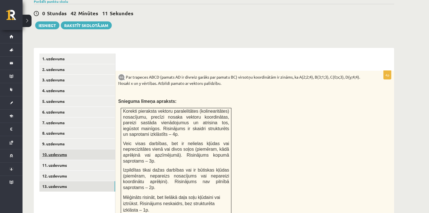
scroll to position [187, 0]
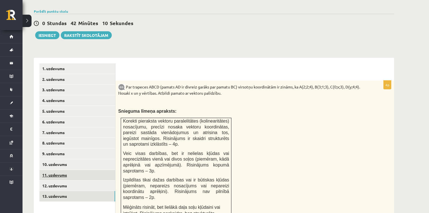
click at [65, 170] on link "11. uzdevums" at bounding box center [77, 175] width 76 height 10
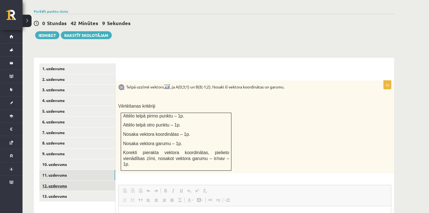
scroll to position [0, 0]
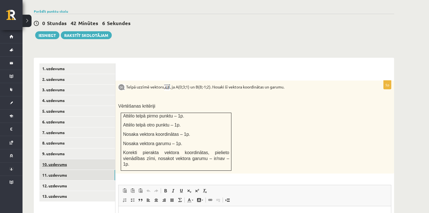
click at [65, 159] on link "10. uzdevums" at bounding box center [77, 164] width 76 height 10
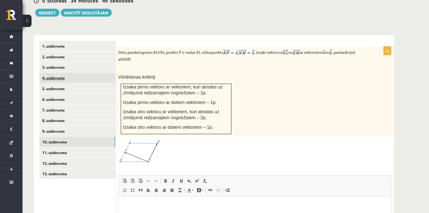
click at [57, 73] on link "4. uzdevums" at bounding box center [77, 78] width 76 height 10
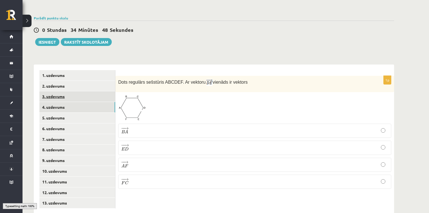
click at [64, 91] on link "3. uzdevums" at bounding box center [77, 96] width 76 height 10
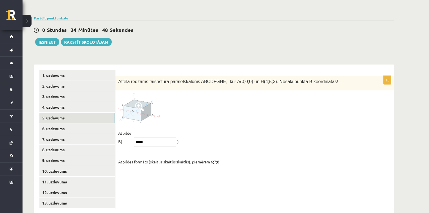
click at [63, 113] on link "5. uzdevums" at bounding box center [77, 118] width 76 height 10
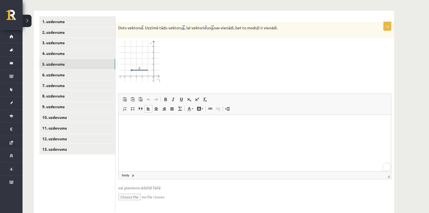
scroll to position [235, 0]
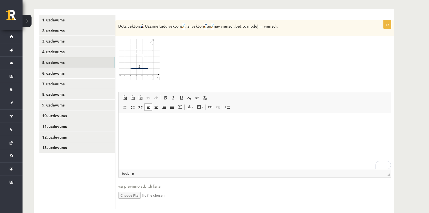
click at [125, 189] on input "file" at bounding box center [254, 195] width 273 height 12
type input "**********"
click at [160, 189] on input "file" at bounding box center [254, 195] width 273 height 12
click at [134, 189] on input "file" at bounding box center [254, 195] width 273 height 12
click at [131, 189] on input "file" at bounding box center [254, 195] width 273 height 12
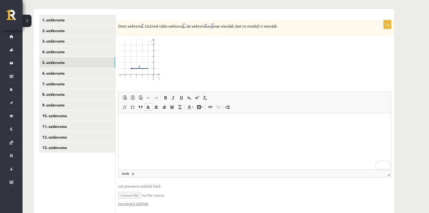
click at [133, 189] on input "file" at bounding box center [254, 195] width 273 height 12
type input "**********"
click at [64, 89] on link "8. uzdevums" at bounding box center [77, 94] width 76 height 10
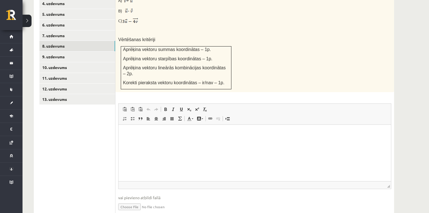
scroll to position [288, 0]
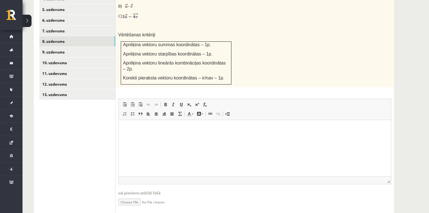
click at [127, 196] on input "file" at bounding box center [254, 202] width 273 height 12
type input "**********"
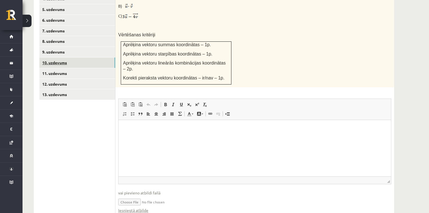
click at [62, 57] on link "10. uzdevums" at bounding box center [77, 62] width 76 height 10
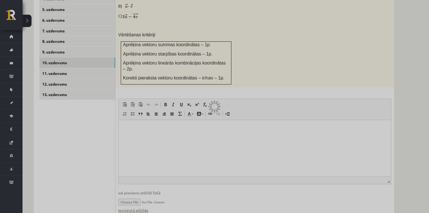
scroll to position [236, 0]
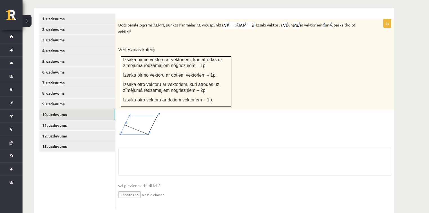
click at [141, 188] on input "file" at bounding box center [254, 194] width 273 height 12
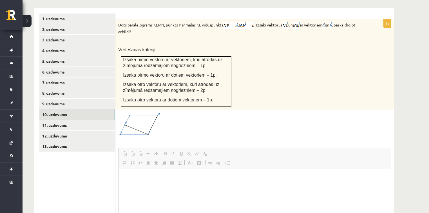
scroll to position [0, 0]
type input "**********"
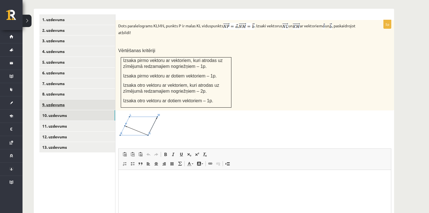
scroll to position [208, 0]
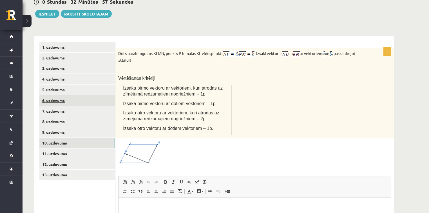
click at [66, 95] on link "6. uzdevums" at bounding box center [77, 100] width 76 height 10
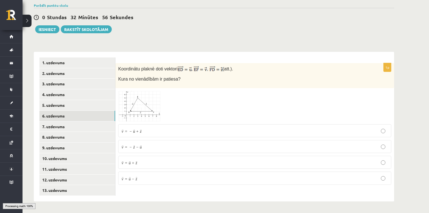
scroll to position [180, 0]
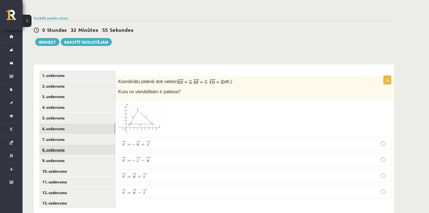
click at [61, 144] on link "8. uzdevums" at bounding box center [77, 149] width 76 height 10
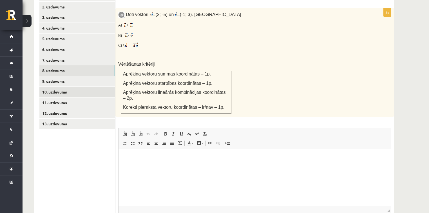
scroll to position [249, 0]
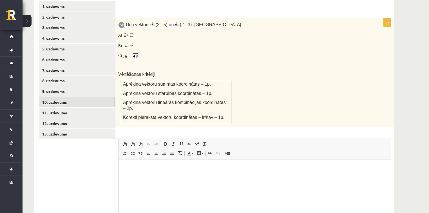
click at [64, 97] on link "10. uzdevums" at bounding box center [77, 102] width 76 height 10
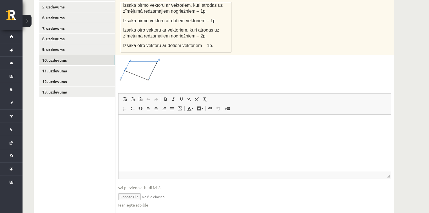
scroll to position [298, 0]
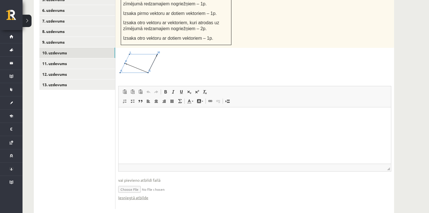
click at [133, 183] on input "file" at bounding box center [254, 189] width 273 height 12
type input "**********"
click at [129, 194] on link "Iesniegtā atbilde" at bounding box center [133, 197] width 30 height 6
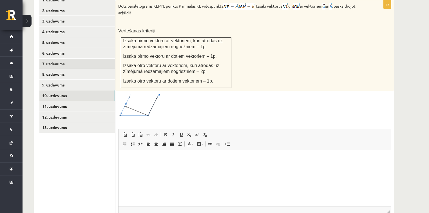
scroll to position [253, 0]
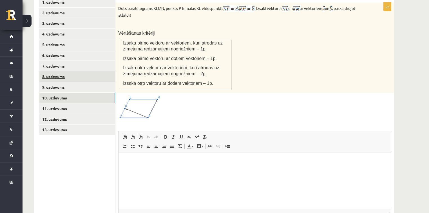
click at [63, 71] on link "8. uzdevums" at bounding box center [77, 76] width 76 height 10
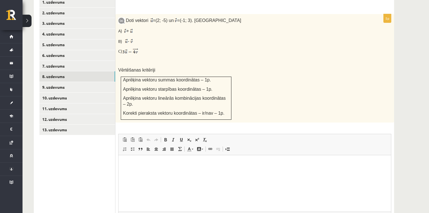
scroll to position [0, 0]
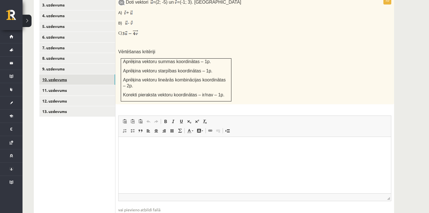
click at [59, 74] on link "10. uzdevums" at bounding box center [77, 79] width 76 height 10
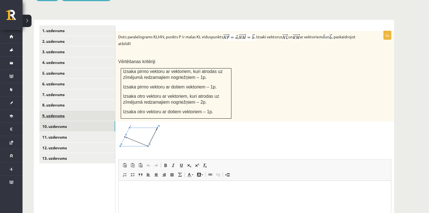
scroll to position [226, 0]
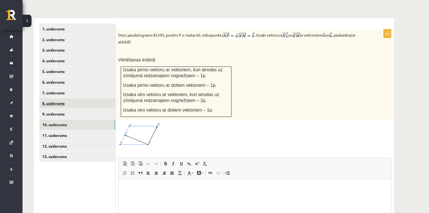
click at [57, 98] on link "8. uzdevums" at bounding box center [77, 103] width 76 height 10
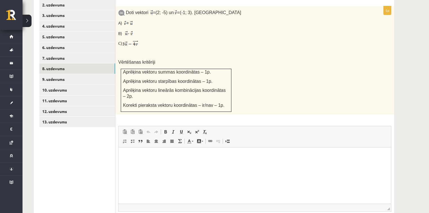
scroll to position [294, 0]
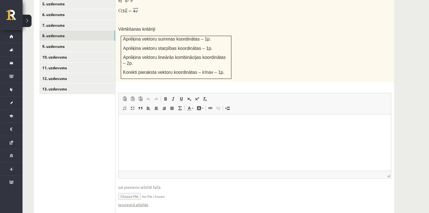
click at [134, 190] on input "file" at bounding box center [254, 196] width 273 height 12
click at [179, 130] on html at bounding box center [254, 122] width 272 height 17
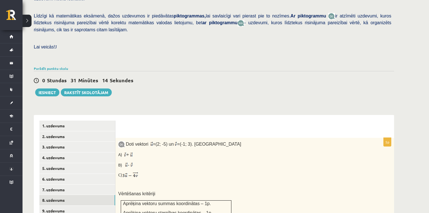
scroll to position [135, 0]
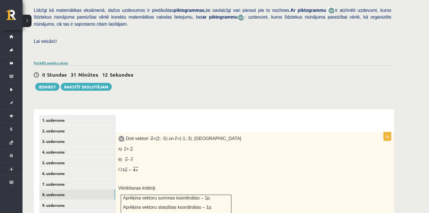
click at [58, 60] on link "Parādīt punktu skalu" at bounding box center [51, 62] width 34 height 5
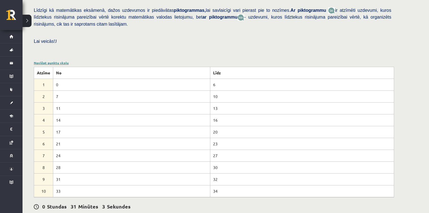
click at [58, 60] on link "Noslēpt punktu skalu" at bounding box center [51, 62] width 35 height 5
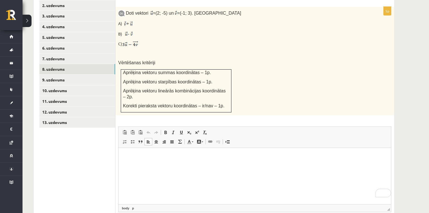
scroll to position [293, 0]
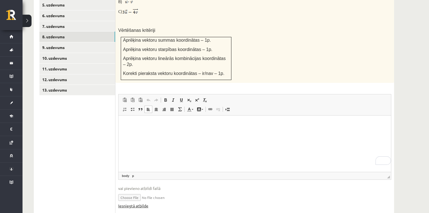
click at [138, 203] on link "Iesniegtā atbilde" at bounding box center [133, 206] width 30 height 6
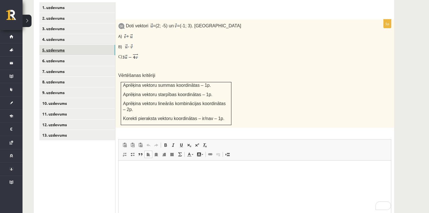
click at [61, 45] on link "5. uzdevums" at bounding box center [77, 50] width 76 height 10
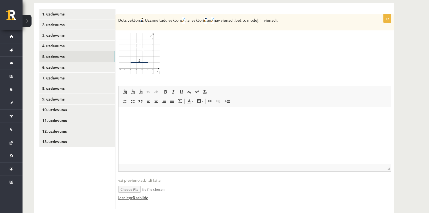
scroll to position [0, 0]
click at [141, 194] on link "Iesniegtā atbilde" at bounding box center [133, 197] width 30 height 6
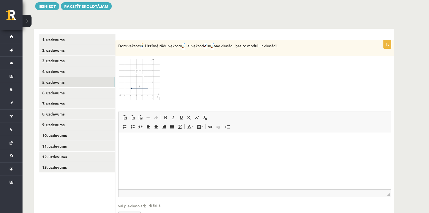
scroll to position [241, 0]
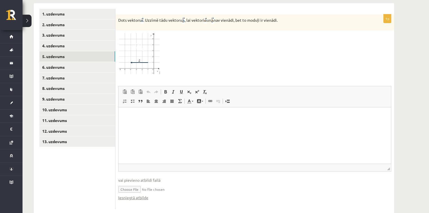
click at [138, 183] on input "file" at bounding box center [254, 189] width 273 height 12
type input "**********"
click at [136, 194] on link "Iesniegtā atbilde" at bounding box center [133, 197] width 30 height 6
click at [69, 83] on link "8. uzdevums" at bounding box center [77, 88] width 76 height 10
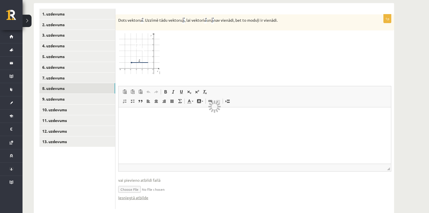
scroll to position [238, 0]
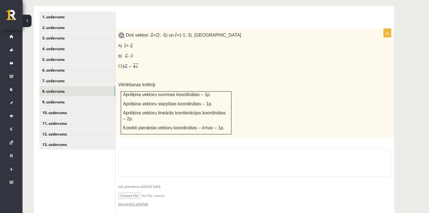
click at [135, 189] on input "file" at bounding box center [254, 195] width 273 height 12
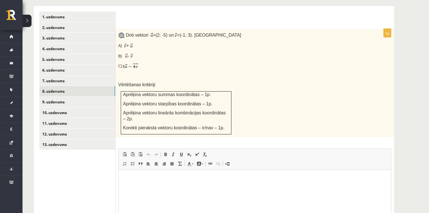
scroll to position [0, 0]
type input "**********"
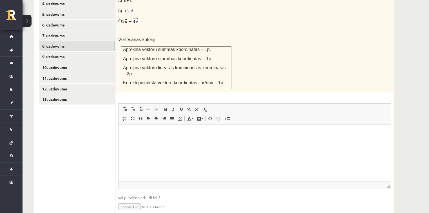
scroll to position [294, 0]
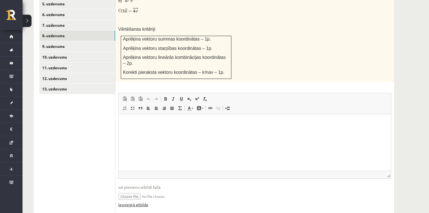
click at [139, 201] on link "Iesniegtā atbilde" at bounding box center [133, 204] width 30 height 6
click at [55, 52] on link "10. uzdevums" at bounding box center [77, 57] width 76 height 10
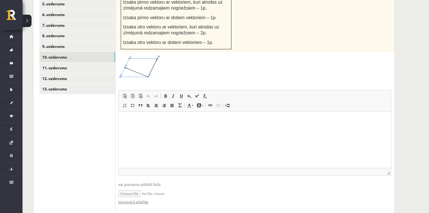
scroll to position [0, 0]
click at [131, 187] on input "file" at bounding box center [254, 193] width 273 height 12
type input "**********"
click at [136, 199] on link "Iesniegtā atbilde" at bounding box center [133, 202] width 30 height 6
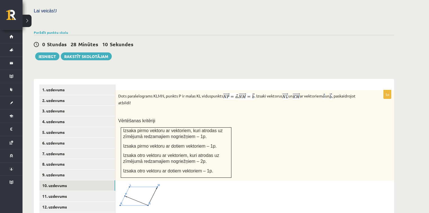
scroll to position [159, 0]
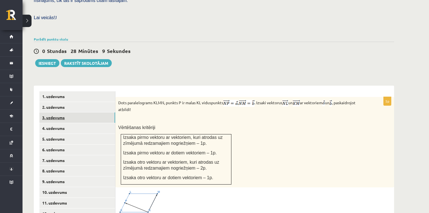
click at [66, 112] on link "3. uzdevums" at bounding box center [77, 117] width 76 height 10
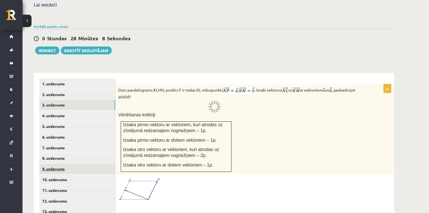
scroll to position [180, 0]
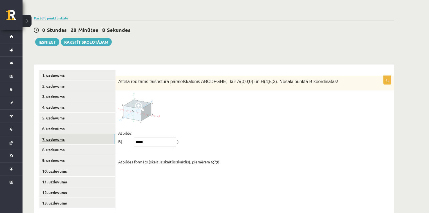
click at [59, 134] on link "7. uzdevums" at bounding box center [77, 139] width 76 height 10
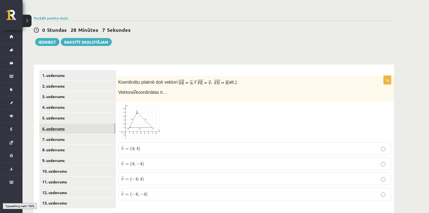
click at [56, 123] on link "6. uzdevums" at bounding box center [77, 128] width 76 height 10
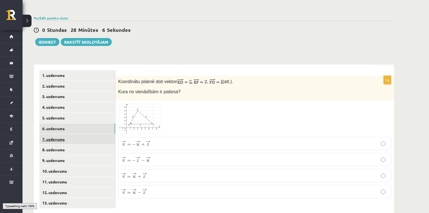
click at [60, 134] on link "7. uzdevums" at bounding box center [77, 139] width 76 height 10
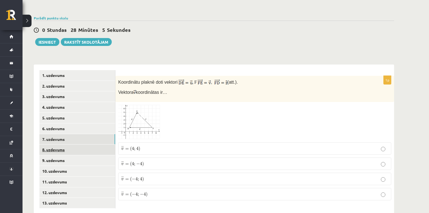
click at [59, 144] on link "8. uzdevums" at bounding box center [77, 149] width 76 height 10
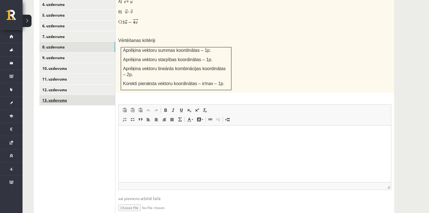
scroll to position [292, 0]
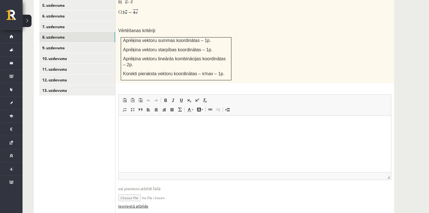
click at [144, 203] on link "Iesniegtā atbilde" at bounding box center [133, 206] width 30 height 6
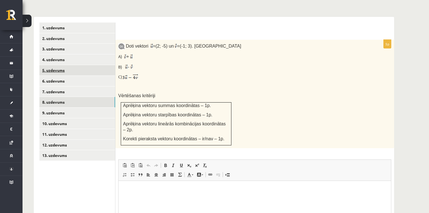
scroll to position [225, 0]
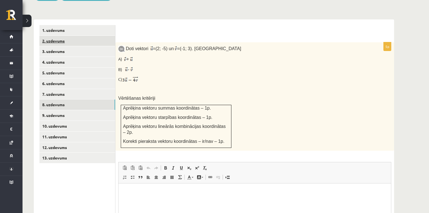
click at [64, 36] on link "2. uzdevums" at bounding box center [77, 41] width 76 height 10
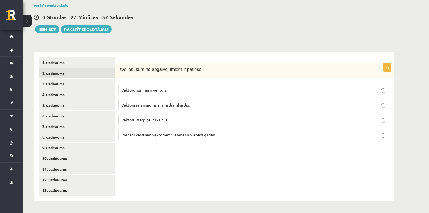
scroll to position [180, 0]
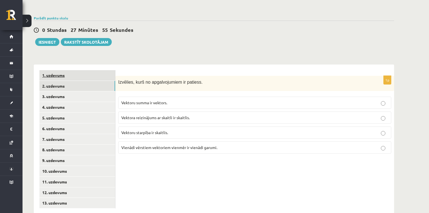
click at [62, 70] on link "1. uzdevums" at bounding box center [77, 75] width 76 height 10
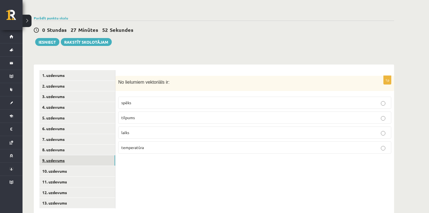
click at [66, 155] on link "9. uzdevums" at bounding box center [77, 160] width 76 height 10
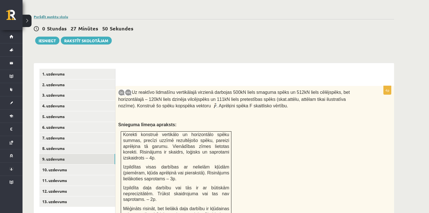
scroll to position [135, 0]
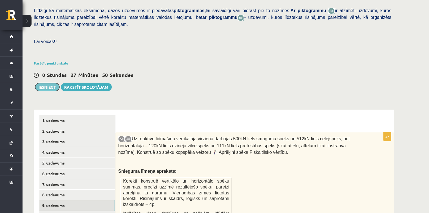
click at [50, 83] on button "Iesniegt" at bounding box center [47, 87] width 24 height 8
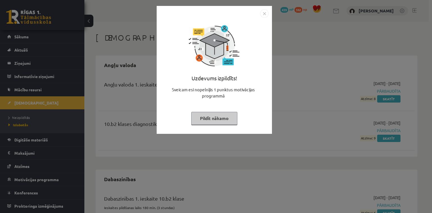
click at [284, 138] on div "Uzdevums izpildīts! Sveicam esi nopelnījis 1 punktus motivācijas programmā Pild…" at bounding box center [216, 106] width 432 height 213
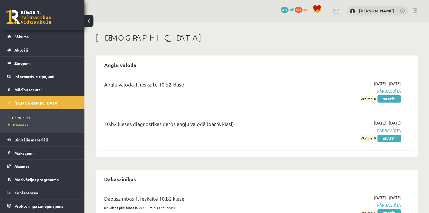
click at [417, 9] on div "0 Dāvanas 439 mP 592 xp [PERSON_NAME]" at bounding box center [256, 11] width 344 height 22
click at [414, 10] on link at bounding box center [414, 10] width 4 height 5
